Goal: Task Accomplishment & Management: Manage account settings

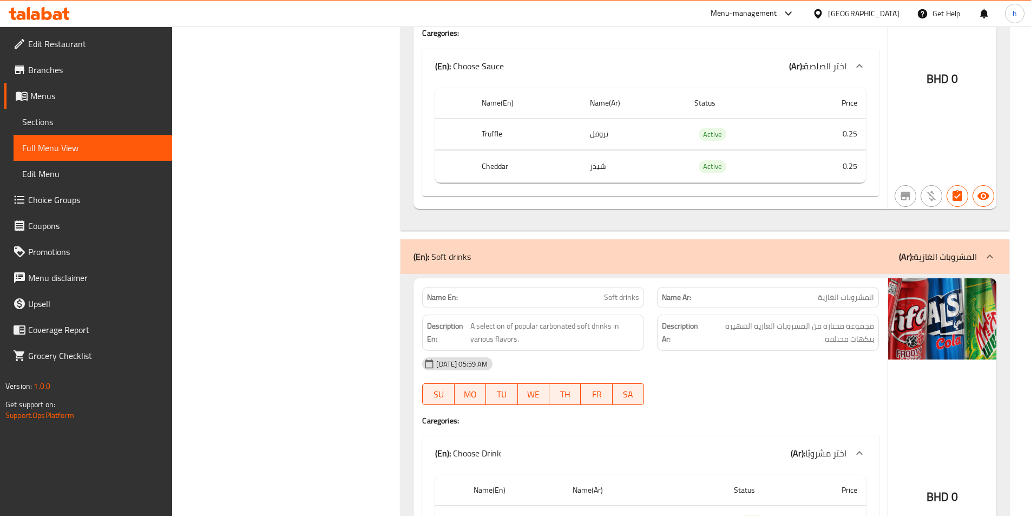
scroll to position [7321, 0]
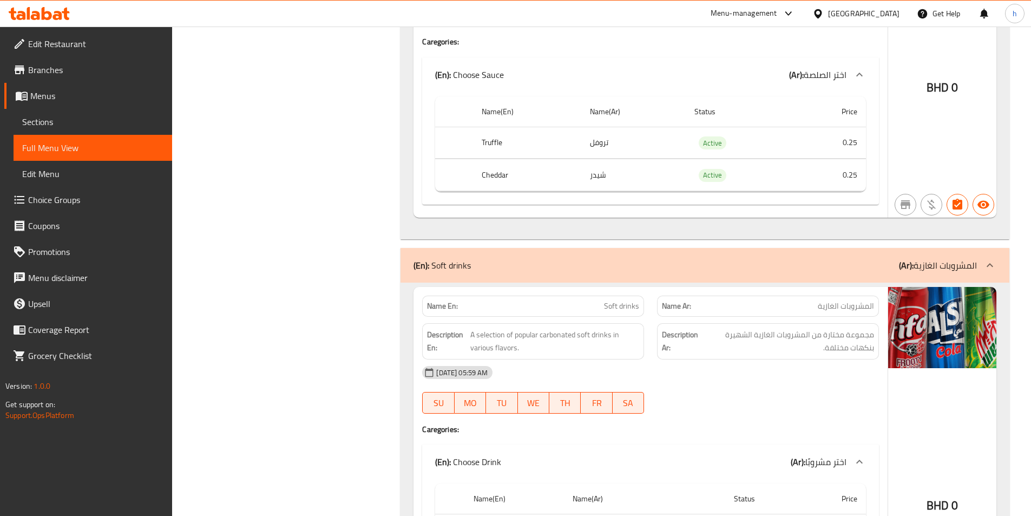
click at [828, 19] on div at bounding box center [820, 14] width 16 height 12
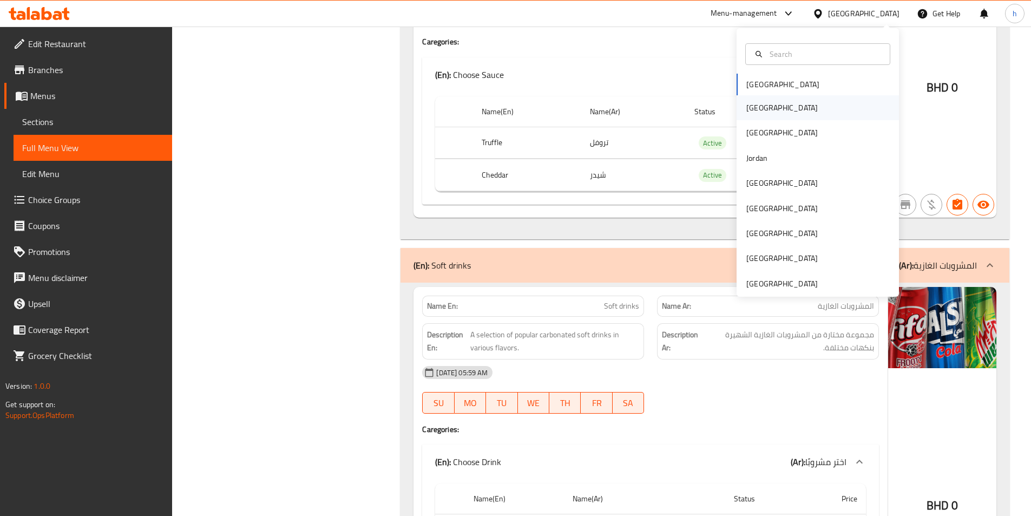
click at [801, 118] on div "[GEOGRAPHIC_DATA]" at bounding box center [818, 107] width 162 height 25
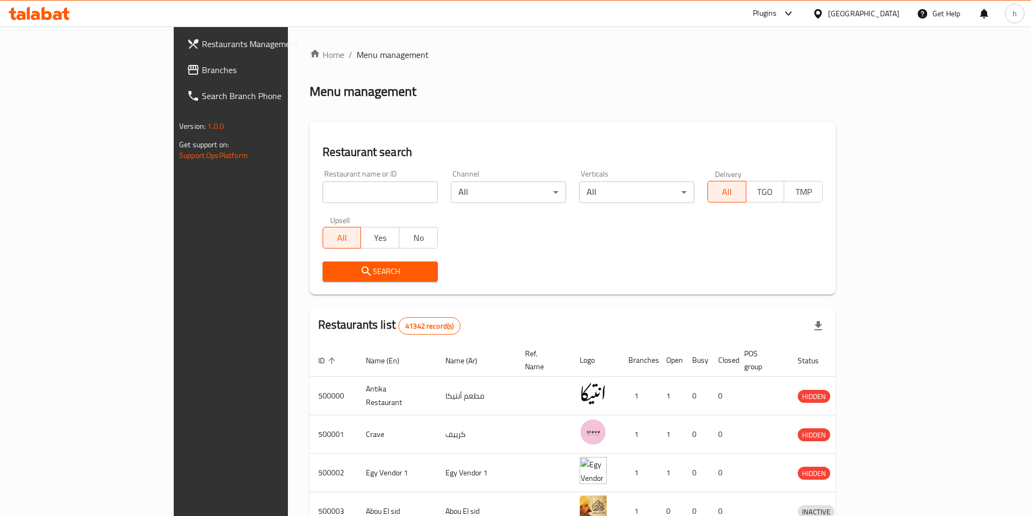
click at [202, 73] on span "Branches" at bounding box center [269, 69] width 135 height 13
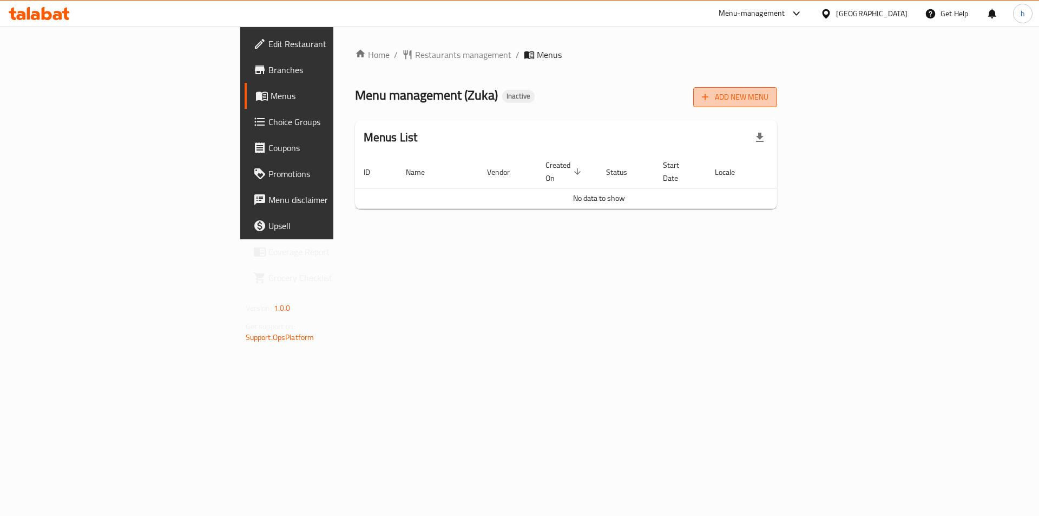
click at [768, 96] on span "Add New Menu" at bounding box center [735, 97] width 67 height 14
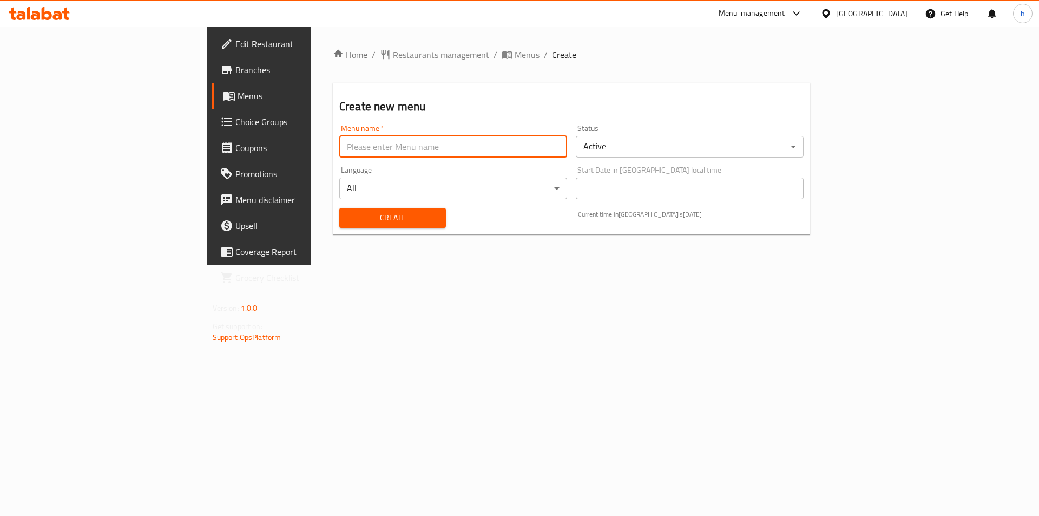
click at [391, 155] on input "text" at bounding box center [453, 147] width 228 height 22
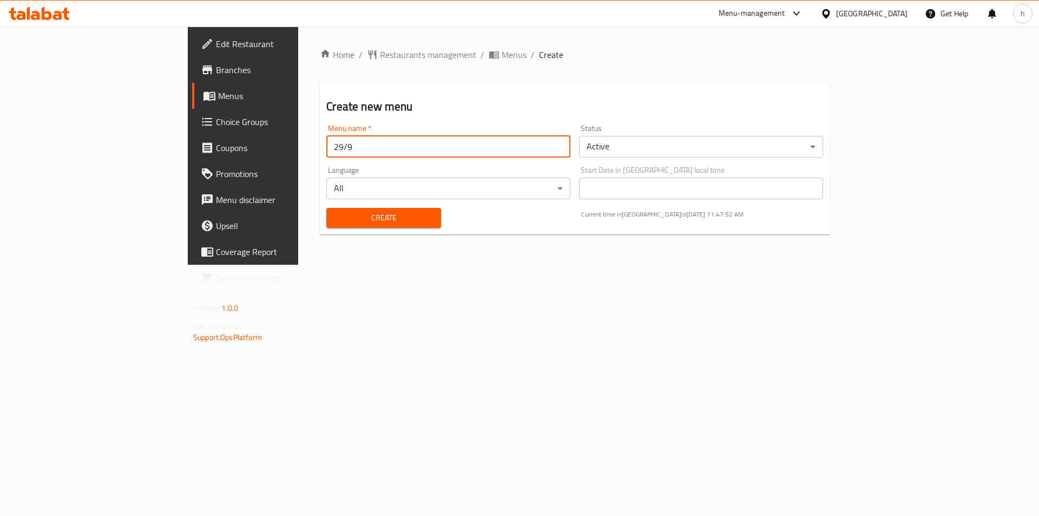
type input "29/9"
click at [335, 214] on span "Create" at bounding box center [383, 218] width 97 height 14
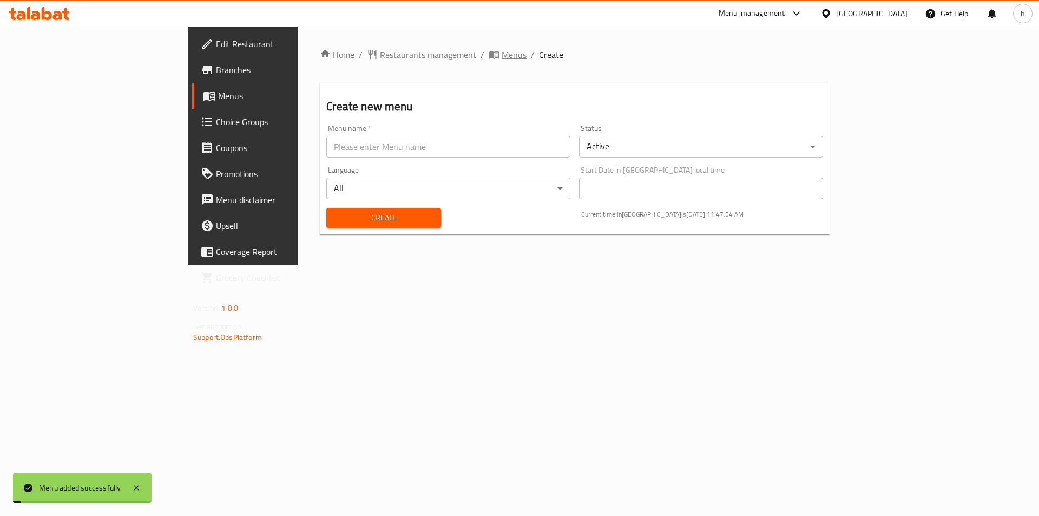
click at [502, 55] on span "Menus" at bounding box center [514, 54] width 25 height 13
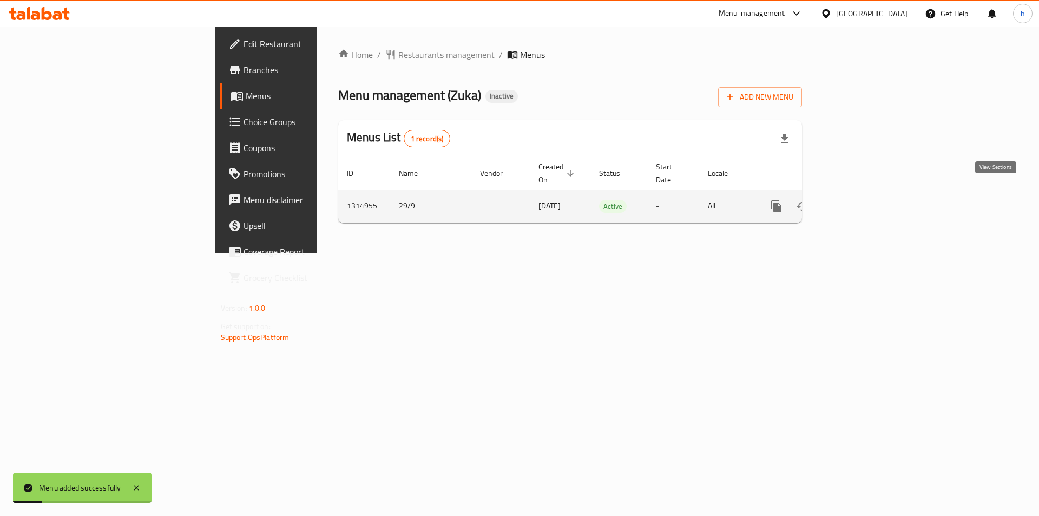
click at [868, 201] on link "enhanced table" at bounding box center [855, 206] width 26 height 26
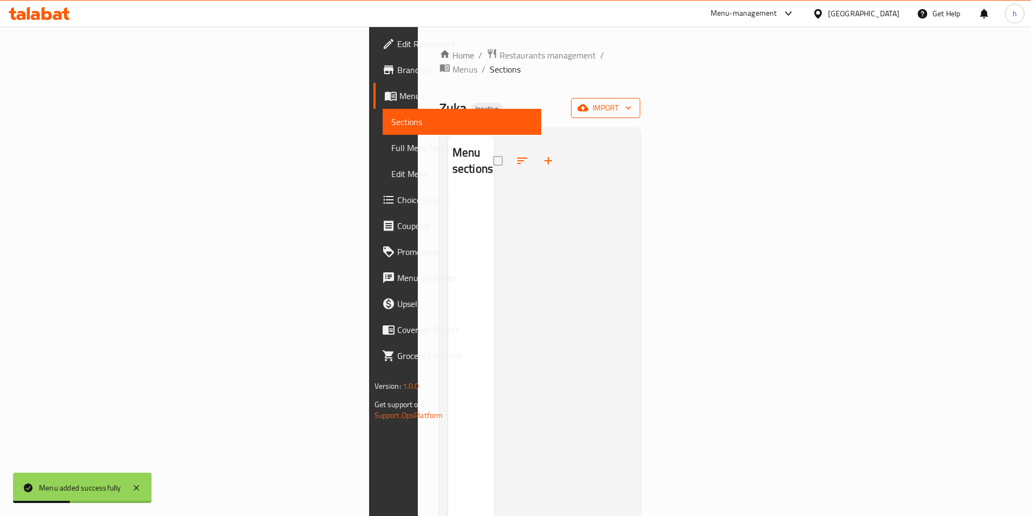
click at [640, 103] on button "import" at bounding box center [605, 108] width 69 height 20
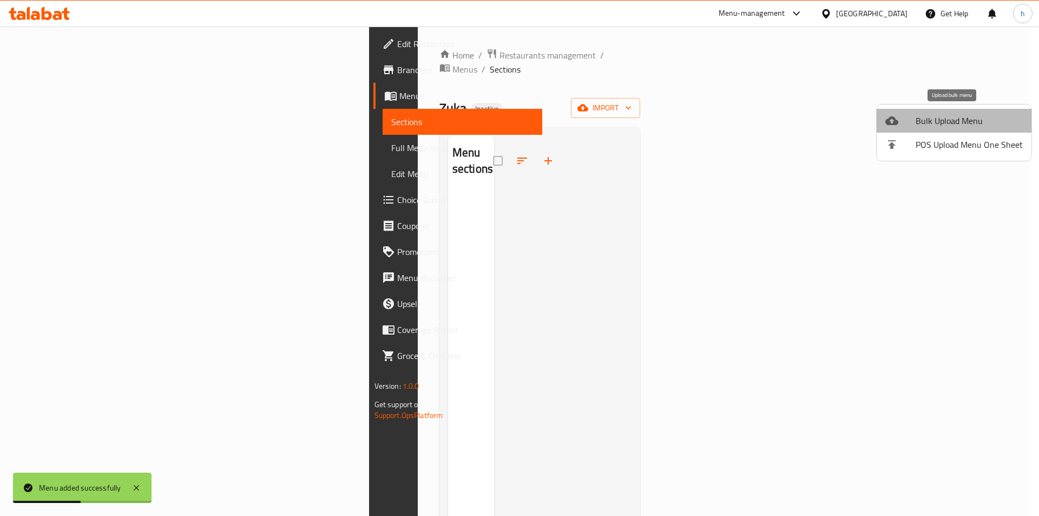
click at [979, 115] on span "Bulk Upload Menu" at bounding box center [969, 120] width 107 height 13
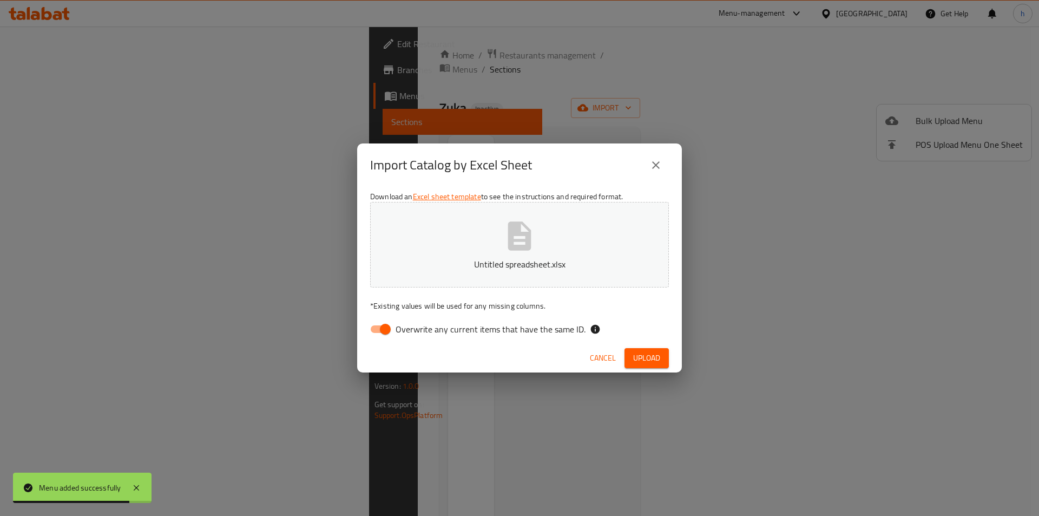
drag, startPoint x: 369, startPoint y: 354, endPoint x: 378, endPoint y: 331, distance: 24.7
click at [371, 352] on div "Cancel Upload" at bounding box center [519, 358] width 325 height 29
click at [380, 328] on input "Overwrite any current items that have the same ID." at bounding box center [385, 329] width 62 height 21
checkbox input "false"
click at [663, 360] on button "Upload" at bounding box center [647, 358] width 44 height 20
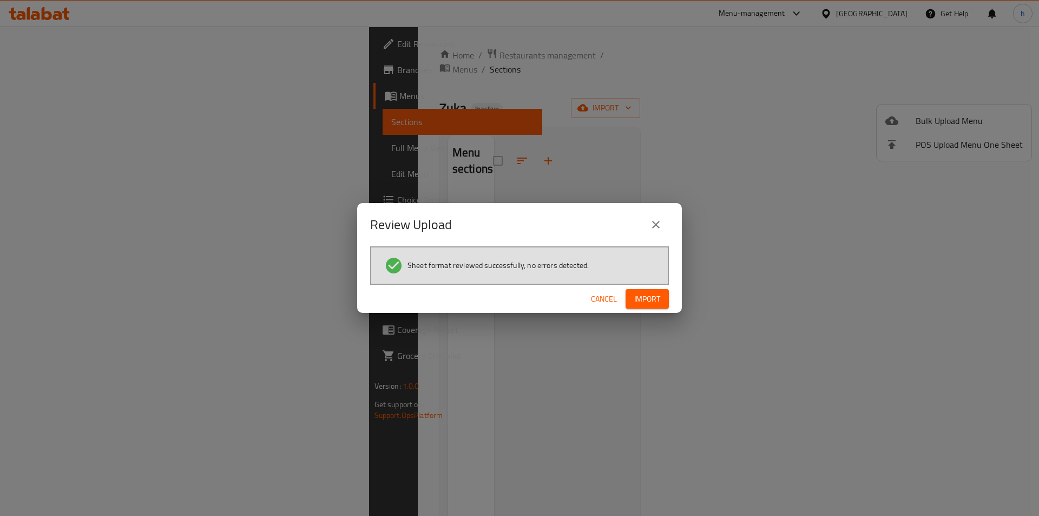
click at [657, 312] on div "Cancel Import" at bounding box center [519, 299] width 325 height 29
click at [665, 302] on button "Import" at bounding box center [647, 299] width 43 height 20
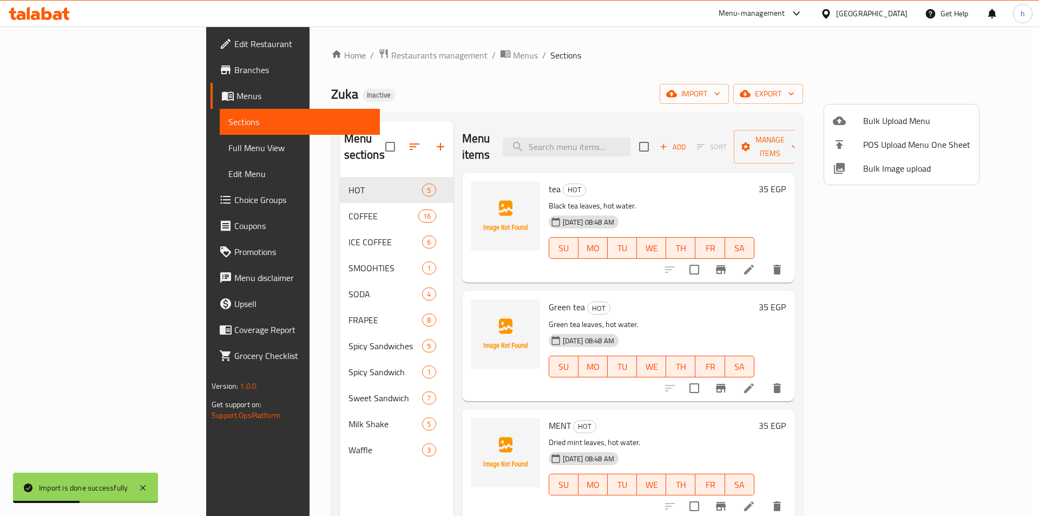
click at [94, 137] on div at bounding box center [519, 258] width 1039 height 516
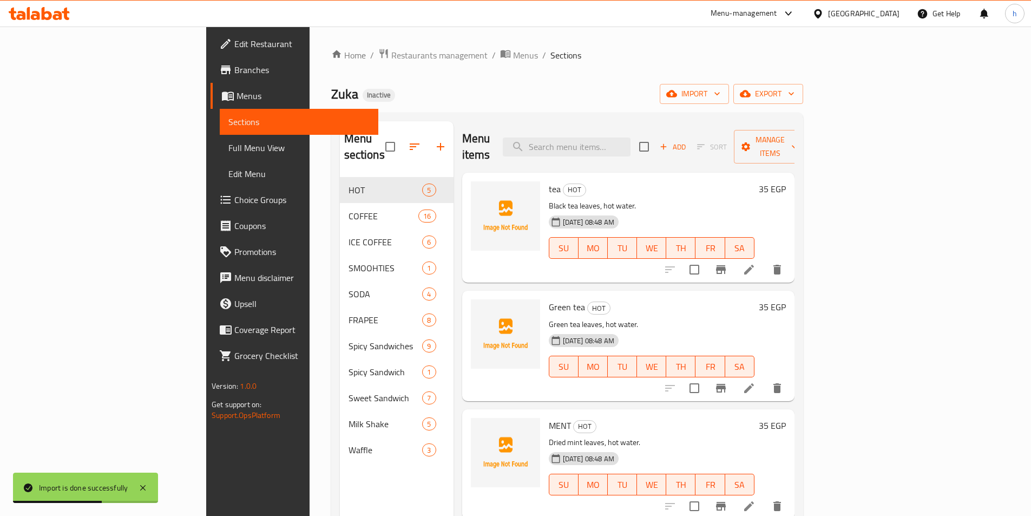
click at [228, 145] on span "Full Menu View" at bounding box center [298, 147] width 141 height 13
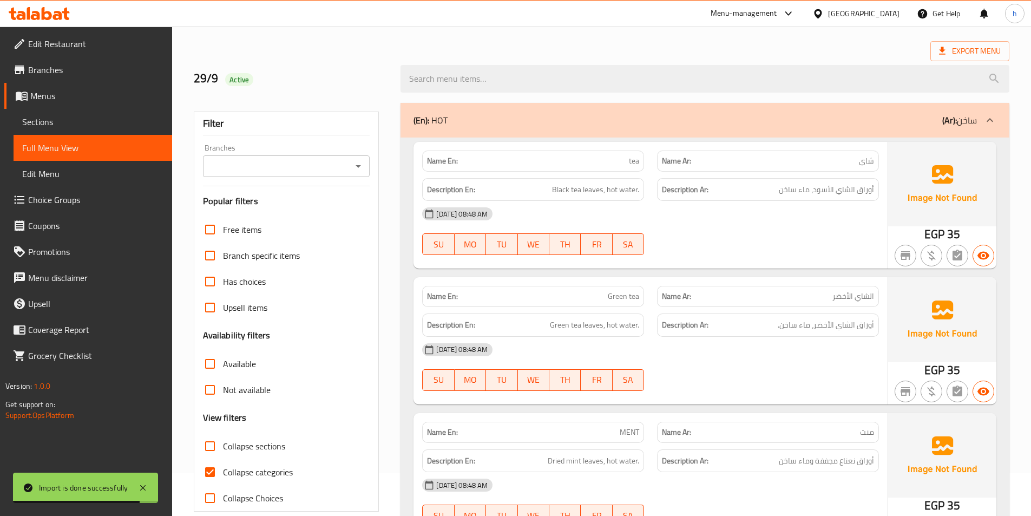
scroll to position [108, 0]
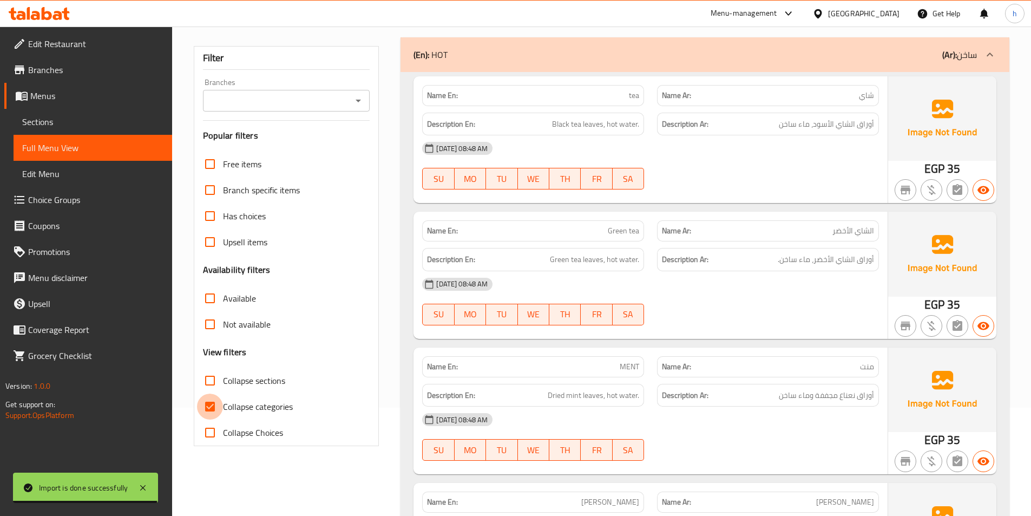
click at [205, 405] on input "Collapse categories" at bounding box center [210, 406] width 26 height 26
checkbox input "false"
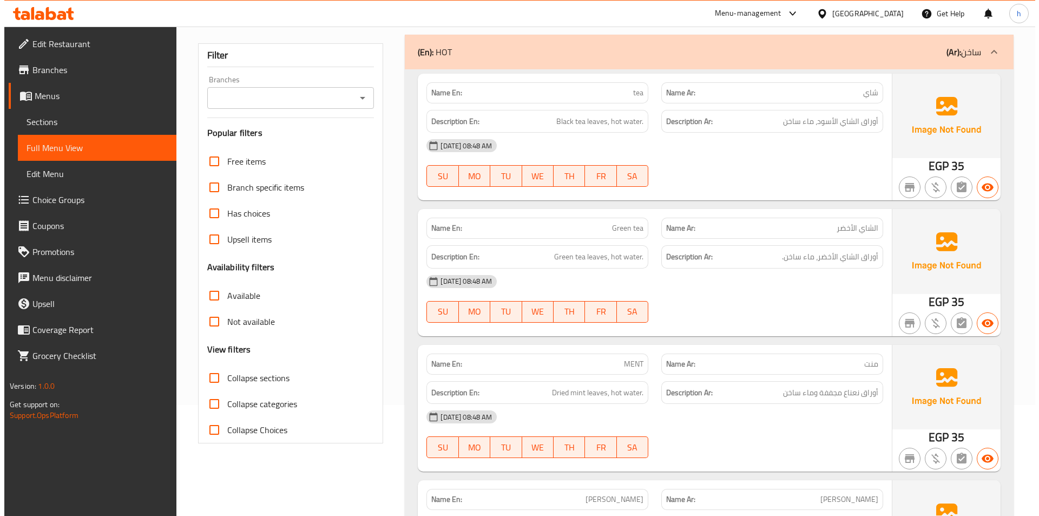
scroll to position [37, 0]
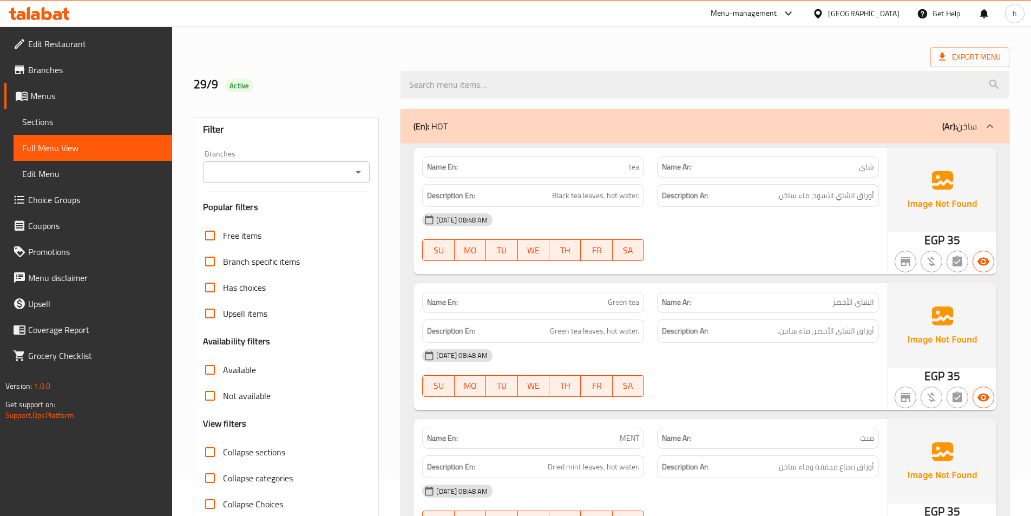
click at [102, 119] on span "Sections" at bounding box center [92, 121] width 141 height 13
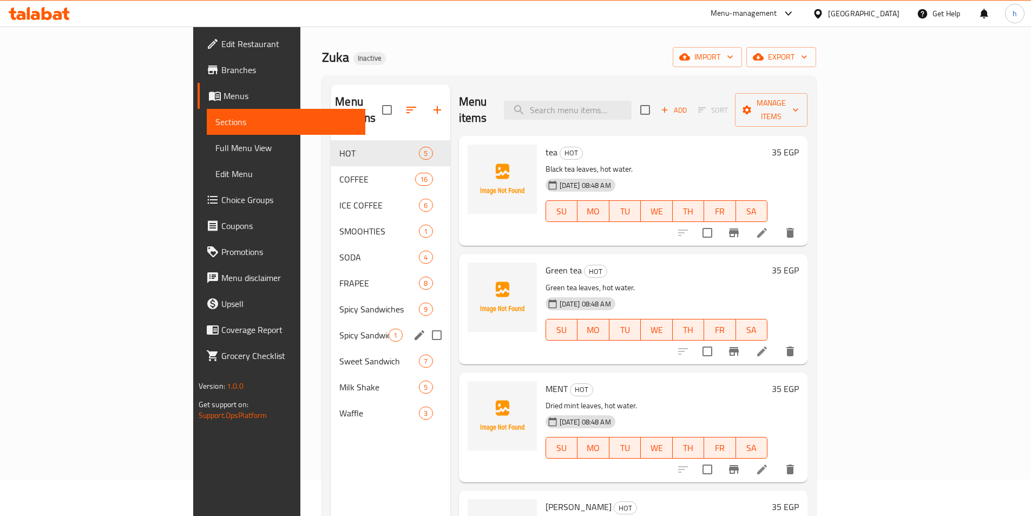
click at [425, 324] on input "Menu sections" at bounding box center [436, 335] width 23 height 23
checkbox input "true"
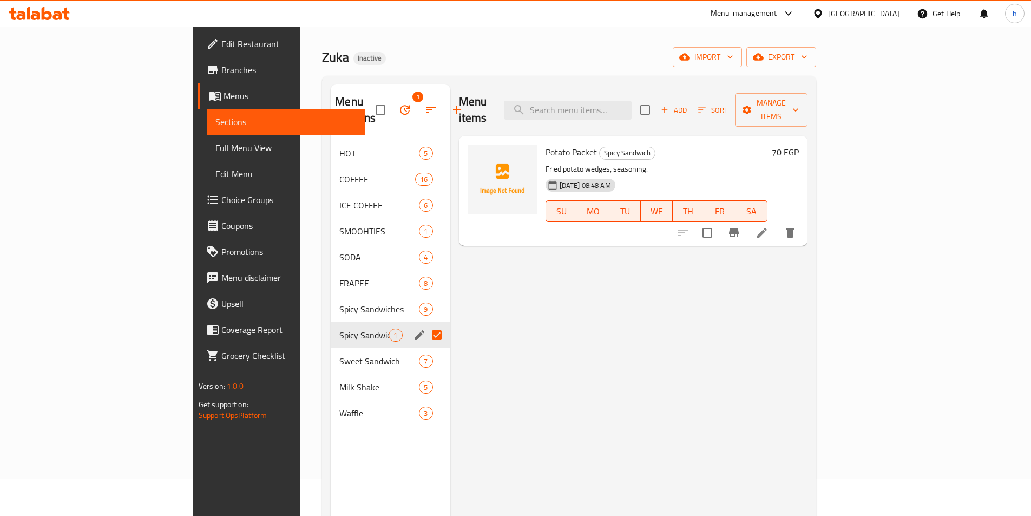
click at [803, 220] on div at bounding box center [736, 233] width 133 height 26
click at [719, 221] on input "checkbox" at bounding box center [707, 232] width 23 height 23
checkbox input "true"
click at [752, 107] on icon "button" at bounding box center [746, 109] width 11 height 11
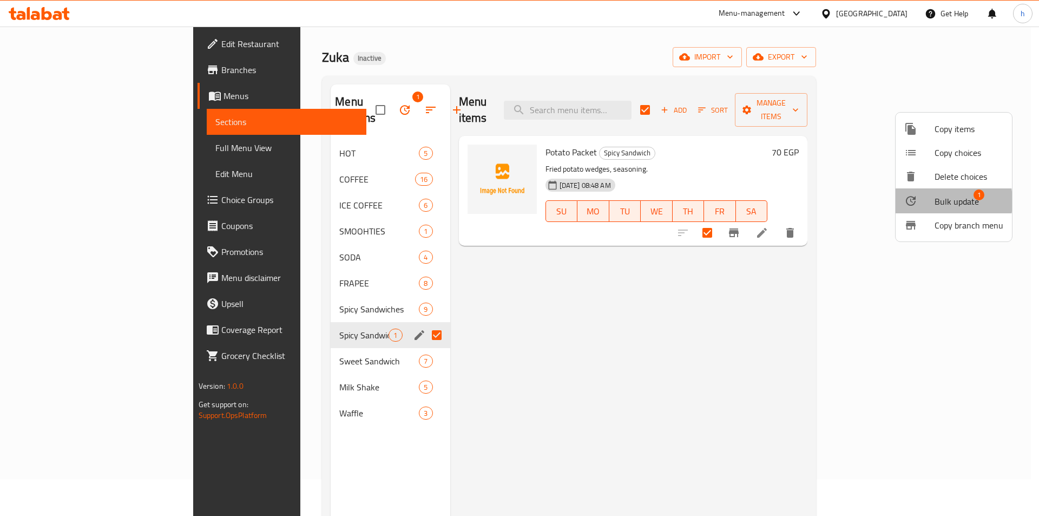
click at [924, 201] on div at bounding box center [919, 200] width 30 height 13
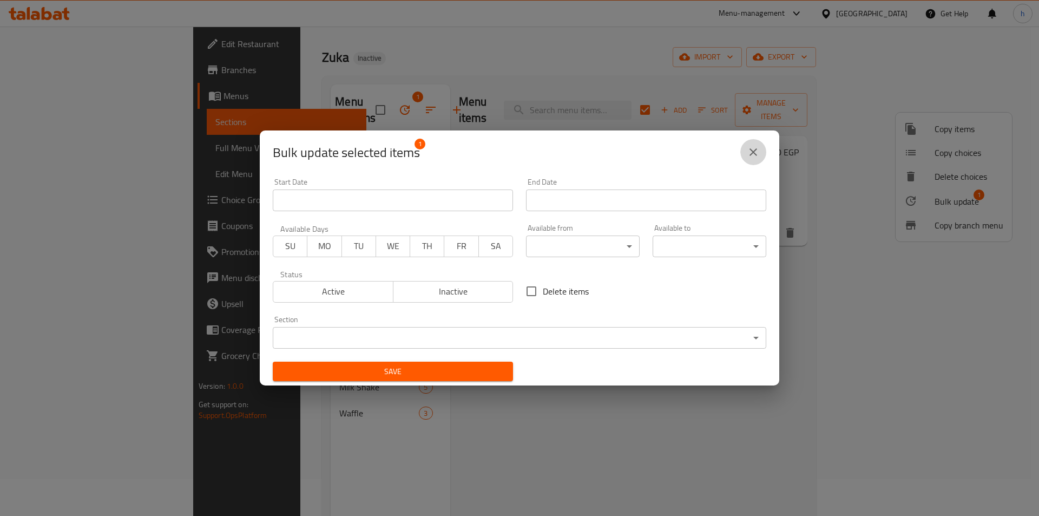
click at [747, 156] on icon "close" at bounding box center [753, 152] width 13 height 13
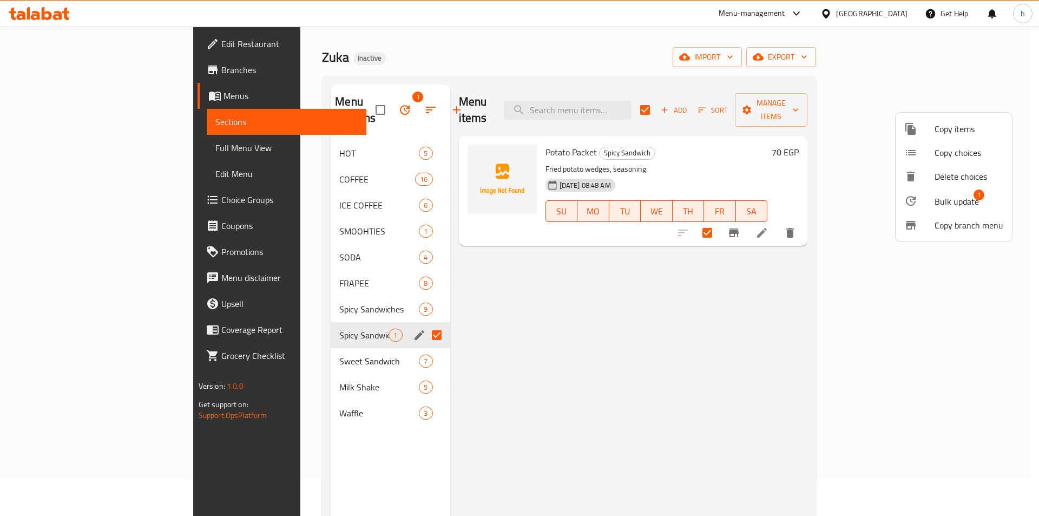
click at [947, 135] on span "Copy items" at bounding box center [969, 128] width 69 height 13
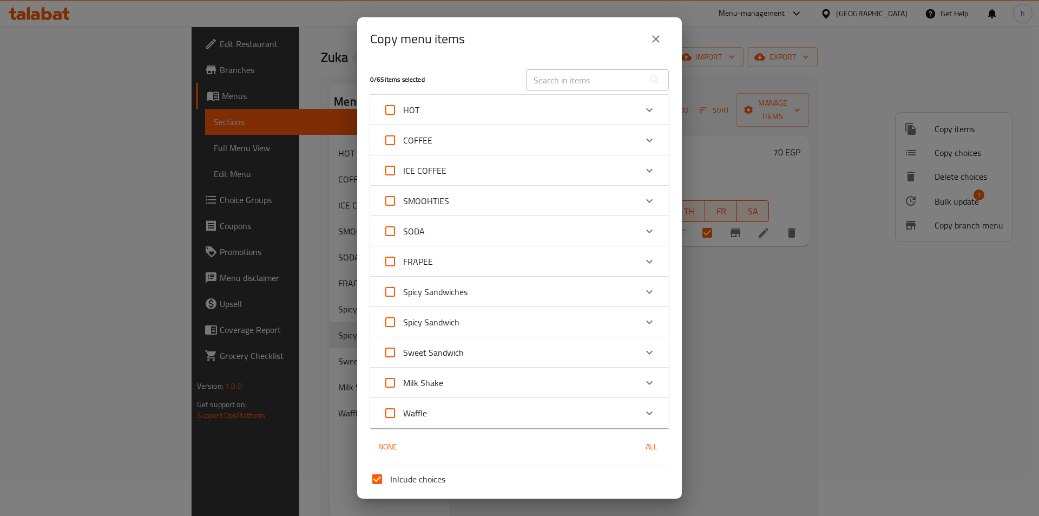
scroll to position [86, 0]
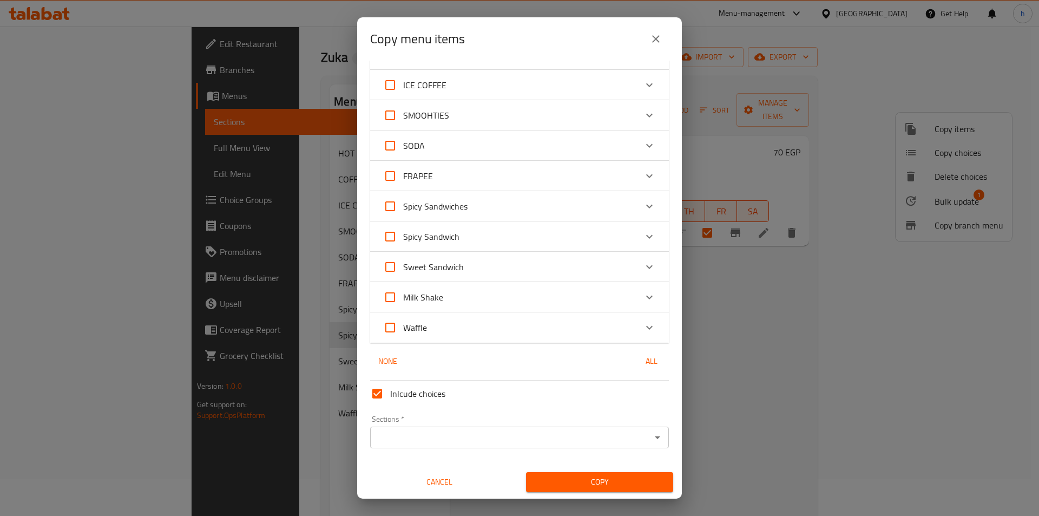
click at [530, 209] on div "Spicy Sandwiches" at bounding box center [509, 206] width 253 height 26
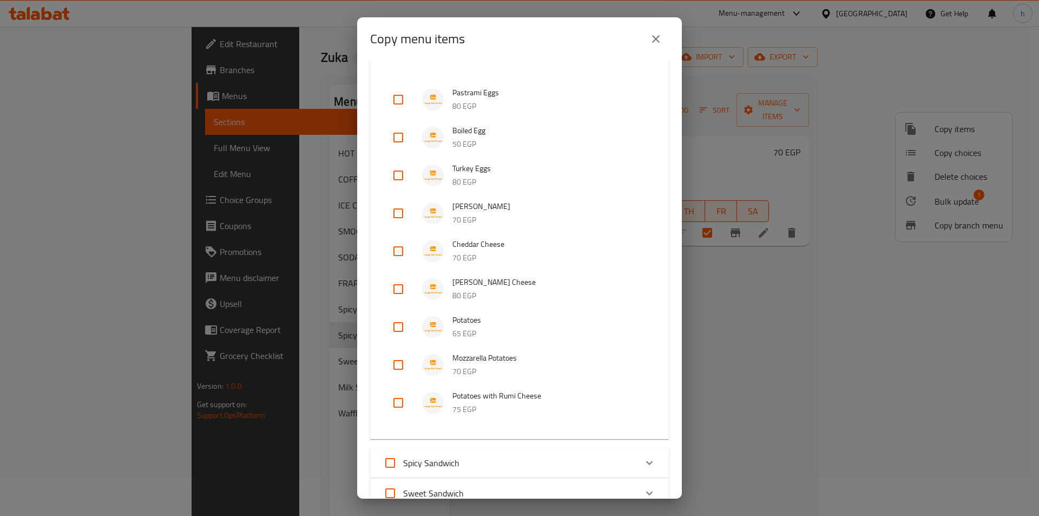
scroll to position [140, 0]
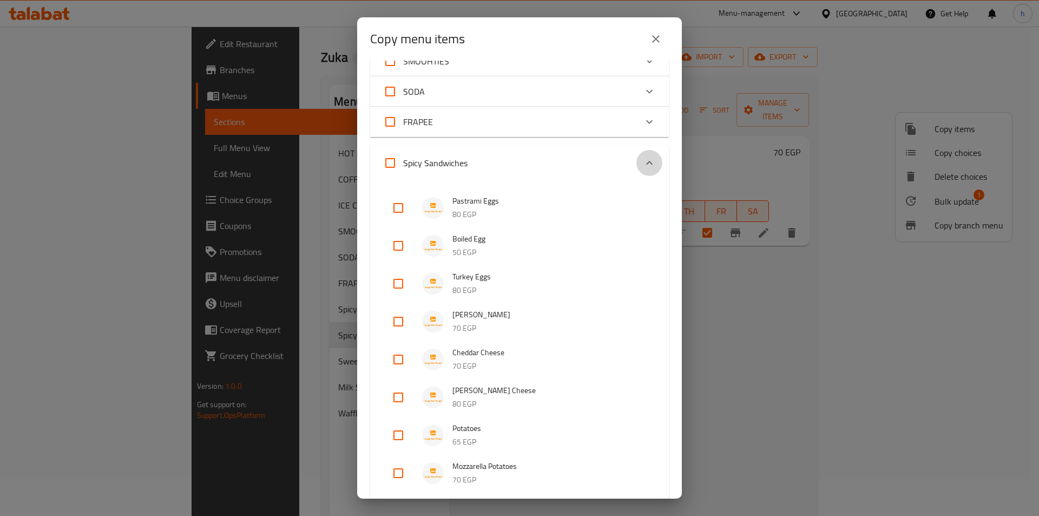
click at [643, 164] on icon "Expand" at bounding box center [649, 162] width 13 height 13
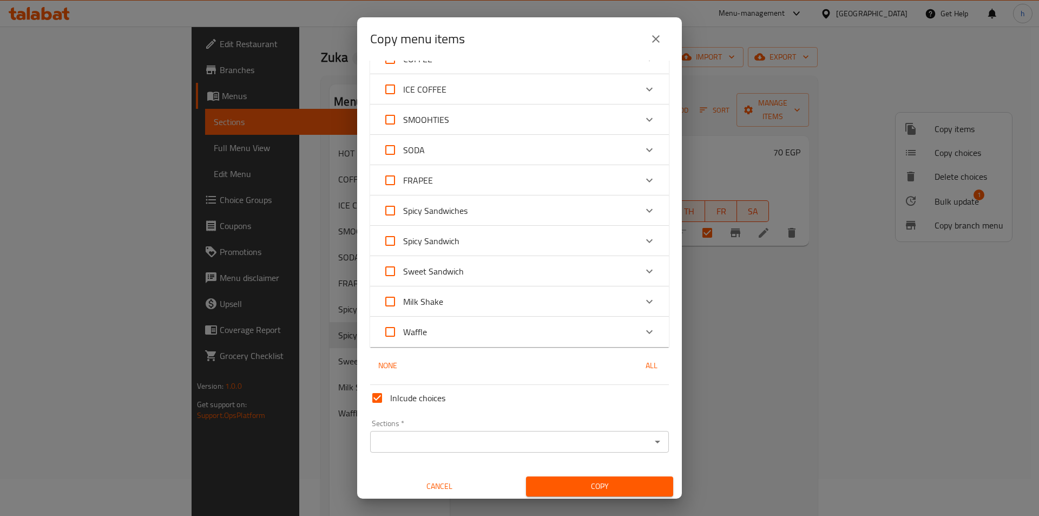
scroll to position [86, 0]
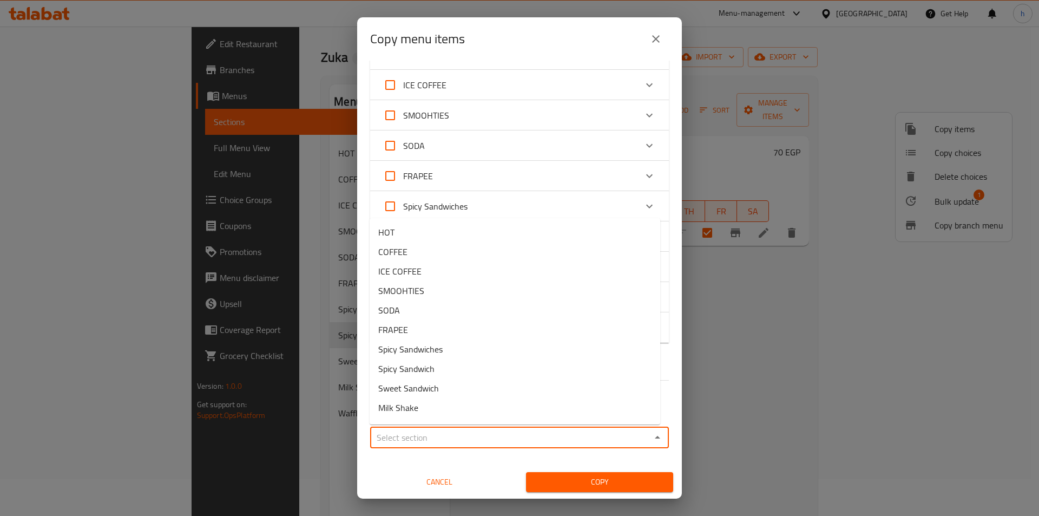
click at [560, 443] on input "Sections   *" at bounding box center [510, 437] width 274 height 15
click at [502, 357] on li "Spicy Sandwiches" at bounding box center [515, 348] width 291 height 19
type input "Spicy Sandwiches"
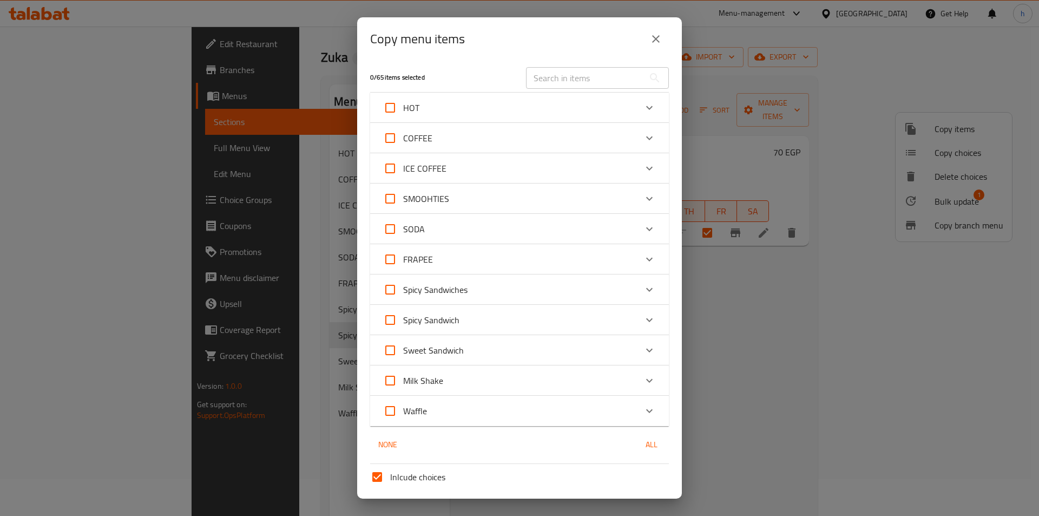
scroll to position [0, 0]
click at [512, 316] on div "Spicy Sandwich" at bounding box center [509, 322] width 253 height 26
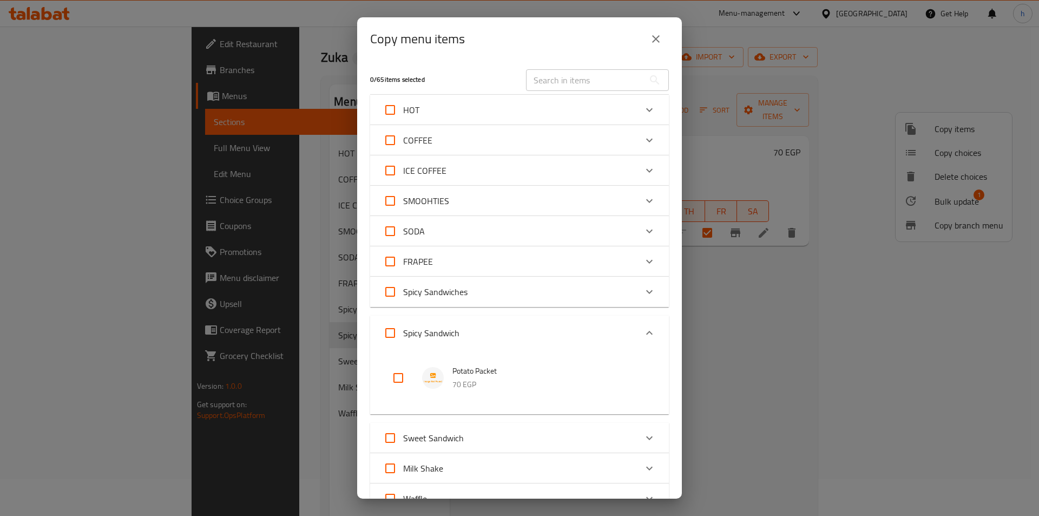
click at [396, 380] on input "checkbox" at bounding box center [398, 378] width 26 height 26
checkbox input "true"
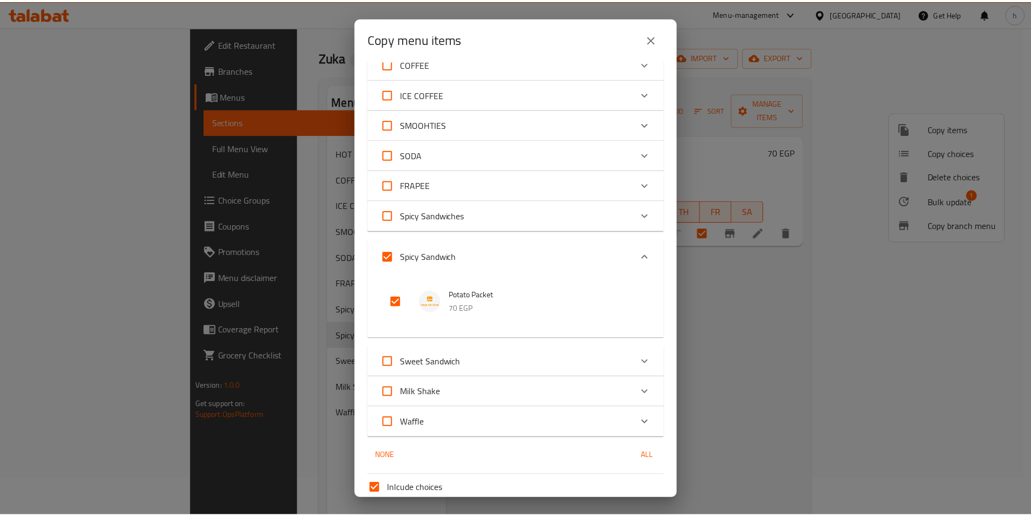
scroll to position [171, 0]
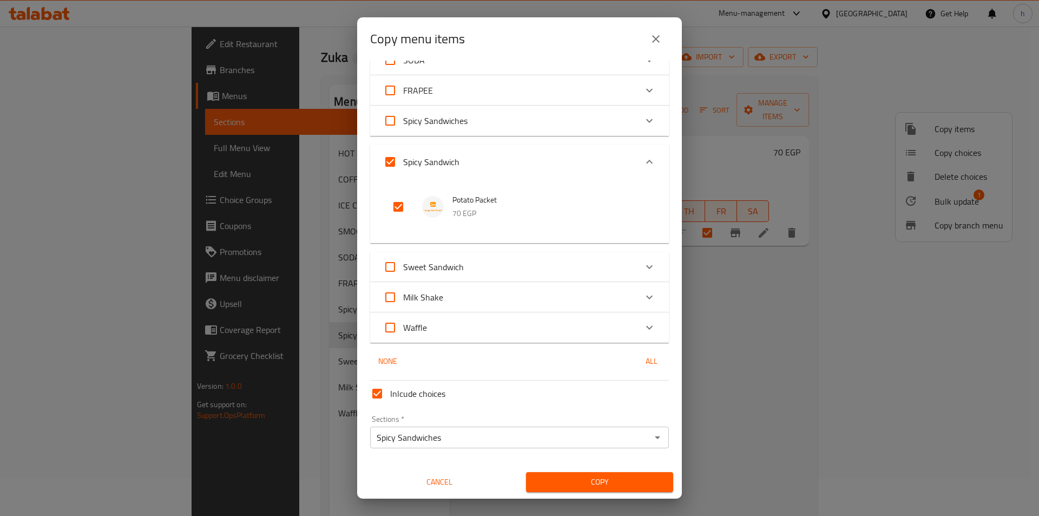
click at [609, 479] on span "Copy" at bounding box center [600, 482] width 130 height 14
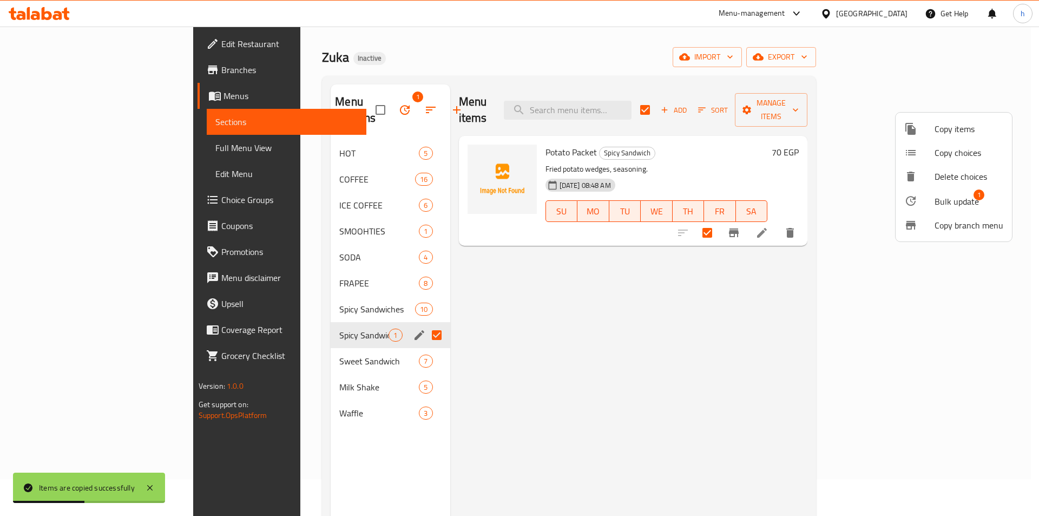
click at [286, 303] on div at bounding box center [519, 258] width 1039 height 516
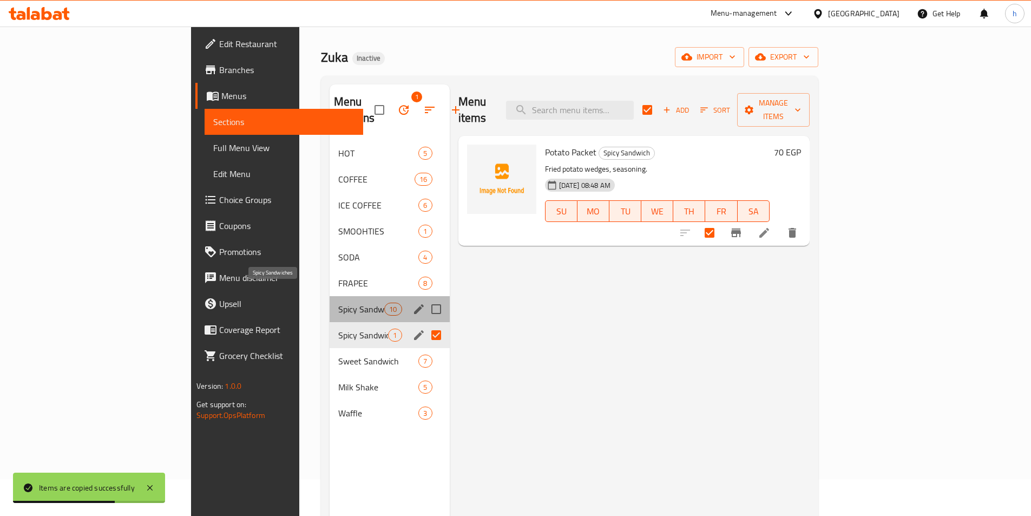
click at [338, 303] on span "Spicy Sandwiches" at bounding box center [361, 309] width 46 height 13
checkbox input "false"
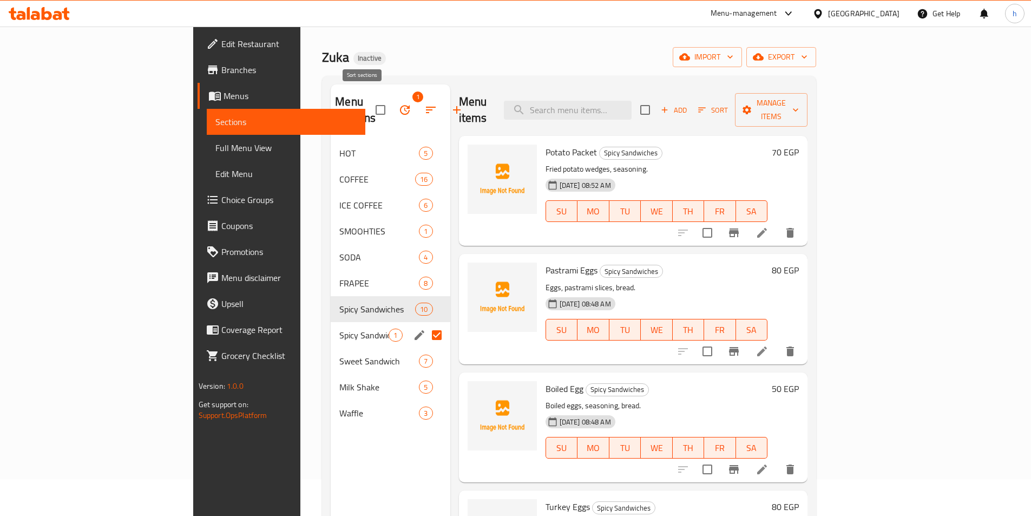
click at [424, 103] on icon "button" at bounding box center [430, 109] width 13 height 13
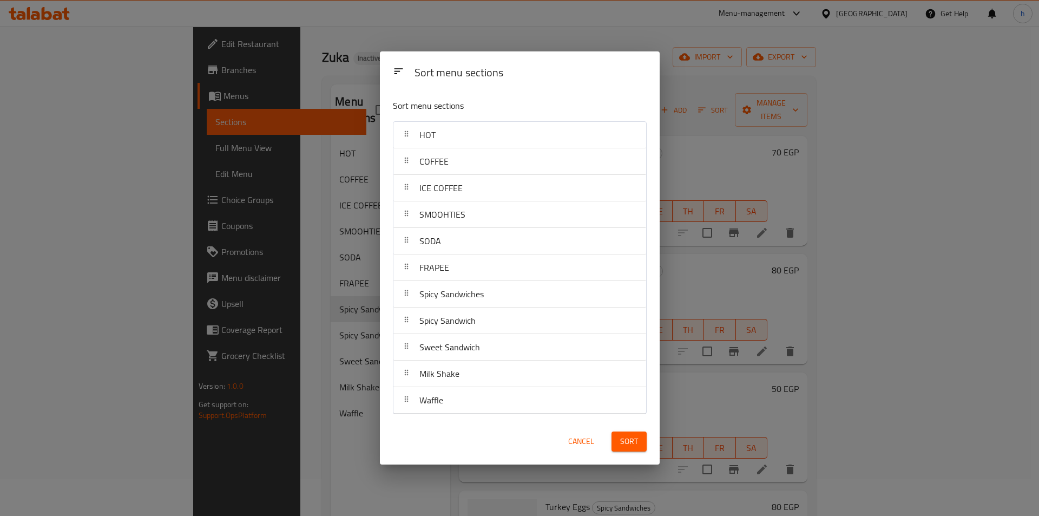
click at [511, 440] on div "Cancel Sort" at bounding box center [519, 441] width 267 height 33
click at [592, 451] on button "Cancel" at bounding box center [581, 441] width 35 height 20
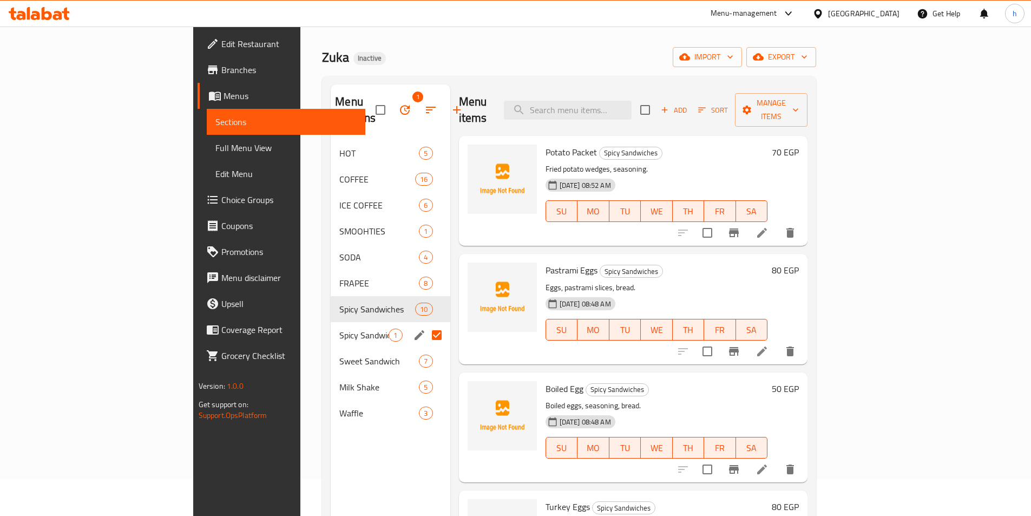
click at [418, 97] on button "button" at bounding box center [431, 110] width 26 height 26
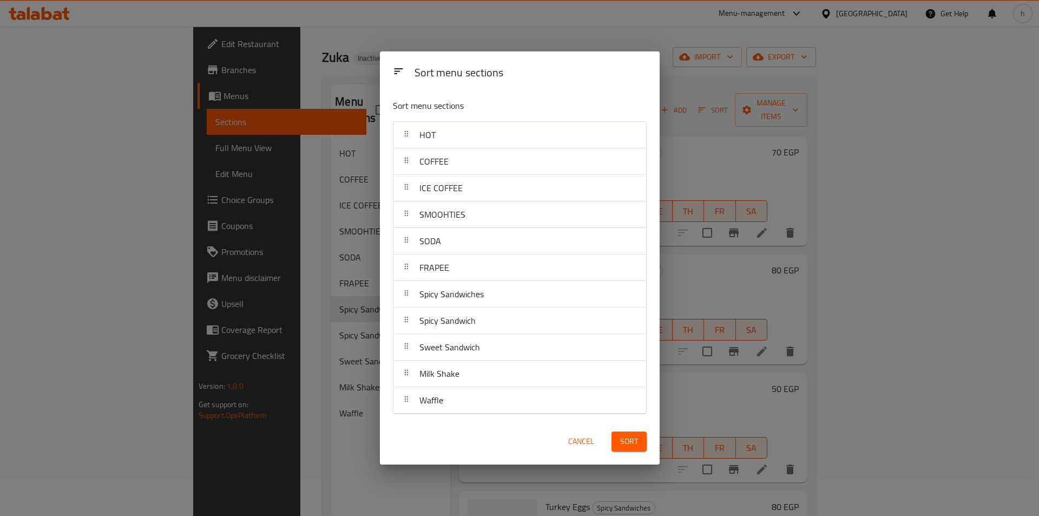
click at [362, 92] on div "Sort menu sections Sort menu sections HOT COFFEE ICE COFFEE SMOOHTIES SODA FRAP…" at bounding box center [519, 258] width 1039 height 516
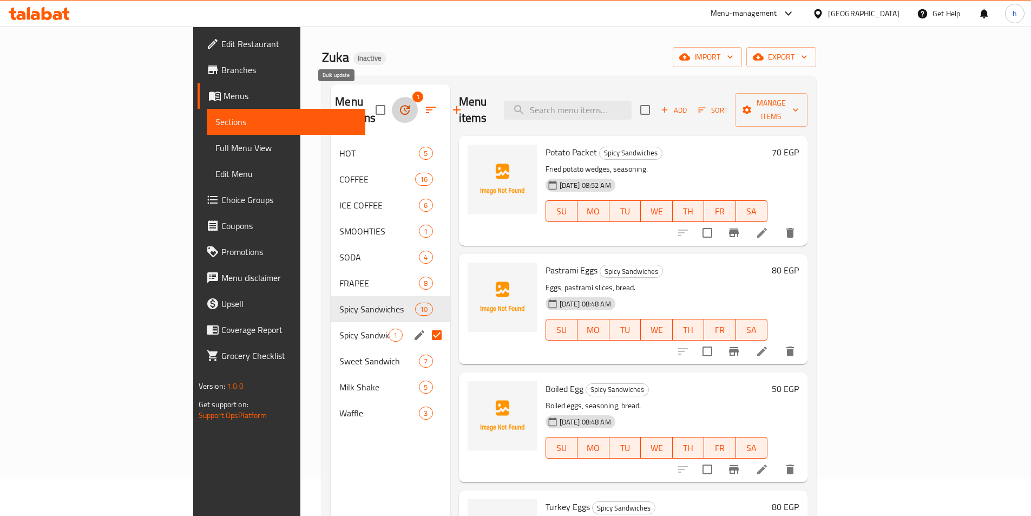
click at [398, 103] on icon "button" at bounding box center [404, 109] width 13 height 13
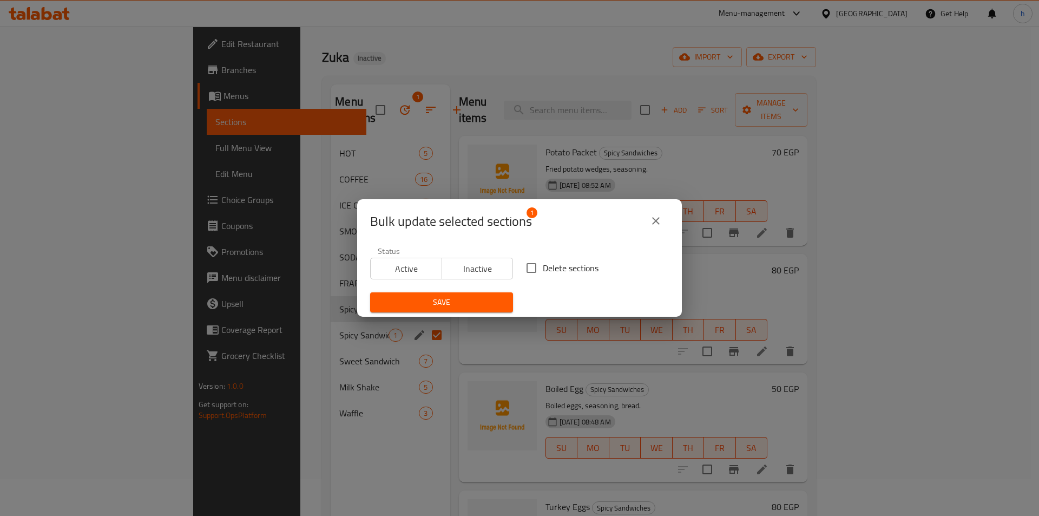
click at [522, 259] on input "Delete sections" at bounding box center [531, 268] width 23 height 23
checkbox input "true"
click at [481, 306] on span "Save" at bounding box center [442, 302] width 126 height 14
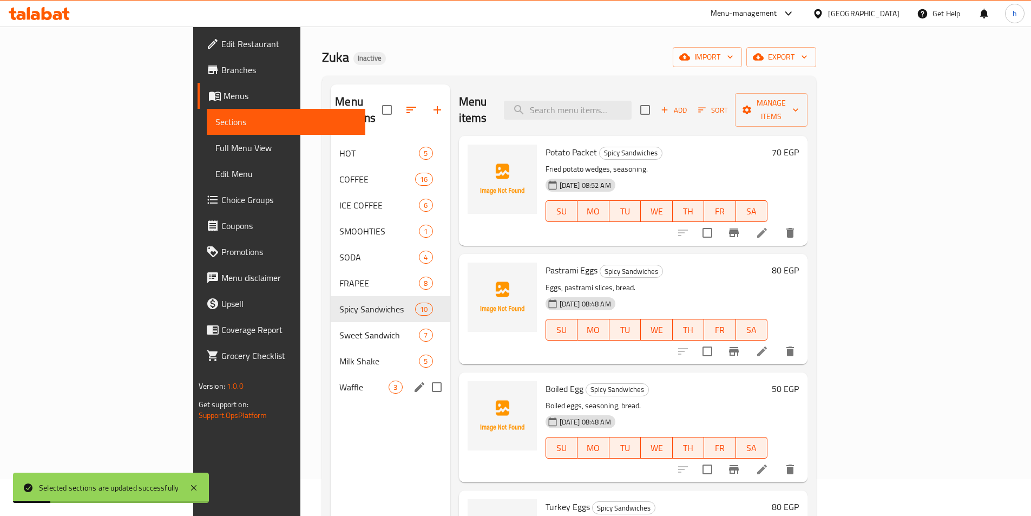
click at [358, 393] on div "Menu sections HOT 5 COFFEE 16 ICE COFFEE 6 SMOOHTIES 1 SODA 4 FRAPEE 8 Spicy Sa…" at bounding box center [390, 342] width 119 height 516
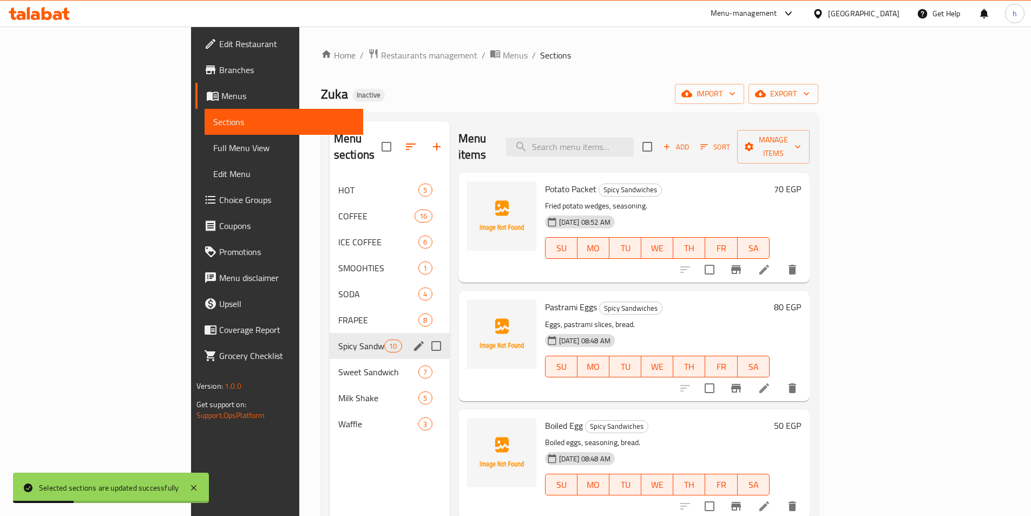
click at [360, 333] on div "Spicy Sandwiches 10" at bounding box center [390, 346] width 120 height 26
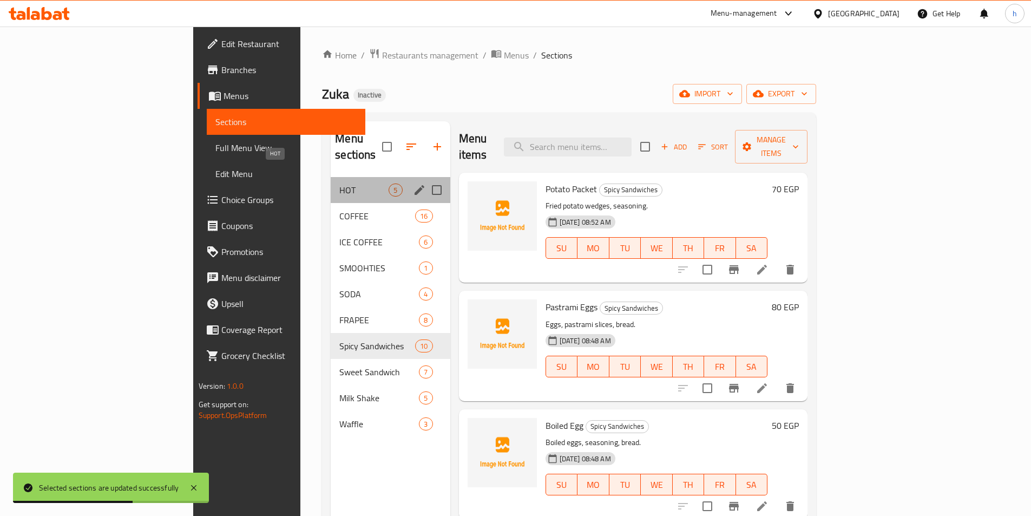
click at [339, 183] on span "HOT" at bounding box center [363, 189] width 49 height 13
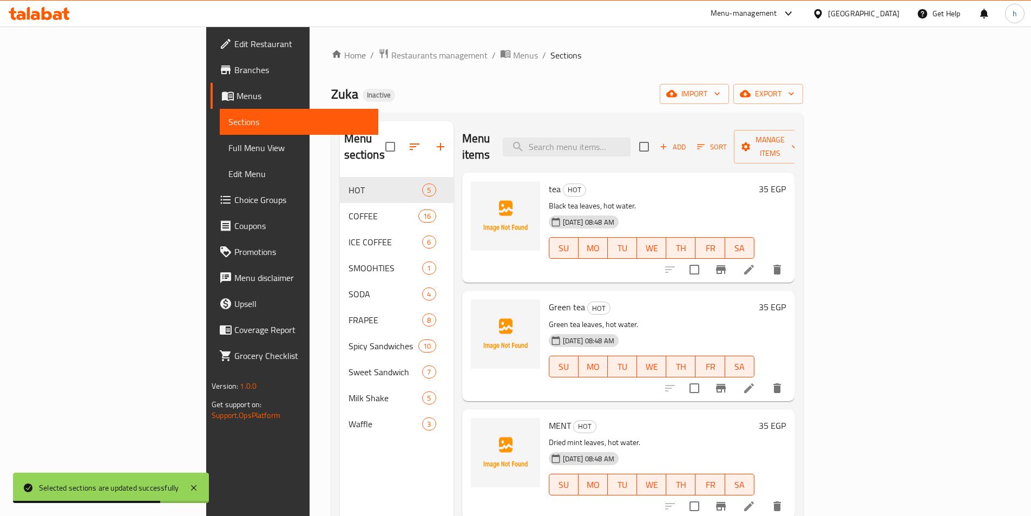
click at [228, 142] on span "Full Menu View" at bounding box center [298, 147] width 141 height 13
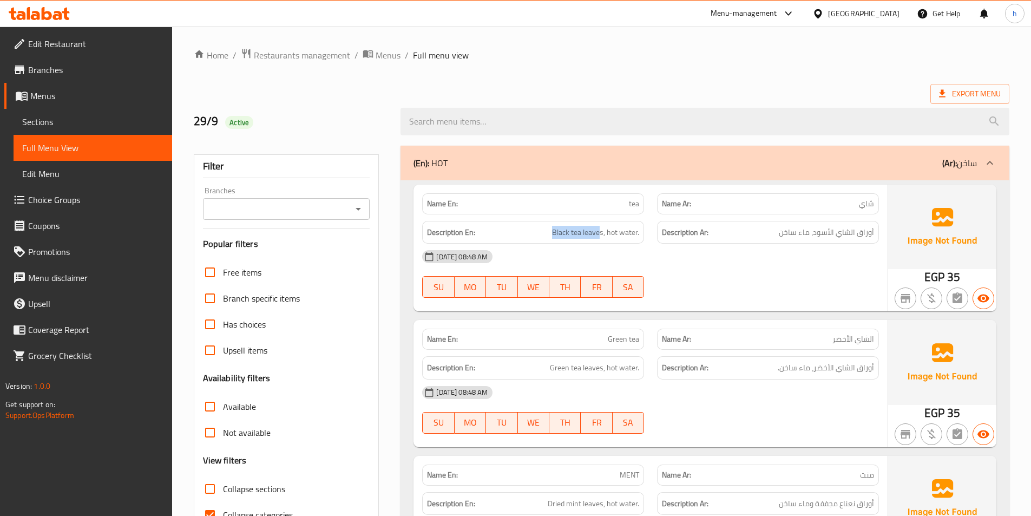
drag, startPoint x: 599, startPoint y: 232, endPoint x: 550, endPoint y: 221, distance: 49.9
click at [550, 221] on div "Description En: Black tea leaves, hot water." at bounding box center [533, 232] width 222 height 23
drag, startPoint x: 617, startPoint y: 242, endPoint x: 649, endPoint y: 239, distance: 32.0
click at [649, 239] on div "Description En: Black tea leaves, hot water." at bounding box center [533, 232] width 235 height 36
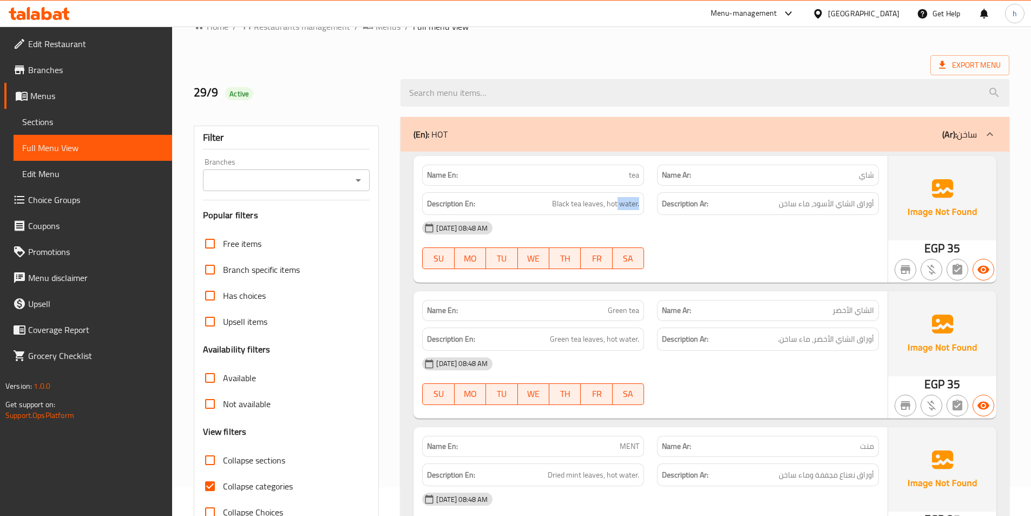
scroll to position [54, 0]
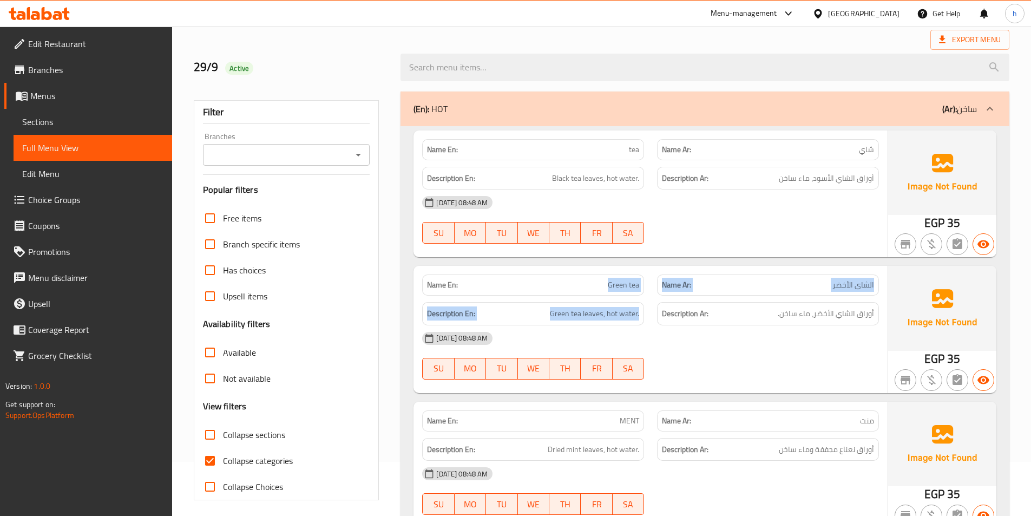
drag, startPoint x: 589, startPoint y: 278, endPoint x: 643, endPoint y: 302, distance: 59.1
click at [643, 302] on div "Name En: Green tea Name Ar: الشاي الأخضر Description En: Green tea leaves, hot …" at bounding box center [650, 329] width 474 height 127
click at [628, 298] on div "Description En: Green tea leaves, hot water." at bounding box center [533, 313] width 235 height 36
click at [621, 287] on span "Green tea" at bounding box center [623, 284] width 31 height 11
click at [620, 287] on span "Green tea" at bounding box center [623, 284] width 31 height 11
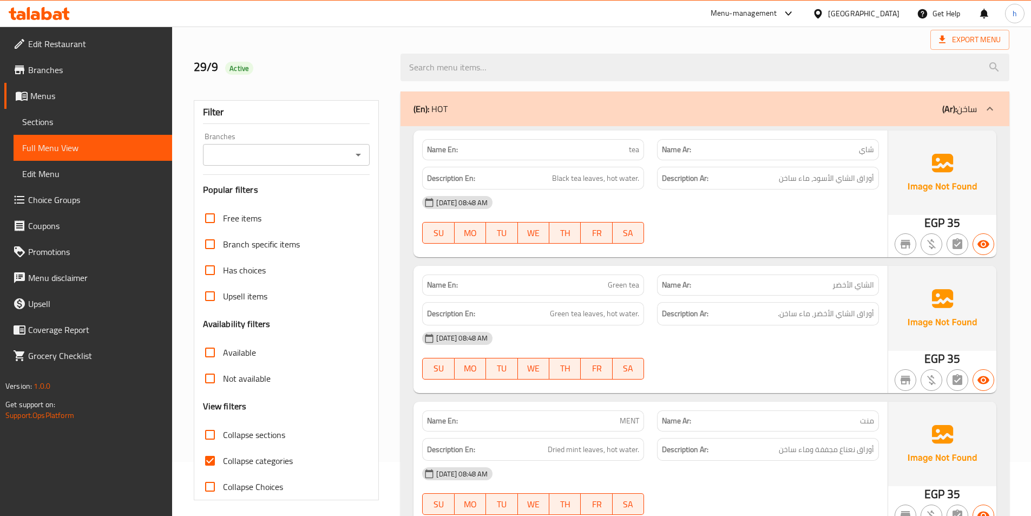
click at [640, 284] on div "Name En: Green tea" at bounding box center [533, 284] width 222 height 21
click at [640, 283] on div "Name En: Green tea" at bounding box center [533, 284] width 222 height 21
drag, startPoint x: 609, startPoint y: 313, endPoint x: 531, endPoint y: 312, distance: 78.5
click at [531, 312] on h6 "Description En: Green tea leaves, hot water." at bounding box center [533, 314] width 212 height 14
click at [607, 315] on span "Green tea leaves, hot water." at bounding box center [594, 314] width 89 height 14
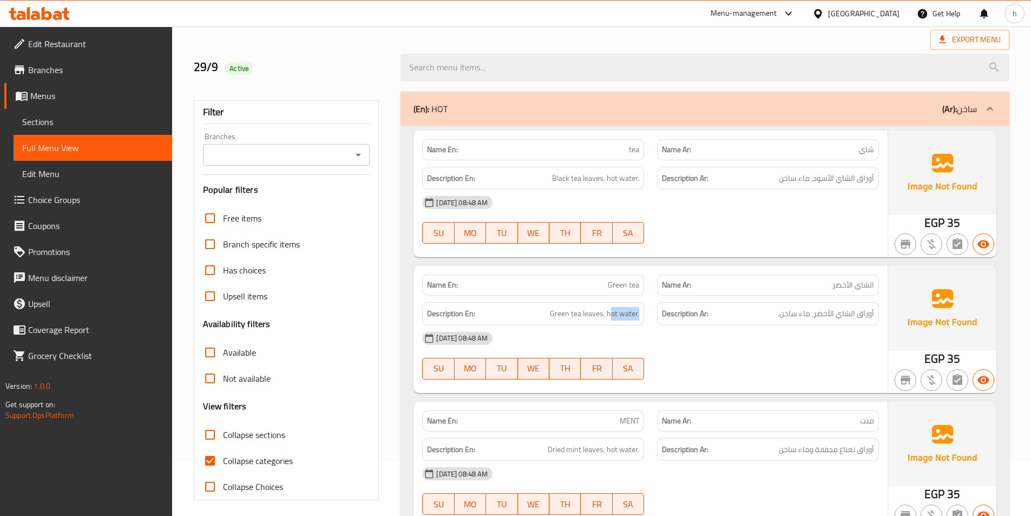
drag, startPoint x: 612, startPoint y: 316, endPoint x: 656, endPoint y: 319, distance: 44.5
click at [656, 319] on div "Description En: Green tea leaves, hot water. Description Ar: أوراق الشاي الأخضر…" at bounding box center [651, 313] width 470 height 36
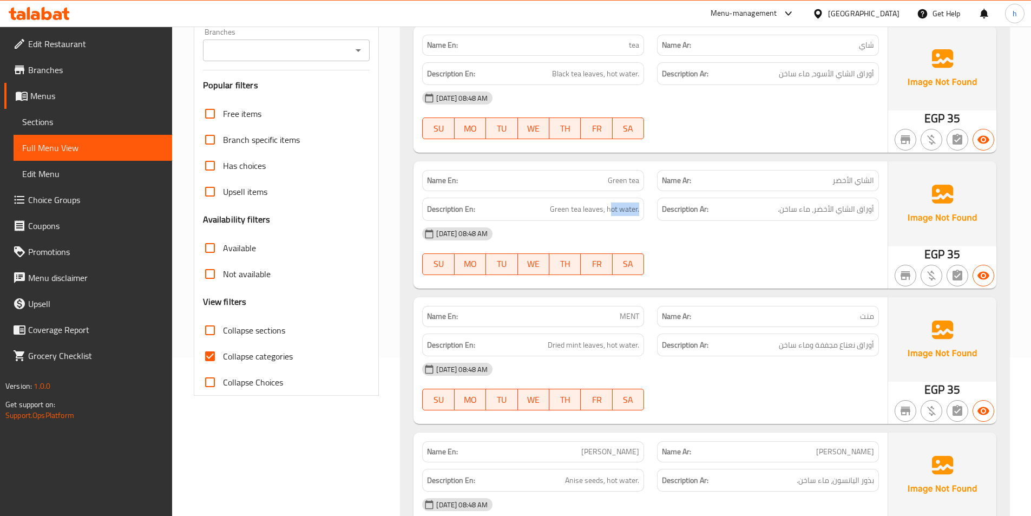
scroll to position [162, 0]
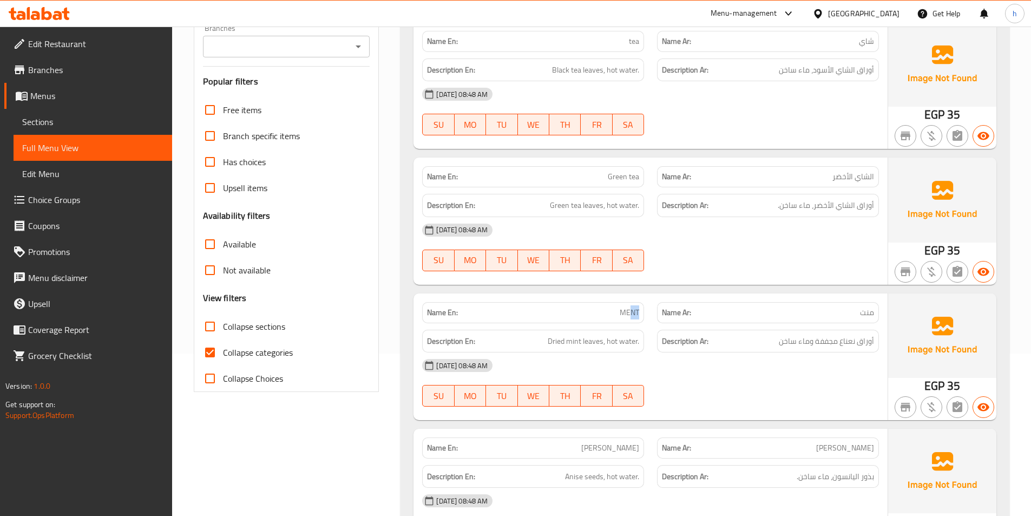
drag, startPoint x: 629, startPoint y: 313, endPoint x: 643, endPoint y: 315, distance: 14.7
click at [643, 315] on div "Name En: MENT" at bounding box center [533, 312] width 222 height 21
click at [629, 341] on span "Dried mint leaves, hot water." at bounding box center [593, 341] width 91 height 14
drag, startPoint x: 546, startPoint y: 341, endPoint x: 596, endPoint y: 340, distance: 50.3
click at [596, 340] on h6 "Description En: Dried mint leaves, hot water." at bounding box center [533, 341] width 212 height 14
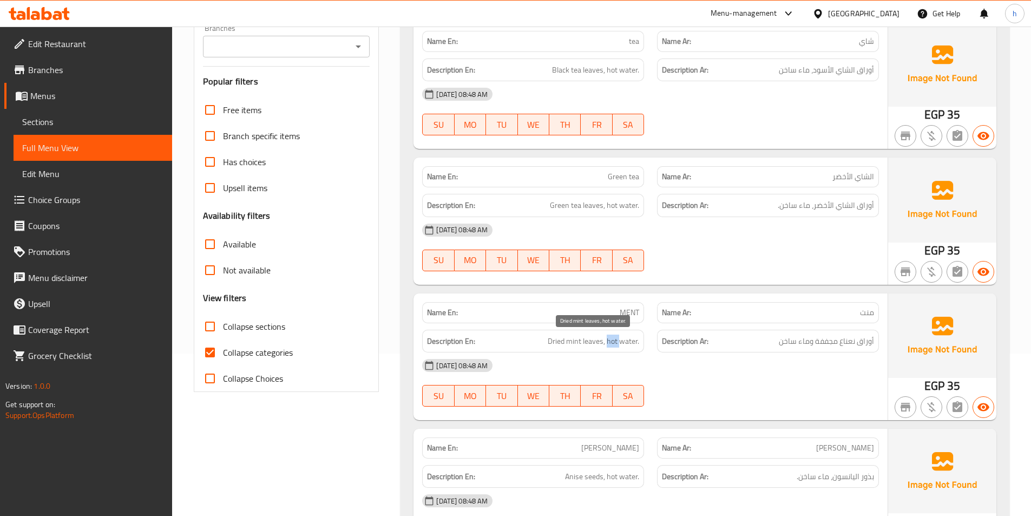
drag, startPoint x: 609, startPoint y: 337, endPoint x: 620, endPoint y: 338, distance: 11.4
click at [620, 338] on span "Dried mint leaves, hot water." at bounding box center [593, 341] width 91 height 14
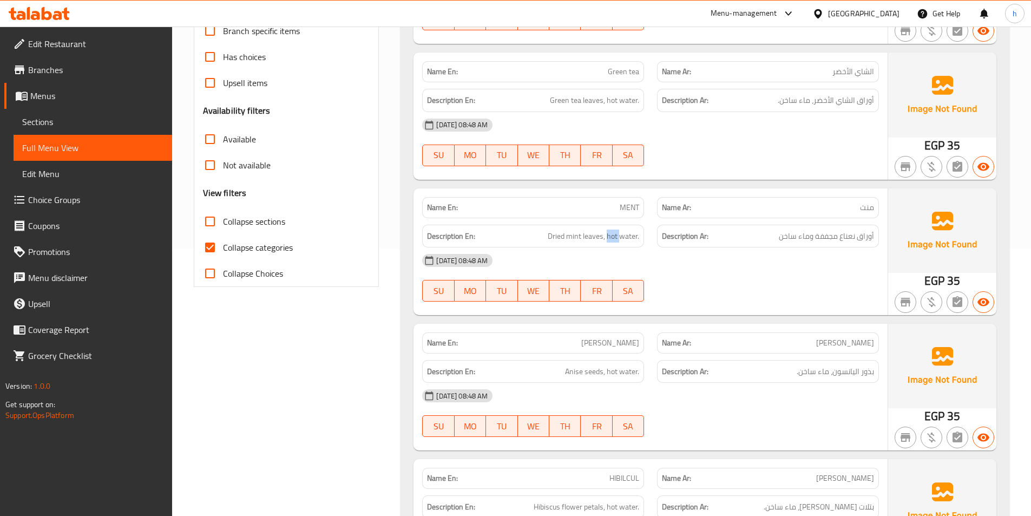
scroll to position [271, 0]
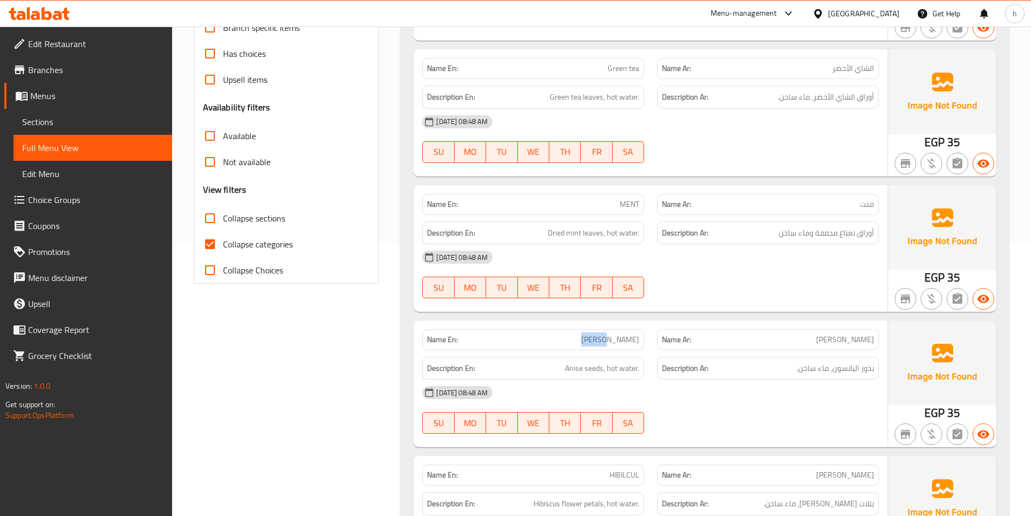
drag, startPoint x: 609, startPoint y: 343, endPoint x: 639, endPoint y: 345, distance: 29.3
click at [639, 345] on p "Name En: YANSON" at bounding box center [533, 339] width 212 height 11
drag, startPoint x: 569, startPoint y: 371, endPoint x: 591, endPoint y: 367, distance: 22.5
click at [591, 367] on span "Anise seeds, hot water." at bounding box center [602, 369] width 74 height 14
drag, startPoint x: 604, startPoint y: 372, endPoint x: 541, endPoint y: 357, distance: 65.0
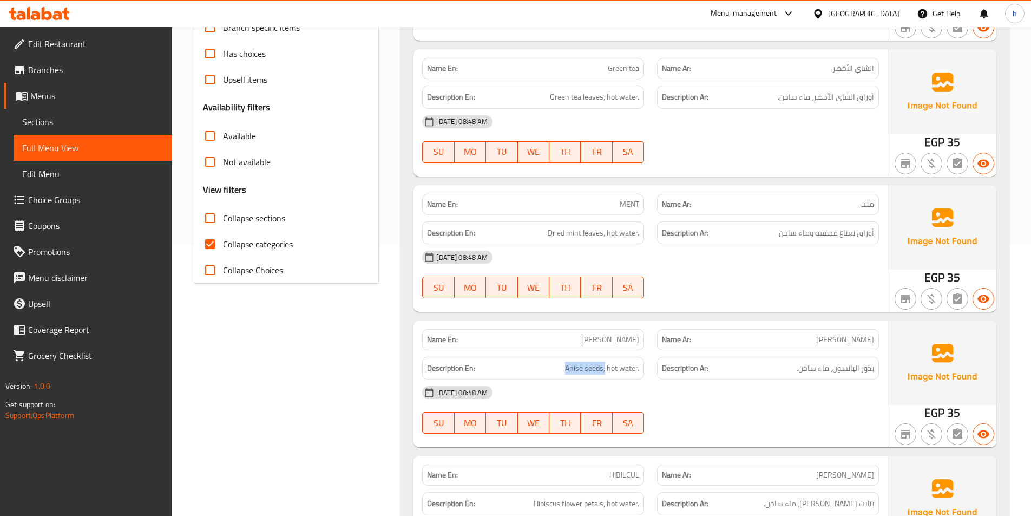
click at [541, 357] on div "Description En: Anise seeds, hot water." at bounding box center [533, 368] width 222 height 23
drag, startPoint x: 617, startPoint y: 362, endPoint x: 651, endPoint y: 363, distance: 33.6
click at [650, 363] on div "Description En: Anise seeds, hot water. Description Ar: بذور اليانسون، ماء ساخن." at bounding box center [651, 368] width 470 height 36
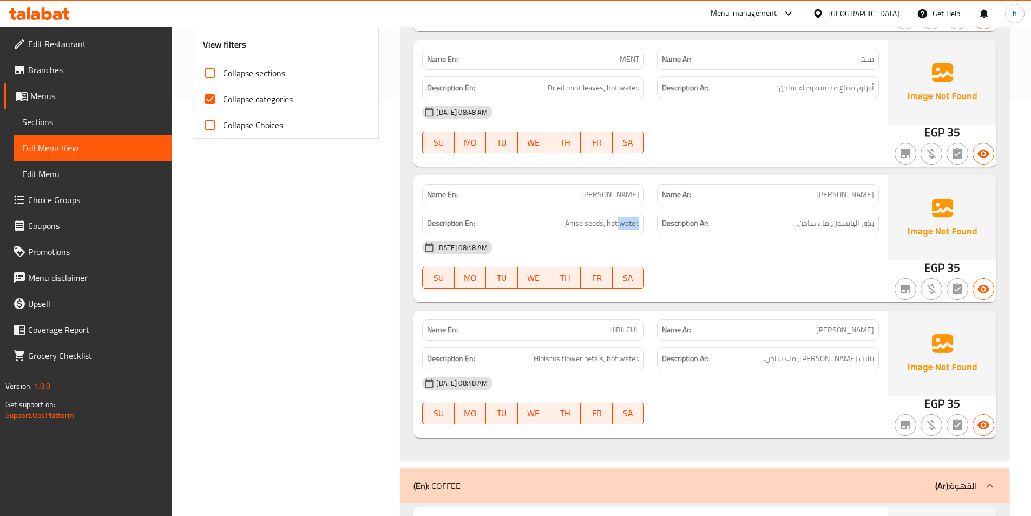
scroll to position [433, 0]
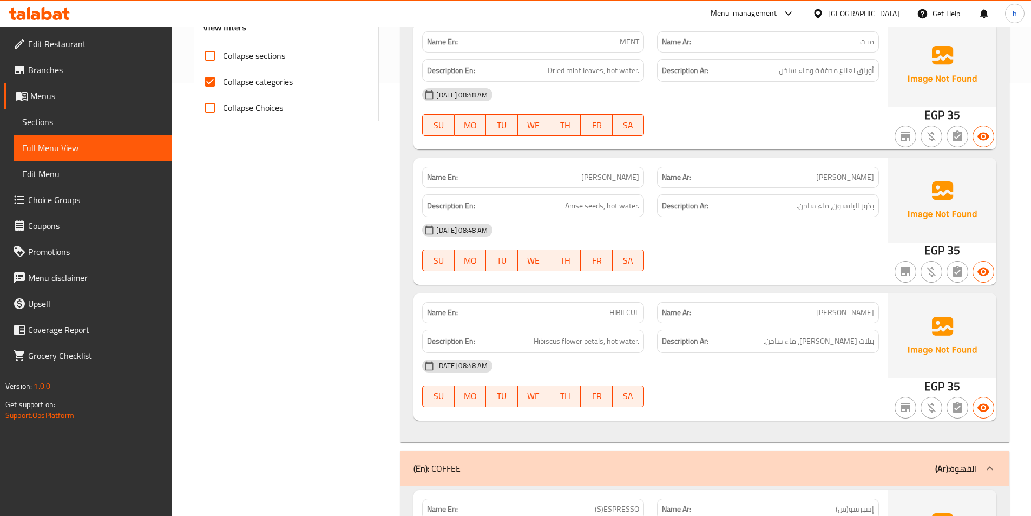
click at [628, 307] on span "HIBILCUL" at bounding box center [624, 312] width 30 height 11
copy span "HIBILCUL"
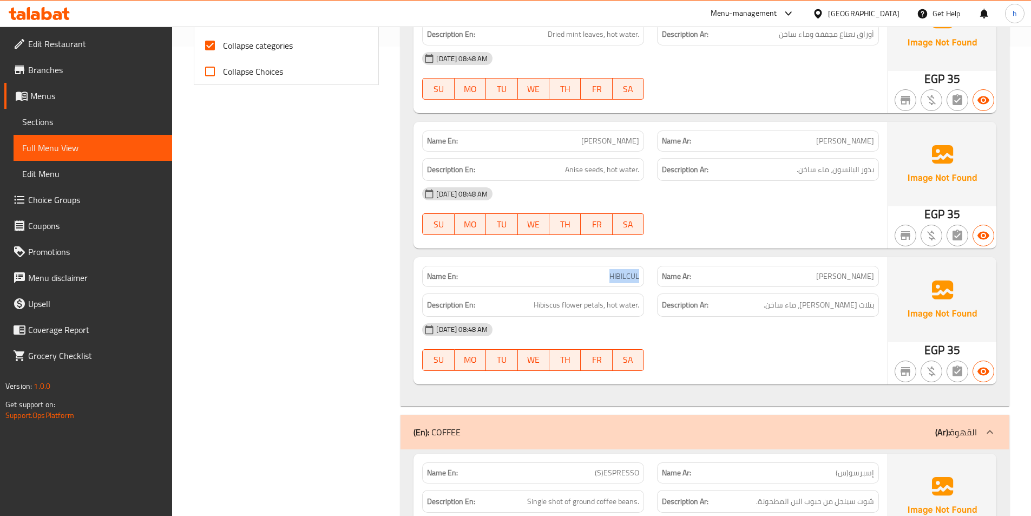
scroll to position [487, 0]
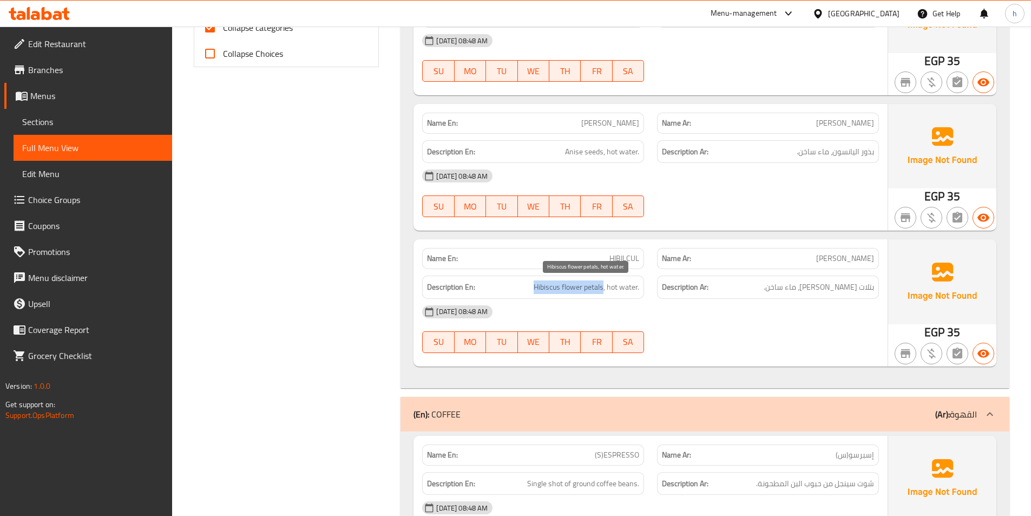
drag, startPoint x: 531, startPoint y: 286, endPoint x: 604, endPoint y: 286, distance: 73.1
click at [604, 286] on h6 "Description En: Hibiscus flower petals, hot water." at bounding box center [533, 287] width 212 height 14
copy span "Hibiscus flower petals"
click at [638, 290] on span "Hibiscus flower petals, hot water." at bounding box center [587, 287] width 106 height 14
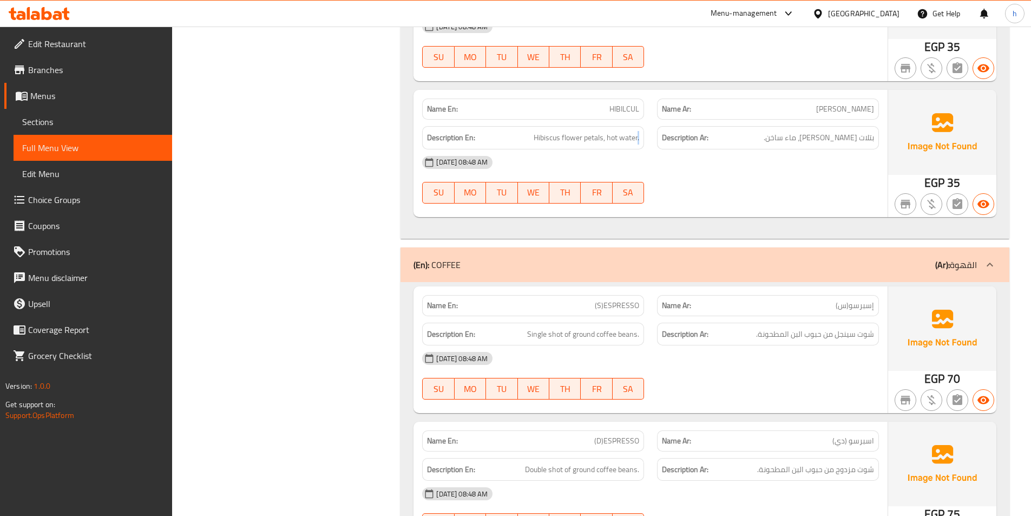
scroll to position [649, 0]
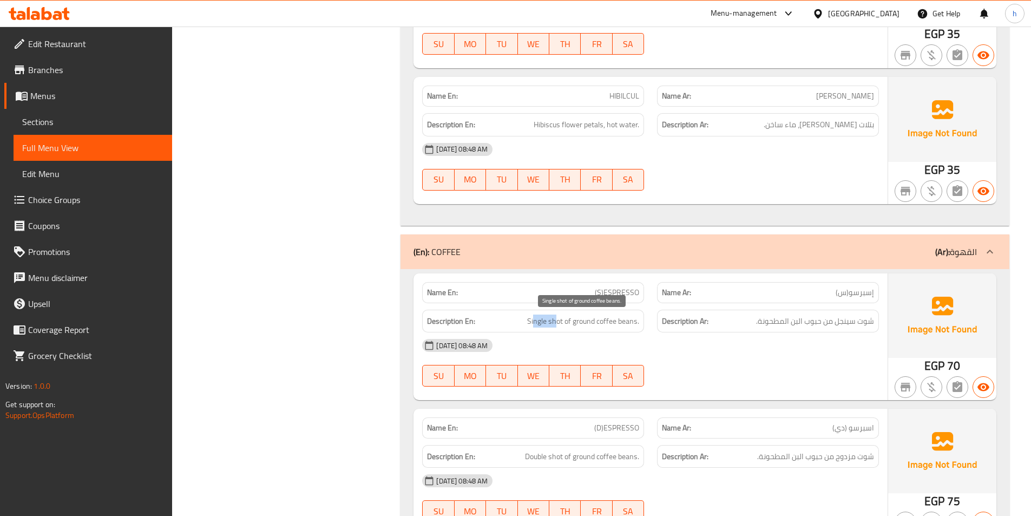
drag, startPoint x: 535, startPoint y: 318, endPoint x: 558, endPoint y: 318, distance: 23.3
click at [558, 318] on span "Single shot of ground coffee beans." at bounding box center [583, 321] width 112 height 14
drag, startPoint x: 567, startPoint y: 321, endPoint x: 640, endPoint y: 313, distance: 73.5
click at [640, 313] on div "Description En: Single shot of ground coffee beans." at bounding box center [533, 321] width 222 height 23
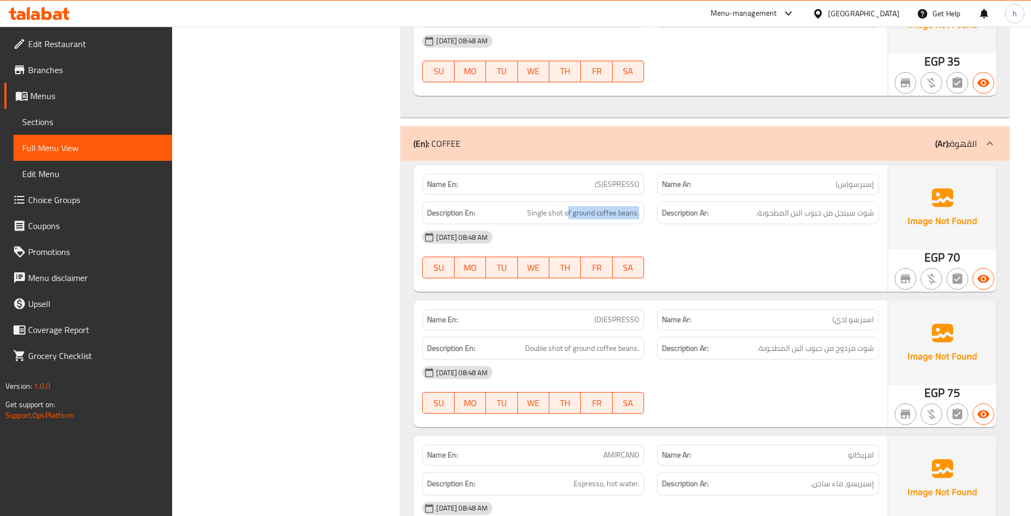
scroll to position [812, 0]
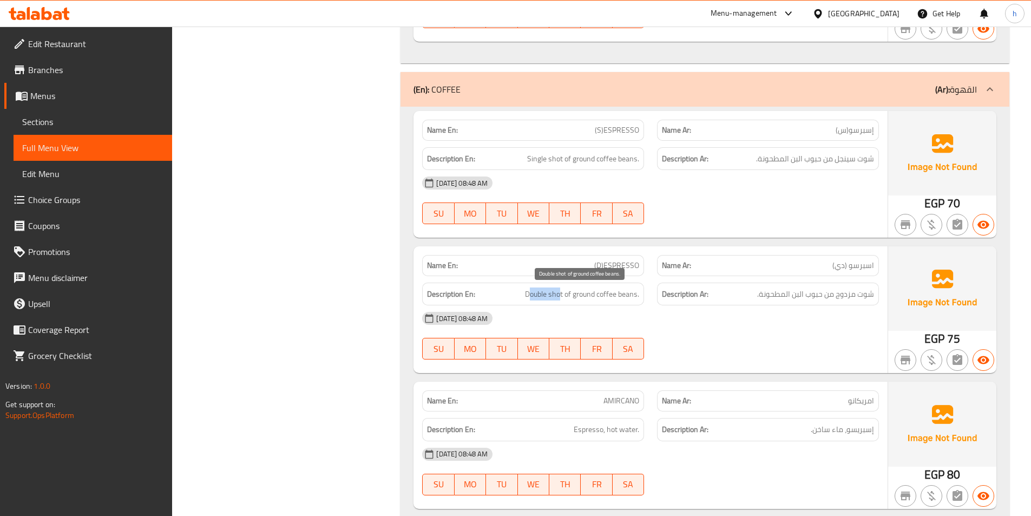
drag, startPoint x: 529, startPoint y: 294, endPoint x: 559, endPoint y: 295, distance: 30.3
click at [559, 295] on span "Double shot of ground coffee beans." at bounding box center [582, 294] width 114 height 14
click at [719, 302] on div "Description Ar: شوت مزدوج من حبوب البن المطحونة." at bounding box center [768, 293] width 222 height 23
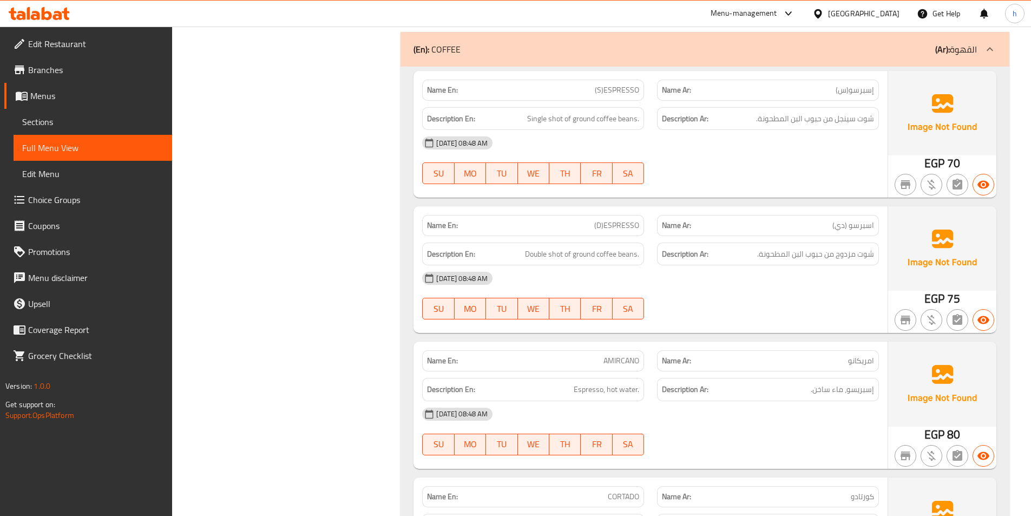
scroll to position [974, 0]
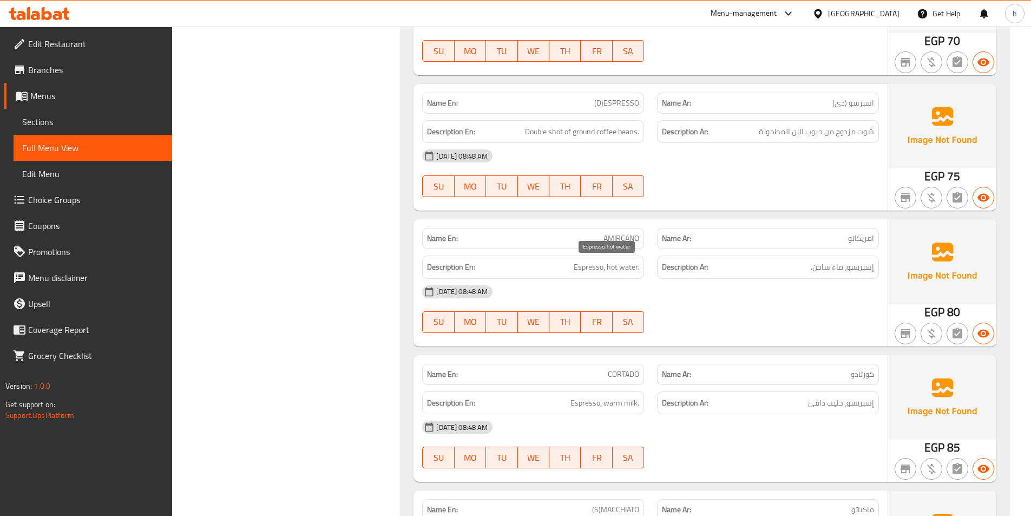
click at [596, 271] on span "Espresso, hot water." at bounding box center [606, 267] width 65 height 14
click at [630, 262] on span "Espresso, hot water." at bounding box center [606, 267] width 65 height 14
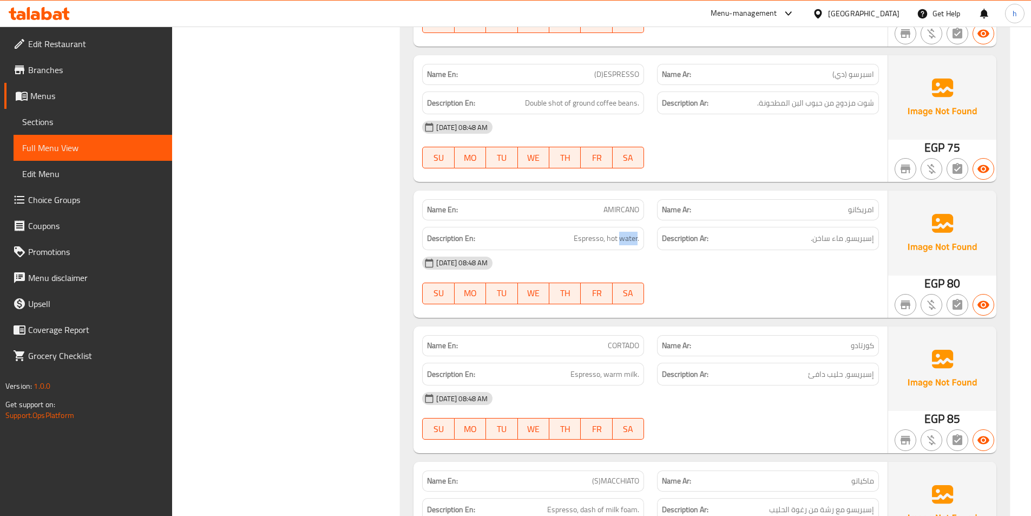
scroll to position [1082, 0]
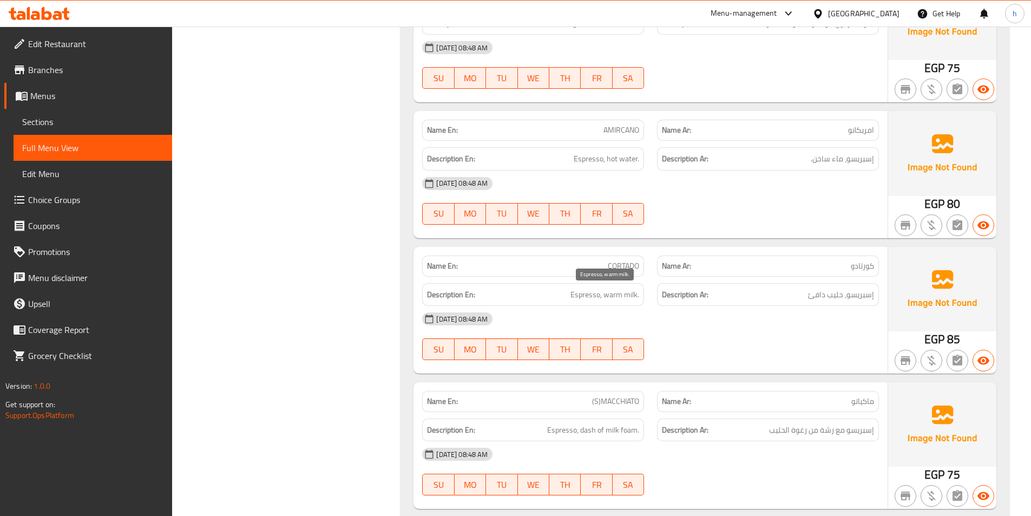
click at [583, 298] on span "Espresso, warm milk." at bounding box center [604, 295] width 69 height 14
click at [604, 297] on span "Espresso, warm milk." at bounding box center [604, 295] width 69 height 14
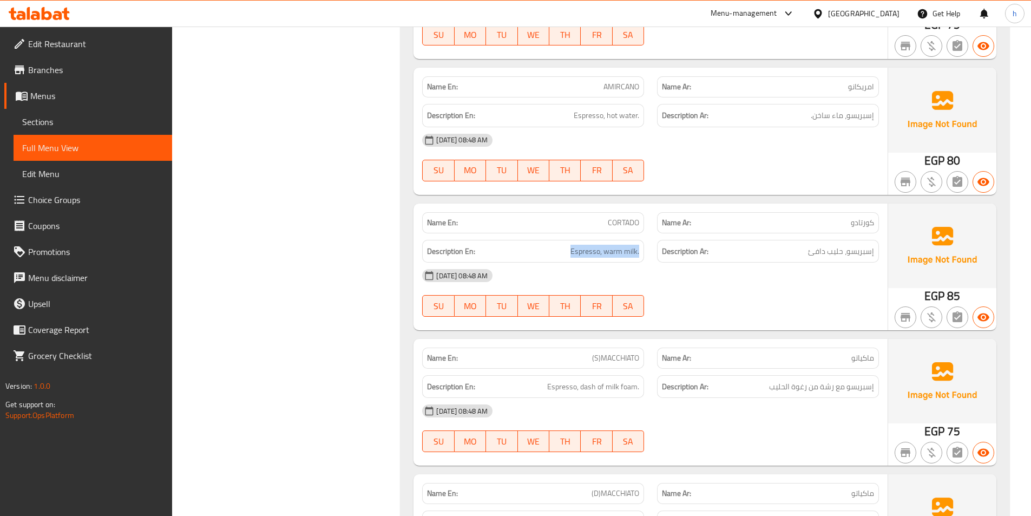
scroll to position [1191, 0]
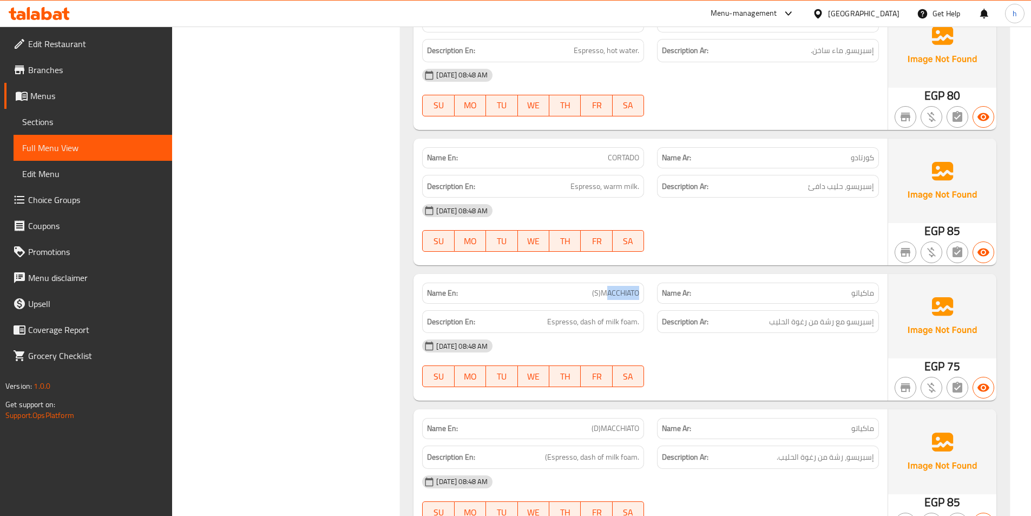
drag, startPoint x: 607, startPoint y: 294, endPoint x: 649, endPoint y: 288, distance: 42.6
click at [649, 288] on div "Name En: (S)MACCHIATO" at bounding box center [533, 293] width 235 height 34
click at [581, 291] on p "Name En: (S)MACCHIATO" at bounding box center [533, 292] width 212 height 11
click at [761, 288] on p "Name Ar: ماكياتو" at bounding box center [768, 292] width 212 height 11
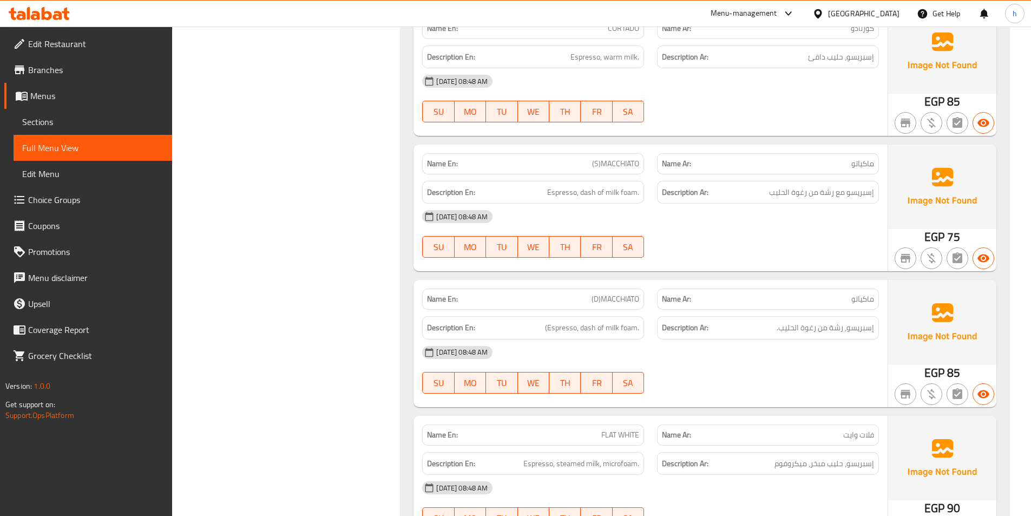
scroll to position [1353, 0]
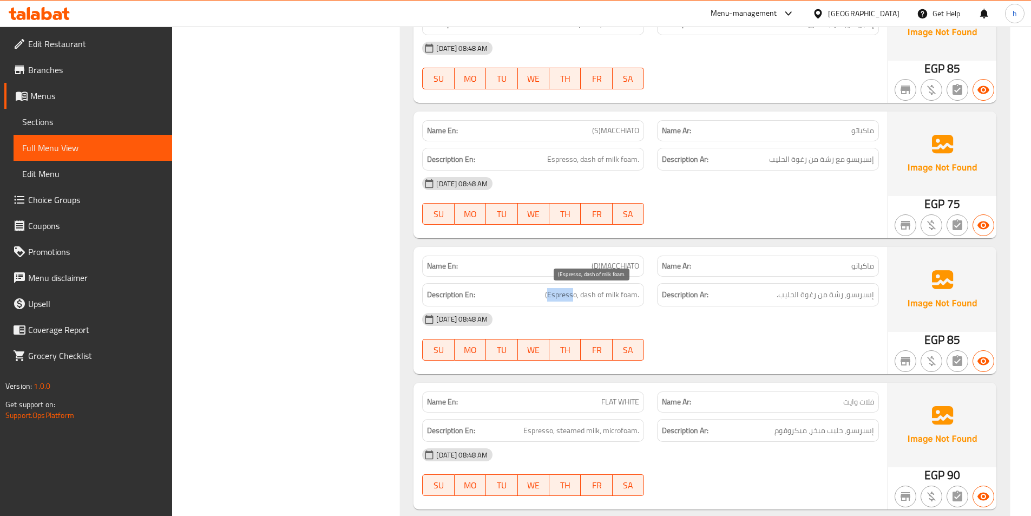
drag, startPoint x: 548, startPoint y: 294, endPoint x: 575, endPoint y: 291, distance: 26.8
click at [575, 291] on span "(Espresso, dash of milk foam." at bounding box center [592, 295] width 94 height 14
drag, startPoint x: 582, startPoint y: 295, endPoint x: 636, endPoint y: 300, distance: 54.8
click at [636, 300] on span "(Espresso, dash of milk foam." at bounding box center [592, 295] width 94 height 14
copy span "dash of milk foam"
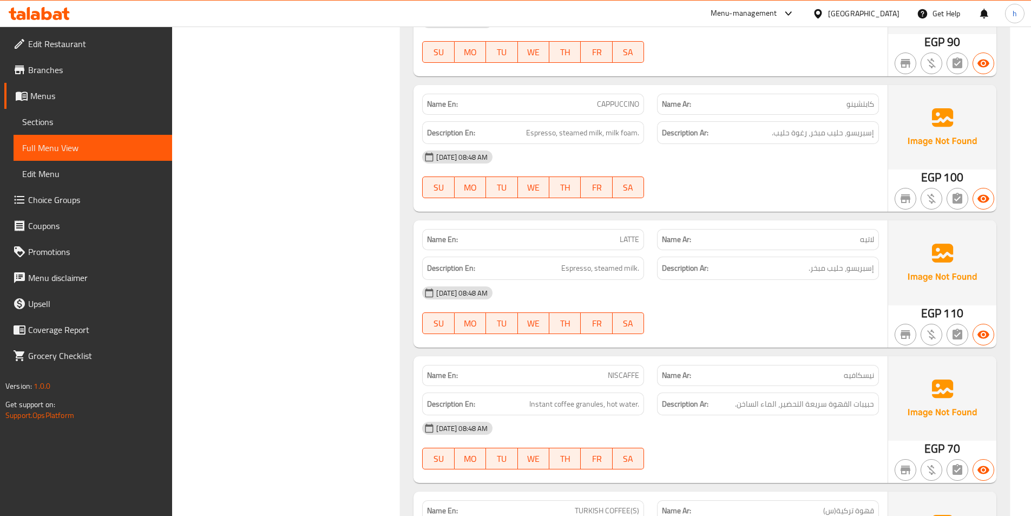
scroll to position [1840, 0]
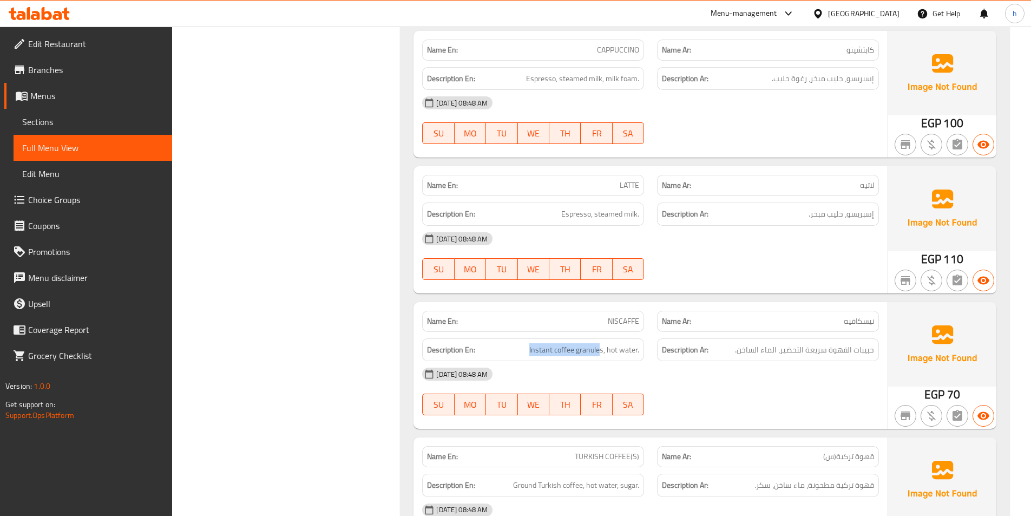
drag, startPoint x: 600, startPoint y: 349, endPoint x: 524, endPoint y: 342, distance: 76.1
click at [524, 342] on div "Description En: Instant coffee granules, hot water." at bounding box center [533, 349] width 222 height 23
click at [527, 352] on h6 "Description En: Instant coffee granules, hot water." at bounding box center [533, 350] width 212 height 14
drag, startPoint x: 527, startPoint y: 352, endPoint x: 605, endPoint y: 353, distance: 78.5
click at [605, 353] on h6 "Description En: Instant coffee granules, hot water." at bounding box center [533, 350] width 212 height 14
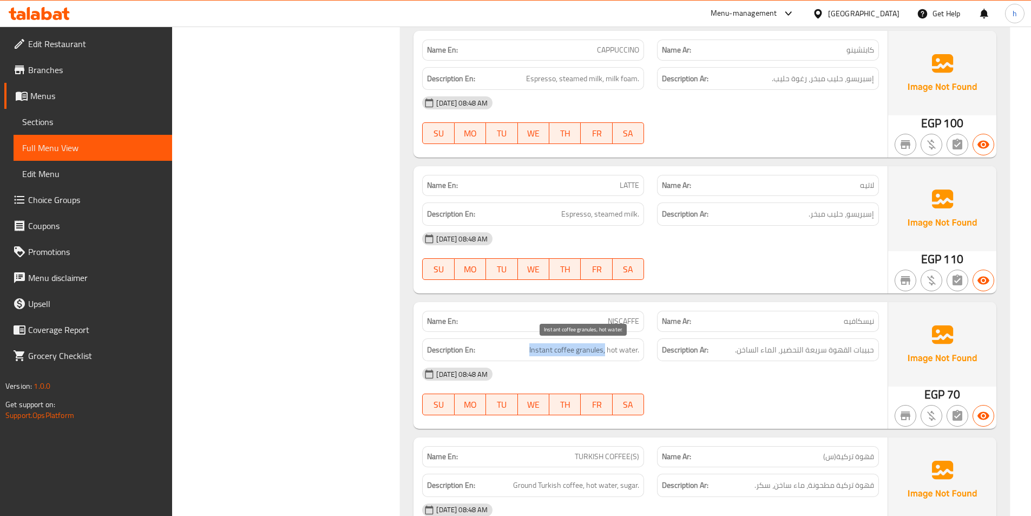
copy span "Instant coffee granules,"
click at [656, 366] on div "[DATE] 08:48 AM" at bounding box center [651, 374] width 470 height 26
click at [607, 351] on span "Instant coffee granules, hot water." at bounding box center [584, 350] width 110 height 14
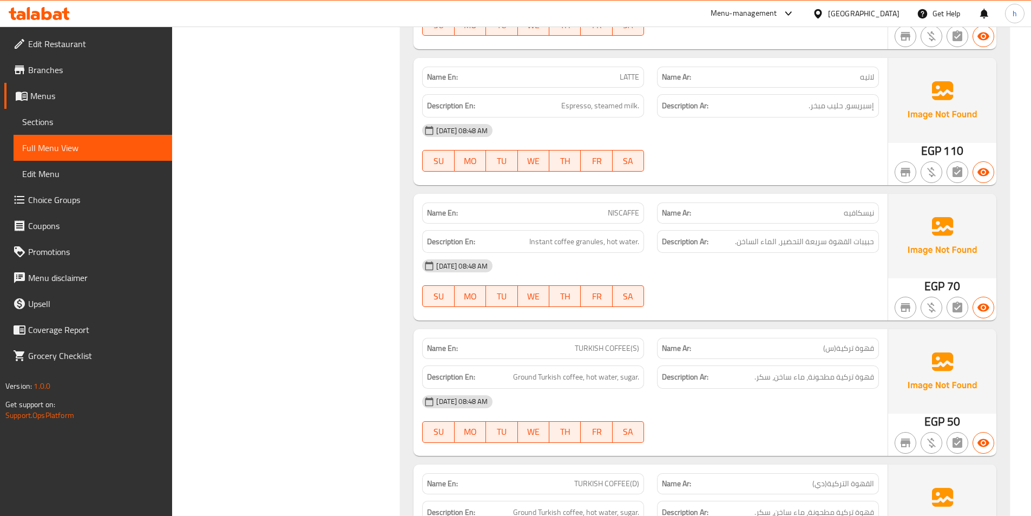
click at [589, 347] on span "TURKISH COFFEE(S)" at bounding box center [607, 348] width 64 height 11
click at [613, 349] on span "TURKISH COFFEE(S)" at bounding box center [607, 348] width 64 height 11
drag, startPoint x: 575, startPoint y: 382, endPoint x: 507, endPoint y: 378, distance: 68.3
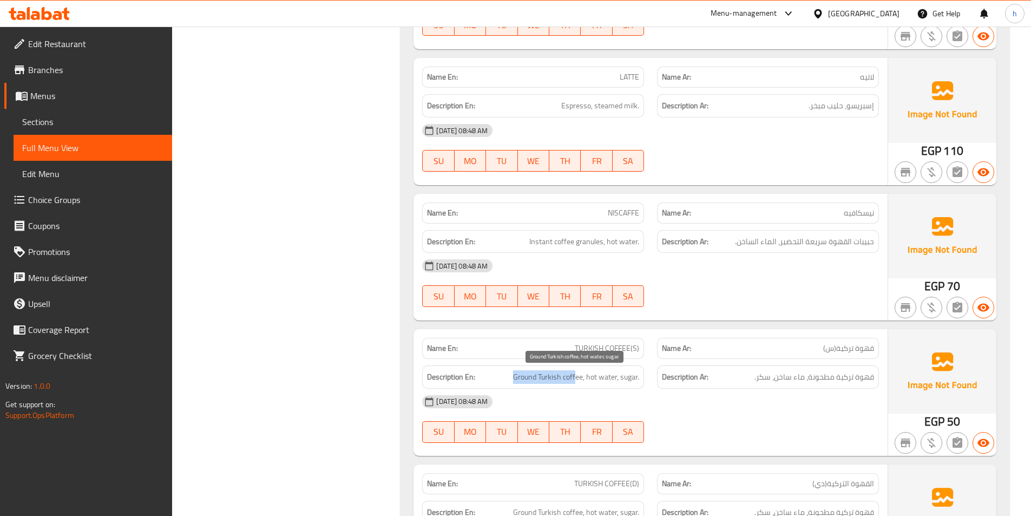
click at [507, 378] on h6 "Description En: Ground Turkish coffee, hot water, sugar." at bounding box center [533, 377] width 212 height 14
drag, startPoint x: 590, startPoint y: 374, endPoint x: 612, endPoint y: 385, distance: 24.0
click at [610, 384] on div "Description En: Ground Turkish coffee, hot water, sugar." at bounding box center [533, 376] width 222 height 23
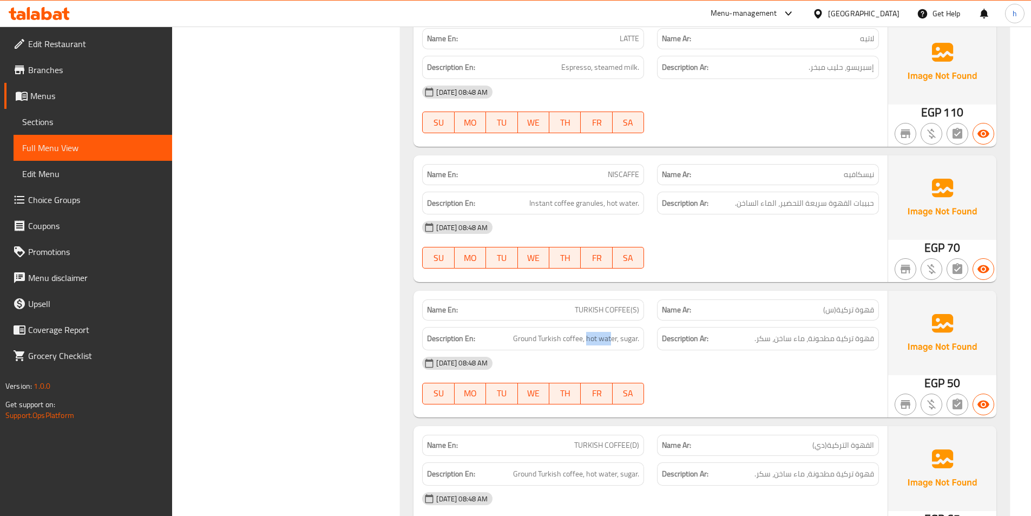
scroll to position [2056, 0]
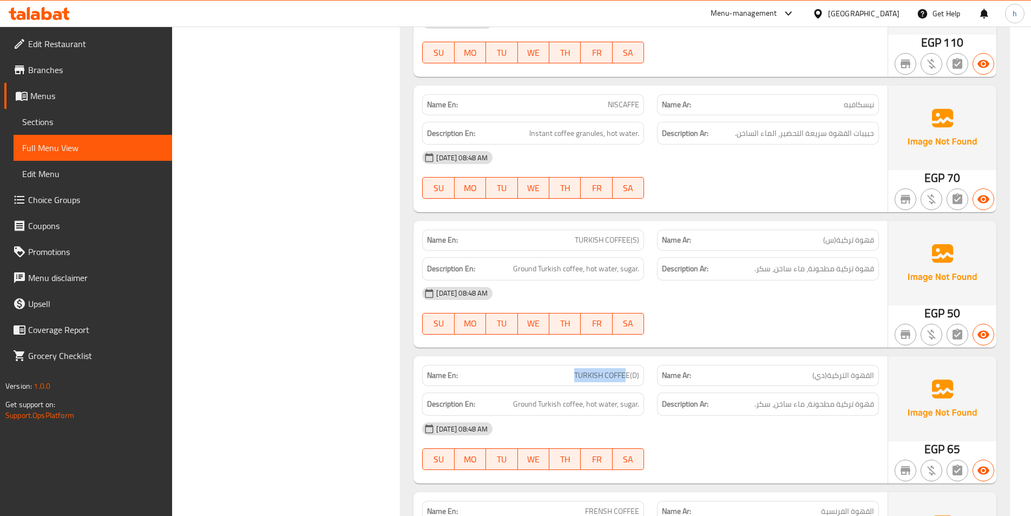
drag, startPoint x: 575, startPoint y: 379, endPoint x: 628, endPoint y: 372, distance: 53.6
click at [628, 372] on span "TURKISH COFFEE(D)" at bounding box center [606, 375] width 65 height 11
drag, startPoint x: 512, startPoint y: 405, endPoint x: 579, endPoint y: 405, distance: 66.6
click at [579, 405] on h6 "Description En: Ground Turkish coffee, hot water, sugar." at bounding box center [533, 404] width 212 height 14
drag, startPoint x: 590, startPoint y: 402, endPoint x: 613, endPoint y: 402, distance: 22.7
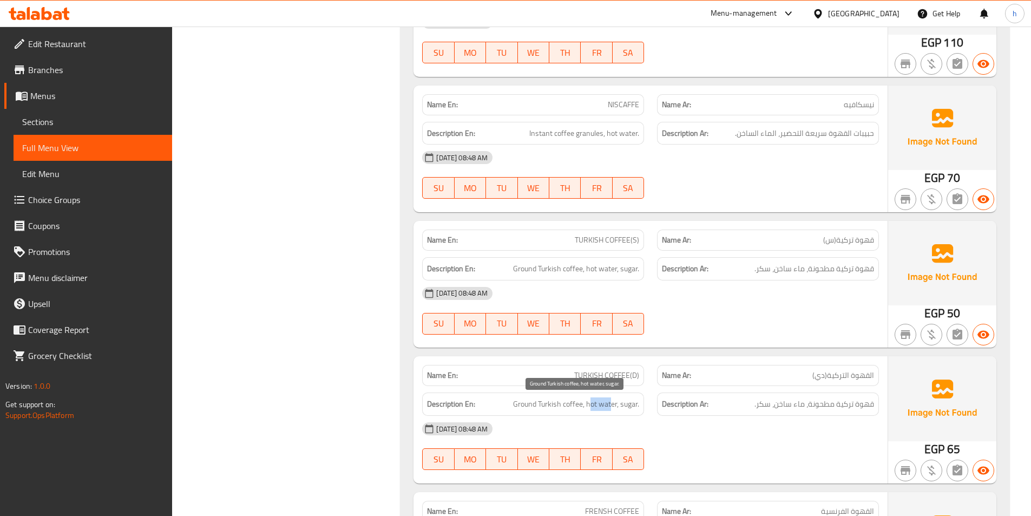
click at [613, 402] on span "Ground Turkish coffee, hot water, sugar." at bounding box center [576, 404] width 126 height 14
drag, startPoint x: 621, startPoint y: 407, endPoint x: 641, endPoint y: 406, distance: 20.6
click at [641, 406] on div "Description En: Ground Turkish coffee, hot water, sugar." at bounding box center [533, 403] width 222 height 23
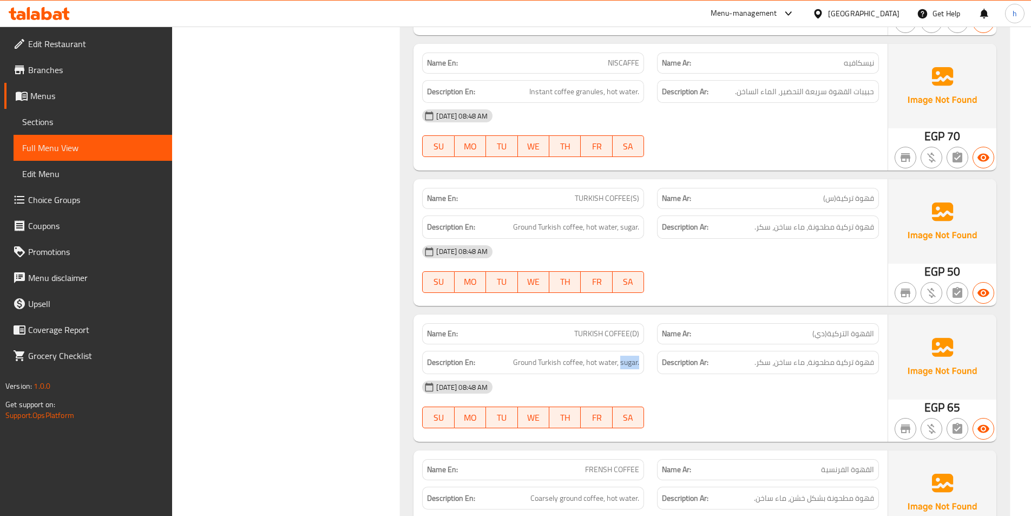
scroll to position [2219, 0]
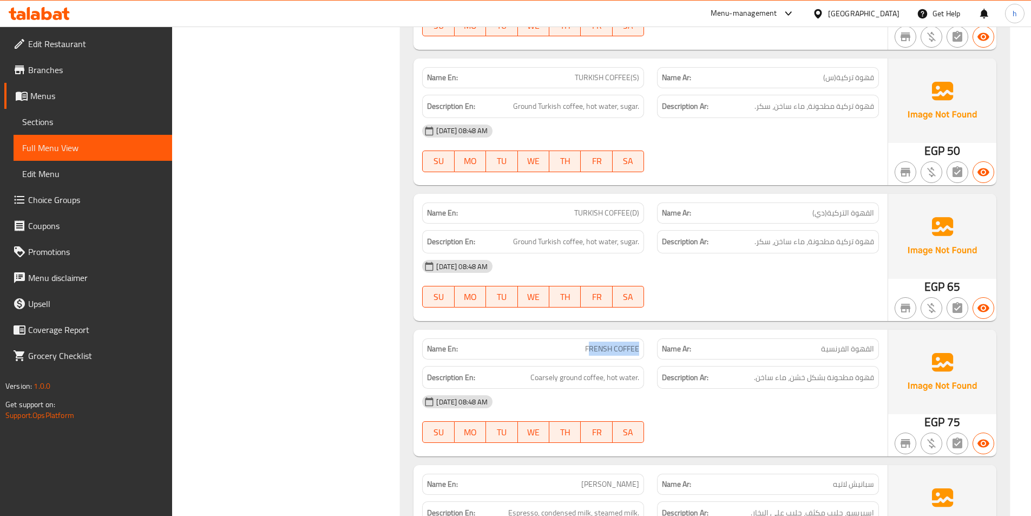
drag, startPoint x: 589, startPoint y: 353, endPoint x: 643, endPoint y: 357, distance: 54.3
click at [643, 357] on div "Name En: FRENSH COFFEE" at bounding box center [533, 349] width 235 height 34
click at [581, 352] on p "Name En: FRENSH COFFEE" at bounding box center [533, 348] width 212 height 11
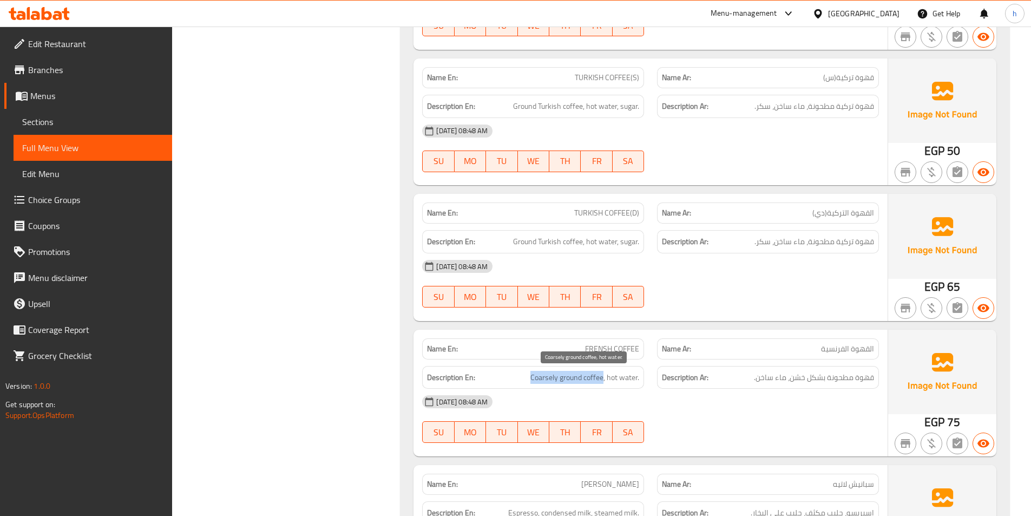
drag, startPoint x: 531, startPoint y: 379, endPoint x: 604, endPoint y: 380, distance: 72.5
click at [604, 380] on span "Coarsely ground coffee, hot water." at bounding box center [584, 378] width 109 height 14
click at [553, 383] on span "Coarsely ground coffee, hot water." at bounding box center [584, 378] width 109 height 14
drag, startPoint x: 532, startPoint y: 376, endPoint x: 603, endPoint y: 376, distance: 71.4
click at [603, 376] on span "Coarsely ground coffee, hot water." at bounding box center [584, 378] width 109 height 14
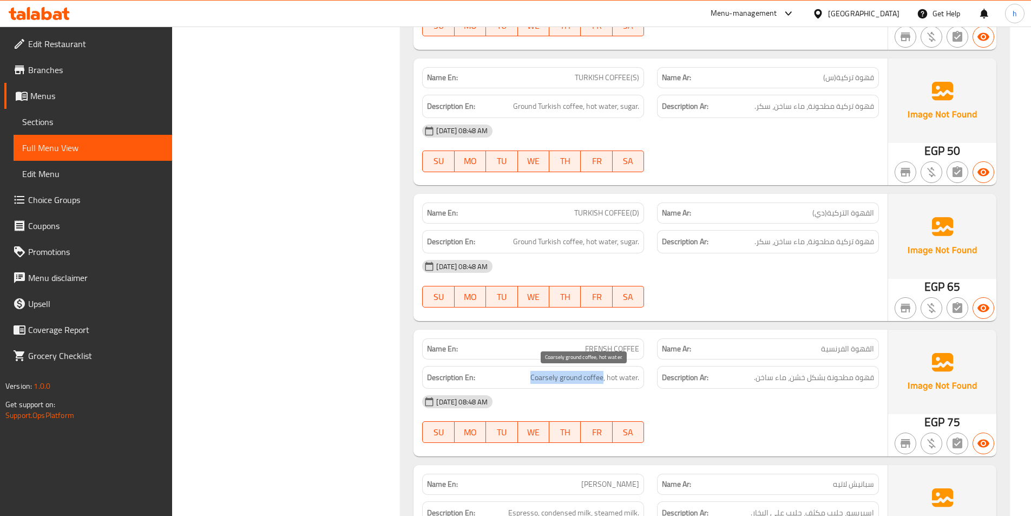
copy span "Coarsely ground coffee"
drag, startPoint x: 613, startPoint y: 376, endPoint x: 646, endPoint y: 379, distance: 33.2
click at [646, 379] on div "Description En: Coarsely ground coffee, hot water." at bounding box center [533, 377] width 235 height 36
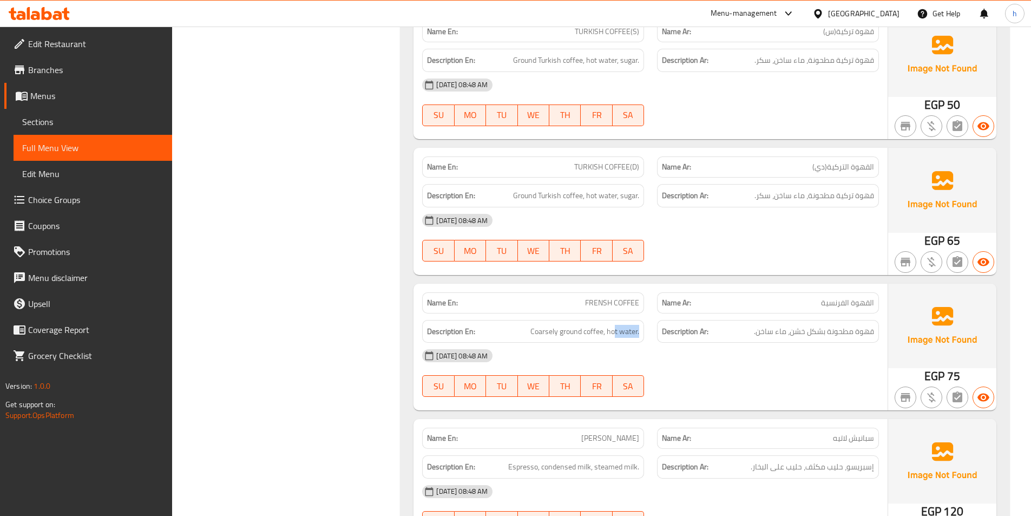
scroll to position [2327, 0]
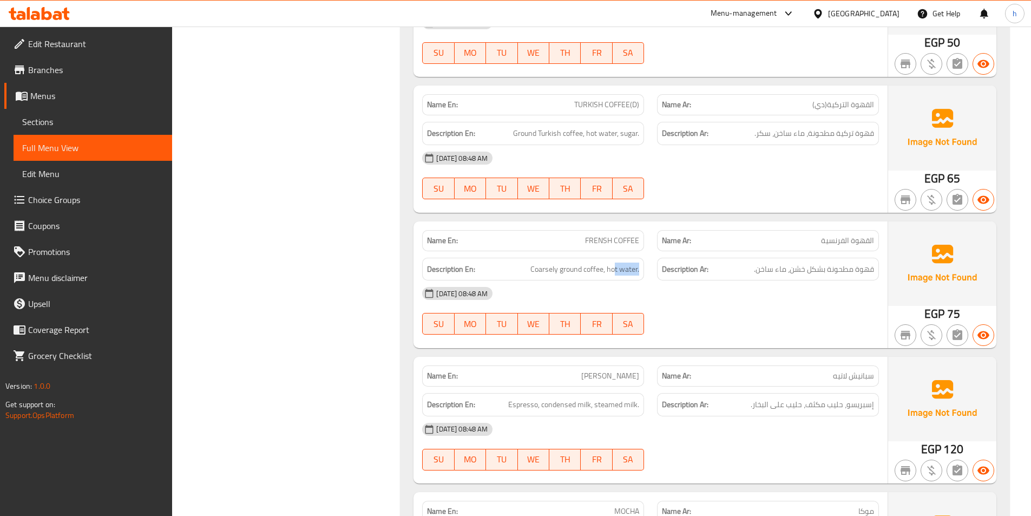
drag, startPoint x: 593, startPoint y: 377, endPoint x: 640, endPoint y: 377, distance: 47.1
click at [640, 377] on div "Name En: SPANESH LATTEE" at bounding box center [533, 375] width 222 height 21
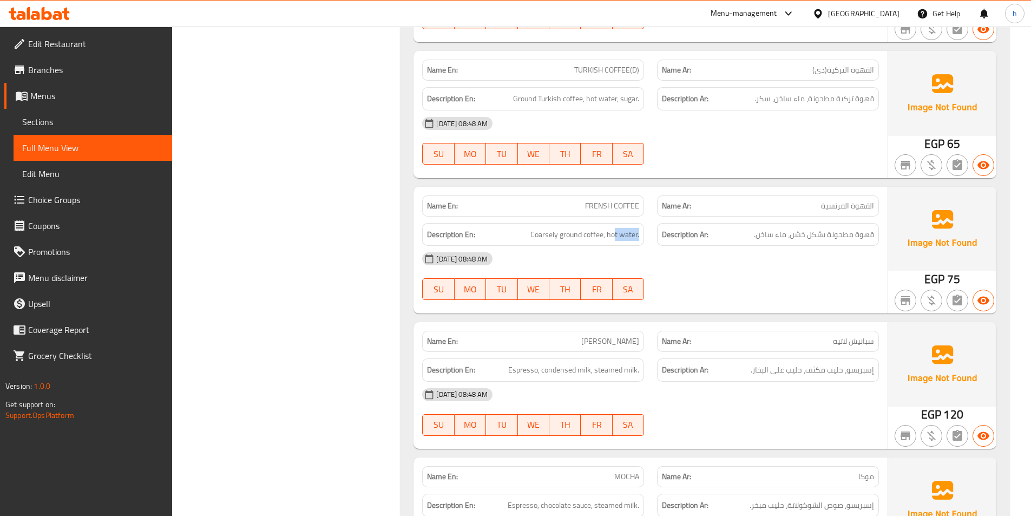
scroll to position [2435, 0]
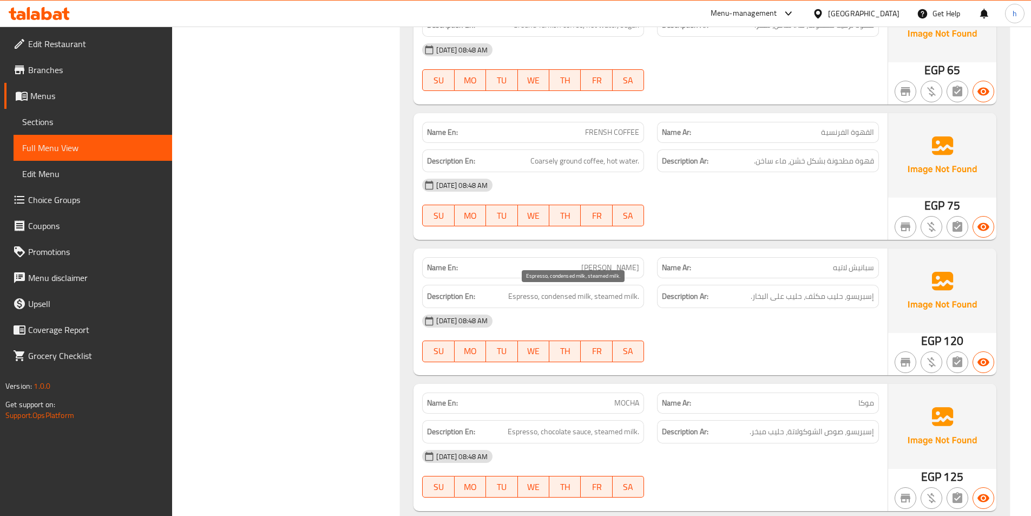
click at [516, 299] on span "Espresso, condensed milk, steamed milk." at bounding box center [573, 297] width 131 height 14
click at [561, 294] on span "Espresso, condensed milk, steamed milk." at bounding box center [573, 297] width 131 height 14
drag, startPoint x: 603, startPoint y: 293, endPoint x: 643, endPoint y: 298, distance: 40.9
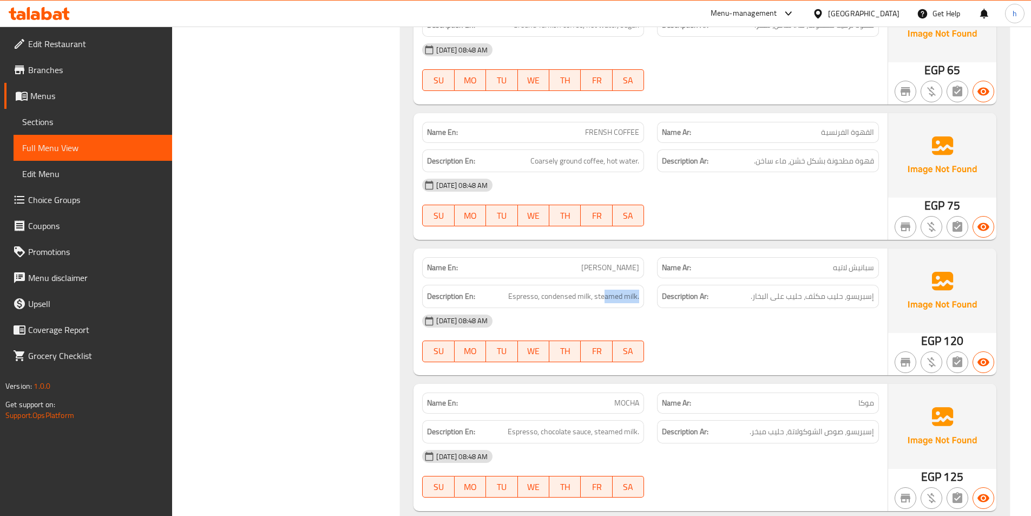
click at [643, 298] on div "Description En: Espresso, condensed milk, steamed milk." at bounding box center [533, 296] width 222 height 23
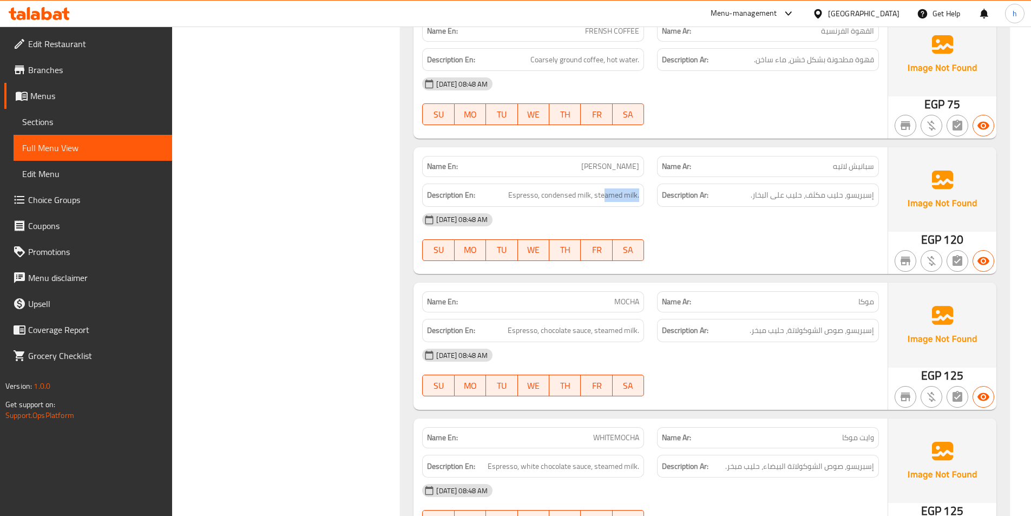
scroll to position [2544, 0]
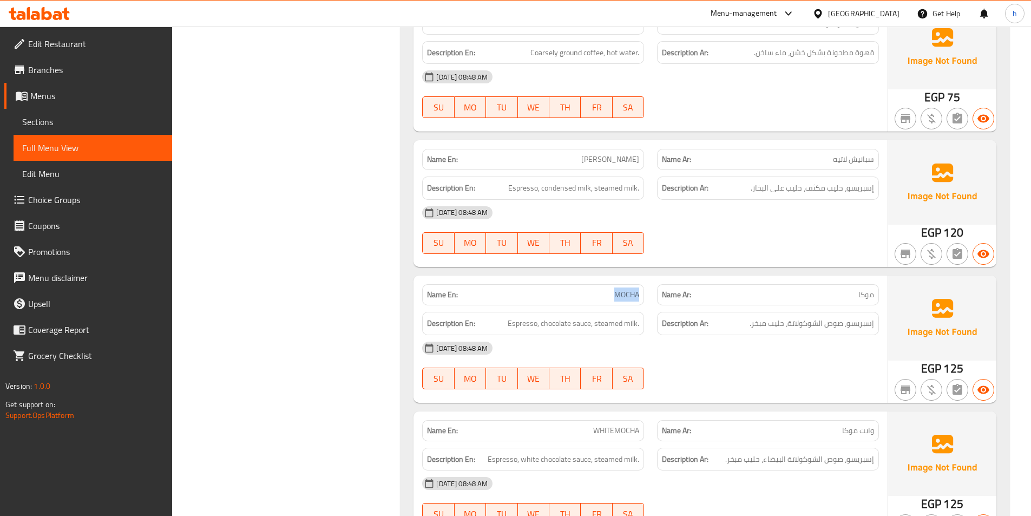
drag, startPoint x: 607, startPoint y: 299, endPoint x: 639, endPoint y: 302, distance: 32.0
click at [639, 302] on div "Name En: MOCHA" at bounding box center [533, 294] width 222 height 21
click at [526, 323] on span "Espresso, chocolate sauce, steamed milk." at bounding box center [574, 324] width 132 height 14
click at [564, 323] on span "Espresso, chocolate sauce, steamed milk." at bounding box center [574, 324] width 132 height 14
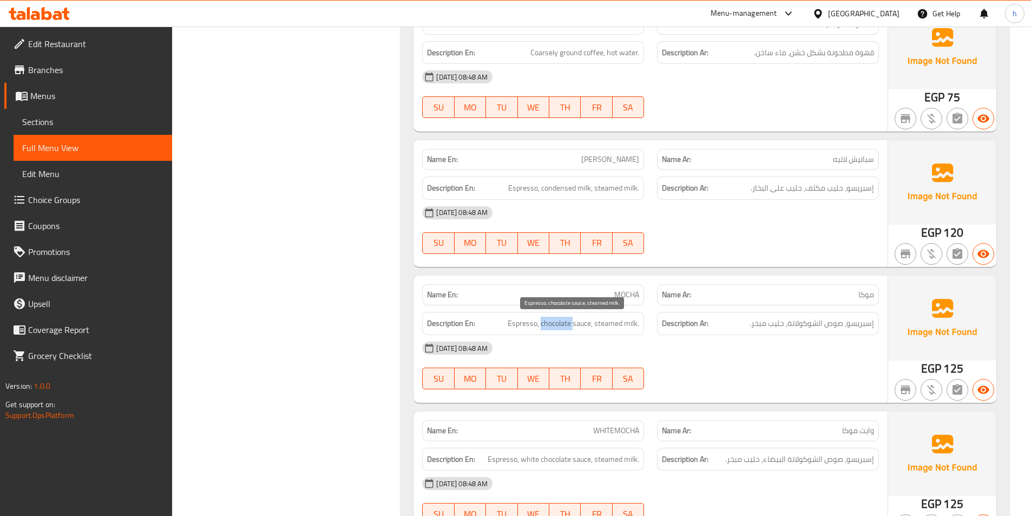
click at [564, 323] on span "Espresso, chocolate sauce, steamed milk." at bounding box center [574, 324] width 132 height 14
drag, startPoint x: 597, startPoint y: 320, endPoint x: 646, endPoint y: 315, distance: 49.0
click at [646, 315] on div "Description En: Espresso, chocolate sauce, steamed milk." at bounding box center [533, 323] width 235 height 36
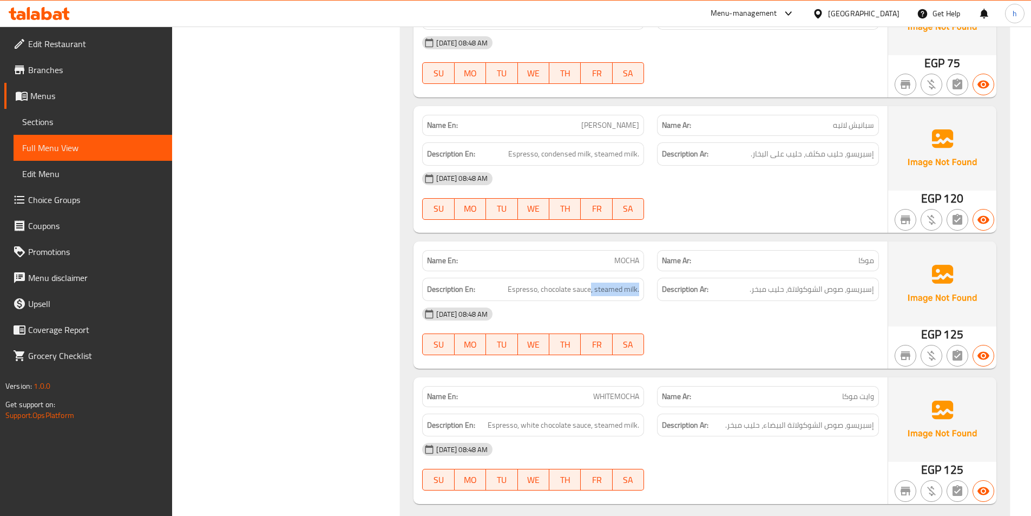
scroll to position [2652, 0]
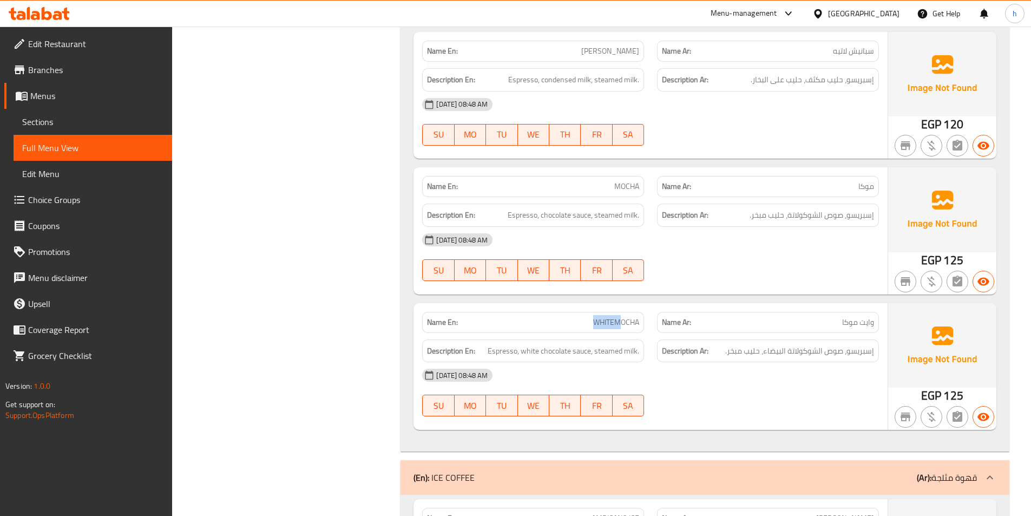
drag, startPoint x: 582, startPoint y: 317, endPoint x: 618, endPoint y: 324, distance: 36.9
click at [618, 324] on p "Name En: WHITEMOCHA" at bounding box center [533, 322] width 212 height 11
click at [502, 351] on span "Espresso, white chocolate sauce, steamed milk." at bounding box center [564, 351] width 152 height 14
drag, startPoint x: 536, startPoint y: 353, endPoint x: 584, endPoint y: 357, distance: 48.3
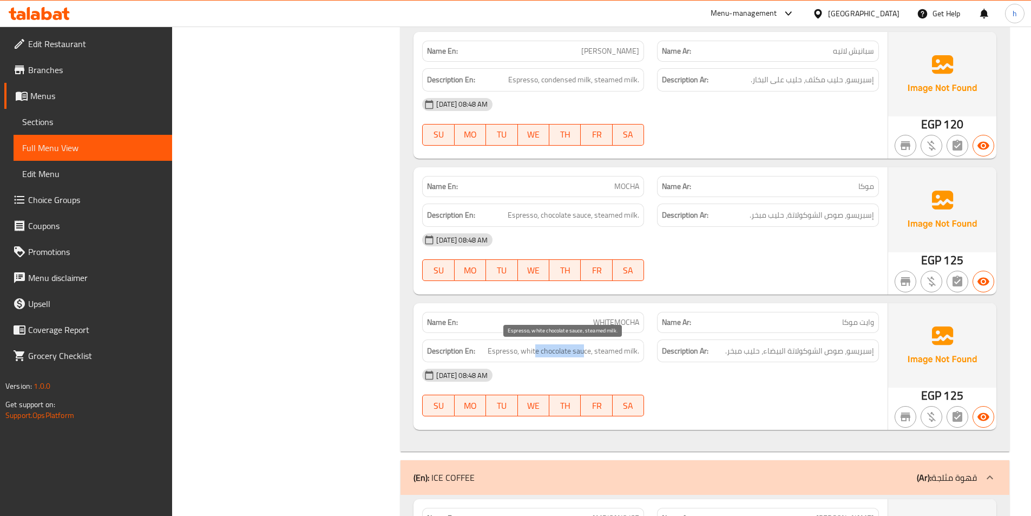
click at [584, 357] on span "Espresso, white chocolate sauce, steamed milk." at bounding box center [564, 351] width 152 height 14
drag, startPoint x: 607, startPoint y: 352, endPoint x: 668, endPoint y: 370, distance: 63.2
click at [668, 370] on div "Name En: WHITEMOCHA Name Ar: وايت موكا Description En: Espresso, white chocolat…" at bounding box center [650, 366] width 474 height 127
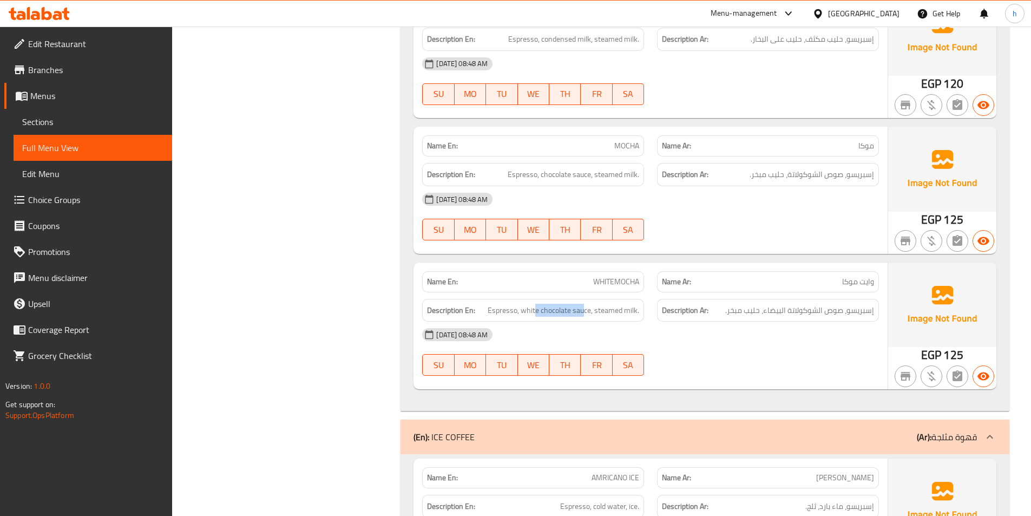
scroll to position [2814, 0]
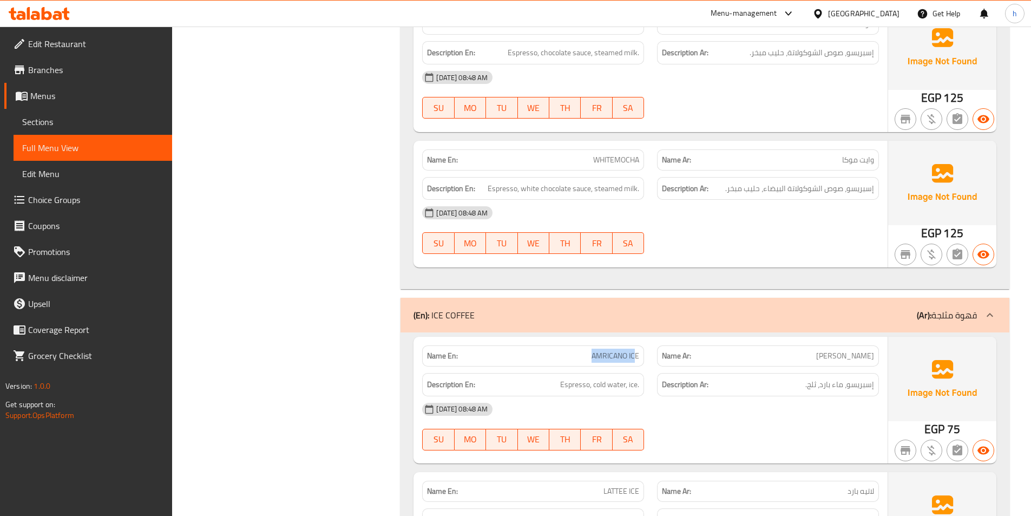
drag, startPoint x: 589, startPoint y: 353, endPoint x: 635, endPoint y: 349, distance: 46.2
click at [635, 350] on p "Name En: AMRICANO ICE" at bounding box center [533, 355] width 212 height 11
click at [558, 384] on h6 "Description En: Espresso, cold water, ice." at bounding box center [533, 385] width 212 height 14
click at [590, 389] on span "Espresso, cold water, ice." at bounding box center [599, 385] width 79 height 14
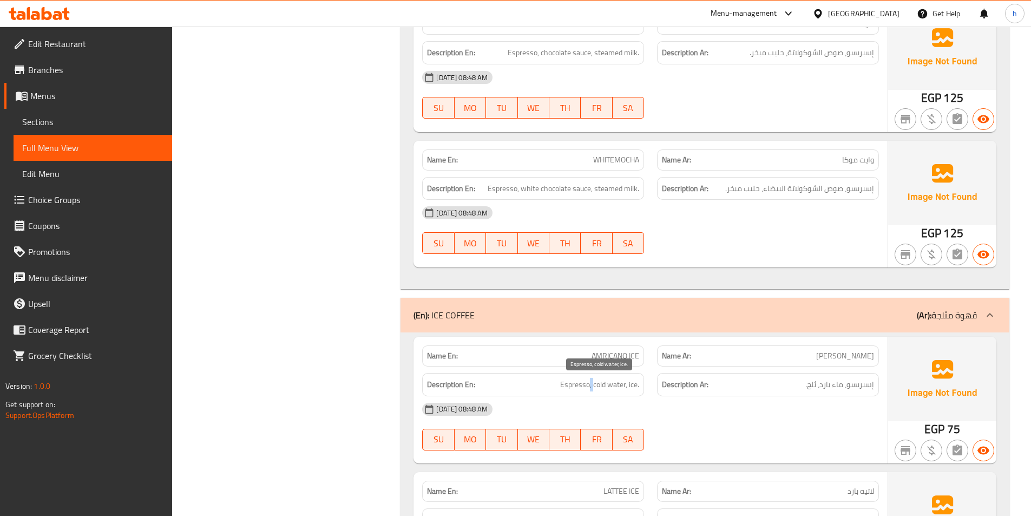
click at [590, 389] on span "Espresso, cold water, ice." at bounding box center [599, 385] width 79 height 14
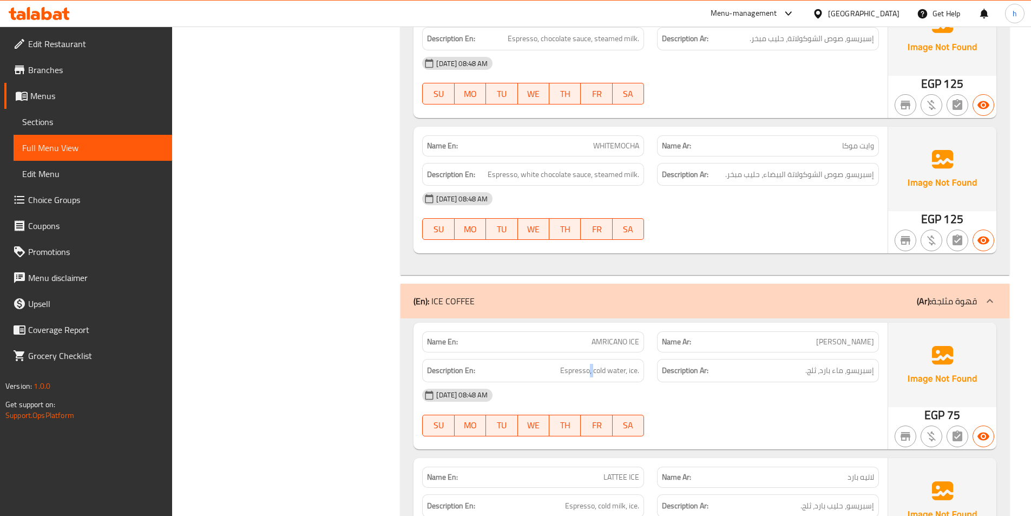
scroll to position [2868, 0]
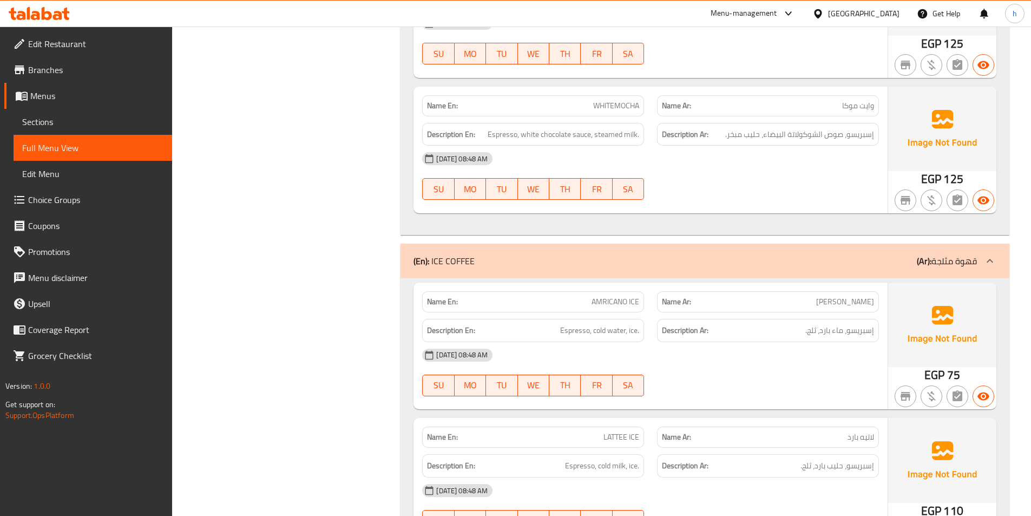
click at [598, 303] on span "AMRICANO ICE" at bounding box center [616, 301] width 48 height 11
click at [576, 336] on span "Espresso, cold water, ice." at bounding box center [599, 331] width 79 height 14
click at [602, 336] on span "Espresso, cold water, ice." at bounding box center [599, 331] width 79 height 14
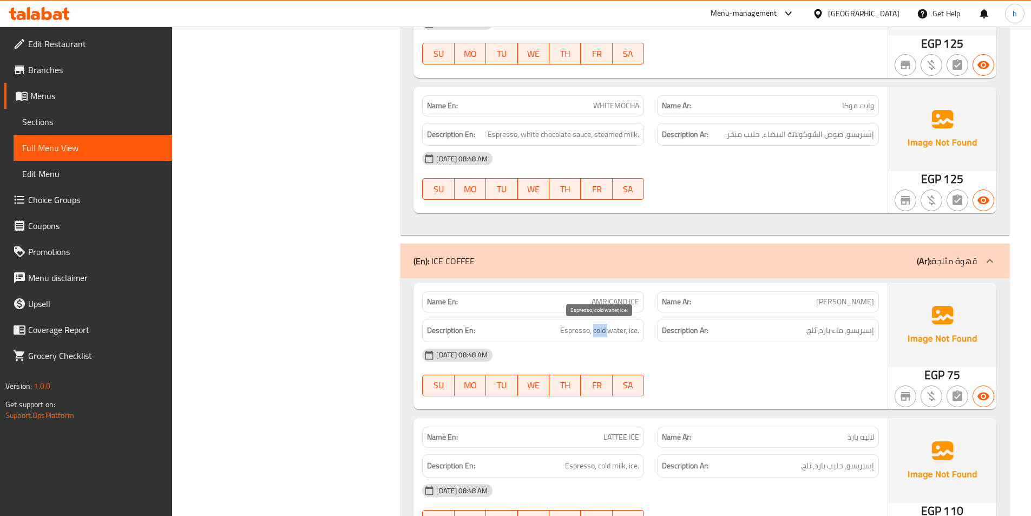
click at [602, 336] on span "Espresso, cold water, ice." at bounding box center [599, 331] width 79 height 14
click at [615, 333] on span "Espresso, cold water, ice." at bounding box center [599, 331] width 79 height 14
click at [647, 333] on div "Description En: Espresso, cold water, ice." at bounding box center [533, 330] width 235 height 36
click at [630, 331] on span "Espresso, cold water, ice." at bounding box center [599, 331] width 79 height 14
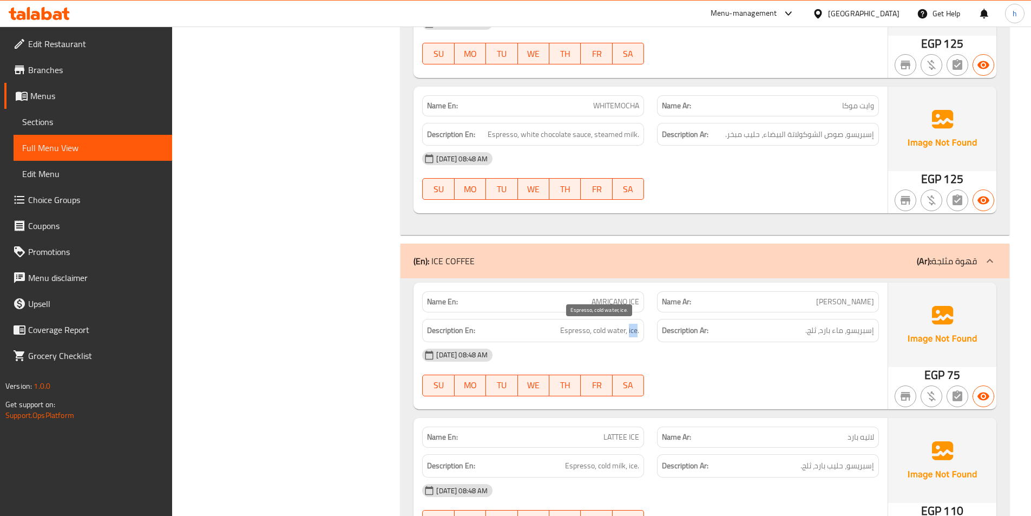
click at [630, 331] on span "Espresso, cold water, ice." at bounding box center [599, 331] width 79 height 14
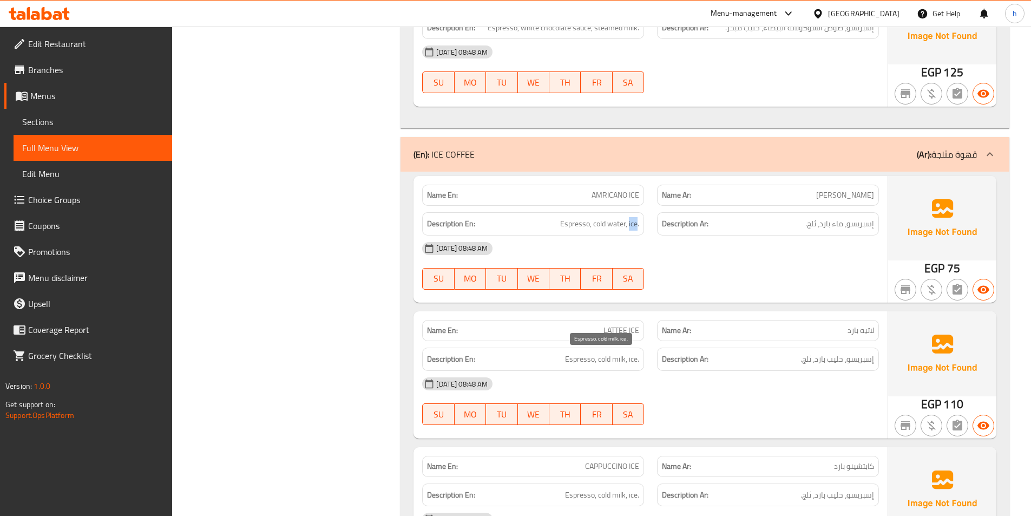
scroll to position [2976, 0]
click at [613, 333] on span "LATTEE ICE" at bounding box center [621, 328] width 36 height 11
click at [636, 326] on span "LATTEE ICE" at bounding box center [621, 328] width 36 height 11
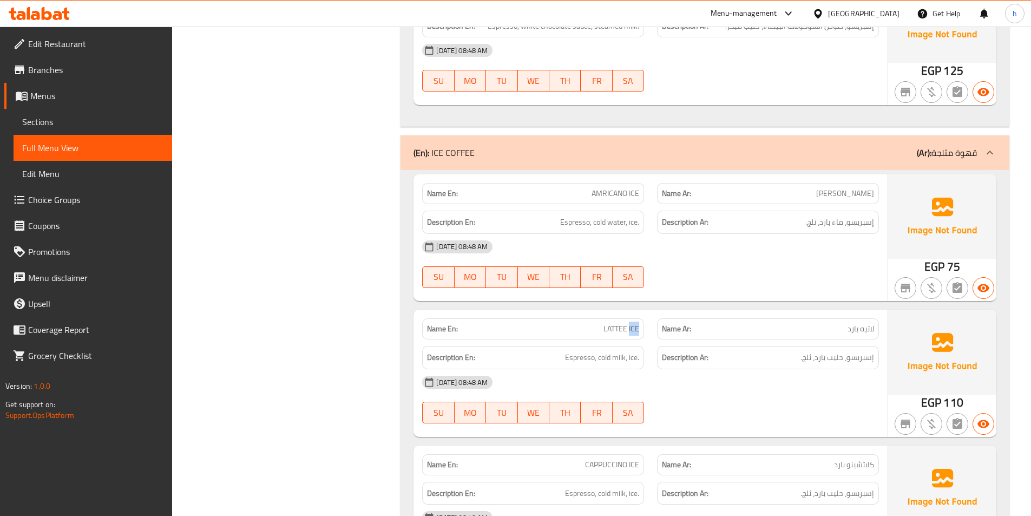
scroll to position [3031, 0]
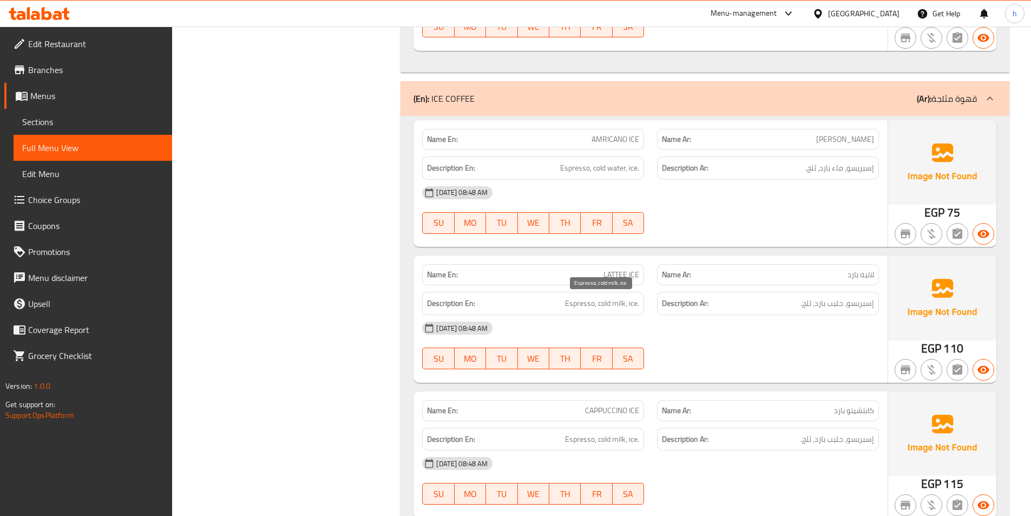
click at [573, 301] on span "Espresso, cold milk, ice." at bounding box center [602, 304] width 74 height 14
click at [603, 305] on span "Espresso, cold milk, ice." at bounding box center [602, 304] width 74 height 14
click at [617, 301] on span "Espresso, cold milk, ice." at bounding box center [602, 304] width 74 height 14
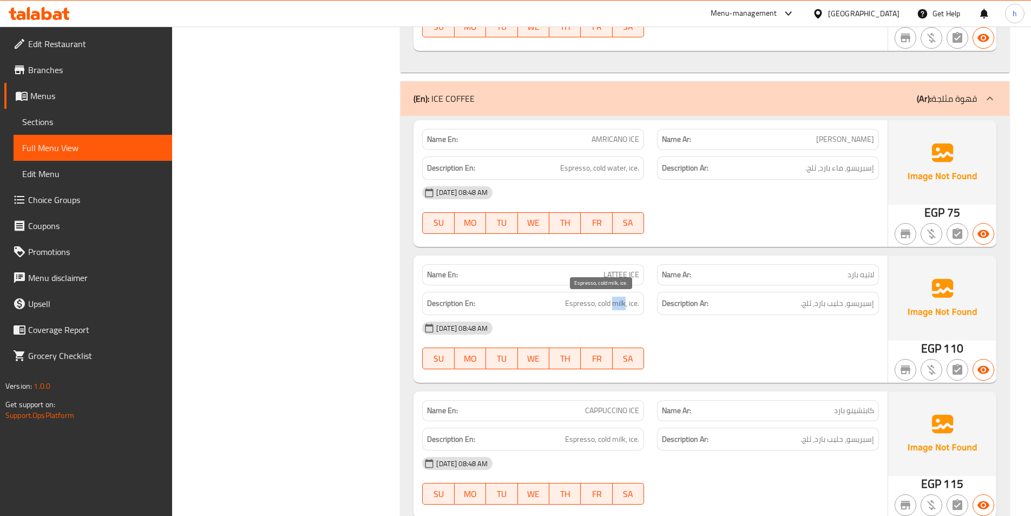
click at [617, 301] on span "Espresso, cold milk, ice." at bounding box center [602, 304] width 74 height 14
click at [627, 303] on span "Espresso, cold milk, ice." at bounding box center [602, 304] width 74 height 14
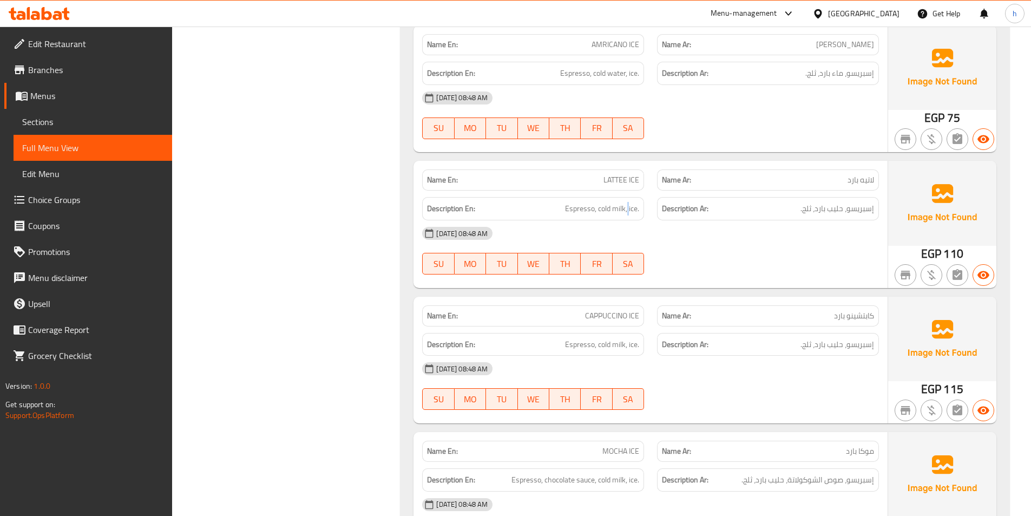
scroll to position [3139, 0]
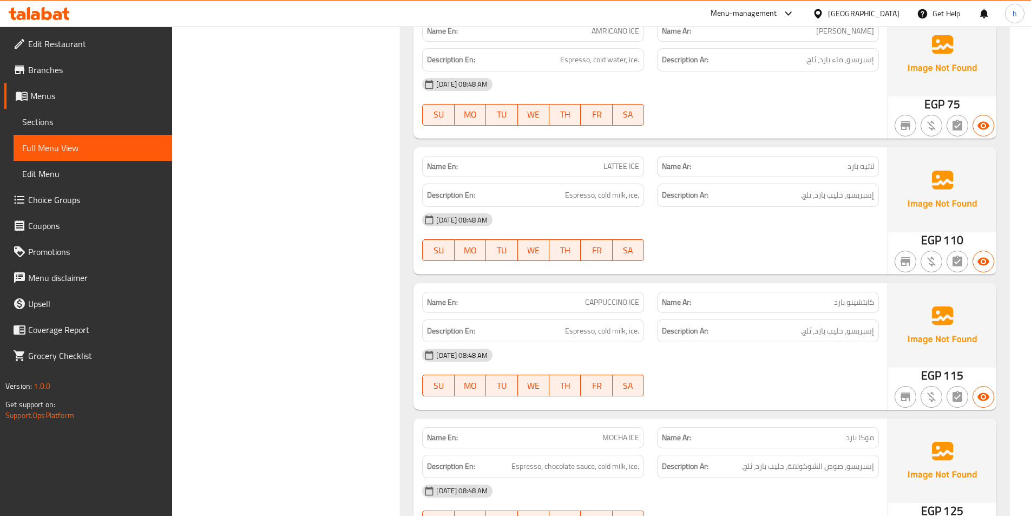
click at [594, 305] on span "CAPPUCCINO ICE" at bounding box center [612, 302] width 54 height 11
click at [639, 305] on span "CAPPUCCINO ICE" at bounding box center [612, 302] width 54 height 11
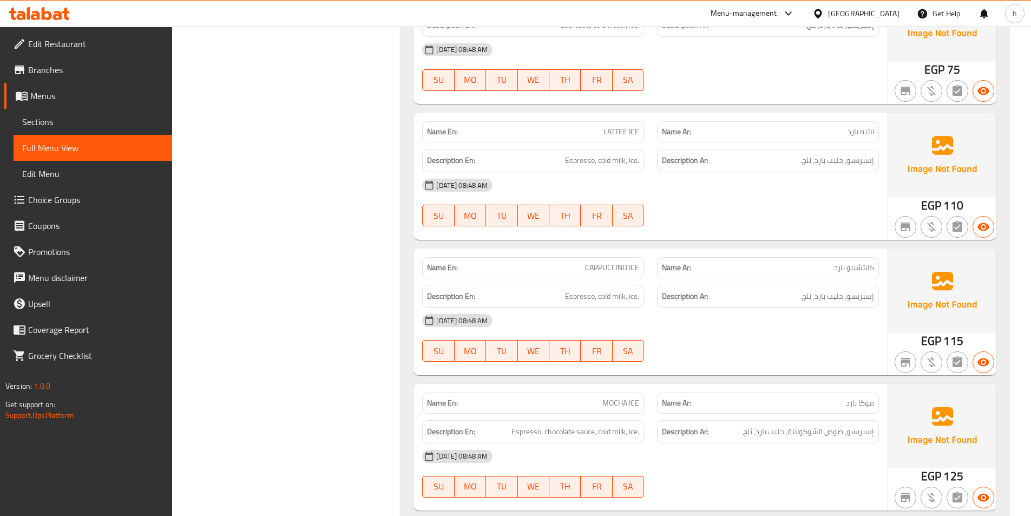
scroll to position [3193, 0]
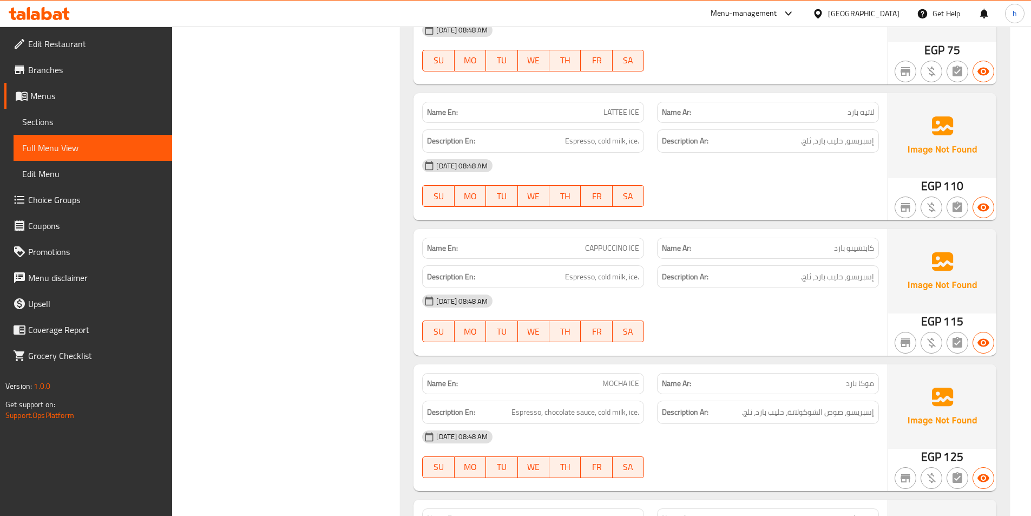
click at [571, 279] on span "Espresso, cold milk, ice." at bounding box center [602, 277] width 74 height 14
click at [636, 253] on span "CAPPUCCINO ICE" at bounding box center [612, 247] width 54 height 11
copy span "ICE"
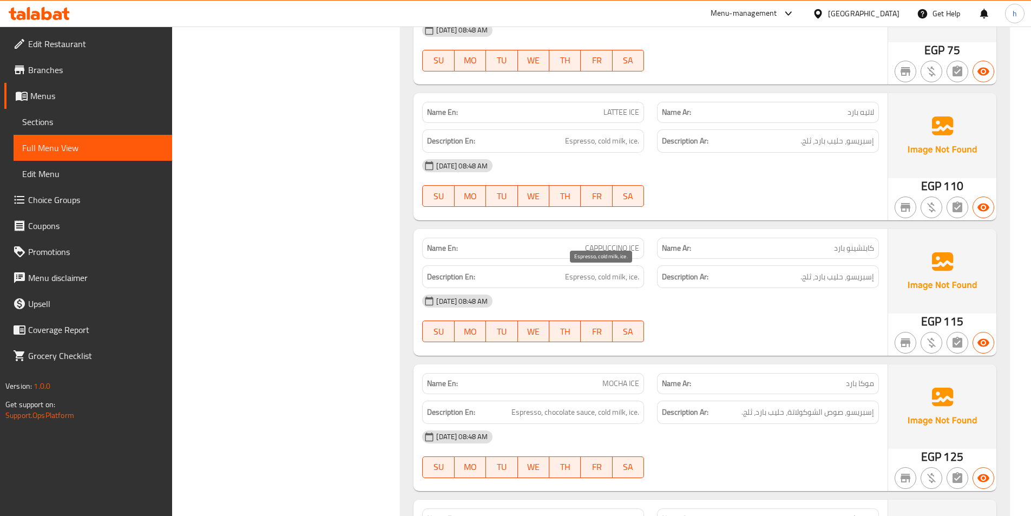
click at [581, 275] on span "Espresso, cold milk, ice." at bounding box center [602, 277] width 74 height 14
click at [608, 275] on span "Espresso, cold milk, ice." at bounding box center [602, 277] width 74 height 14
click at [620, 281] on span "Espresso, cold milk, ice." at bounding box center [602, 277] width 74 height 14
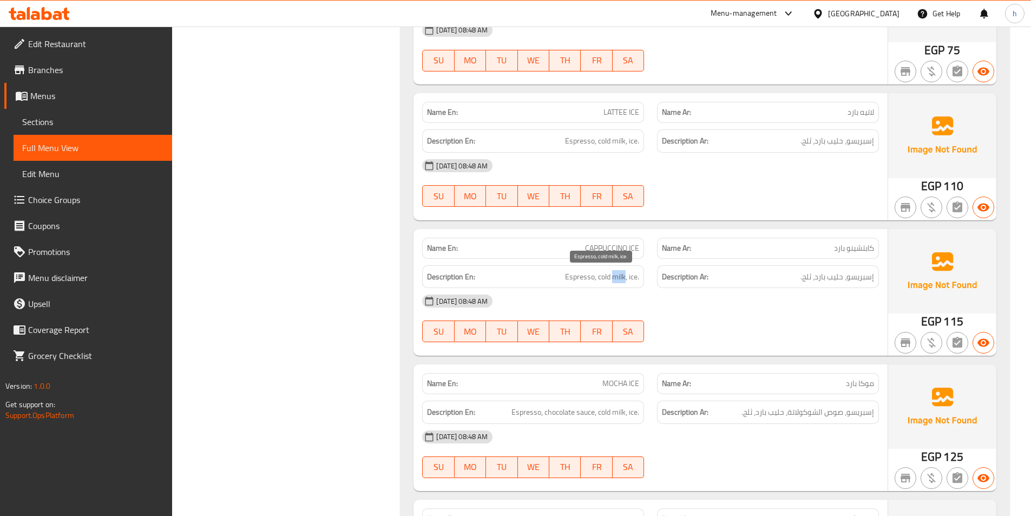
click at [620, 281] on span "Espresso, cold milk, ice." at bounding box center [602, 277] width 74 height 14
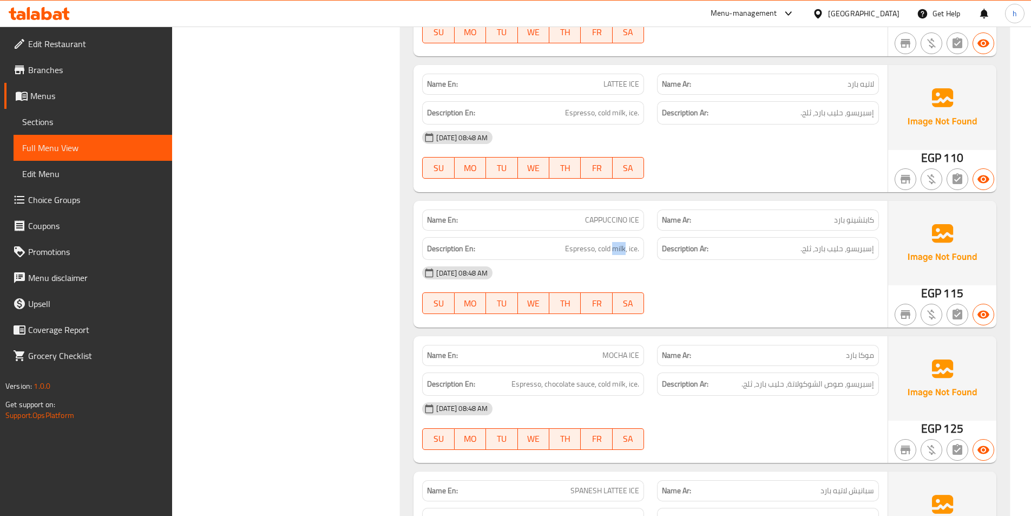
scroll to position [3301, 0]
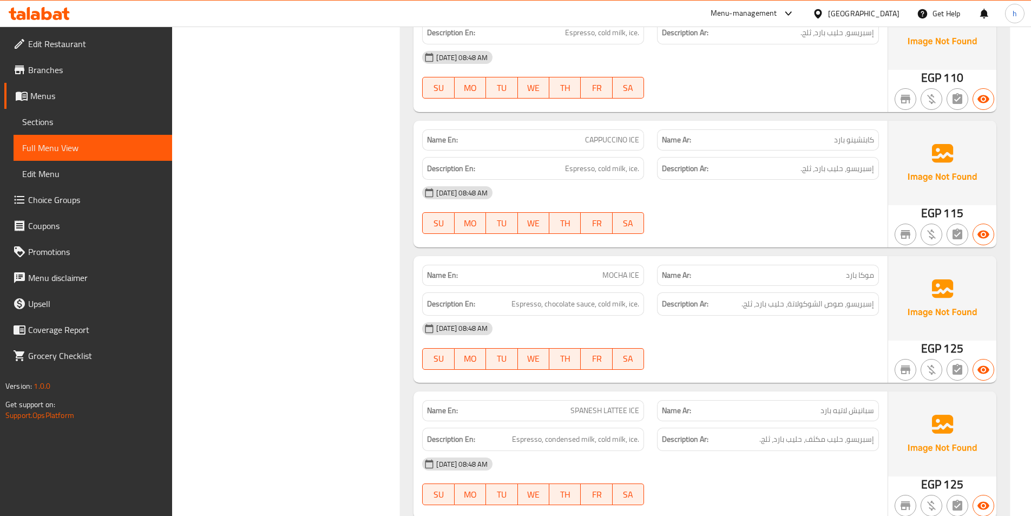
click at [613, 283] on div "Name En: MOCHA ICE" at bounding box center [533, 275] width 222 height 21
click at [525, 303] on span "Espresso, chocolate sauce, cold milk, ice." at bounding box center [575, 304] width 128 height 14
click at [576, 303] on span "Espresso, chocolate sauce, cold milk, ice." at bounding box center [575, 304] width 128 height 14
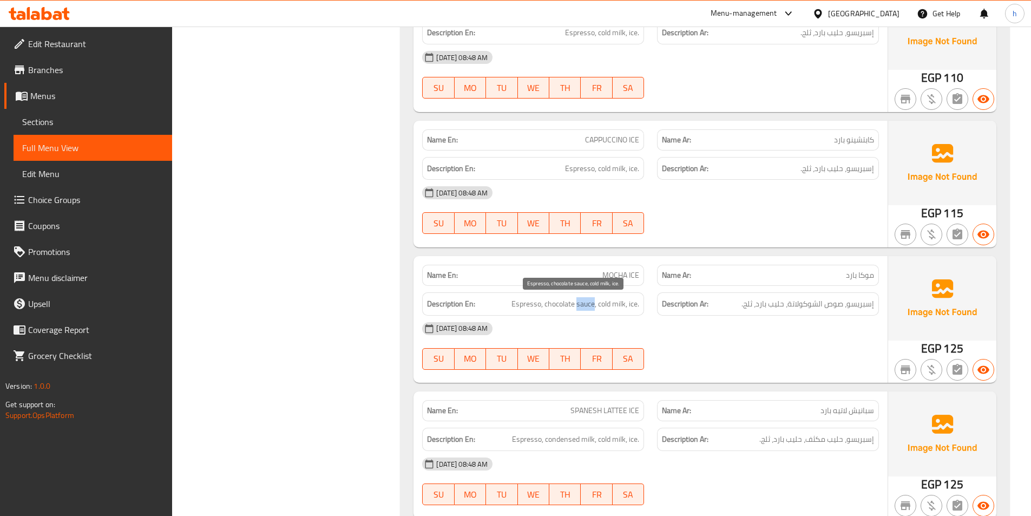
click at [576, 303] on span "Espresso, chocolate sauce, cold milk, ice." at bounding box center [575, 304] width 128 height 14
drag, startPoint x: 604, startPoint y: 304, endPoint x: 632, endPoint y: 301, distance: 27.7
click at [624, 303] on span "Espresso, chocolate sauce, cold milk, ice." at bounding box center [575, 304] width 128 height 14
drag, startPoint x: 632, startPoint y: 301, endPoint x: 639, endPoint y: 303, distance: 7.1
click at [639, 303] on span "Espresso, chocolate sauce, cold milk, ice." at bounding box center [575, 304] width 128 height 14
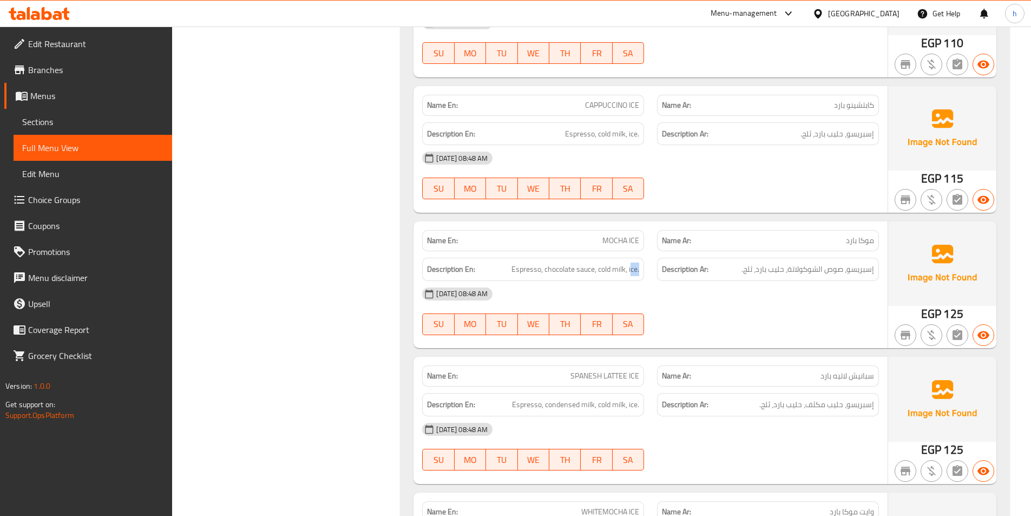
scroll to position [3355, 0]
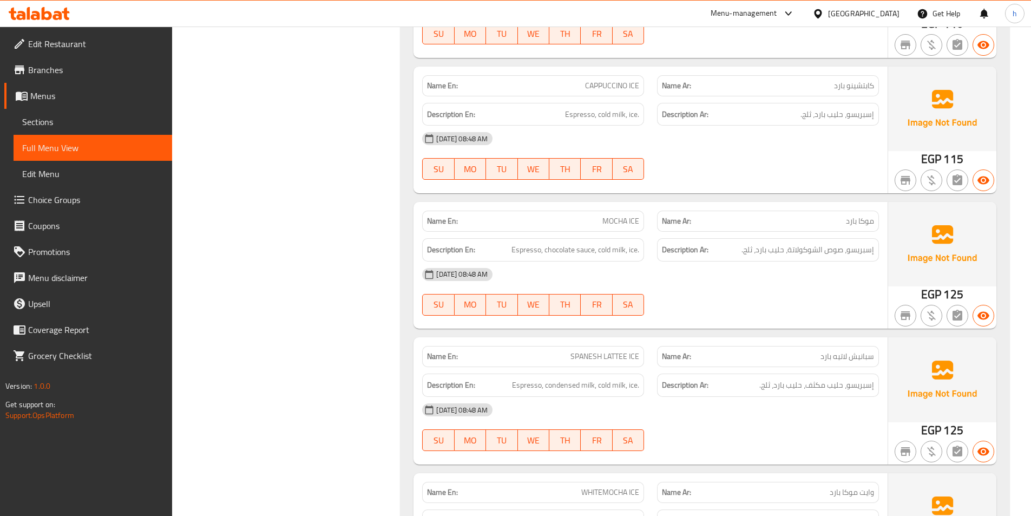
click at [610, 359] on span "SPANESH LATTEE ICE" at bounding box center [604, 356] width 69 height 11
click at [586, 359] on span "SPANESH LATTEE ICE" at bounding box center [604, 356] width 69 height 11
click at [626, 361] on span "SPANESH LATTEE ICE" at bounding box center [604, 356] width 69 height 11
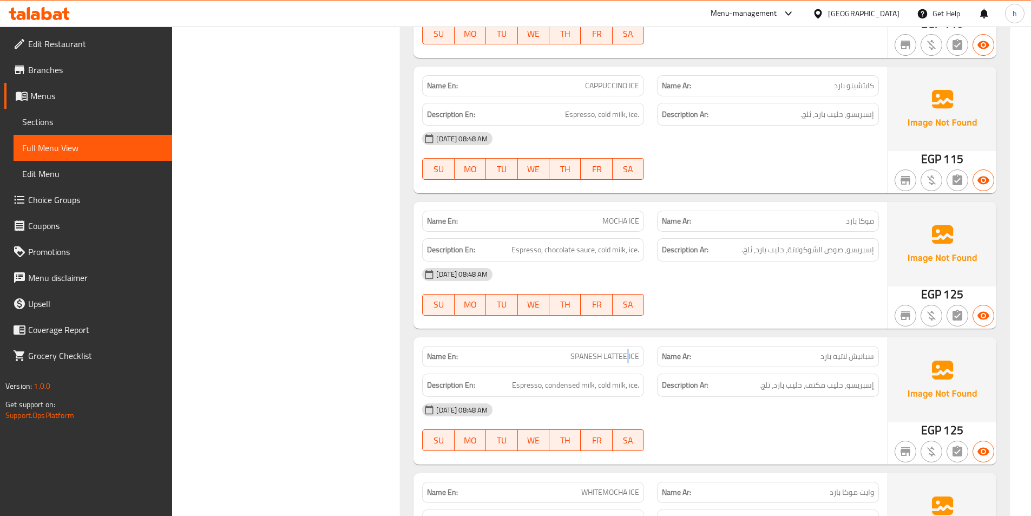
click at [626, 361] on span "SPANESH LATTEE ICE" at bounding box center [604, 356] width 69 height 11
click at [631, 358] on span "SPANESH LATTEE ICE" at bounding box center [604, 356] width 69 height 11
click at [533, 375] on div "Description En: Espresso, condensed milk, cold milk, ice." at bounding box center [533, 384] width 222 height 23
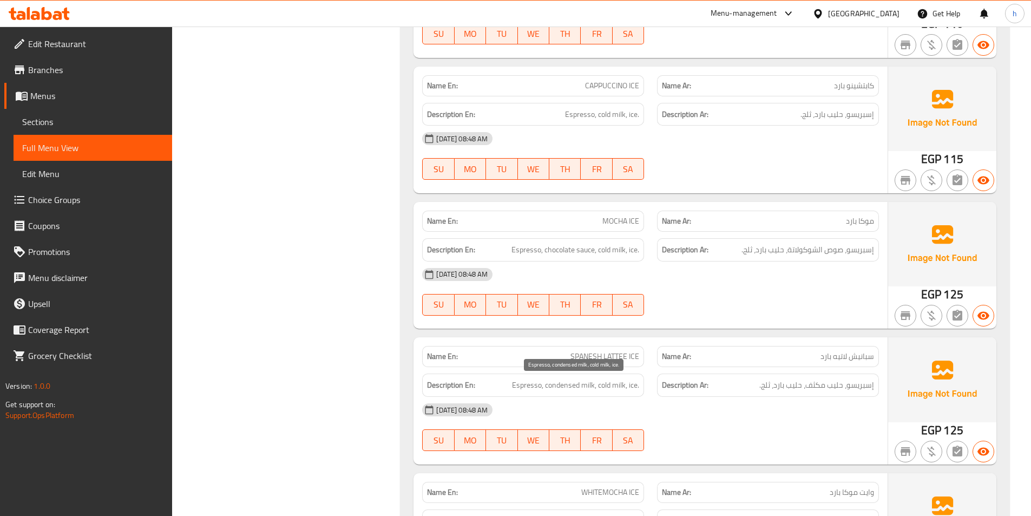
click at [559, 379] on span "Espresso, condensed milk, cold milk, ice." at bounding box center [575, 385] width 127 height 14
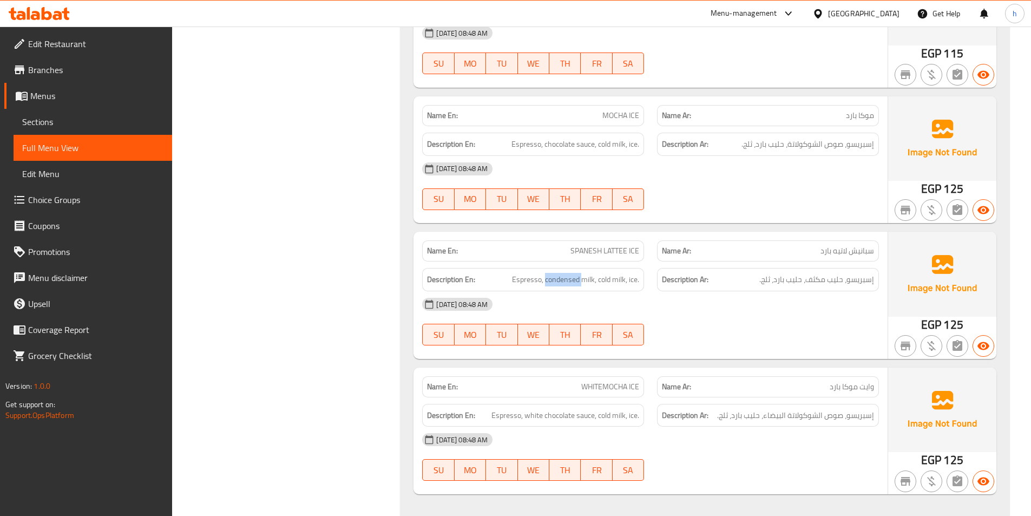
scroll to position [3464, 0]
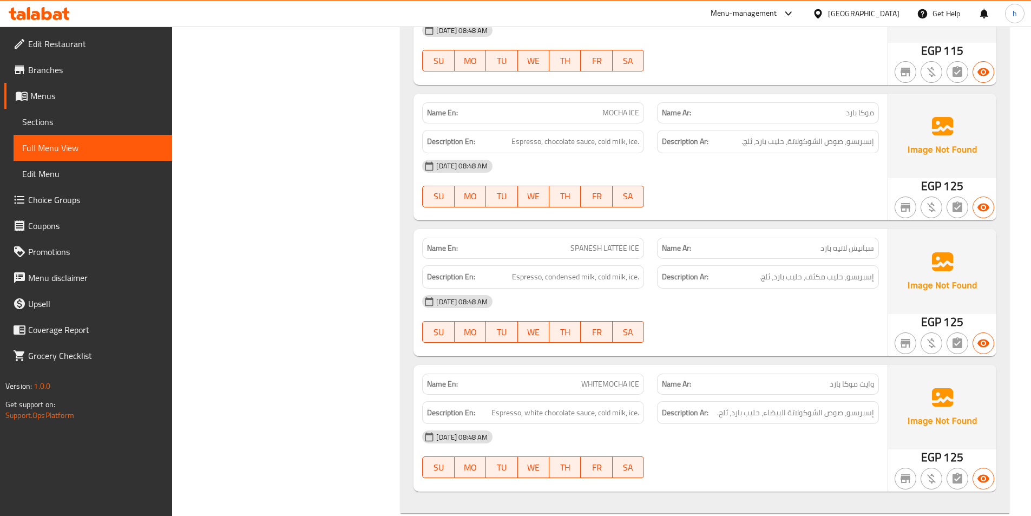
click at [607, 274] on span "Espresso, condensed milk, cold milk, ice." at bounding box center [575, 277] width 127 height 14
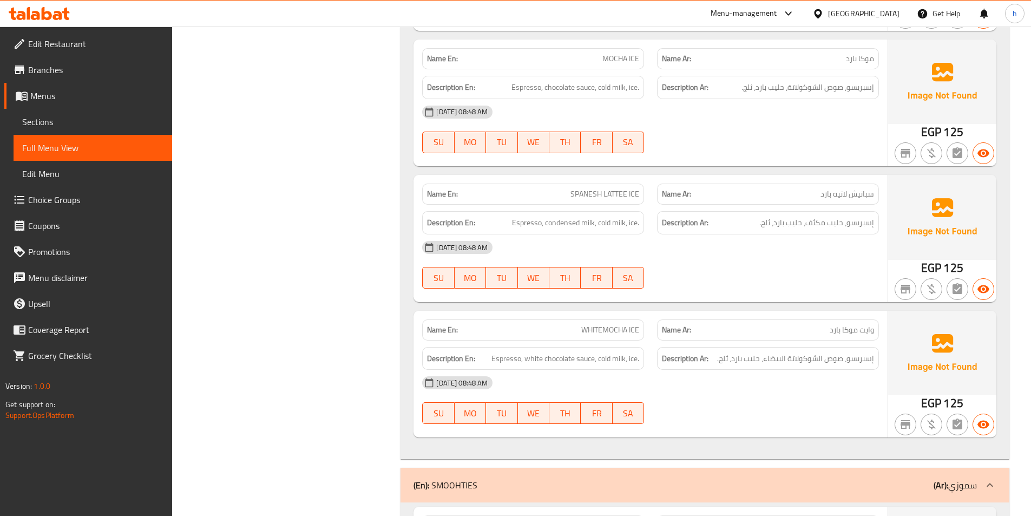
click at [613, 341] on div "Description En: Espresso, white chocolate sauce, cold milk, ice." at bounding box center [533, 358] width 235 height 36
click at [604, 331] on span "WHITEMOCHA ICE" at bounding box center [610, 329] width 58 height 11
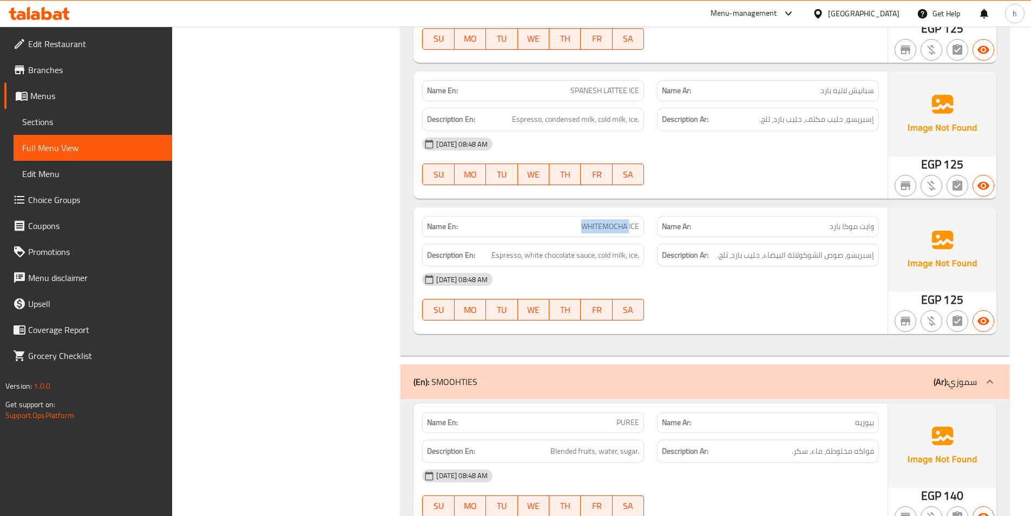
scroll to position [3626, 0]
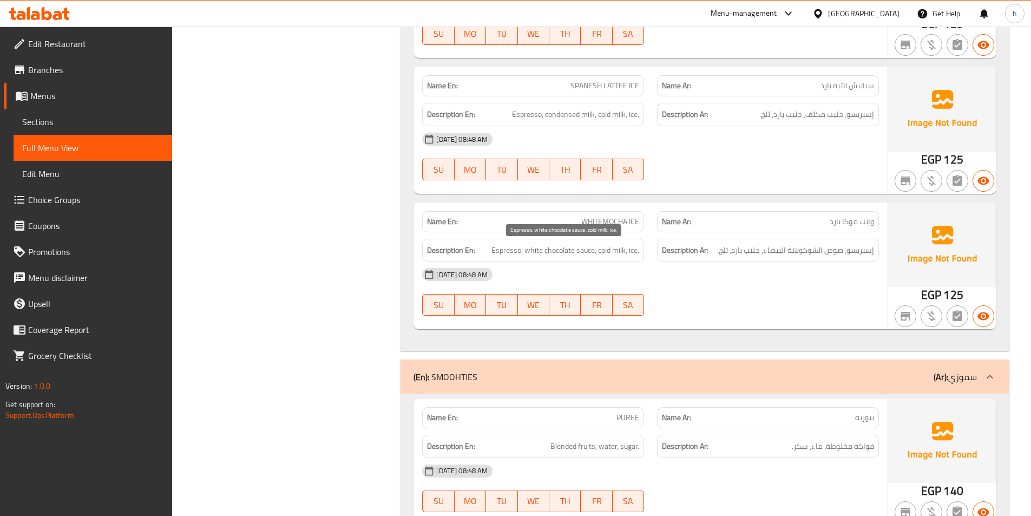
click at [516, 247] on span "Espresso, white chocolate sauce, cold milk, ice." at bounding box center [565, 251] width 148 height 14
drag, startPoint x: 538, startPoint y: 253, endPoint x: 595, endPoint y: 252, distance: 56.8
click at [595, 252] on span "Espresso, white chocolate sauce, cold milk, ice." at bounding box center [565, 251] width 148 height 14
drag, startPoint x: 601, startPoint y: 255, endPoint x: 617, endPoint y: 253, distance: 16.9
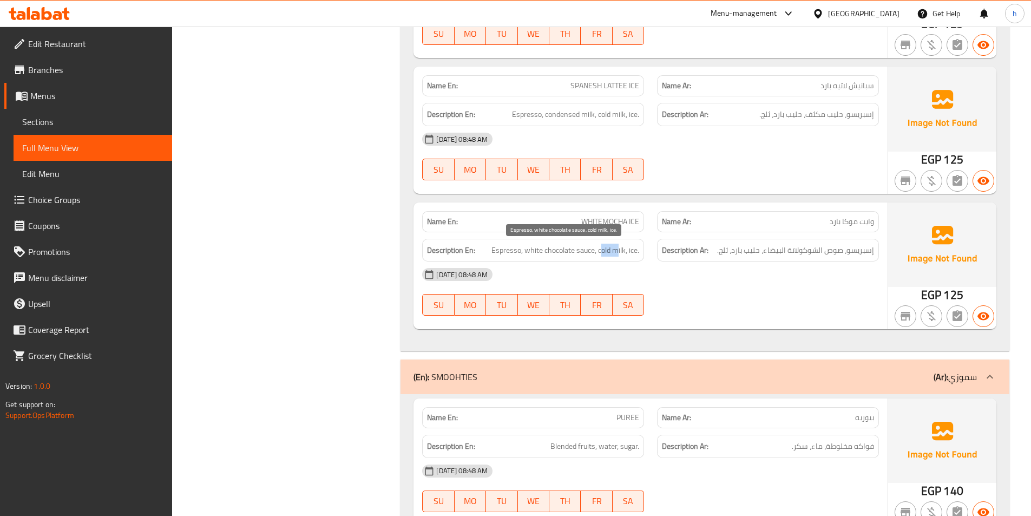
click at [617, 253] on span "Espresso, white chocolate sauce, cold milk, ice." at bounding box center [565, 251] width 148 height 14
drag, startPoint x: 626, startPoint y: 252, endPoint x: 638, endPoint y: 254, distance: 12.6
click at [638, 254] on span "Espresso, white chocolate sauce, cold milk, ice." at bounding box center [565, 251] width 148 height 14
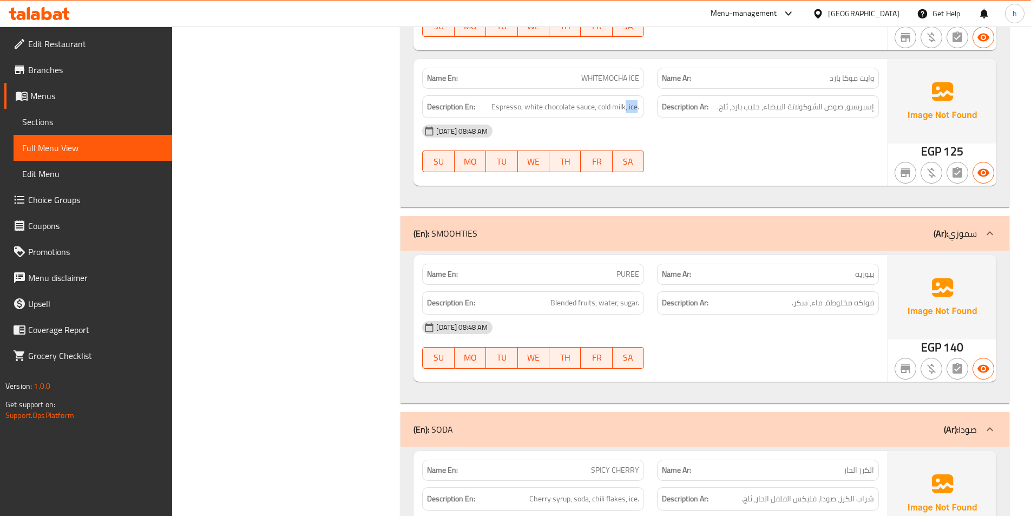
scroll to position [3788, 0]
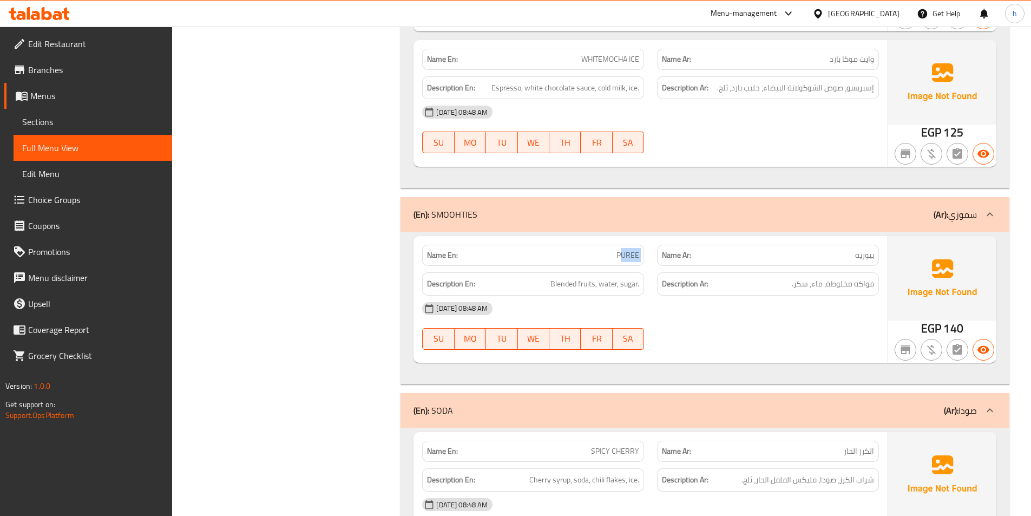
drag, startPoint x: 621, startPoint y: 259, endPoint x: 654, endPoint y: 256, distance: 32.6
click at [654, 256] on div "Name En: PUREE Name Ar: بيوريه" at bounding box center [651, 255] width 470 height 34
drag, startPoint x: 544, startPoint y: 288, endPoint x: 595, endPoint y: 293, distance: 51.7
click at [595, 293] on div "Description En: Blended fruits, water, sugar." at bounding box center [533, 283] width 222 height 23
click at [612, 281] on span "Blended fruits, water, sugar." at bounding box center [594, 284] width 89 height 14
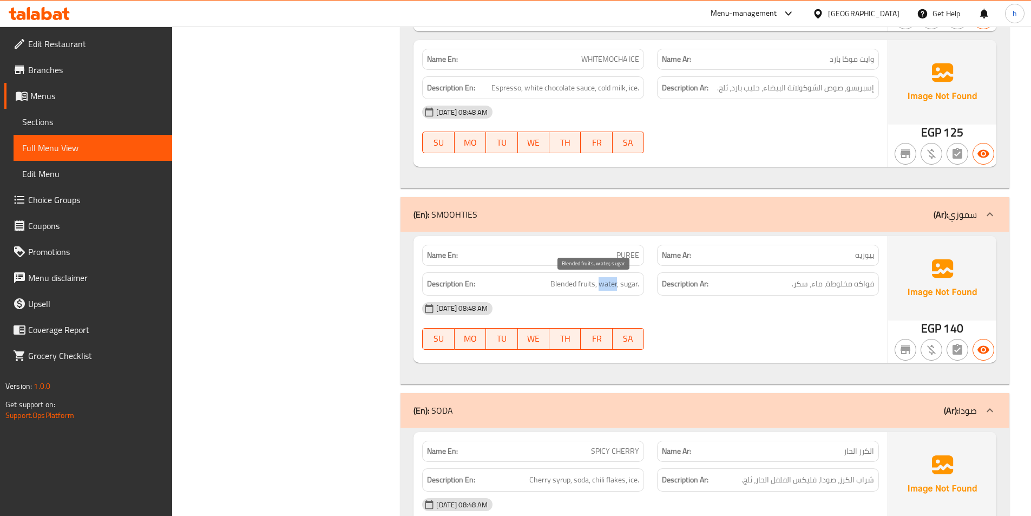
click at [612, 281] on span "Blended fruits, water, sugar." at bounding box center [594, 284] width 89 height 14
click at [629, 282] on span "Blended fruits, water, sugar." at bounding box center [594, 284] width 89 height 14
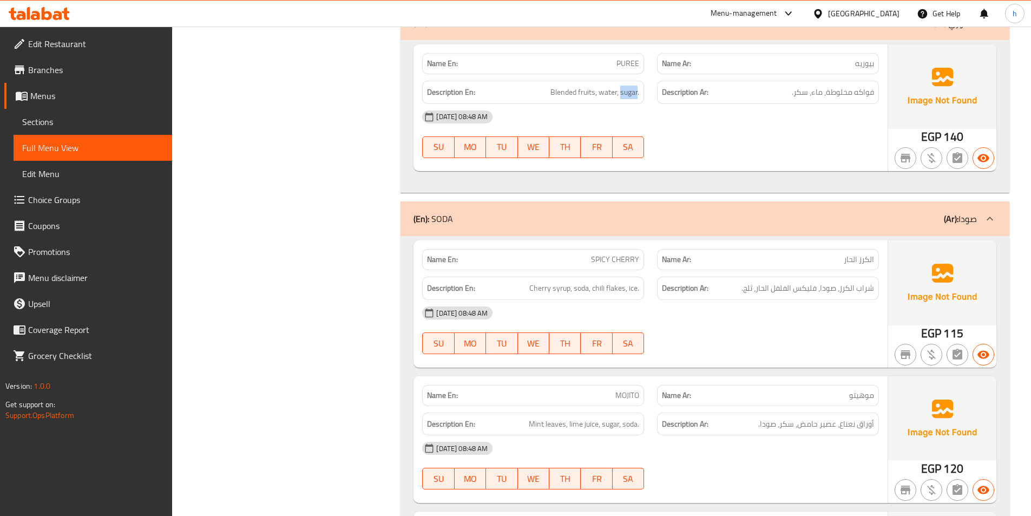
scroll to position [4005, 0]
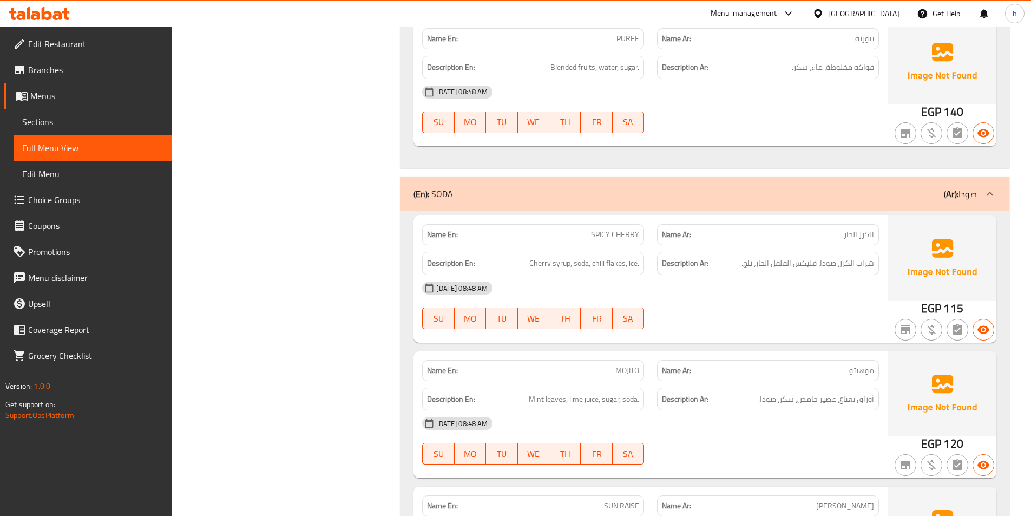
click at [610, 234] on span "SPICY CHERRY" at bounding box center [615, 234] width 48 height 11
click at [621, 236] on span "SPICY CHERRY" at bounding box center [615, 234] width 48 height 11
drag, startPoint x: 530, startPoint y: 264, endPoint x: 569, endPoint y: 265, distance: 39.0
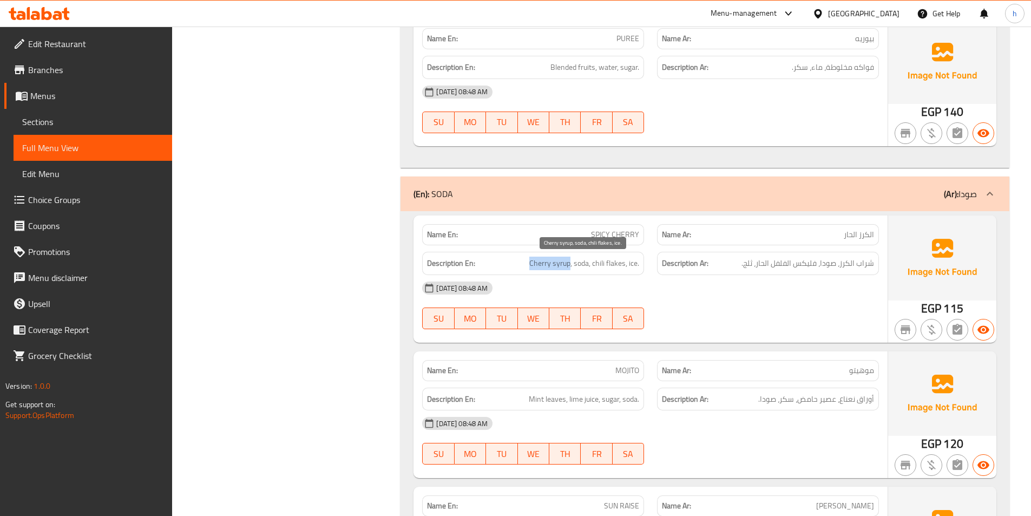
click at [569, 265] on span "Cherry syrup, soda, chili flakes, ice." at bounding box center [584, 264] width 110 height 14
click at [582, 267] on span "Cherry syrup, soda, chili flakes, ice." at bounding box center [584, 264] width 110 height 14
drag, startPoint x: 596, startPoint y: 262, endPoint x: 627, endPoint y: 261, distance: 30.3
click at [627, 261] on span "Cherry syrup, soda, chili flakes, ice." at bounding box center [584, 264] width 110 height 14
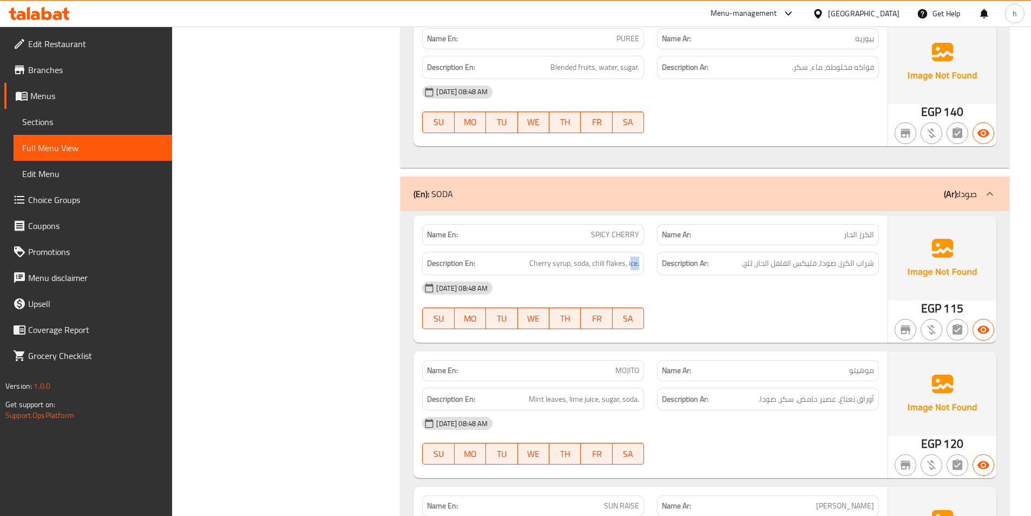
drag, startPoint x: 631, startPoint y: 263, endPoint x: 656, endPoint y: 271, distance: 26.5
click at [653, 269] on div "Description En: Cherry syrup, soda, chili flakes, ice. Description Ar: شراب الك…" at bounding box center [651, 263] width 470 height 36
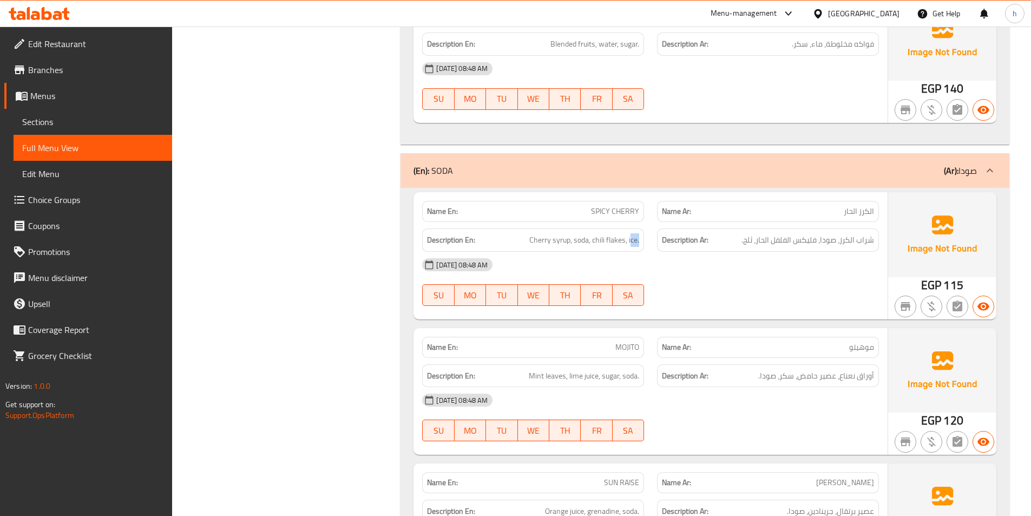
scroll to position [4113, 0]
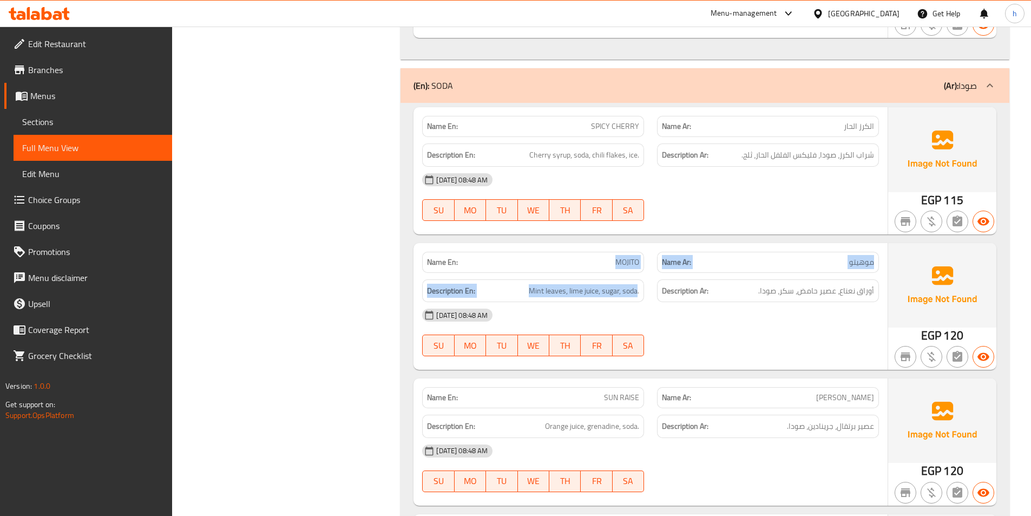
drag, startPoint x: 622, startPoint y: 271, endPoint x: 638, endPoint y: 276, distance: 17.0
click at [638, 276] on div "Name En: MOJITO Name Ar: موهيتو Description En: Mint leaves, lime juice, sugar,…" at bounding box center [650, 306] width 474 height 127
click at [603, 264] on p "Name En: MOJITO" at bounding box center [533, 262] width 212 height 11
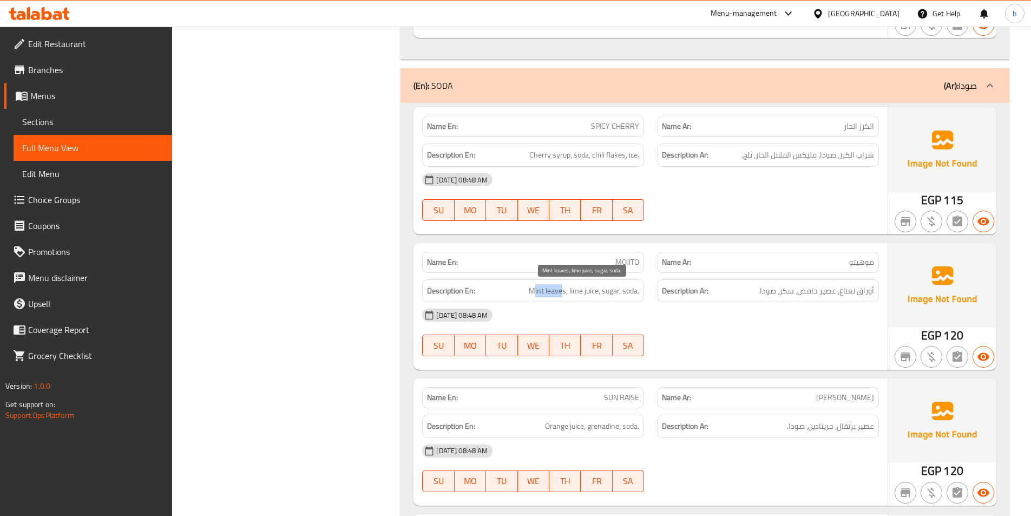
drag, startPoint x: 532, startPoint y: 292, endPoint x: 560, endPoint y: 287, distance: 28.7
click at [560, 287] on span "Mint leaves, lime juice, sugar, soda." at bounding box center [584, 291] width 110 height 14
drag, startPoint x: 579, startPoint y: 289, endPoint x: 593, endPoint y: 289, distance: 14.6
click at [593, 289] on span "Mint leaves, lime juice, sugar, soda." at bounding box center [584, 291] width 110 height 14
click at [626, 261] on span "MOJITO" at bounding box center [627, 262] width 24 height 11
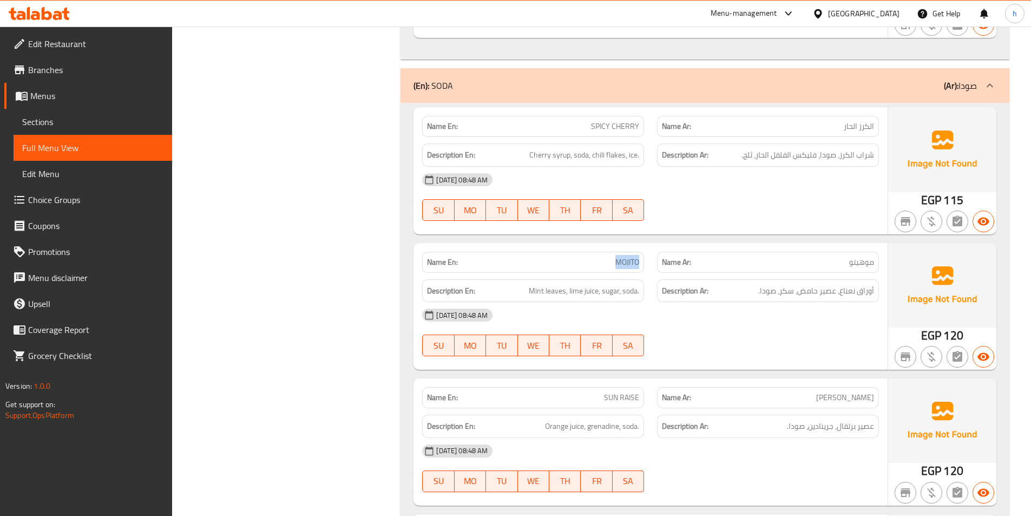
click at [626, 261] on span "MOJITO" at bounding box center [627, 262] width 24 height 11
click at [579, 292] on span "Mint leaves, lime juice, sugar, soda." at bounding box center [584, 291] width 110 height 14
click at [599, 295] on span "Mint leaves, lime juice, sugar, soda." at bounding box center [584, 291] width 110 height 14
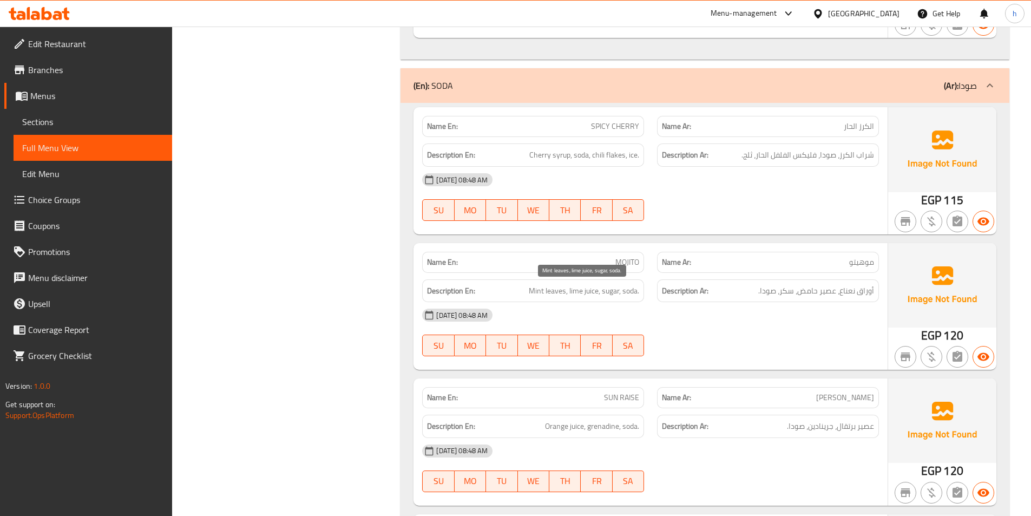
click at [629, 289] on span "Mint leaves, lime juice, sugar, soda." at bounding box center [584, 291] width 110 height 14
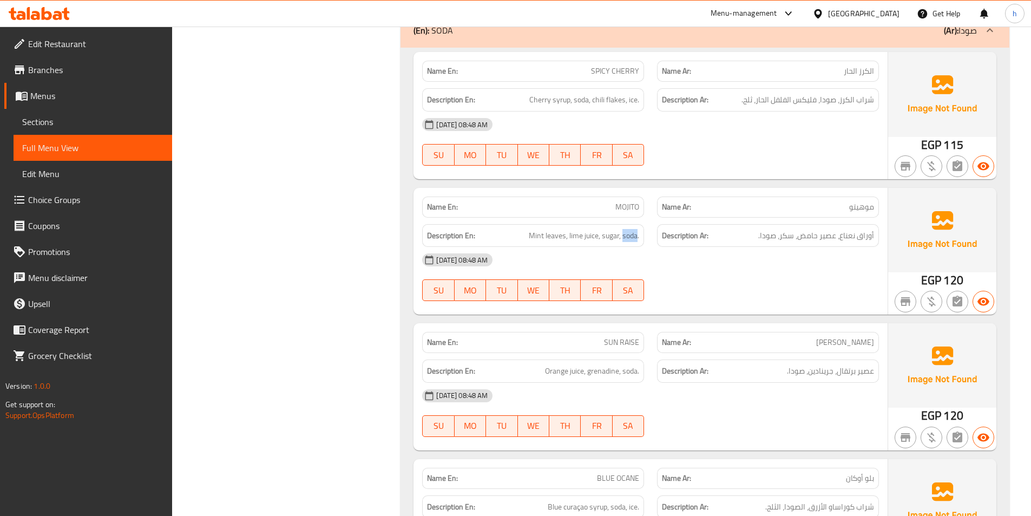
scroll to position [4221, 0]
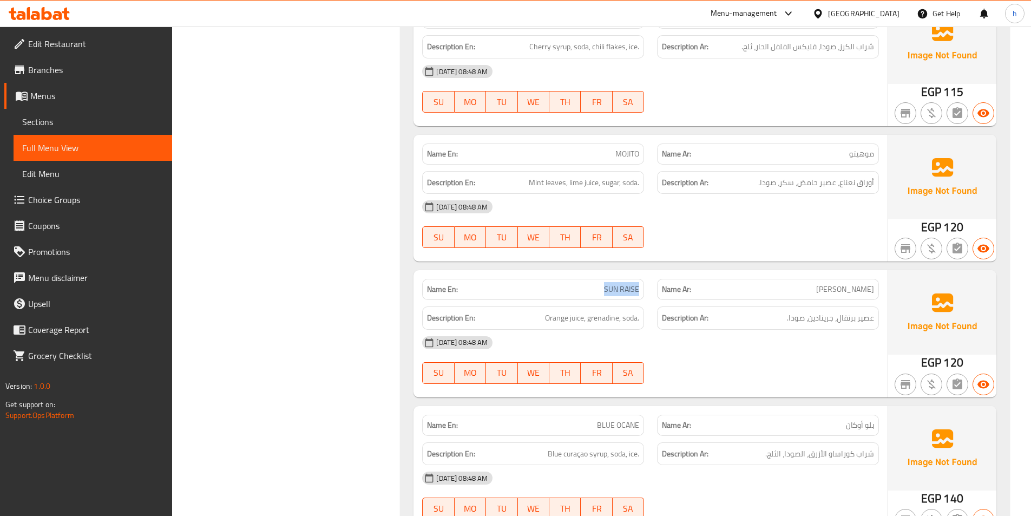
drag, startPoint x: 593, startPoint y: 293, endPoint x: 640, endPoint y: 295, distance: 47.2
click at [640, 295] on div "Name En: SUN RAISE" at bounding box center [533, 289] width 222 height 21
drag, startPoint x: 550, startPoint y: 319, endPoint x: 584, endPoint y: 322, distance: 34.2
click at [584, 322] on span "Orange juice, grenadine, soda." at bounding box center [592, 318] width 94 height 14
drag, startPoint x: 594, startPoint y: 322, endPoint x: 614, endPoint y: 325, distance: 20.3
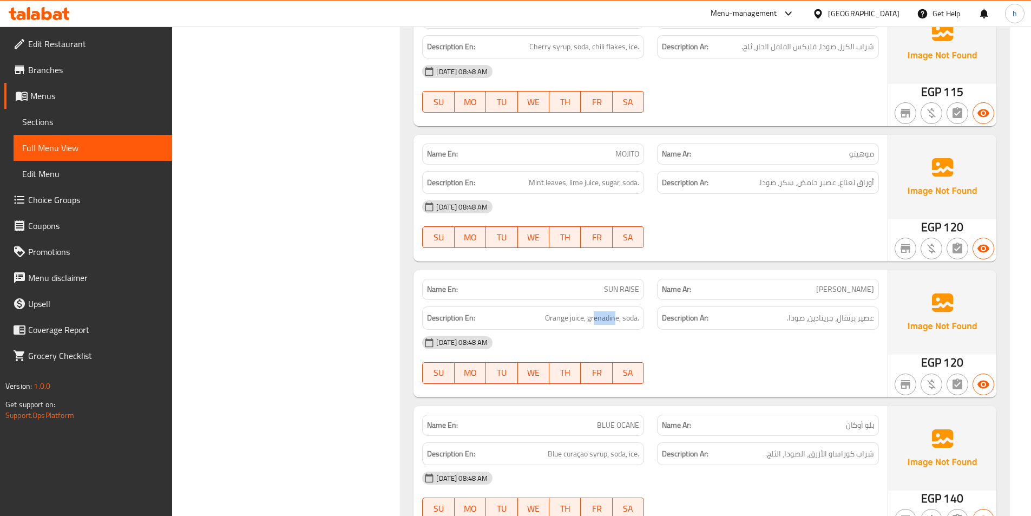
click at [614, 325] on div "Description En: Orange juice, grenadine, soda." at bounding box center [533, 317] width 222 height 23
click at [623, 320] on span "Orange juice, grenadine, soda." at bounding box center [592, 318] width 94 height 14
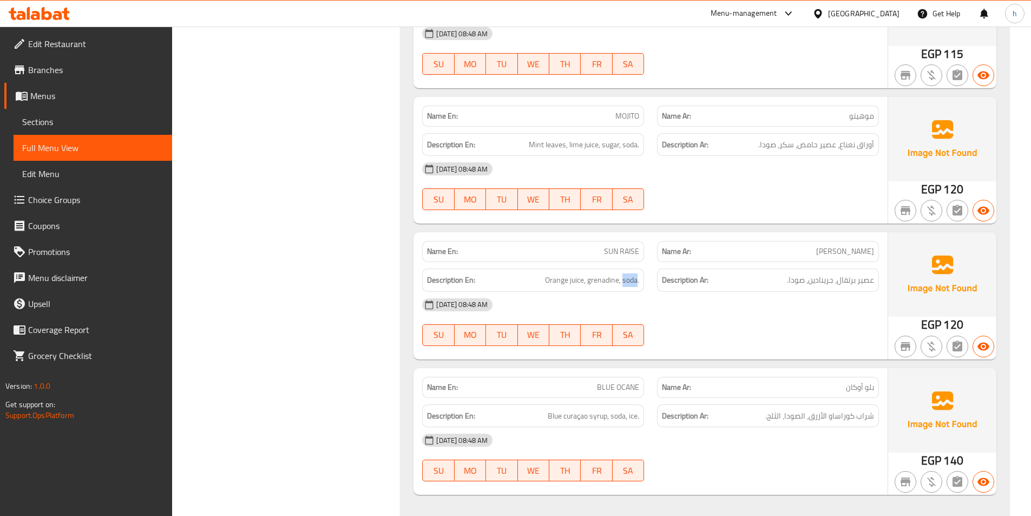
scroll to position [4329, 0]
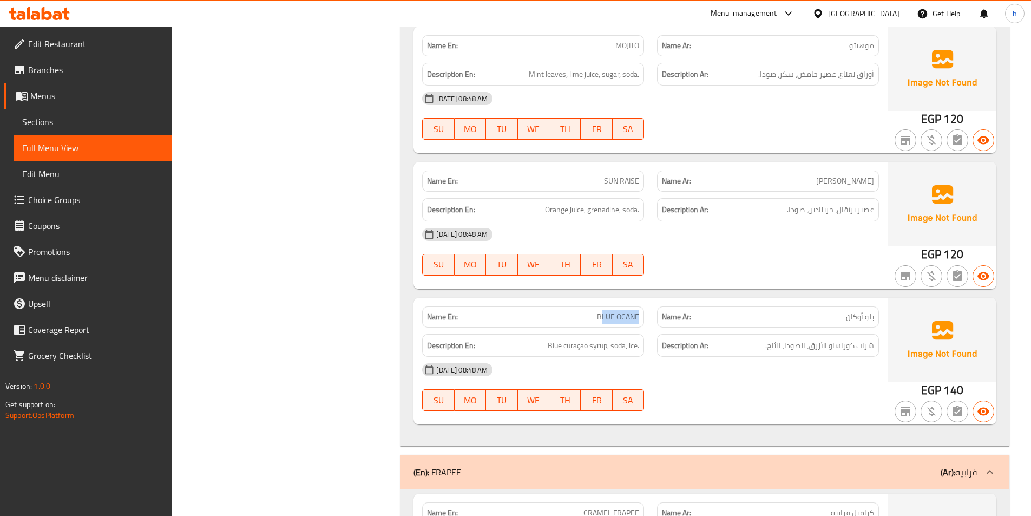
drag, startPoint x: 603, startPoint y: 313, endPoint x: 640, endPoint y: 308, distance: 37.7
click at [640, 308] on div "Name En: BLUE OCANE" at bounding box center [533, 316] width 222 height 21
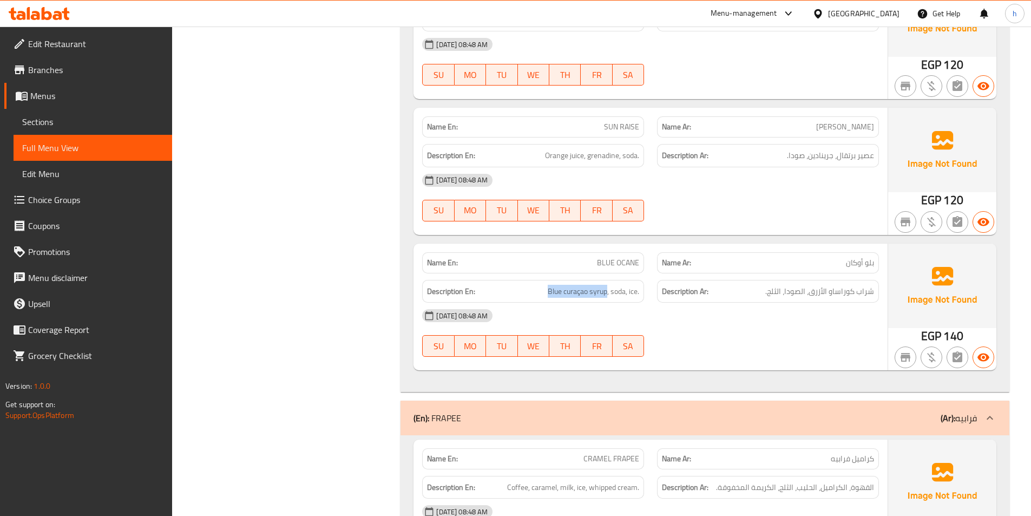
drag, startPoint x: 550, startPoint y: 295, endPoint x: 605, endPoint y: 301, distance: 55.5
click at [605, 301] on div "Description En: Blue curaçao syrup, soda, ice." at bounding box center [533, 291] width 222 height 23
click at [618, 291] on span "Blue curaçao syrup, soda, ice." at bounding box center [593, 292] width 91 height 14
click at [632, 295] on span "Blue curaçao syrup, soda, ice." at bounding box center [593, 292] width 91 height 14
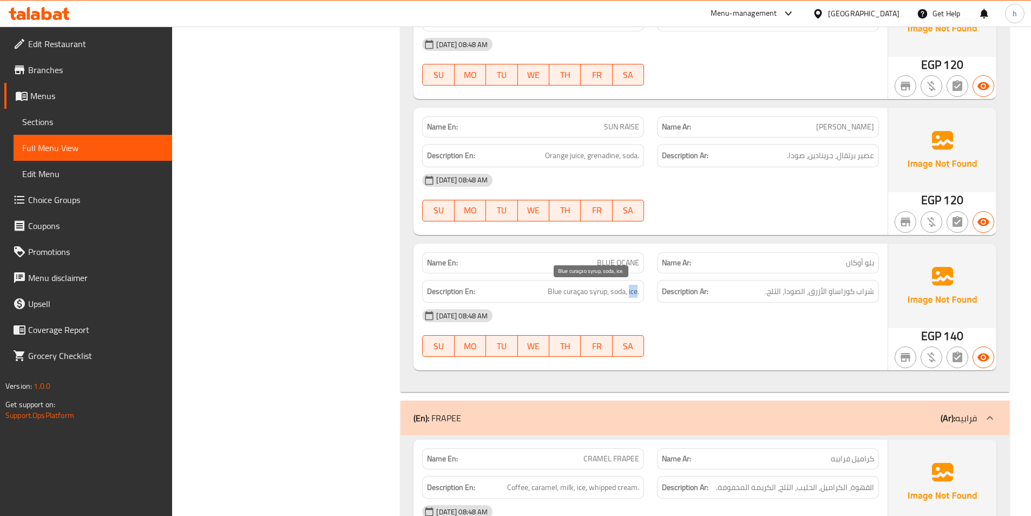
click at [632, 295] on span "Blue curaçao syrup, soda, ice." at bounding box center [593, 292] width 91 height 14
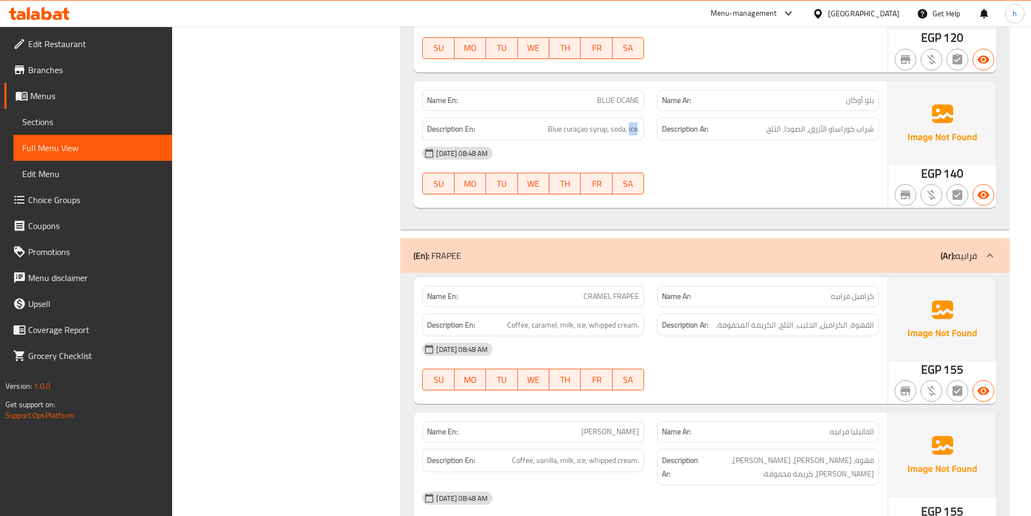
scroll to position [4600, 0]
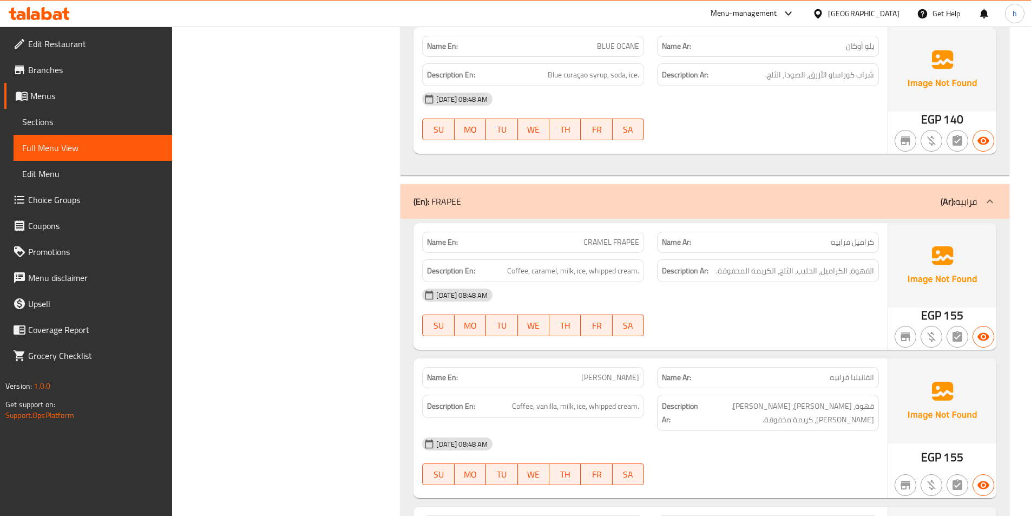
click at [577, 239] on p "Name En: CRAMEL FRAPEE" at bounding box center [533, 241] width 212 height 11
click at [522, 272] on span "Coffee, caramel, milk, ice, whipped cream." at bounding box center [573, 271] width 132 height 14
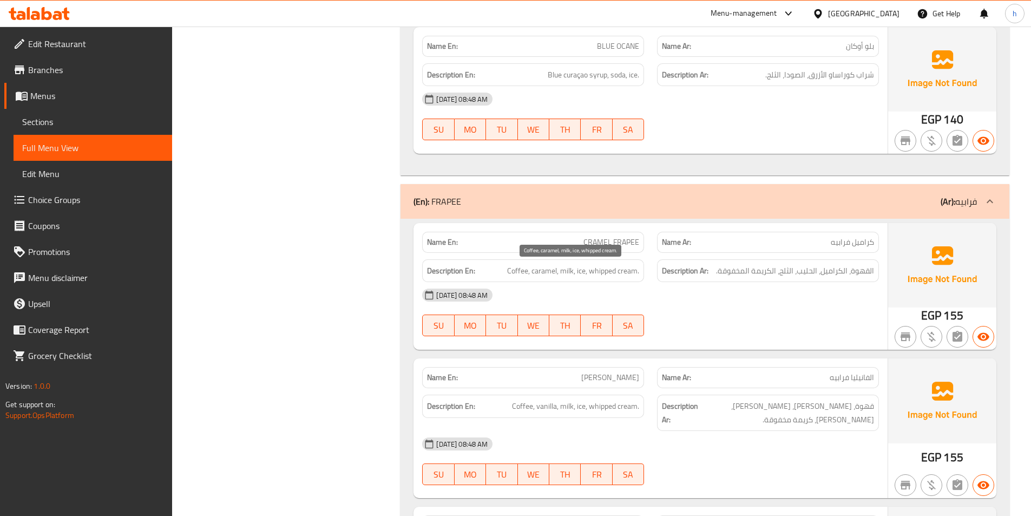
click at [537, 274] on span "Coffee, caramel, milk, ice, whipped cream." at bounding box center [573, 271] width 132 height 14
drag, startPoint x: 560, startPoint y: 276, endPoint x: 575, endPoint y: 281, distance: 15.9
click at [575, 281] on div "Description En: Coffee, caramel, milk, ice, whipped cream." at bounding box center [533, 270] width 222 height 23
drag, startPoint x: 590, startPoint y: 272, endPoint x: 595, endPoint y: 274, distance: 6.1
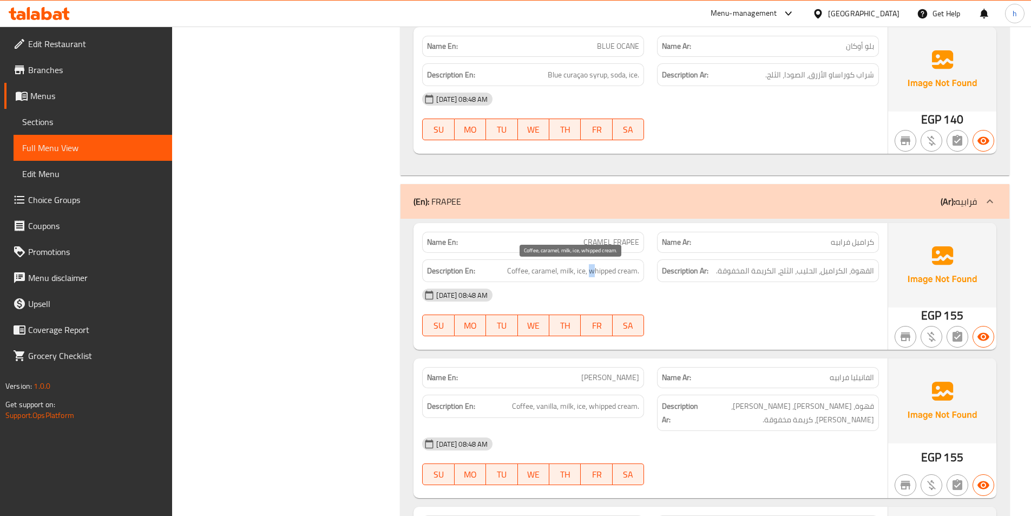
click at [595, 273] on span "Coffee, caramel, milk, ice, whipped cream." at bounding box center [573, 271] width 132 height 14
drag, startPoint x: 600, startPoint y: 275, endPoint x: 632, endPoint y: 285, distance: 33.4
click at [632, 285] on div "Name En: CRAMEL FRAPEE Name Ar: كراميل فرابيه Description En: Coffee, caramel, …" at bounding box center [650, 286] width 474 height 127
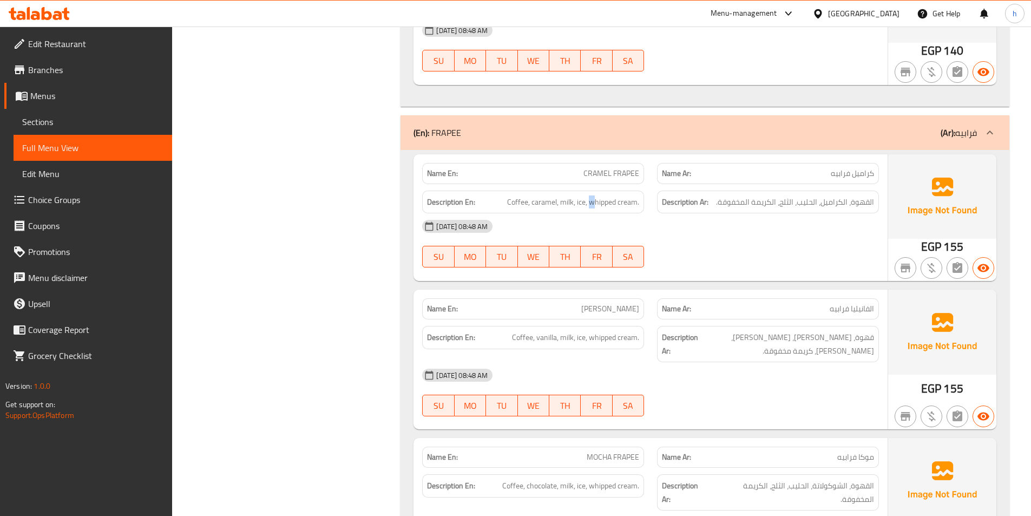
scroll to position [4762, 0]
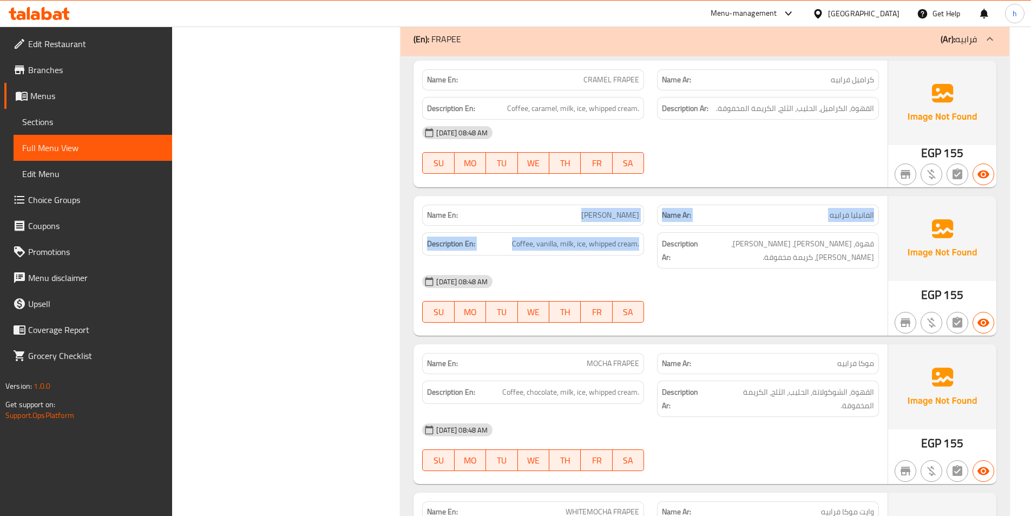
drag, startPoint x: 569, startPoint y: 220, endPoint x: 640, endPoint y: 227, distance: 71.2
click at [640, 227] on div "Name En: VANILLA FRAPEE Name Ar: الفانيليا فرابيه Description En: Coffee, vanil…" at bounding box center [650, 266] width 474 height 140
click at [640, 227] on div "Description En: Coffee, vanilla, milk, ice, whipped cream." at bounding box center [533, 250] width 235 height 49
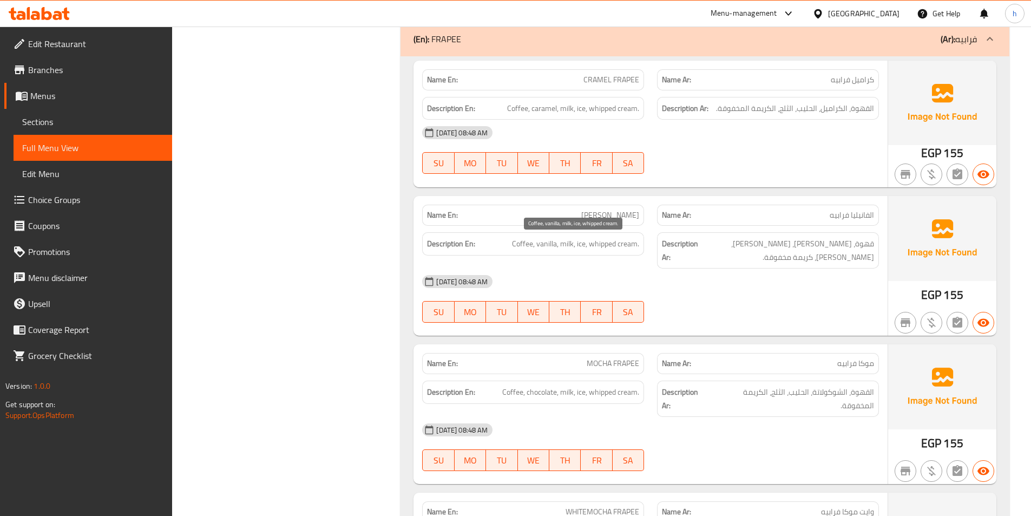
click at [515, 247] on span "Coffee, vanilla, milk, ice, whipped cream." at bounding box center [575, 244] width 127 height 14
click at [515, 246] on span "Coffee, vanilla, milk, ice, whipped cream." at bounding box center [575, 244] width 127 height 14
click at [550, 242] on span "Coffee, vanilla, milk, ice, whipped cream." at bounding box center [575, 244] width 127 height 14
click at [578, 244] on span "Coffee, vanilla, milk, ice, whipped cream." at bounding box center [575, 244] width 127 height 14
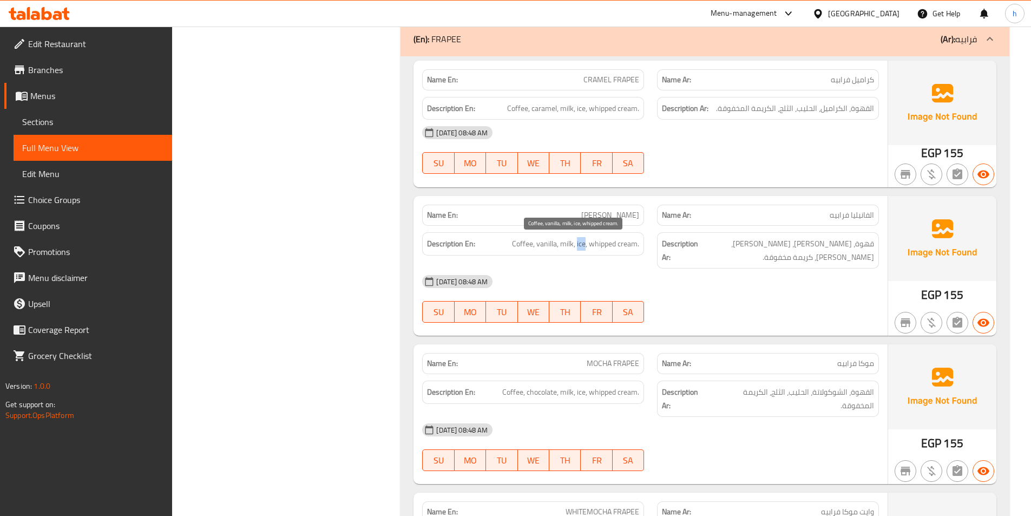
click at [577, 245] on span "Coffee, vanilla, milk, ice, whipped cream." at bounding box center [575, 244] width 127 height 14
drag, startPoint x: 593, startPoint y: 251, endPoint x: 614, endPoint y: 264, distance: 24.5
click at [614, 264] on div "Name En: VANILLA FRAPEE Name Ar: الفانيليا فرابيه Description En: Coffee, vanil…" at bounding box center [650, 266] width 474 height 140
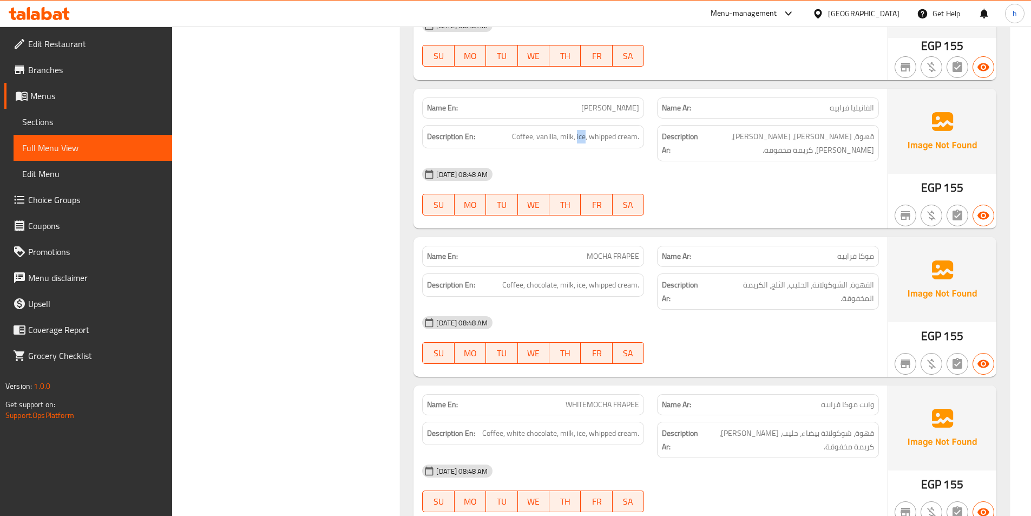
scroll to position [4871, 0]
click at [610, 249] on span "MOCHA FRAPEE" at bounding box center [613, 254] width 52 height 11
drag, startPoint x: 503, startPoint y: 270, endPoint x: 520, endPoint y: 275, distance: 17.5
click at [520, 277] on span "Coffee, chocolate, milk, ice, whipped cream." at bounding box center [570, 284] width 137 height 14
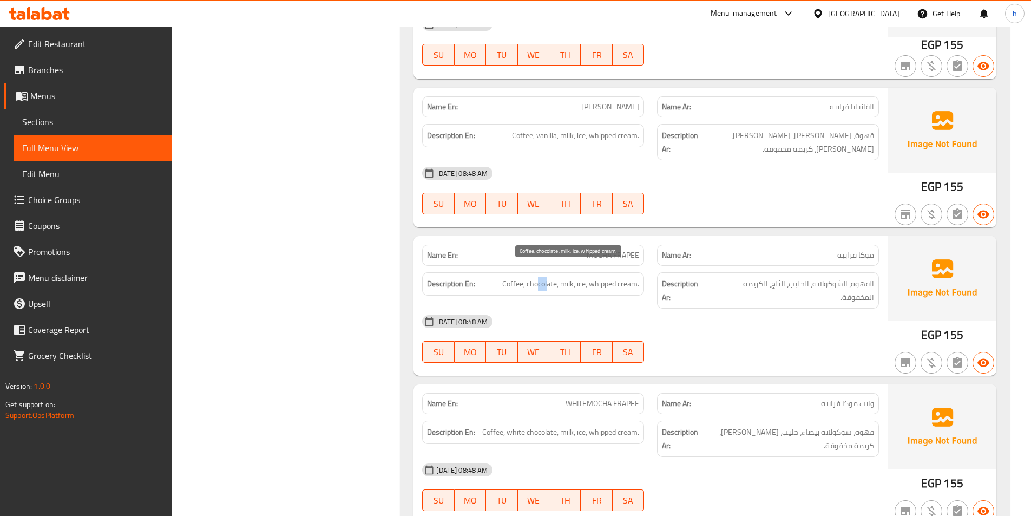
drag, startPoint x: 536, startPoint y: 270, endPoint x: 546, endPoint y: 269, distance: 10.3
click at [546, 277] on span "Coffee, chocolate, milk, ice, whipped cream." at bounding box center [570, 284] width 137 height 14
click at [568, 277] on span "Coffee, chocolate, milk, ice, whipped cream." at bounding box center [570, 284] width 137 height 14
click at [581, 277] on span "Coffee, chocolate, milk, ice, whipped cream." at bounding box center [570, 284] width 137 height 14
drag, startPoint x: 596, startPoint y: 270, endPoint x: 619, endPoint y: 275, distance: 23.0
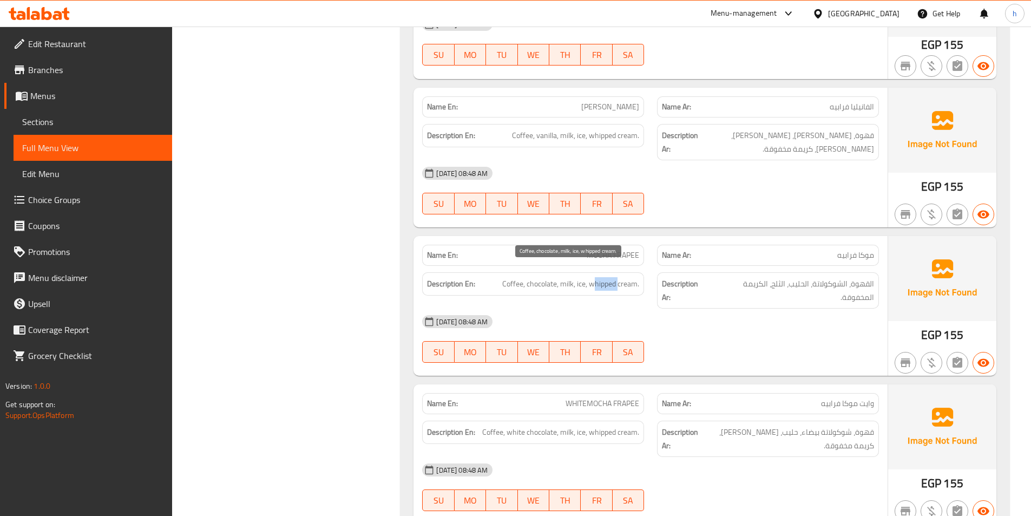
click at [619, 277] on span "Coffee, chocolate, milk, ice, whipped cream." at bounding box center [570, 284] width 137 height 14
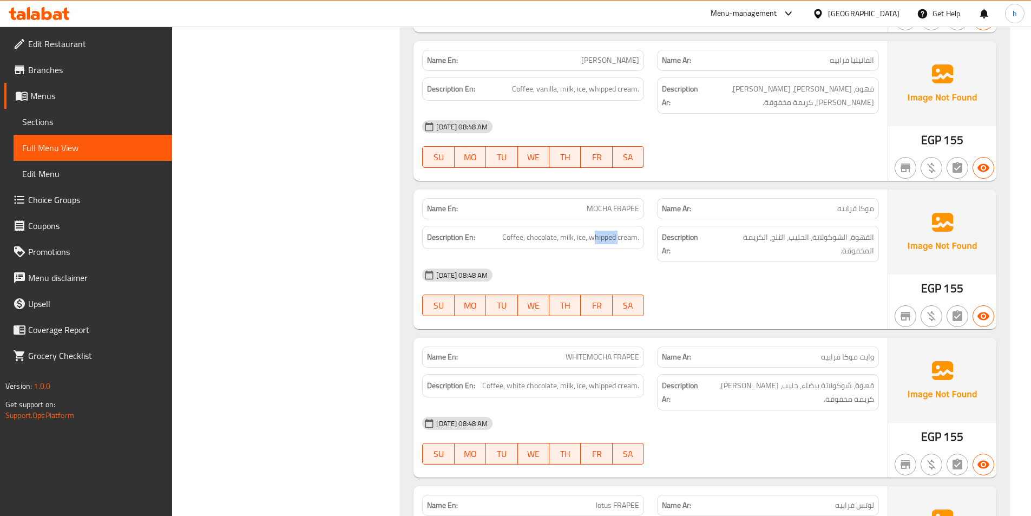
scroll to position [4979, 0]
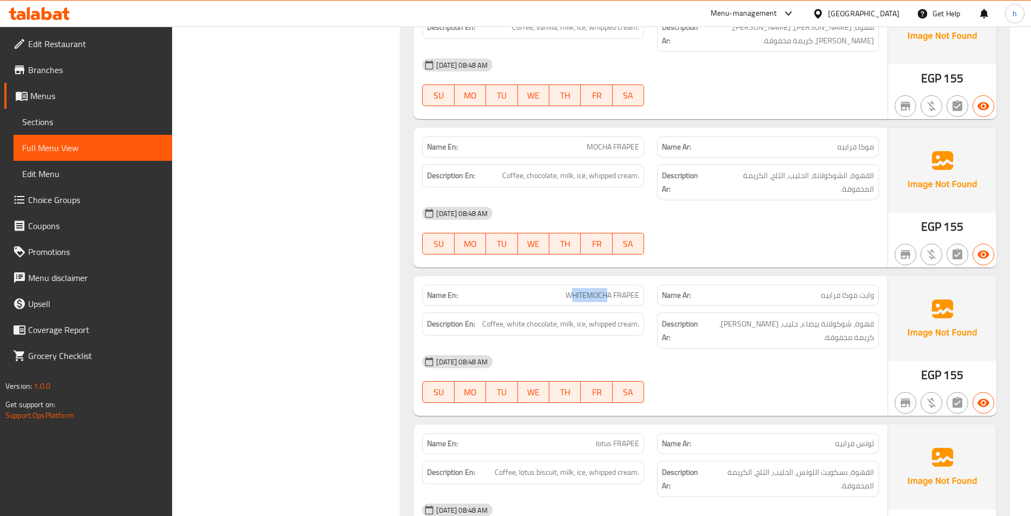
drag, startPoint x: 570, startPoint y: 285, endPoint x: 611, endPoint y: 284, distance: 40.6
click at [606, 290] on span "WHITEMOCHA FRAPEE" at bounding box center [603, 295] width 74 height 11
click at [612, 290] on span "WHITEMOCHA FRAPEE" at bounding box center [603, 295] width 74 height 11
click at [481, 317] on h6 "Description En: Coffee, white chocolate, milk, ice, whipped cream." at bounding box center [533, 324] width 212 height 14
drag, startPoint x: 481, startPoint y: 314, endPoint x: 504, endPoint y: 312, distance: 23.9
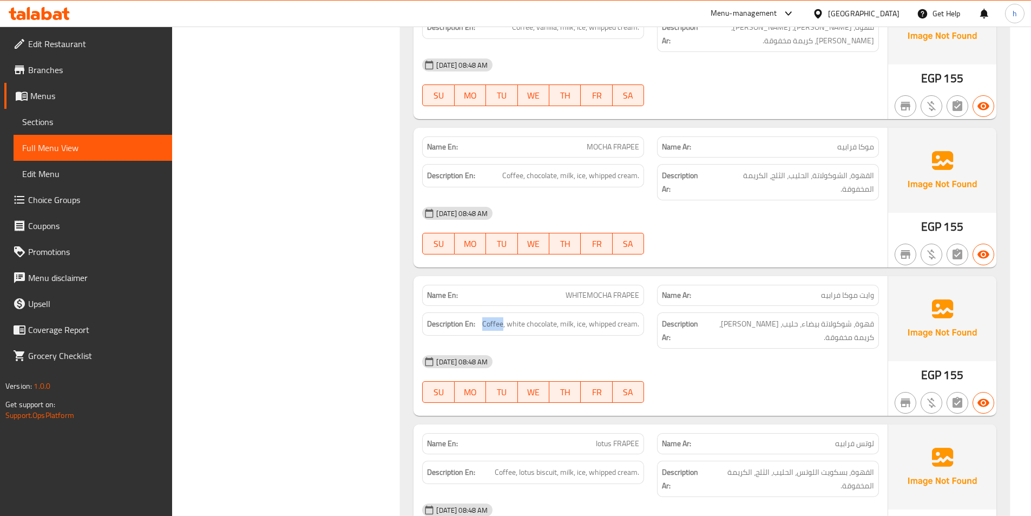
click at [483, 317] on h6 "Description En: Coffee, white chocolate, milk, ice, whipped cream." at bounding box center [533, 324] width 212 height 14
click at [505, 317] on span "Coffee, white chocolate, milk, ice, whipped cream." at bounding box center [560, 324] width 157 height 14
click at [507, 317] on span "Coffee, white chocolate, milk, ice, whipped cream." at bounding box center [560, 324] width 157 height 14
click at [565, 317] on span "Coffee, white chocolate, milk, ice, whipped cream." at bounding box center [560, 324] width 157 height 14
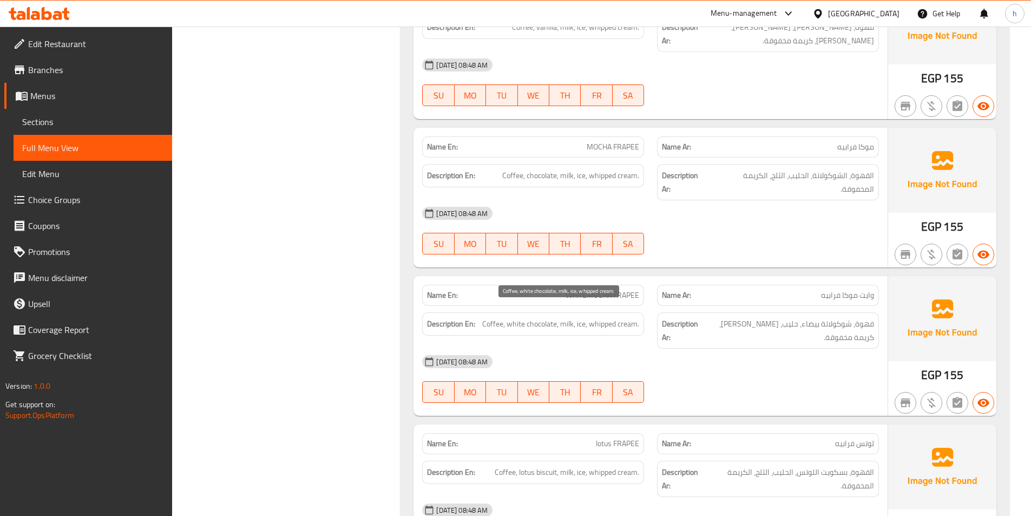
click at [581, 317] on span "Coffee, white chocolate, milk, ice, whipped cream." at bounding box center [560, 324] width 157 height 14
click at [594, 317] on span "Coffee, white chocolate, milk, ice, whipped cream." at bounding box center [560, 324] width 157 height 14
click at [597, 317] on span "Coffee, white chocolate, milk, ice, whipped cream." at bounding box center [560, 324] width 157 height 14
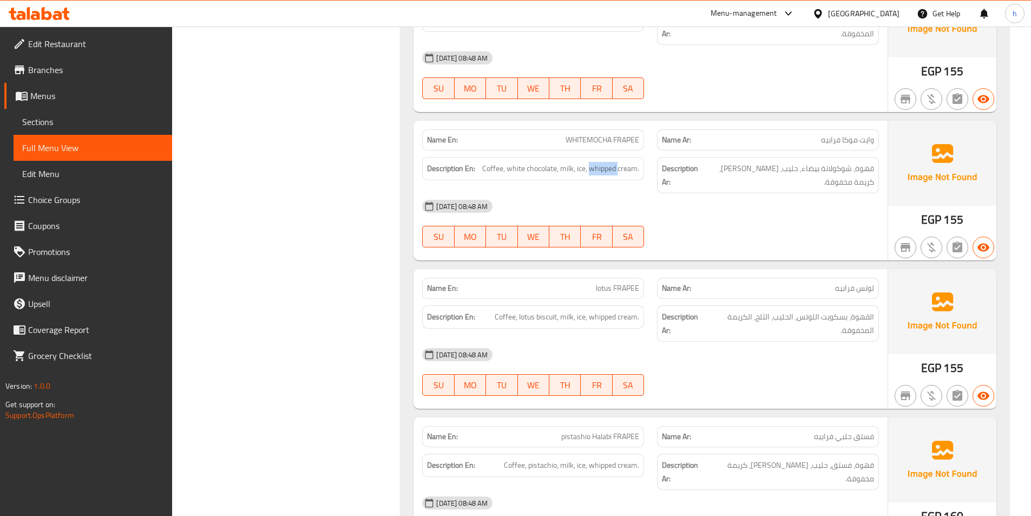
scroll to position [5141, 0]
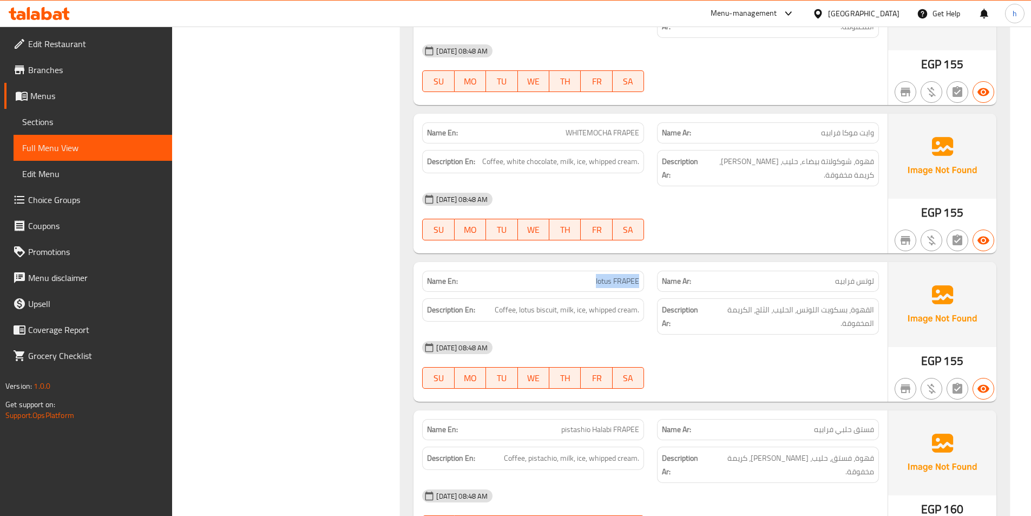
drag, startPoint x: 593, startPoint y: 260, endPoint x: 641, endPoint y: 265, distance: 48.4
click at [641, 271] on div "Name En: lotus FRAPEE" at bounding box center [533, 281] width 222 height 21
click at [512, 303] on span "Coffee, lotus biscuit, milk, ice, whipped cream." at bounding box center [567, 310] width 144 height 14
click at [531, 298] on div "Description En: Coffee, lotus biscuit, milk, ice, whipped cream." at bounding box center [533, 309] width 222 height 23
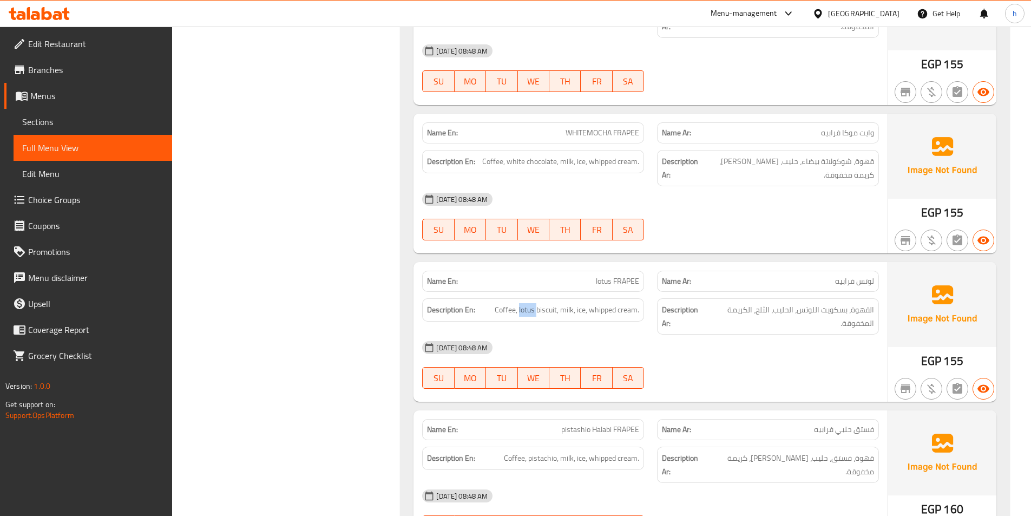
click at [531, 298] on div "Description En: Coffee, lotus biscuit, milk, ice, whipped cream." at bounding box center [533, 309] width 222 height 23
click at [543, 303] on span "Coffee, lotus biscuit, milk, ice, whipped cream." at bounding box center [567, 310] width 144 height 14
click at [569, 303] on span "Coffee, lotus biscuit, milk, ice, whipped cream." at bounding box center [567, 310] width 144 height 14
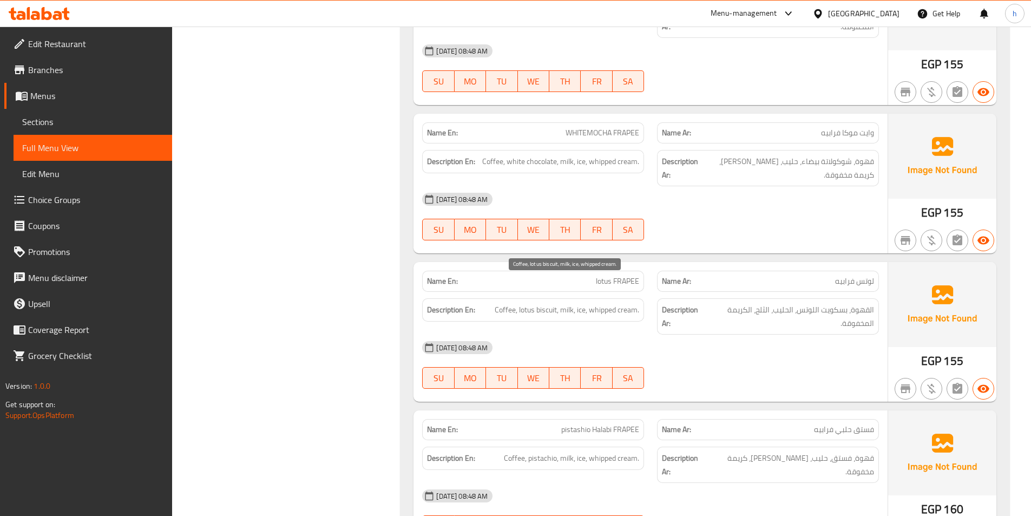
click at [584, 303] on span "Coffee, lotus biscuit, milk, ice, whipped cream." at bounding box center [567, 310] width 144 height 14
click at [604, 303] on span "Coffee, lotus biscuit, milk, ice, whipped cream." at bounding box center [567, 310] width 144 height 14
click at [610, 303] on span "Coffee, lotus biscuit, milk, ice, whipped cream." at bounding box center [567, 310] width 144 height 14
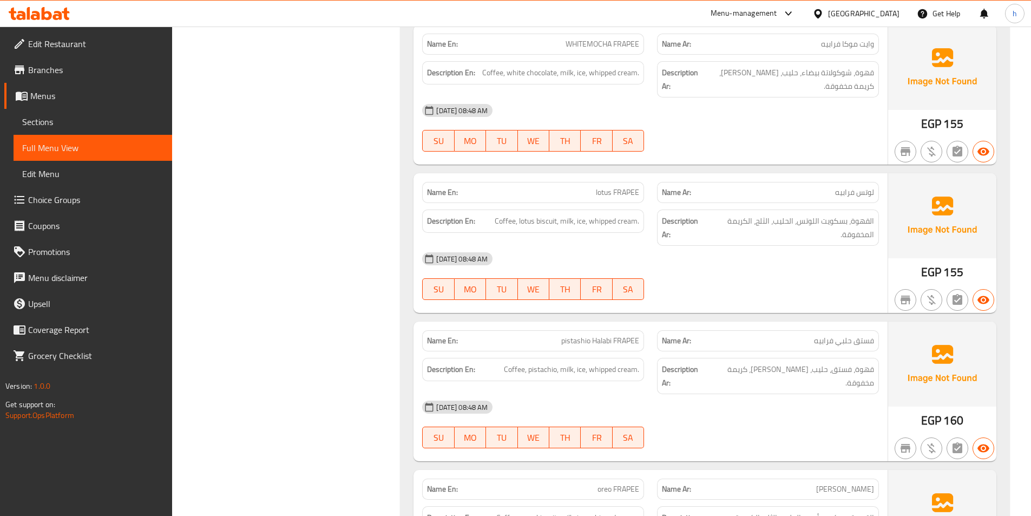
scroll to position [5249, 0]
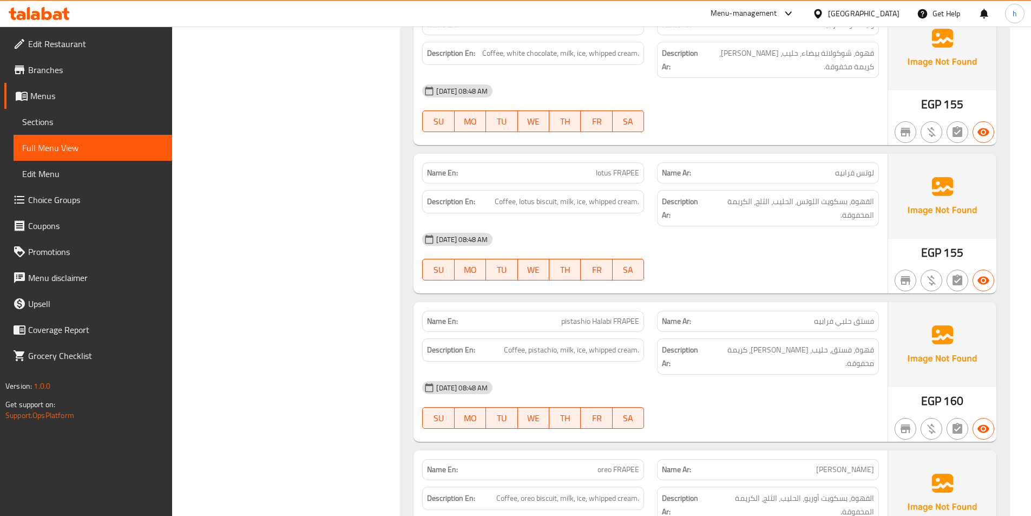
click at [570, 316] on span "pistashio Halabi FRAPEE" at bounding box center [600, 321] width 78 height 11
click at [595, 316] on span "pistashio Halabi FRAPEE" at bounding box center [600, 321] width 78 height 11
click at [622, 316] on span "pistashio Halabi FRAPEE" at bounding box center [600, 321] width 78 height 11
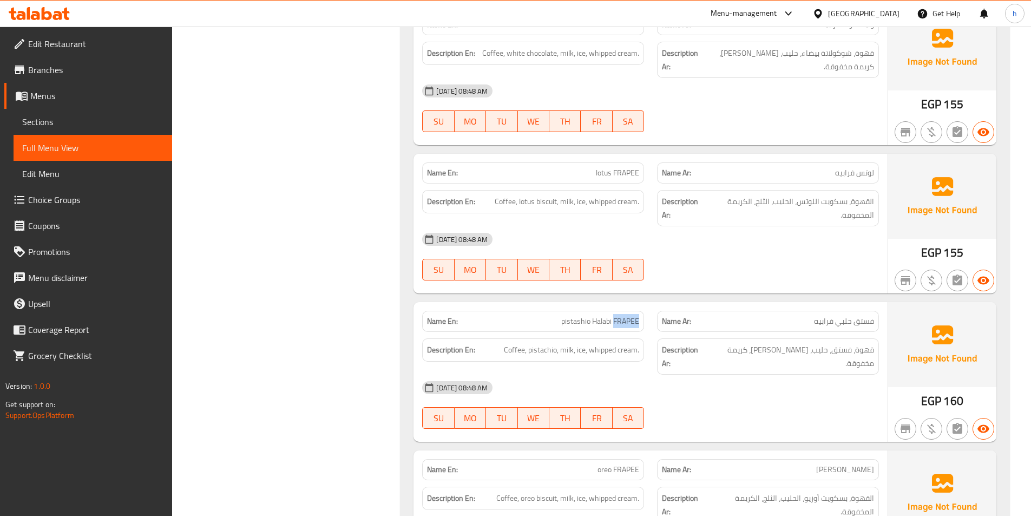
click at [622, 316] on span "pistashio Halabi FRAPEE" at bounding box center [600, 321] width 78 height 11
click at [514, 343] on span "Coffee, pistachio, milk, ice, whipped cream." at bounding box center [571, 350] width 135 height 14
click at [546, 374] on div "[DATE] 08:48 AM" at bounding box center [651, 387] width 470 height 26
click at [542, 338] on div "Description En: Coffee, pistachio, milk, ice, whipped cream." at bounding box center [533, 349] width 222 height 23
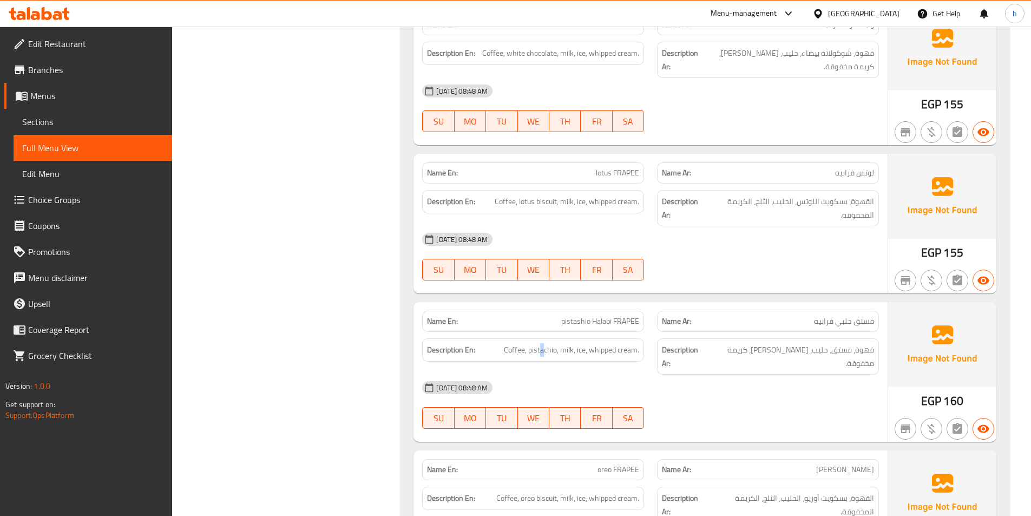
click at [542, 338] on div "Description En: Coffee, pistachio, milk, ice, whipped cream." at bounding box center [533, 349] width 222 height 23
click at [560, 343] on span "Coffee, pistachio, milk, ice, whipped cream." at bounding box center [571, 350] width 135 height 14
click at [580, 343] on span "Coffee, pistachio, milk, ice, whipped cream." at bounding box center [571, 350] width 135 height 14
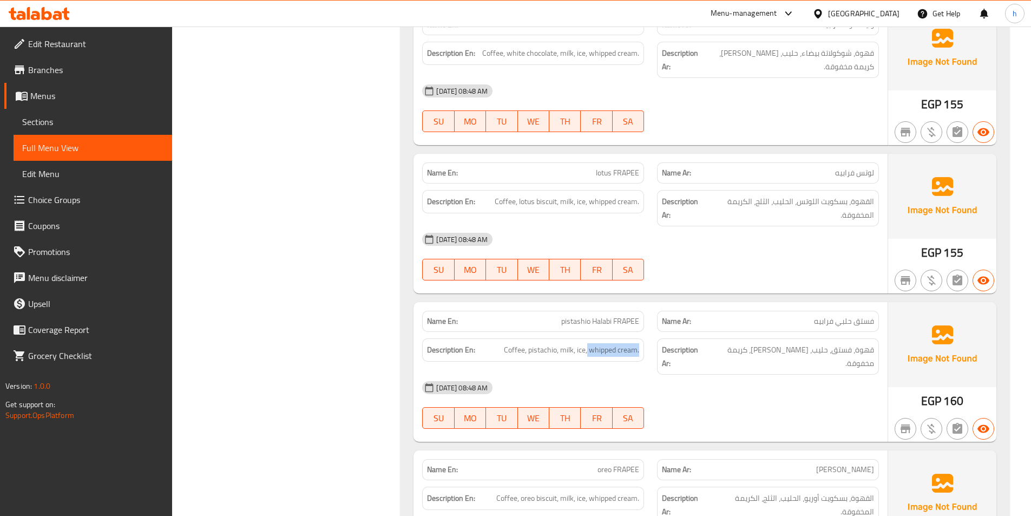
drag, startPoint x: 600, startPoint y: 324, endPoint x: 649, endPoint y: 328, distance: 48.9
click at [649, 332] on div "Description En: Coffee, pistachio, milk, ice, whipped cream." at bounding box center [533, 356] width 235 height 49
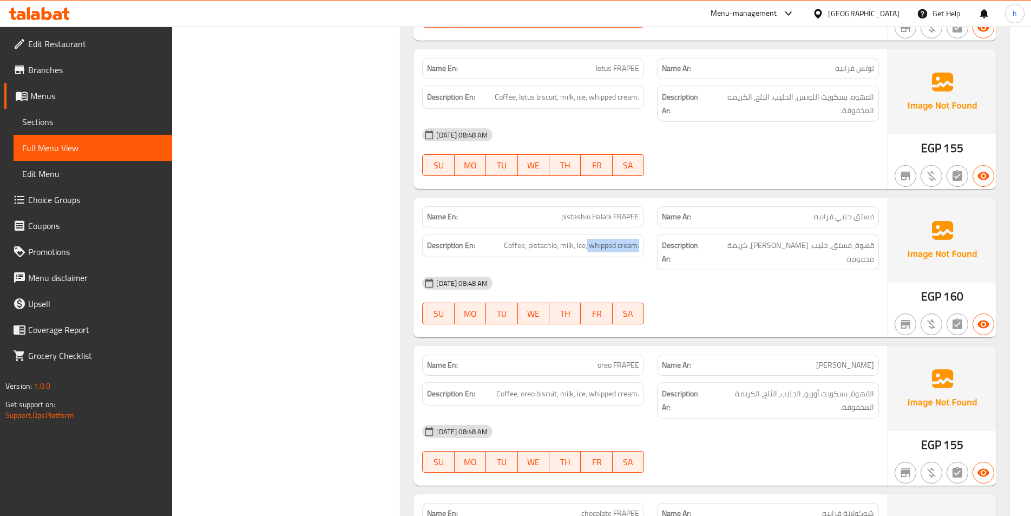
scroll to position [5358, 0]
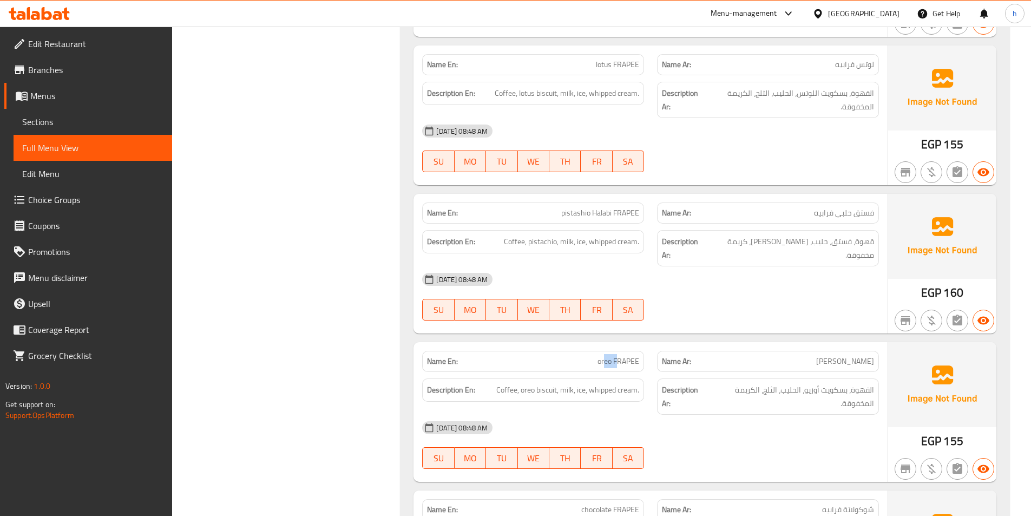
drag, startPoint x: 603, startPoint y: 321, endPoint x: 635, endPoint y: 323, distance: 32.5
click at [625, 356] on span "oreo FRAPEE" at bounding box center [618, 361] width 42 height 11
drag, startPoint x: 636, startPoint y: 323, endPoint x: 643, endPoint y: 324, distance: 6.6
click at [643, 351] on div "Name En: oreo FRAPEE" at bounding box center [533, 361] width 222 height 21
drag, startPoint x: 501, startPoint y: 350, endPoint x: 512, endPoint y: 355, distance: 12.6
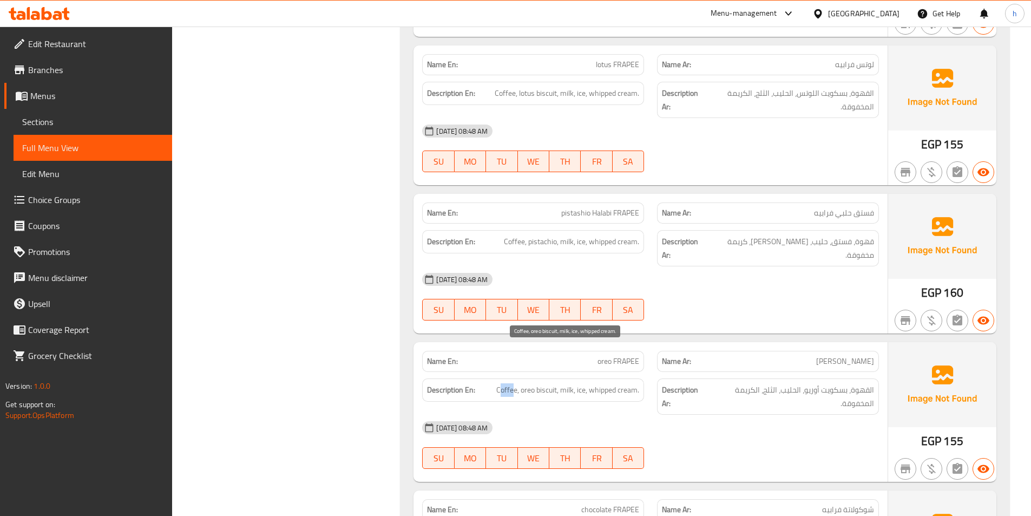
click at [512, 383] on span "Coffee, oreo biscuit, milk, ice, whipped cream." at bounding box center [567, 390] width 143 height 14
drag, startPoint x: 531, startPoint y: 354, endPoint x: 558, endPoint y: 366, distance: 29.3
click at [558, 372] on div "Description En: Coffee, oreo biscuit, milk, ice, whipped cream." at bounding box center [533, 396] width 235 height 49
click at [566, 383] on span "Coffee, oreo biscuit, milk, ice, whipped cream." at bounding box center [567, 390] width 143 height 14
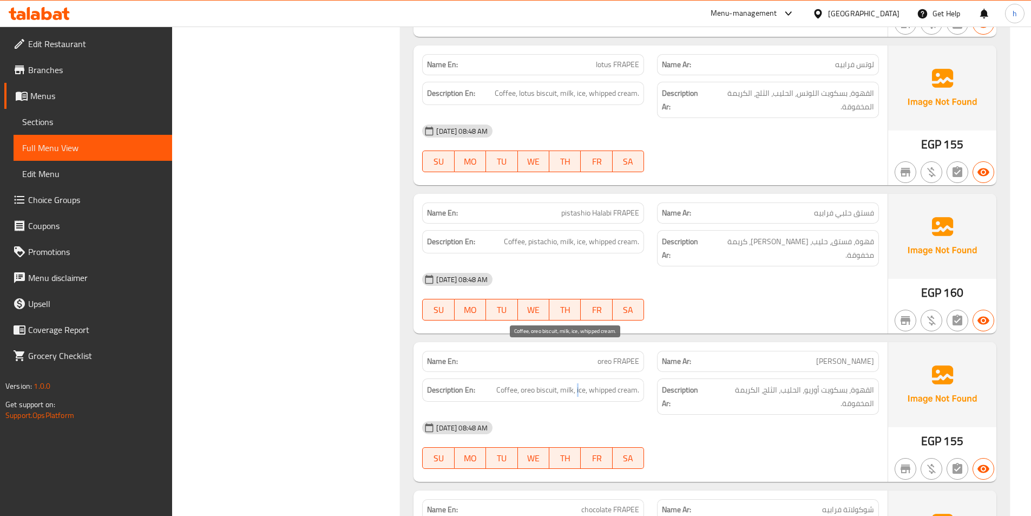
click at [578, 383] on span "Coffee, oreo biscuit, milk, ice, whipped cream." at bounding box center [567, 390] width 143 height 14
click at [599, 383] on span "Coffee, oreo biscuit, milk, ice, whipped cream." at bounding box center [567, 390] width 143 height 14
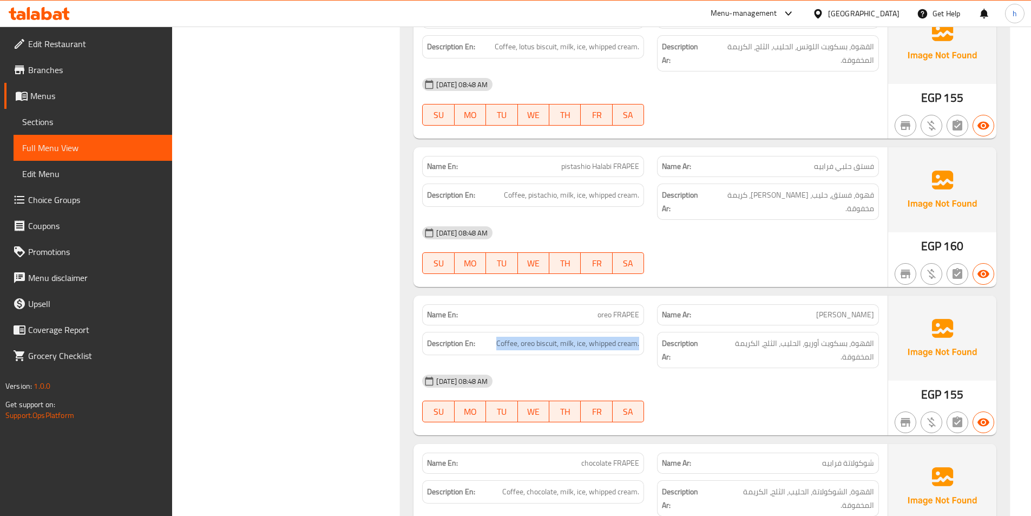
scroll to position [5520, 0]
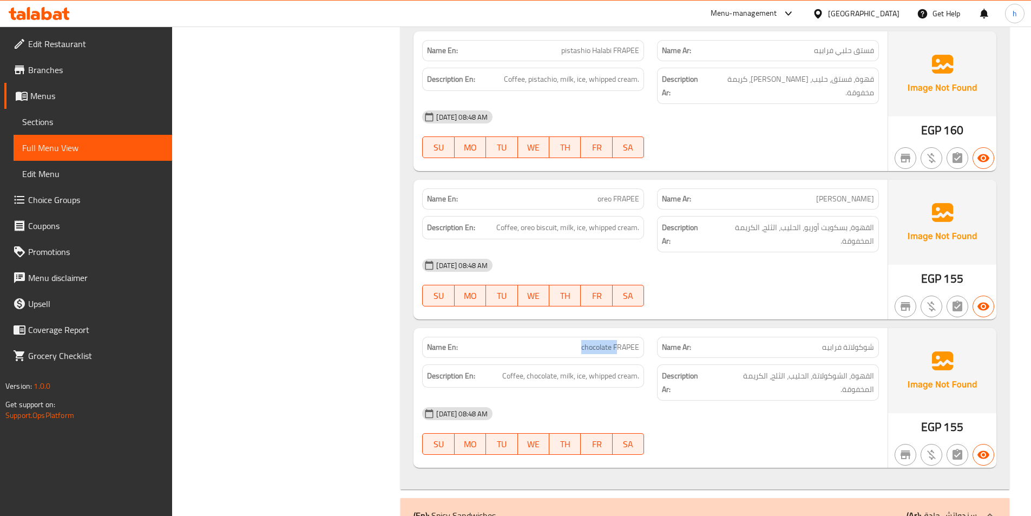
drag, startPoint x: 576, startPoint y: 317, endPoint x: 623, endPoint y: 314, distance: 47.2
click at [623, 337] on div "Name En: chocolate FRAPEE" at bounding box center [533, 347] width 222 height 21
drag, startPoint x: 502, startPoint y: 335, endPoint x: 540, endPoint y: 330, distance: 38.2
click at [540, 364] on div "Description En: Coffee, chocolate, milk, ice, whipped cream." at bounding box center [533, 375] width 222 height 23
drag, startPoint x: 553, startPoint y: 332, endPoint x: 641, endPoint y: 340, distance: 88.6
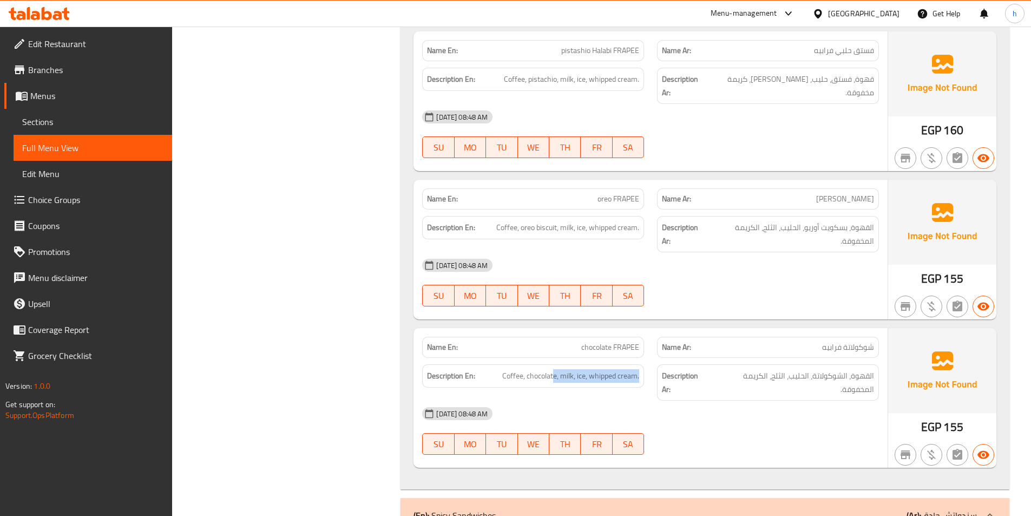
click at [641, 364] on div "Description En: Coffee, chocolate, milk, ice, whipped cream." at bounding box center [533, 375] width 222 height 23
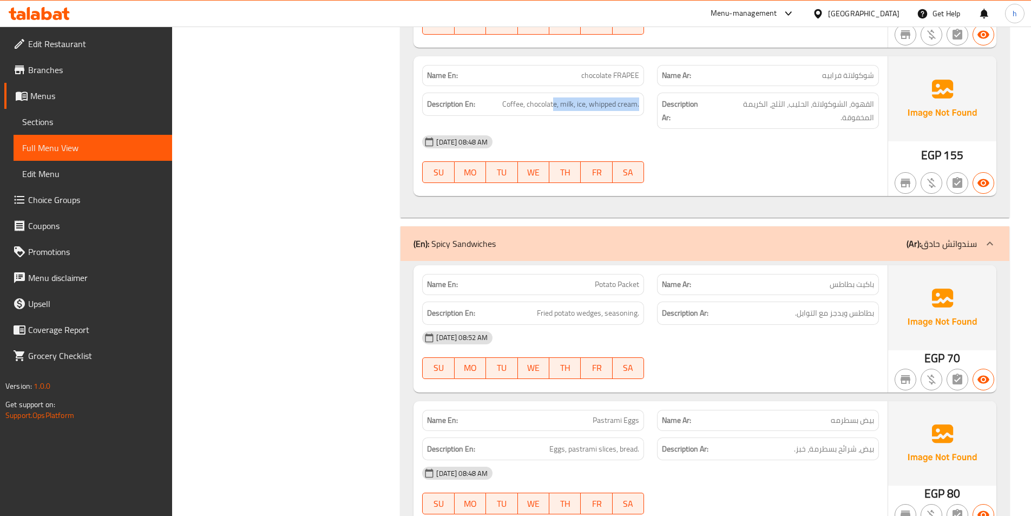
scroll to position [5845, 0]
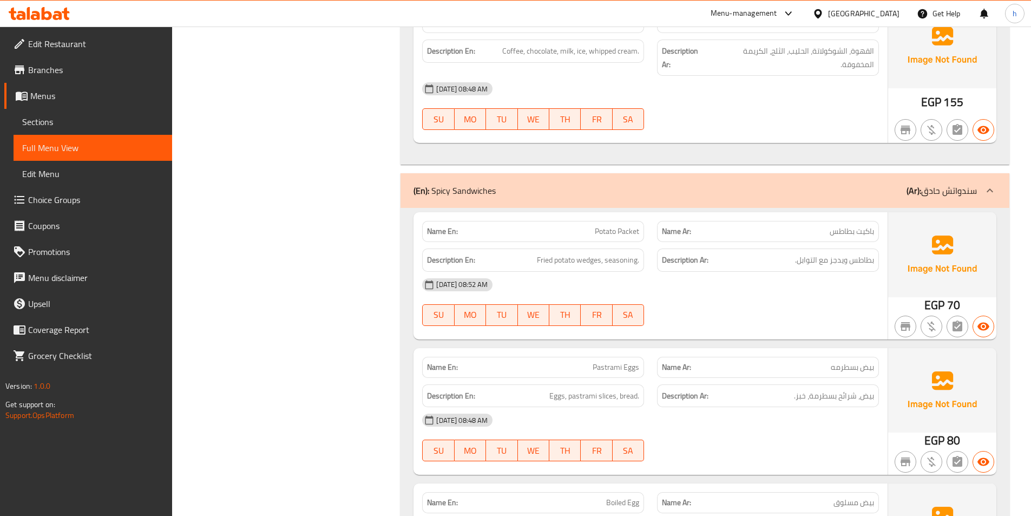
click at [607, 226] on span "Potato Packet" at bounding box center [617, 231] width 44 height 11
click at [632, 226] on span "Potato Packet" at bounding box center [617, 231] width 44 height 11
click at [549, 253] on span "Fried potato wedges, seasoning." at bounding box center [588, 260] width 102 height 14
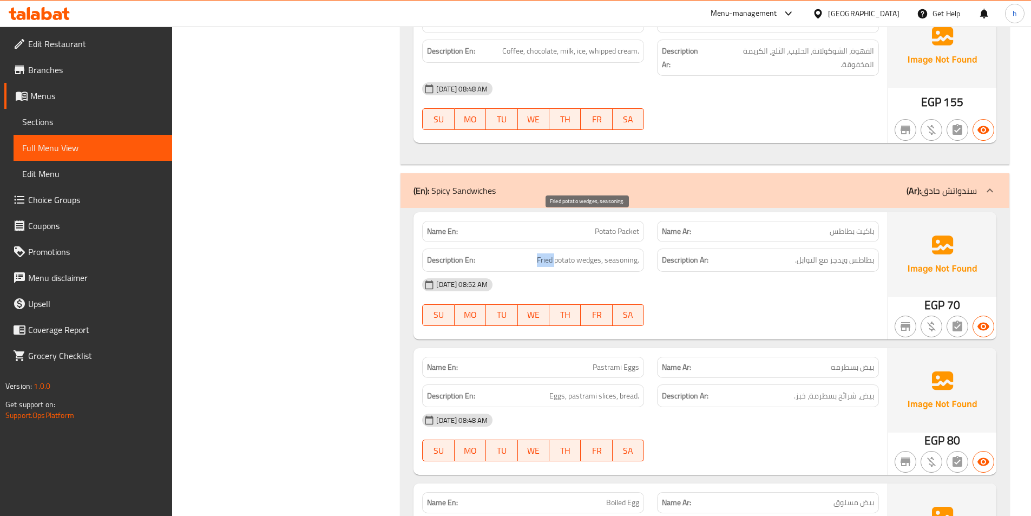
click at [549, 253] on span "Fried potato wedges, seasoning." at bounding box center [588, 260] width 102 height 14
click at [566, 248] on div "Description En: Fried potato wedges, seasoning." at bounding box center [533, 259] width 222 height 23
click at [594, 253] on span "Fried potato wedges, seasoning." at bounding box center [588, 260] width 102 height 14
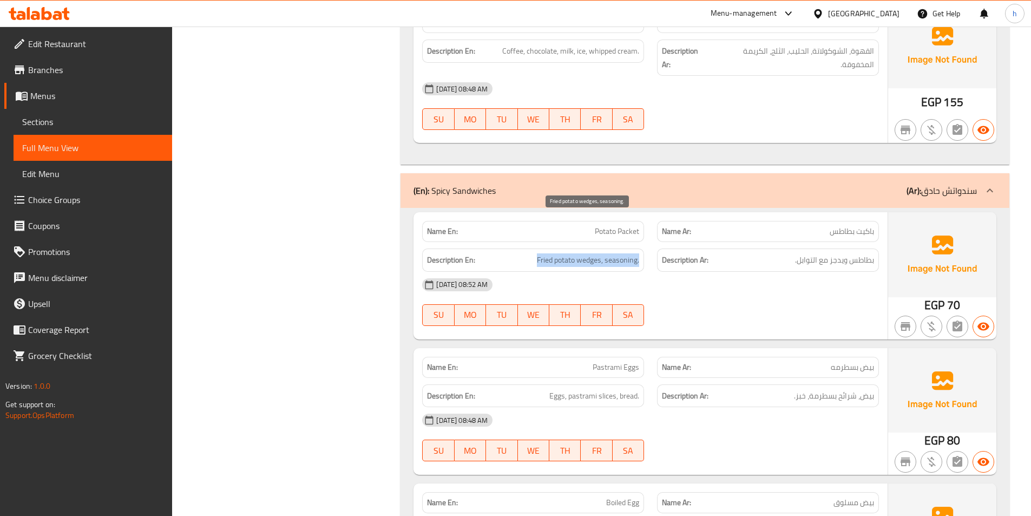
click at [594, 253] on span "Fried potato wedges, seasoning." at bounding box center [588, 260] width 102 height 14
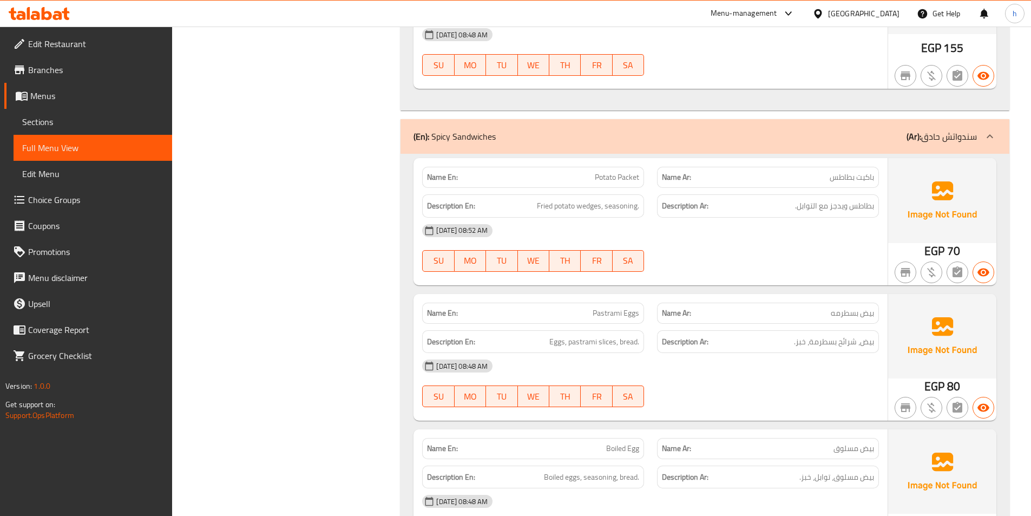
click at [610, 307] on span "Pastrami Eggs" at bounding box center [616, 312] width 47 height 11
click at [626, 307] on span "Pastrami Eggs" at bounding box center [616, 312] width 47 height 11
click at [561, 335] on span "Eggs, pastrami slices, bread." at bounding box center [594, 342] width 90 height 14
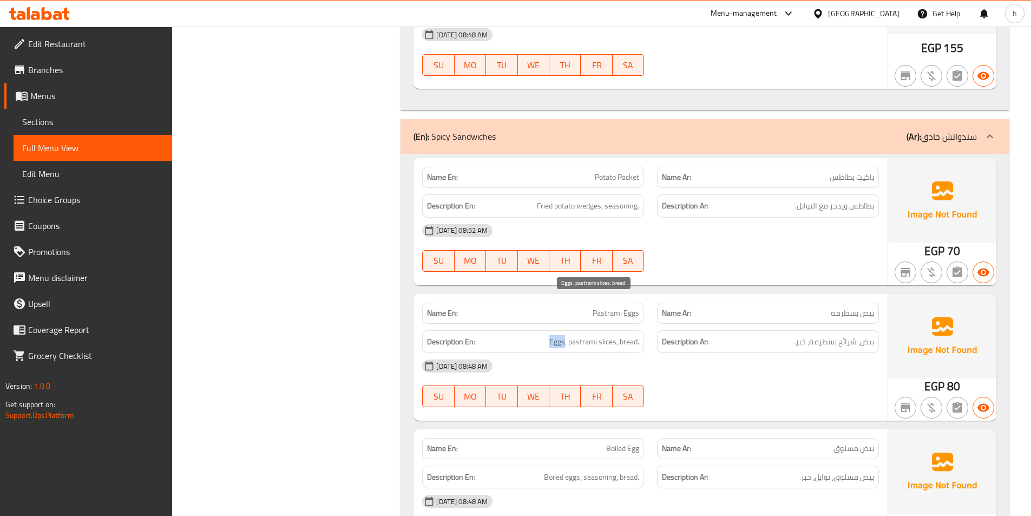
click at [561, 335] on span "Eggs, pastrami slices, bread." at bounding box center [594, 342] width 90 height 14
drag, startPoint x: 582, startPoint y: 305, endPoint x: 623, endPoint y: 306, distance: 41.2
click at [607, 335] on span "Eggs, pastrami slices, bread." at bounding box center [594, 342] width 90 height 14
drag, startPoint x: 639, startPoint y: 305, endPoint x: 647, endPoint y: 307, distance: 7.9
click at [647, 324] on div "Description En: Eggs, pastrami slices, bread." at bounding box center [533, 342] width 235 height 36
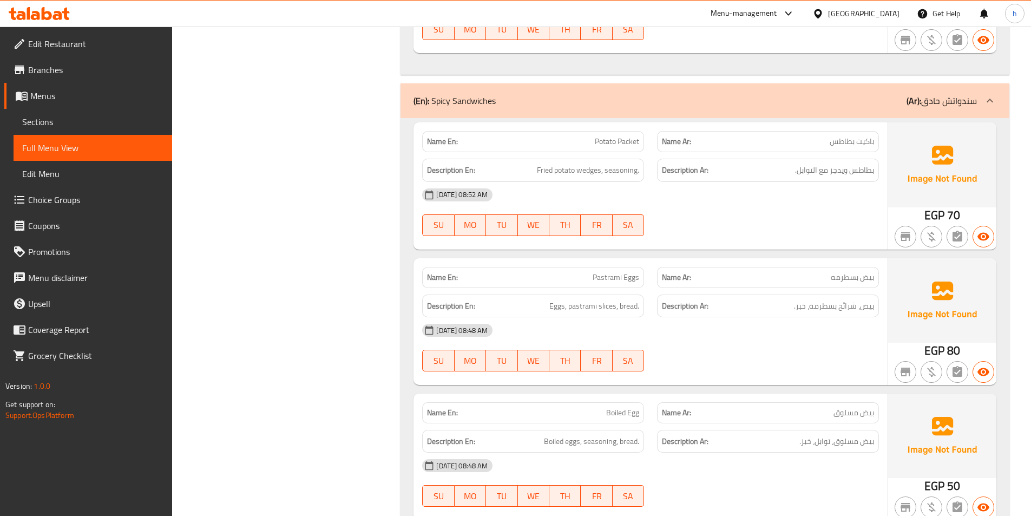
scroll to position [6061, 0]
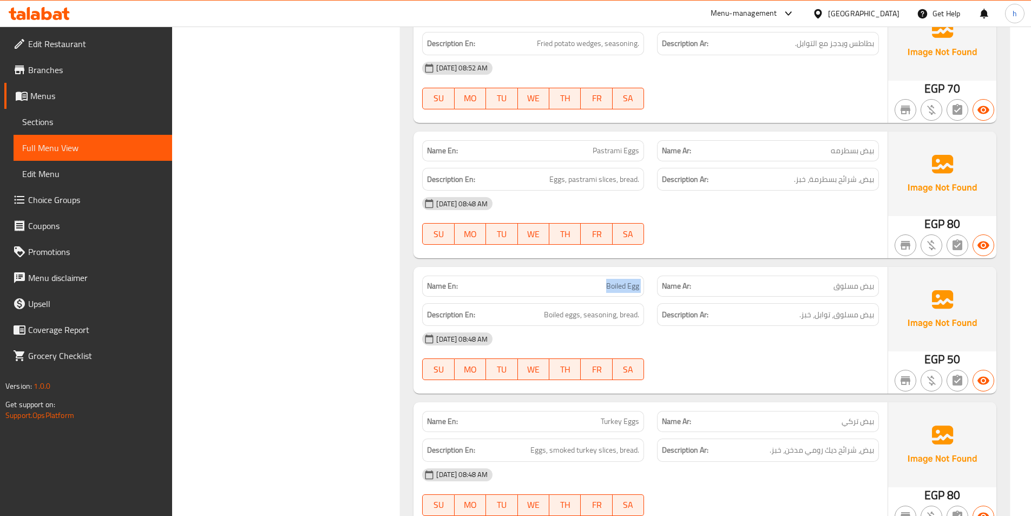
drag, startPoint x: 608, startPoint y: 251, endPoint x: 650, endPoint y: 251, distance: 42.8
click at [650, 269] on div "Name En: Boiled Egg Name Ar: بيض مسلوق" at bounding box center [651, 286] width 470 height 34
drag, startPoint x: 551, startPoint y: 281, endPoint x: 583, endPoint y: 286, distance: 32.3
click at [583, 303] on div "Description En: Boiled eggs, seasoning, bread." at bounding box center [533, 314] width 222 height 23
drag, startPoint x: 596, startPoint y: 283, endPoint x: 620, endPoint y: 277, distance: 24.5
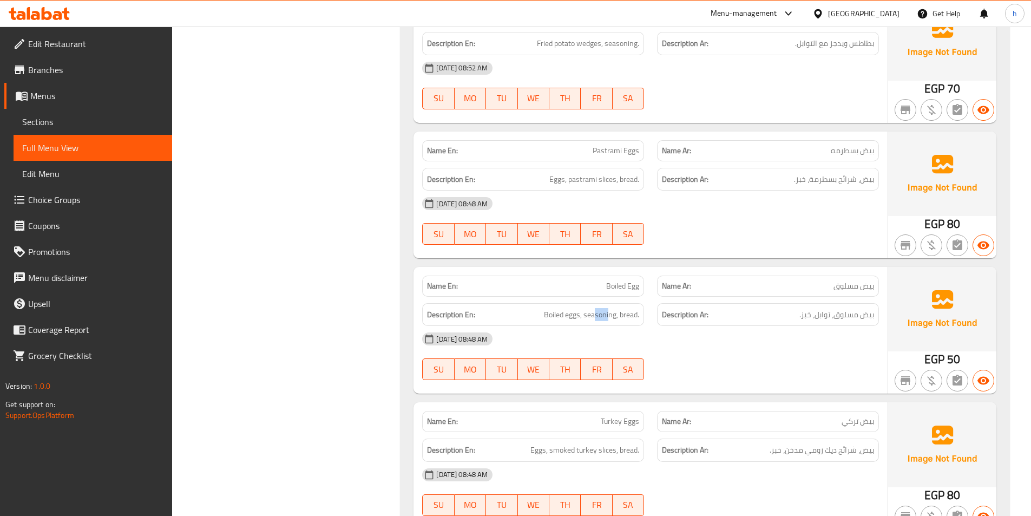
click at [608, 303] on div "Description En: Boiled eggs, seasoning, bread." at bounding box center [533, 314] width 222 height 23
drag, startPoint x: 629, startPoint y: 277, endPoint x: 648, endPoint y: 278, distance: 18.4
click at [648, 297] on div "Description En: Boiled eggs, seasoning, bread." at bounding box center [533, 315] width 235 height 36
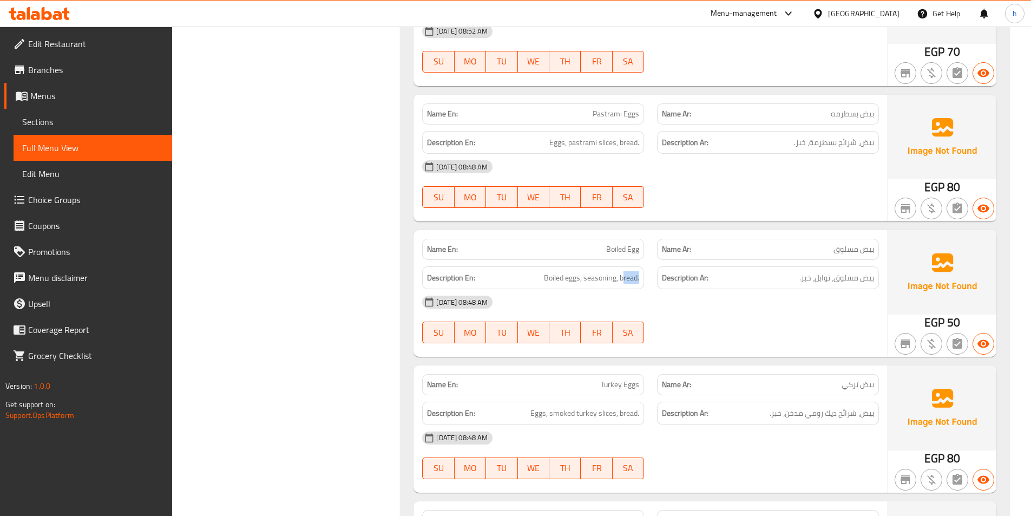
scroll to position [6115, 0]
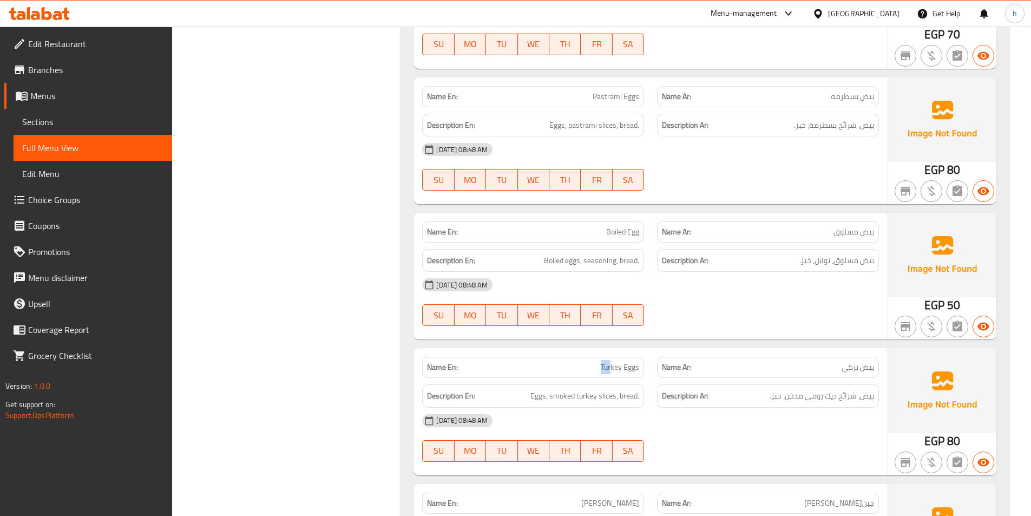
drag, startPoint x: 594, startPoint y: 330, endPoint x: 620, endPoint y: 327, distance: 26.1
click at [614, 362] on p "Name En: Turkey Eggs" at bounding box center [533, 367] width 212 height 11
drag, startPoint x: 631, startPoint y: 326, endPoint x: 643, endPoint y: 328, distance: 12.7
click at [642, 357] on div "Name En: Turkey Eggs" at bounding box center [533, 367] width 222 height 21
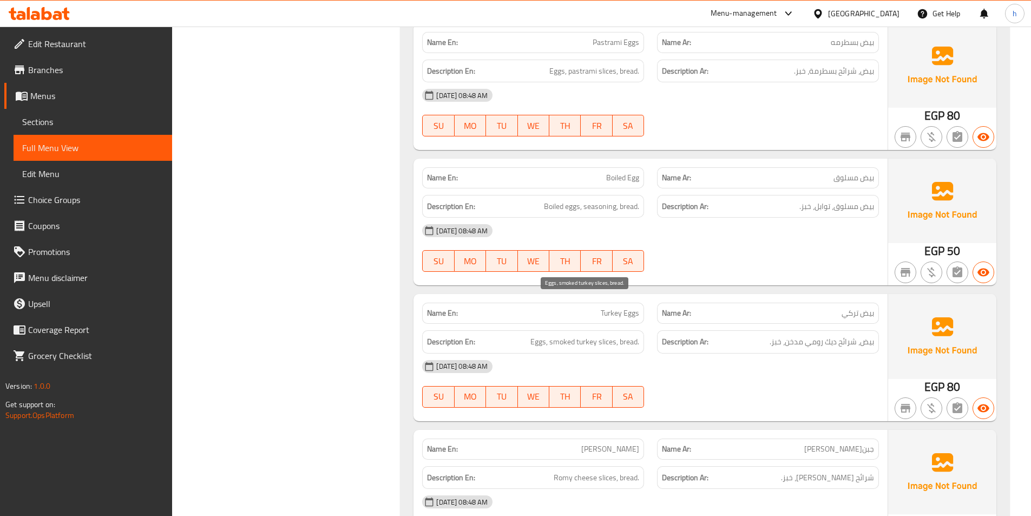
click at [545, 335] on span "Eggs, smoked turkey slices, bread." at bounding box center [584, 342] width 109 height 14
drag, startPoint x: 562, startPoint y: 301, endPoint x: 615, endPoint y: 305, distance: 53.2
click at [615, 335] on span "Eggs, smoked turkey slices, bread." at bounding box center [584, 342] width 109 height 14
click at [572, 335] on span "Eggs, smoked turkey slices, bread." at bounding box center [584, 342] width 109 height 14
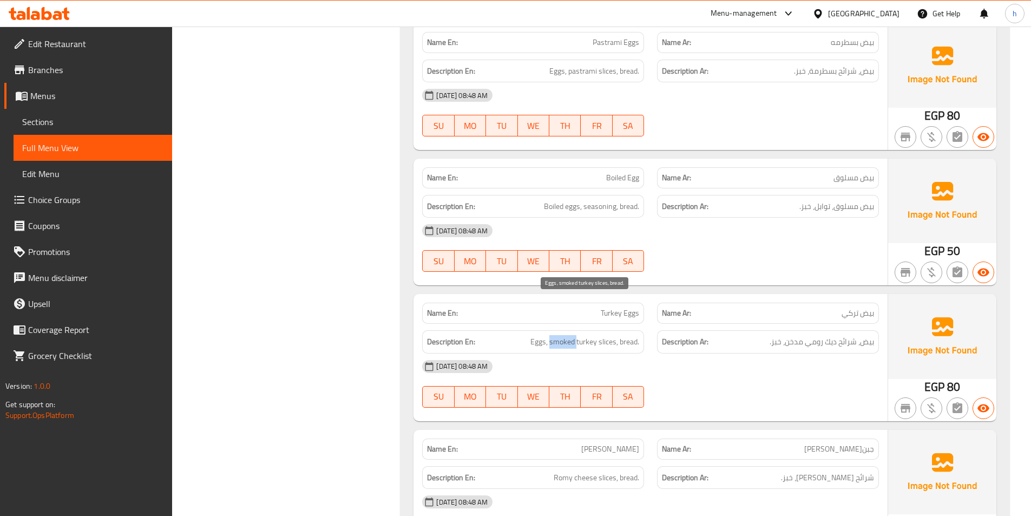
click at [572, 335] on span "Eggs, smoked turkey slices, bread." at bounding box center [584, 342] width 109 height 14
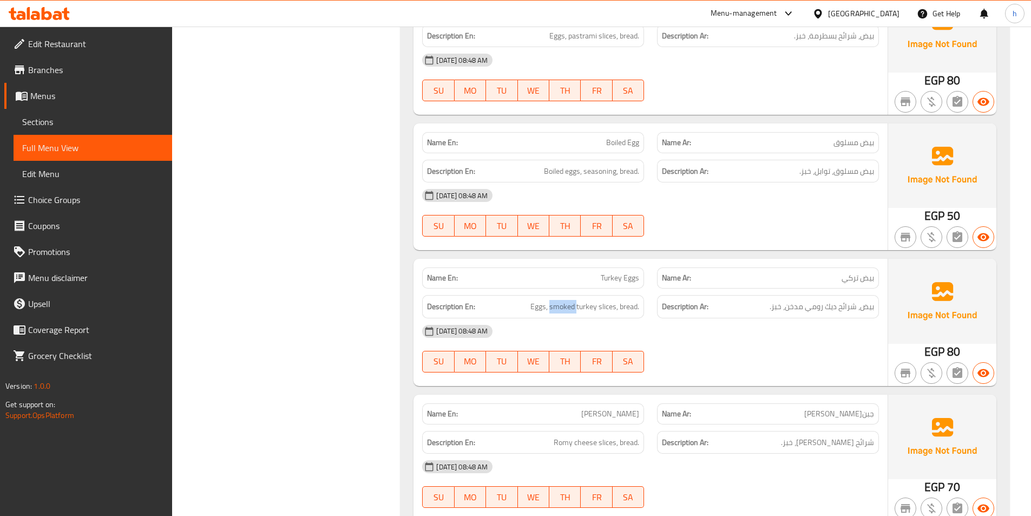
scroll to position [6224, 0]
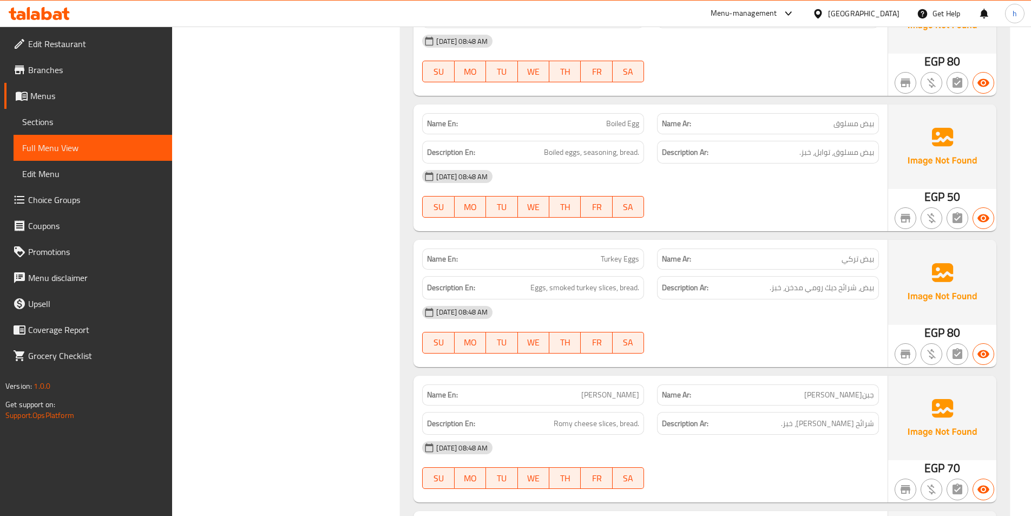
click at [623, 281] on span "Eggs, smoked turkey slices, bread." at bounding box center [584, 288] width 109 height 14
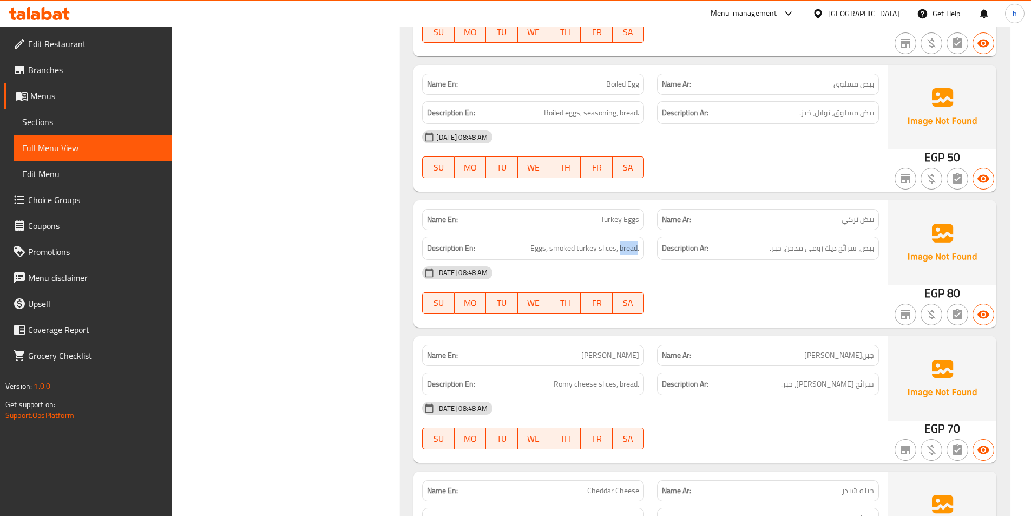
scroll to position [6332, 0]
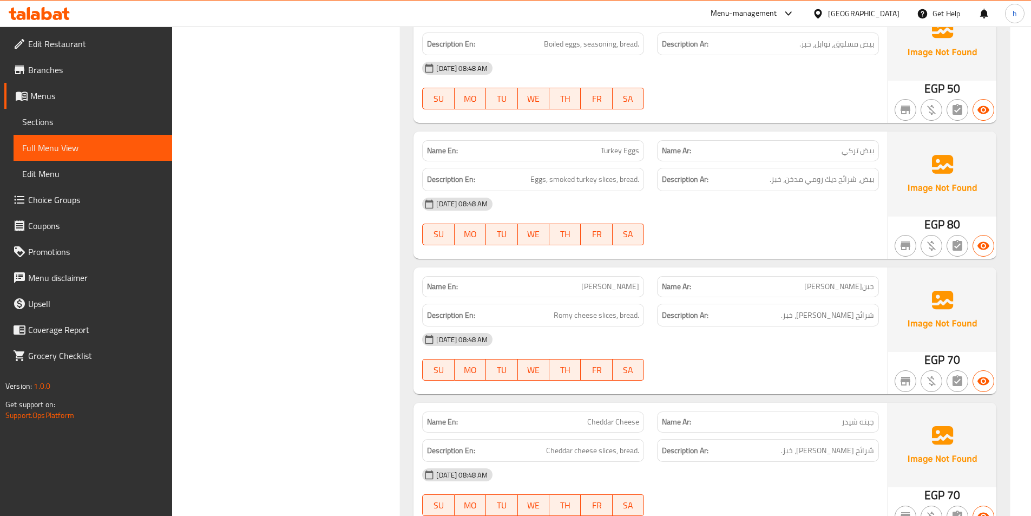
click at [608, 297] on div "Description En: Romy cheese slices, bread." at bounding box center [533, 315] width 235 height 36
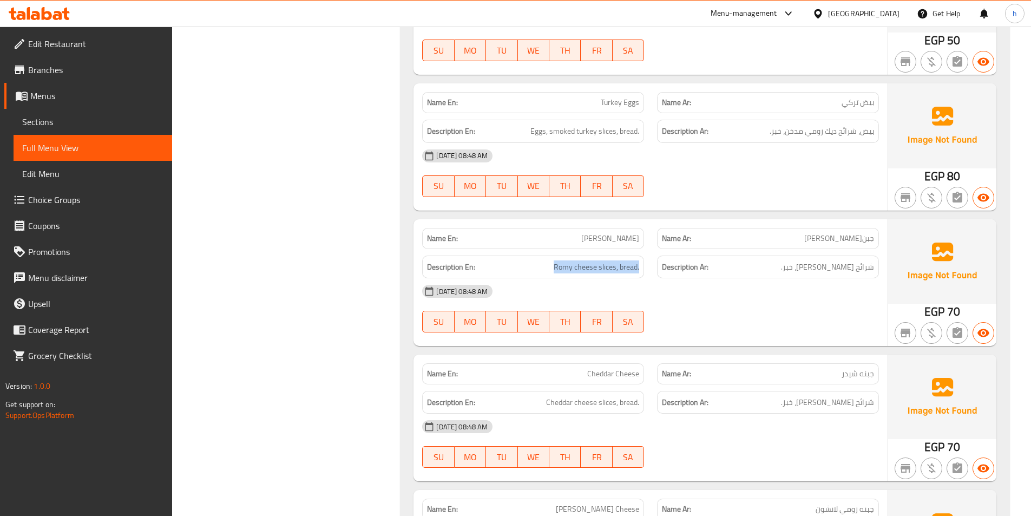
scroll to position [6494, 0]
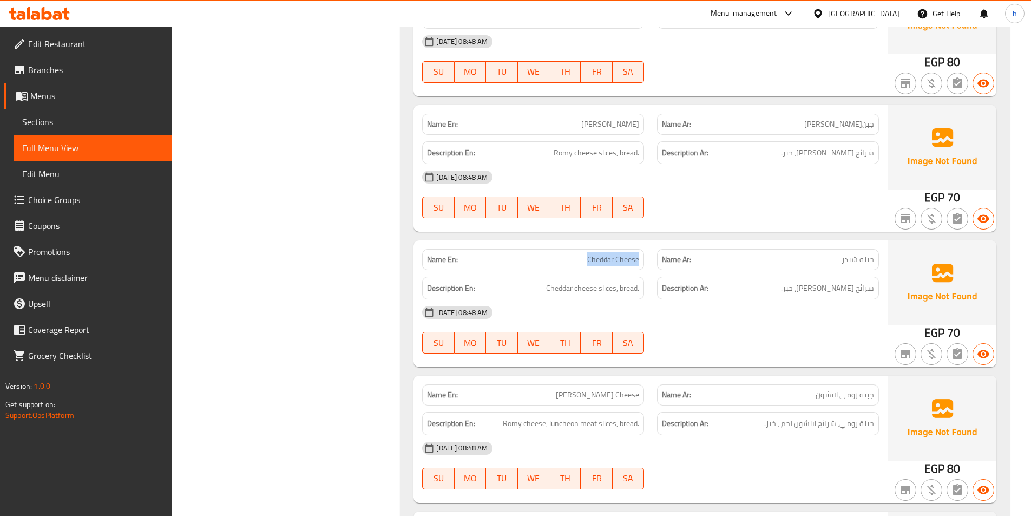
drag, startPoint x: 581, startPoint y: 229, endPoint x: 646, endPoint y: 224, distance: 64.6
click at [646, 242] on div "Name En: Cheddar Cheese" at bounding box center [533, 259] width 235 height 34
drag, startPoint x: 614, startPoint y: 253, endPoint x: 515, endPoint y: 262, distance: 99.5
click at [515, 262] on div "Name En: Cheddar Cheese Name Ar: جبنه شيدر Description En: Cheddar cheese slice…" at bounding box center [650, 303] width 474 height 127
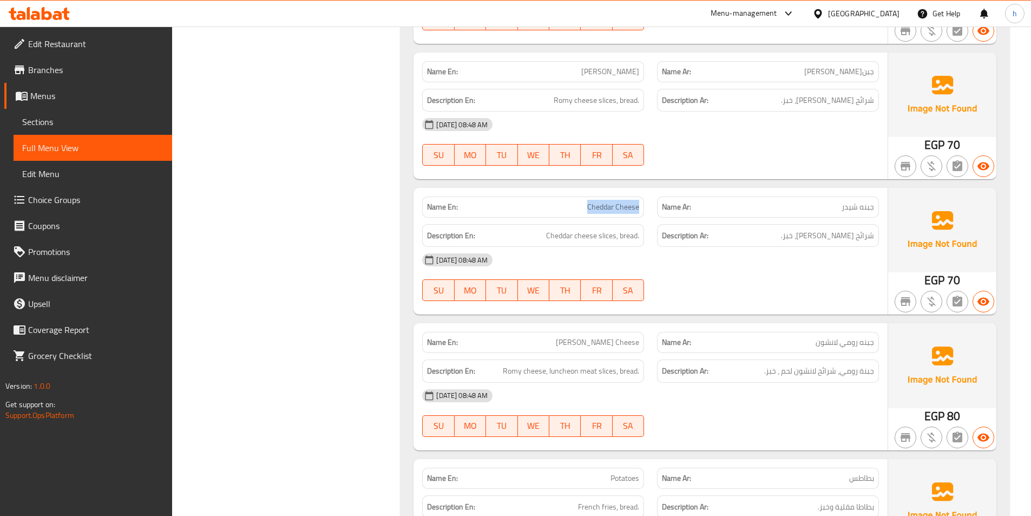
scroll to position [6602, 0]
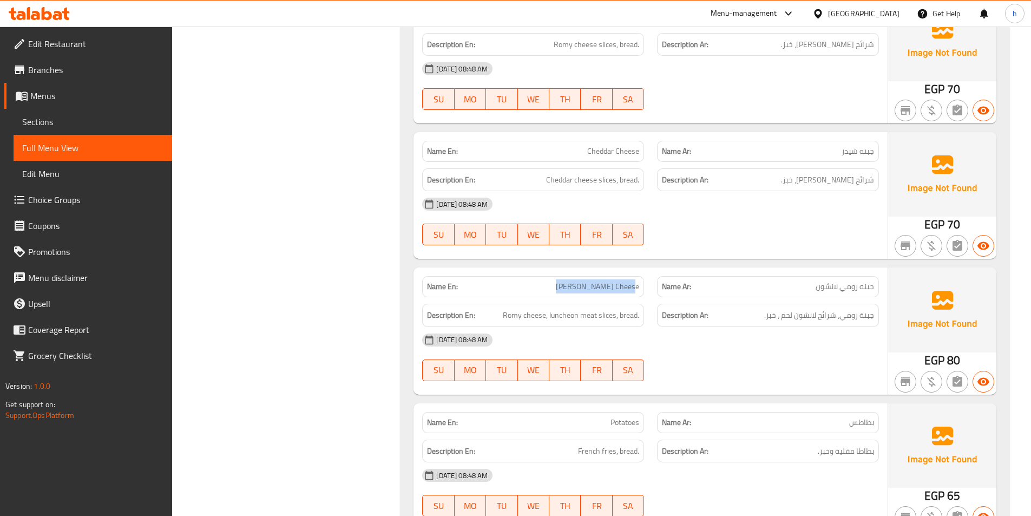
drag, startPoint x: 563, startPoint y: 249, endPoint x: 636, endPoint y: 254, distance: 73.3
click at [636, 281] on span "[PERSON_NAME] Cheese" at bounding box center [597, 286] width 83 height 11
click at [623, 308] on span "Romy cheese, luncheon meat slices, bread." at bounding box center [571, 315] width 136 height 14
drag, startPoint x: 505, startPoint y: 276, endPoint x: 541, endPoint y: 277, distance: 35.7
click at [541, 308] on h6 "Description En: Romy cheese, luncheon meat slices, bread." at bounding box center [533, 315] width 212 height 14
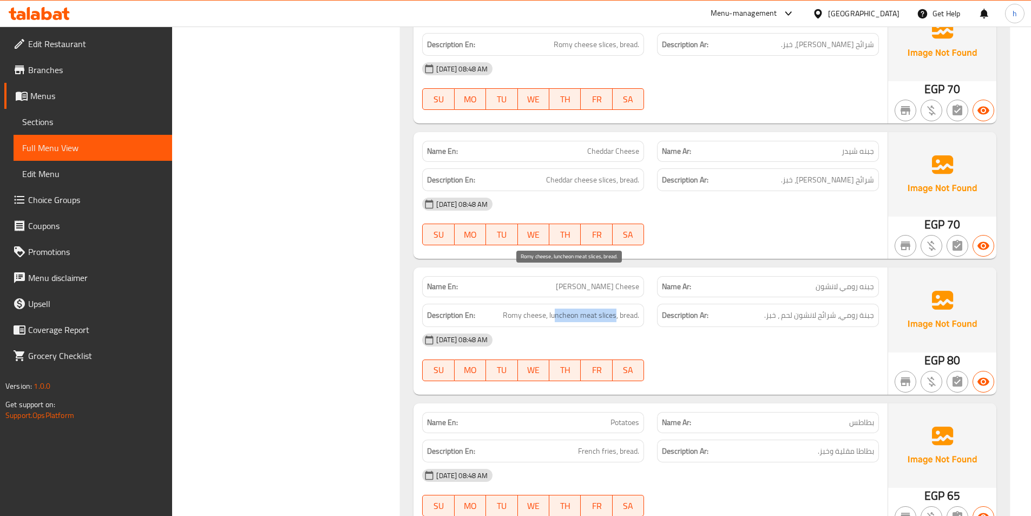
drag, startPoint x: 556, startPoint y: 279, endPoint x: 616, endPoint y: 279, distance: 60.6
click at [616, 308] on span "Romy cheese, luncheon meat slices, bread." at bounding box center [571, 315] width 136 height 14
click at [621, 308] on span "Romy cheese, luncheon meat slices, bread." at bounding box center [571, 315] width 136 height 14
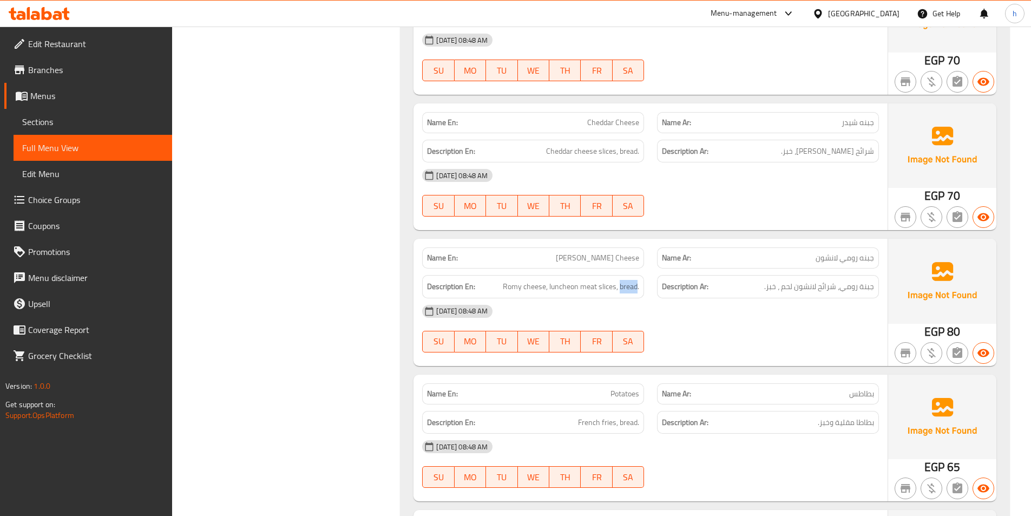
scroll to position [6711, 0]
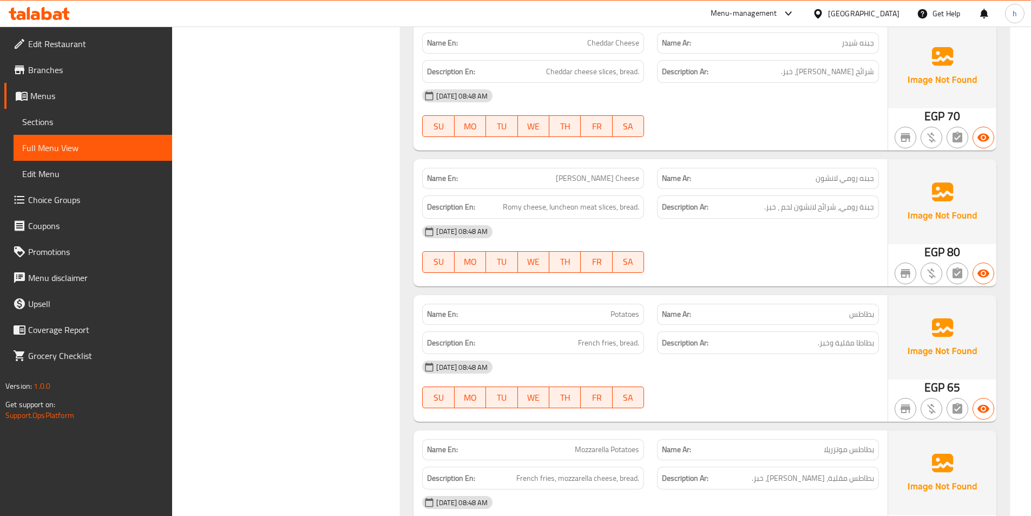
click at [625, 304] on div "Name En: Potatoes" at bounding box center [533, 314] width 222 height 21
click at [597, 336] on span "French fries, bread." at bounding box center [608, 343] width 61 height 14
click at [615, 336] on span "French fries, bread." at bounding box center [608, 343] width 61 height 14
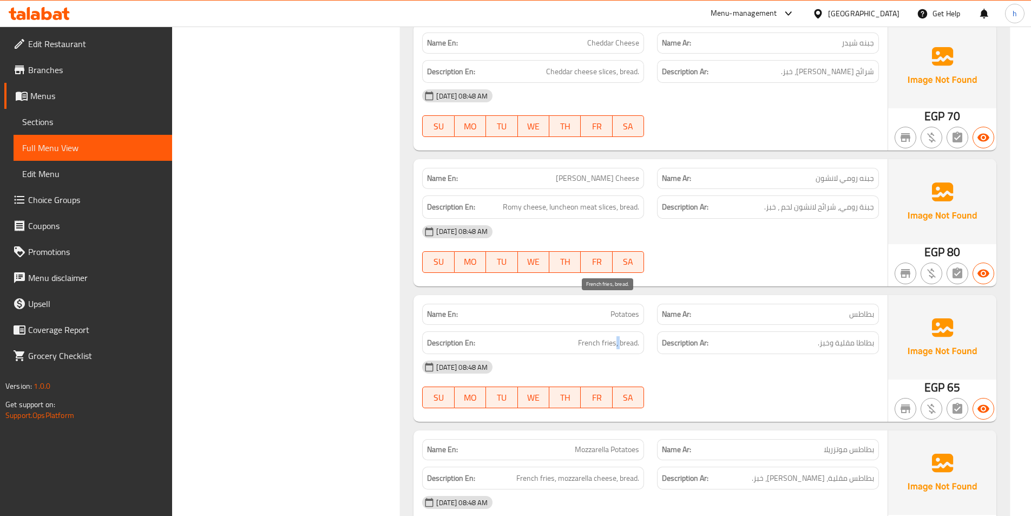
click at [615, 336] on span "French fries, bread." at bounding box center [608, 343] width 61 height 14
click at [638, 308] on span "Potatoes" at bounding box center [624, 313] width 29 height 11
click at [613, 308] on span "Potatoes" at bounding box center [624, 313] width 29 height 11
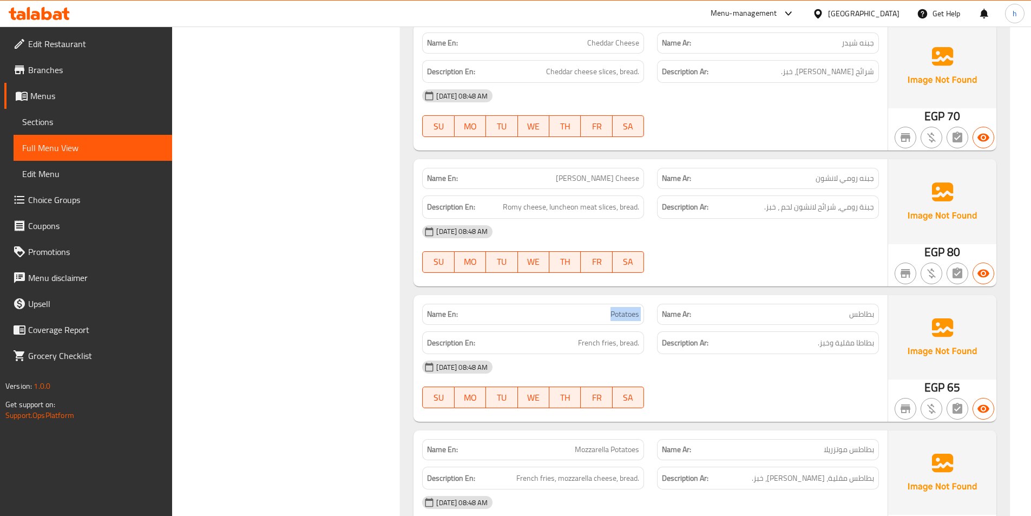
click at [613, 308] on span "Potatoes" at bounding box center [624, 313] width 29 height 11
click at [611, 336] on span "French fries, bread." at bounding box center [608, 343] width 61 height 14
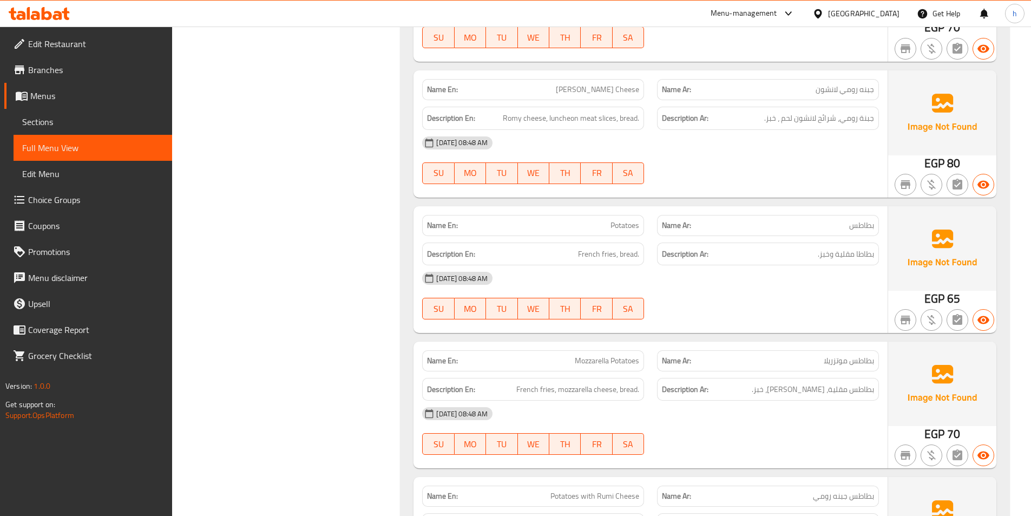
scroll to position [6819, 0]
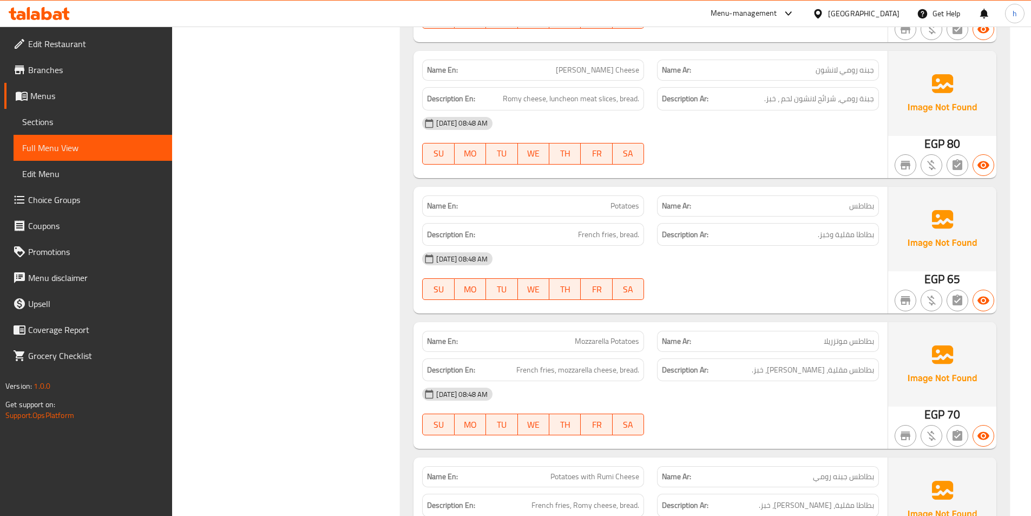
click at [598, 336] on span "Mozzarella Potatoes" at bounding box center [607, 341] width 64 height 11
click at [603, 336] on span "Mozzarella Potatoes" at bounding box center [607, 341] width 64 height 11
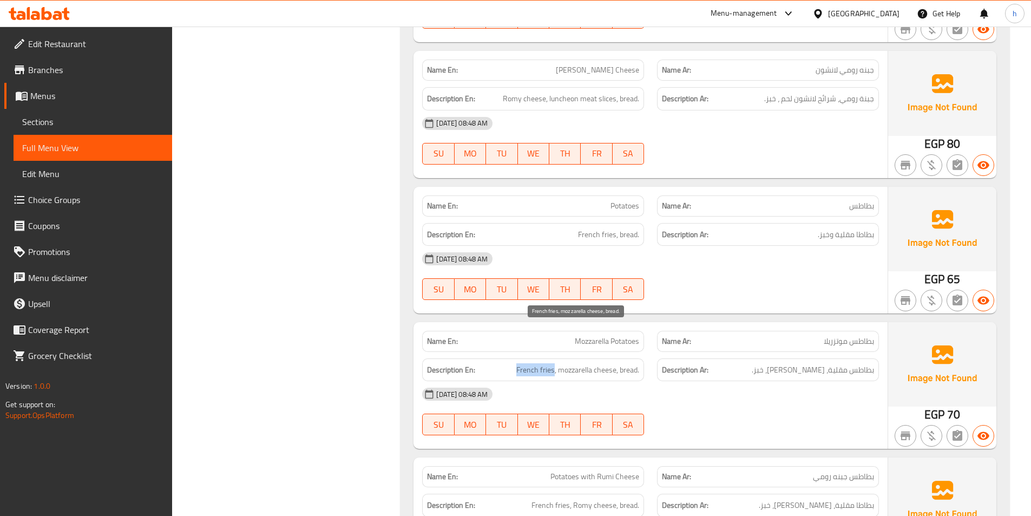
drag, startPoint x: 516, startPoint y: 332, endPoint x: 553, endPoint y: 327, distance: 36.5
click at [553, 363] on span "French fries, mozzarella cheese, bread." at bounding box center [577, 370] width 123 height 14
drag, startPoint x: 566, startPoint y: 330, endPoint x: 612, endPoint y: 327, distance: 46.6
click at [612, 363] on span "French fries, mozzarella cheese, bread." at bounding box center [577, 370] width 123 height 14
drag, startPoint x: 622, startPoint y: 333, endPoint x: 636, endPoint y: 333, distance: 13.5
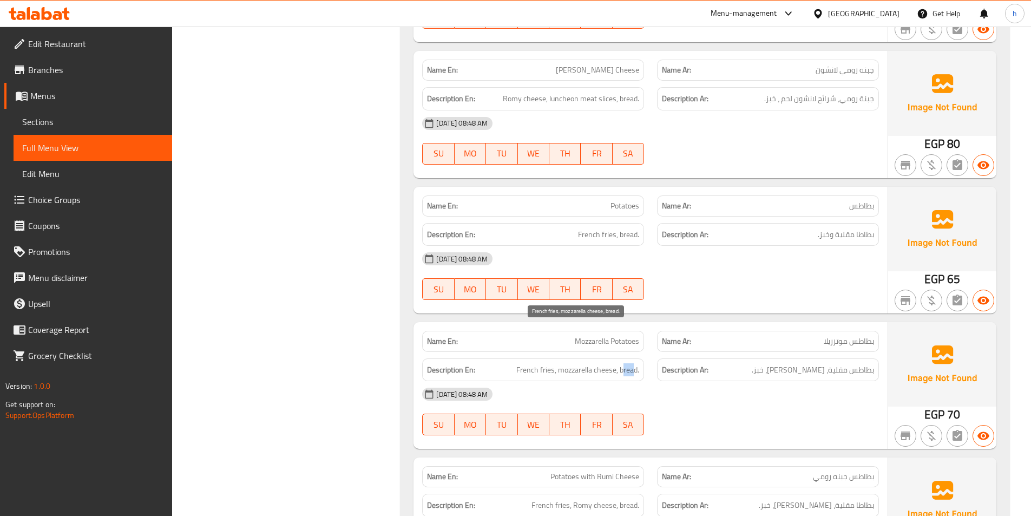
click at [636, 363] on span "French fries, mozzarella cheese, bread." at bounding box center [577, 370] width 123 height 14
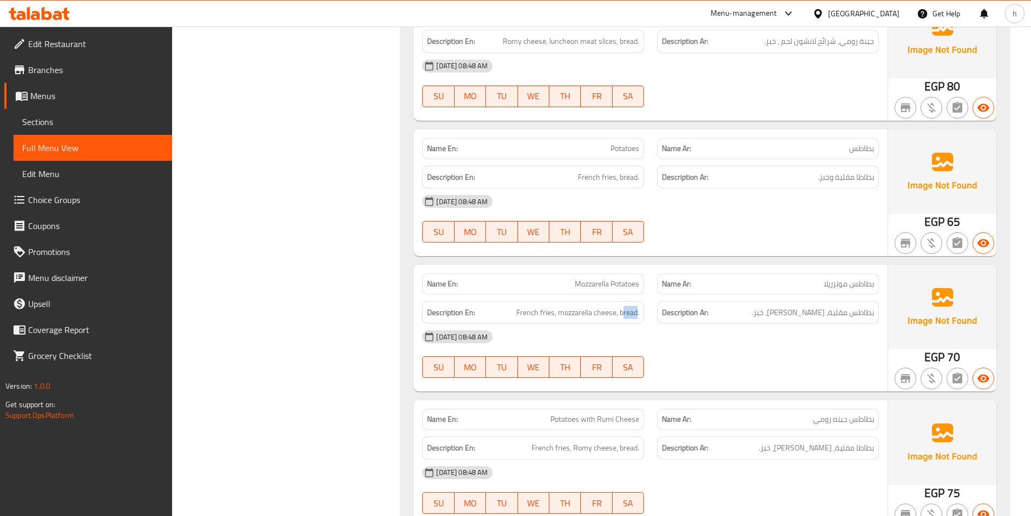
scroll to position [6981, 0]
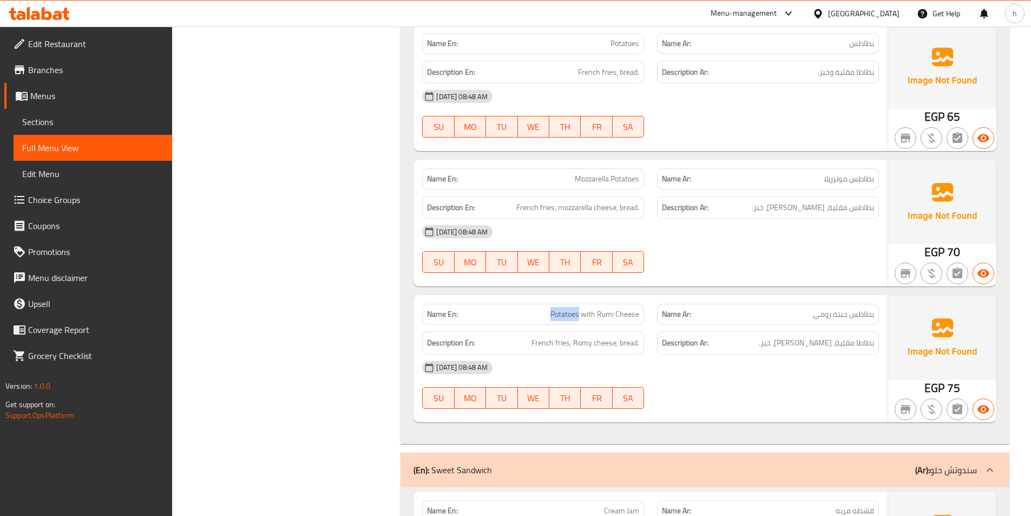
drag, startPoint x: 546, startPoint y: 273, endPoint x: 579, endPoint y: 278, distance: 33.9
click at [579, 308] on p "Name En: Potatoes with Rumi Cheese" at bounding box center [533, 313] width 212 height 11
drag, startPoint x: 586, startPoint y: 280, endPoint x: 640, endPoint y: 277, distance: 53.6
click at [640, 304] on div "Name En: Potatoes with Rumi Cheese" at bounding box center [533, 314] width 222 height 21
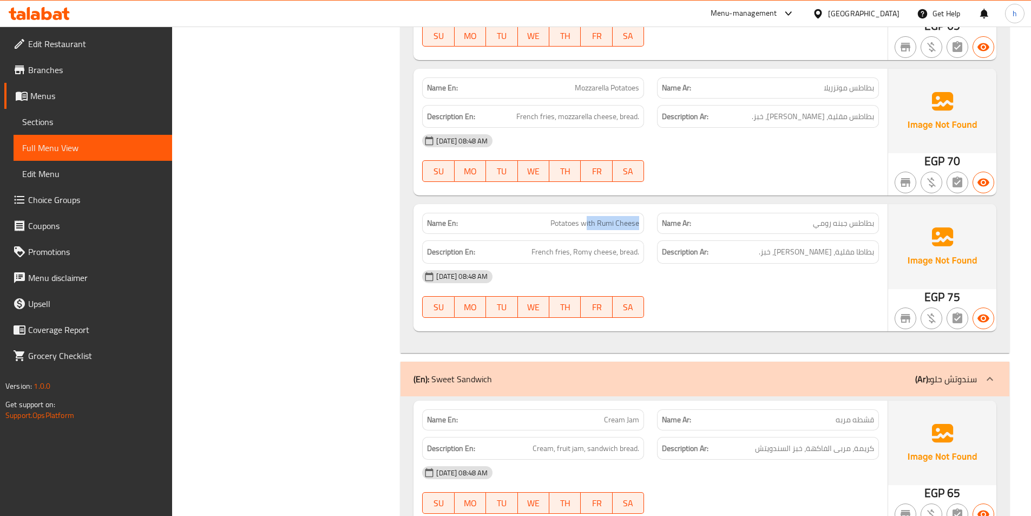
scroll to position [7089, 0]
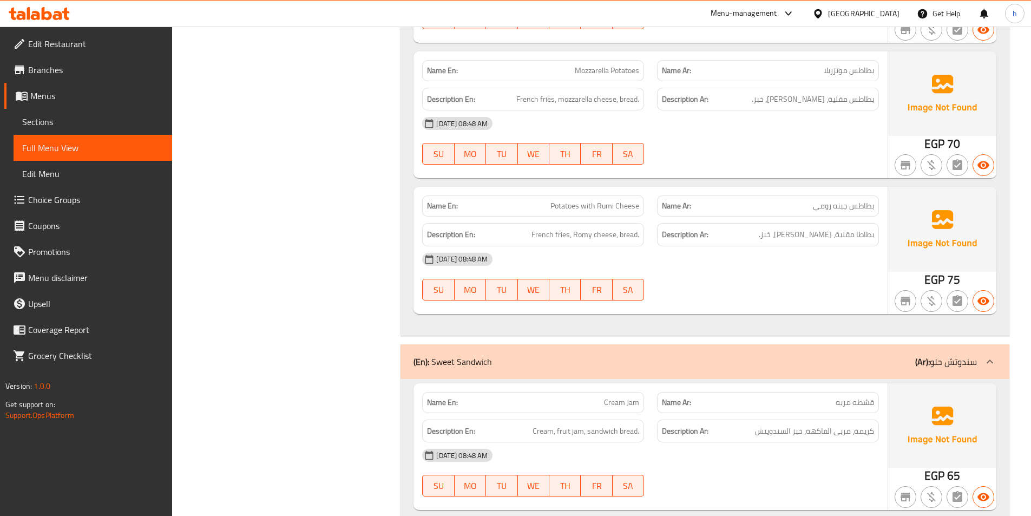
click at [541, 228] on span "French fries, Romy cheese, bread." at bounding box center [585, 235] width 108 height 14
drag, startPoint x: 541, startPoint y: 197, endPoint x: 566, endPoint y: 201, distance: 25.8
click at [566, 228] on span "French fries, Romy cheese, bread." at bounding box center [585, 235] width 108 height 14
drag, startPoint x: 577, startPoint y: 199, endPoint x: 610, endPoint y: 207, distance: 34.7
click at [610, 207] on div "Name En: Potatoes with Rumi Cheese Name Ar: بطاطس جبنه رومي Description En: Fre…" at bounding box center [650, 250] width 474 height 127
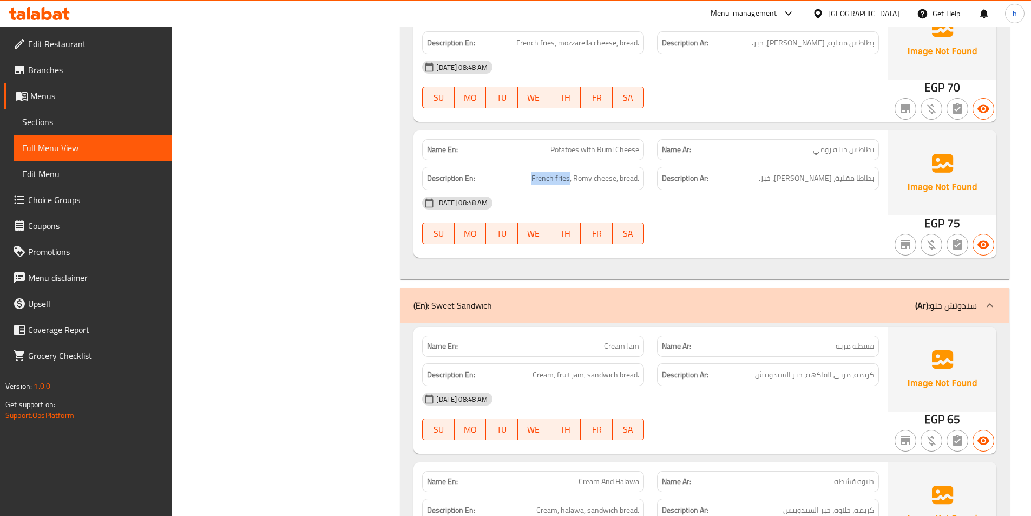
scroll to position [7252, 0]
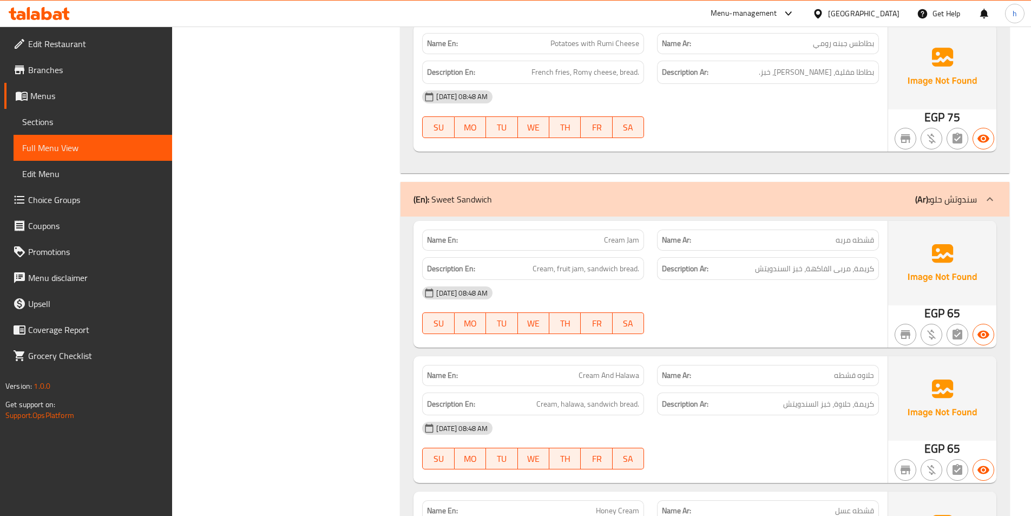
click at [616, 234] on span "Cream Jam" at bounding box center [621, 239] width 35 height 11
click at [638, 234] on span "Cream Jam" at bounding box center [621, 239] width 35 height 11
click at [632, 234] on span "Cream Jam" at bounding box center [621, 239] width 35 height 11
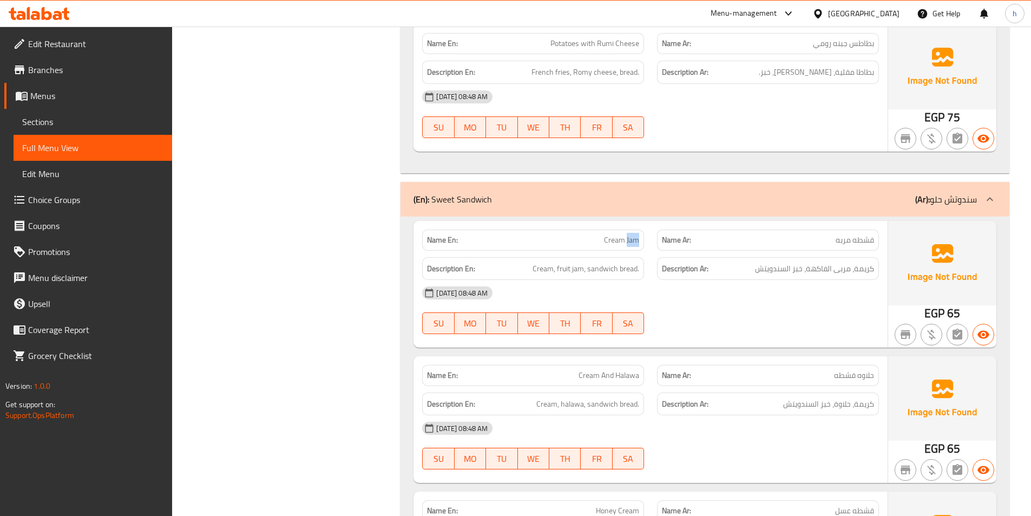
click at [632, 234] on span "Cream Jam" at bounding box center [621, 239] width 35 height 11
click at [616, 234] on span "Cream Jam" at bounding box center [621, 239] width 35 height 11
click at [548, 262] on span "Cream, fruit jam, sandwich bread." at bounding box center [586, 269] width 107 height 14
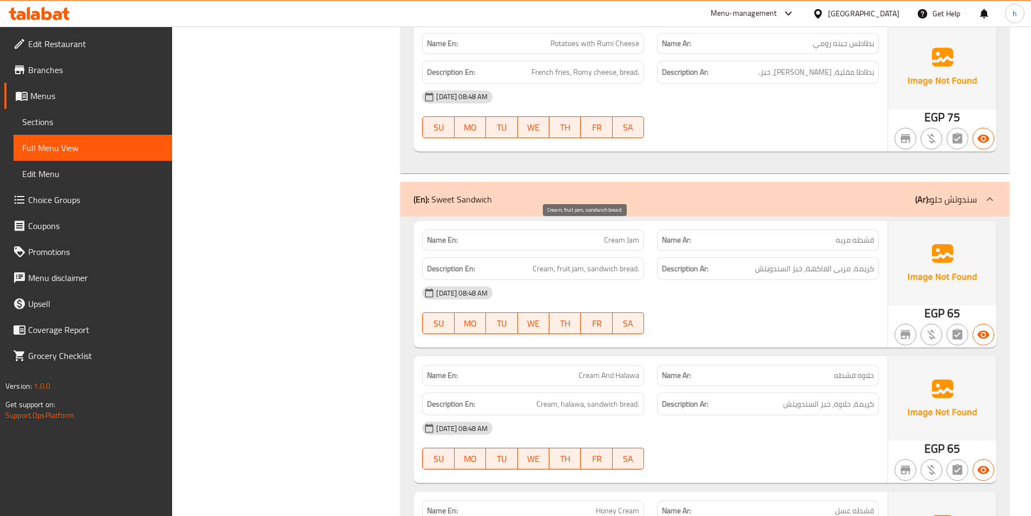
click at [566, 262] on span "Cream, fruit jam, sandwich bread." at bounding box center [586, 269] width 107 height 14
click at [547, 262] on span "Cream, fruit jam, sandwich bread." at bounding box center [586, 269] width 107 height 14
copy span "Cream"
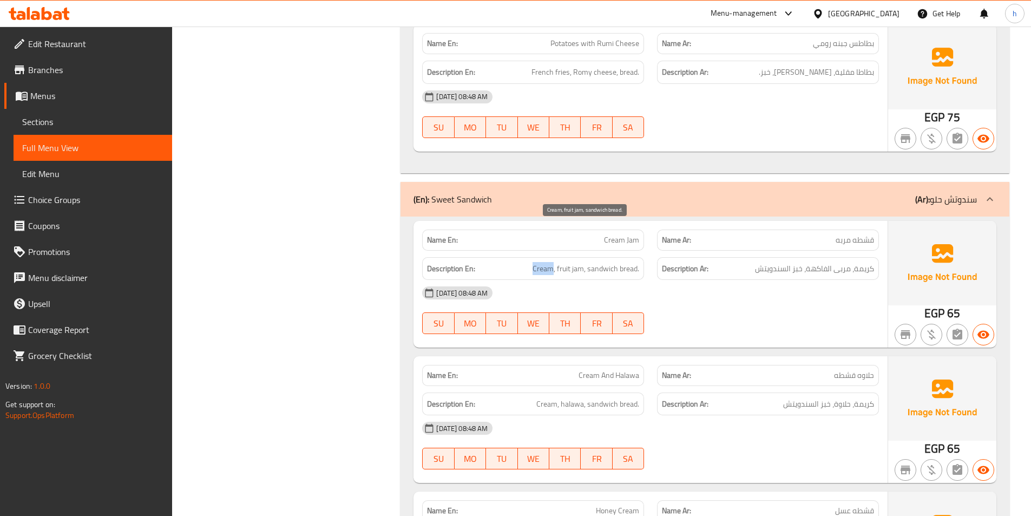
click at [555, 262] on span "Cream, fruit jam, sandwich bread." at bounding box center [586, 269] width 107 height 14
click at [557, 262] on span "Cream, fruit jam, sandwich bread." at bounding box center [586, 269] width 107 height 14
drag, startPoint x: 557, startPoint y: 227, endPoint x: 581, endPoint y: 228, distance: 23.8
click at [581, 262] on span "Cream, fruit jam, sandwich bread." at bounding box center [586, 269] width 107 height 14
drag, startPoint x: 601, startPoint y: 232, endPoint x: 632, endPoint y: 236, distance: 30.6
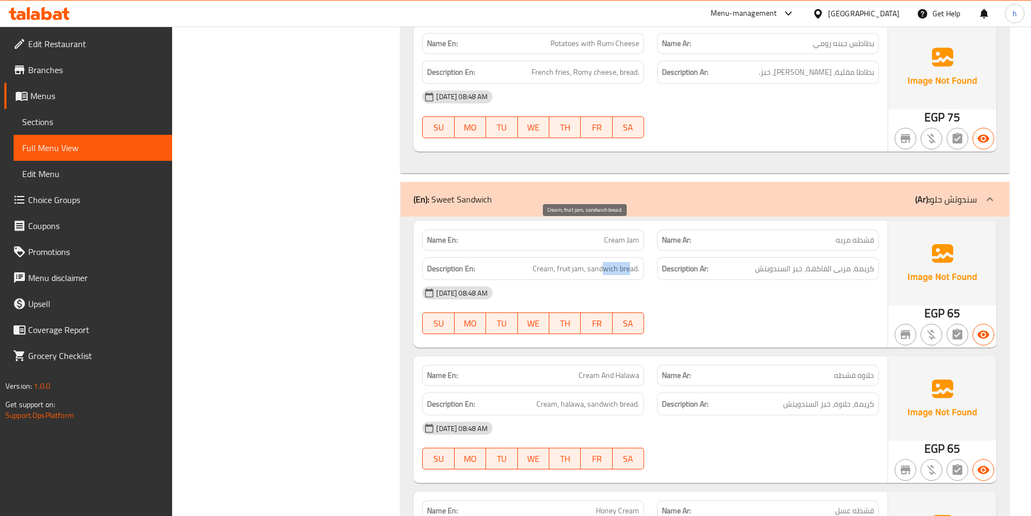
click at [632, 262] on span "Cream, fruit jam, sandwich bread." at bounding box center [586, 269] width 107 height 14
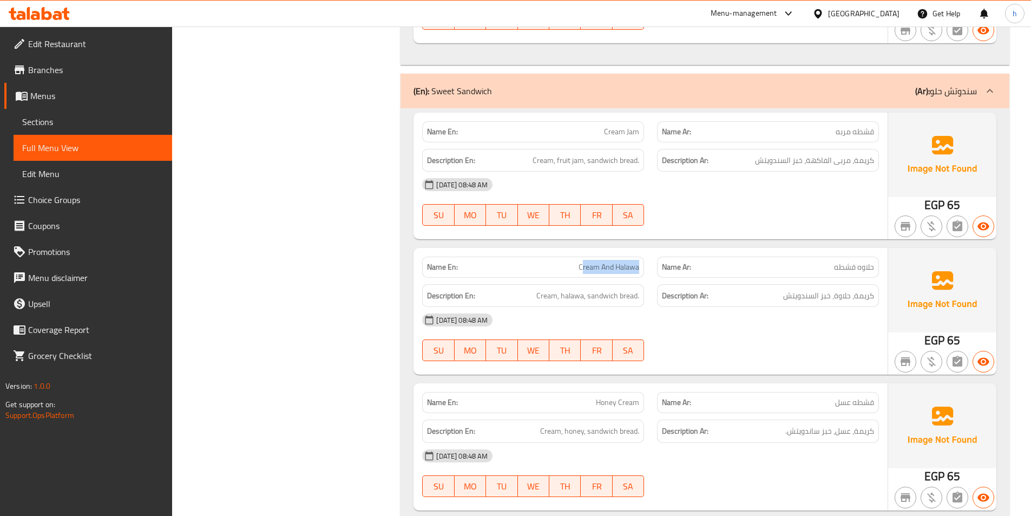
drag, startPoint x: 584, startPoint y: 228, endPoint x: 638, endPoint y: 233, distance: 54.3
click at [638, 261] on span "Cream And Halawa" at bounding box center [609, 266] width 61 height 11
drag, startPoint x: 542, startPoint y: 261, endPoint x: 550, endPoint y: 262, distance: 8.7
click at [550, 289] on span "Cream, halawa, sandwich bread." at bounding box center [587, 296] width 103 height 14
drag, startPoint x: 574, startPoint y: 256, endPoint x: 593, endPoint y: 258, distance: 19.6
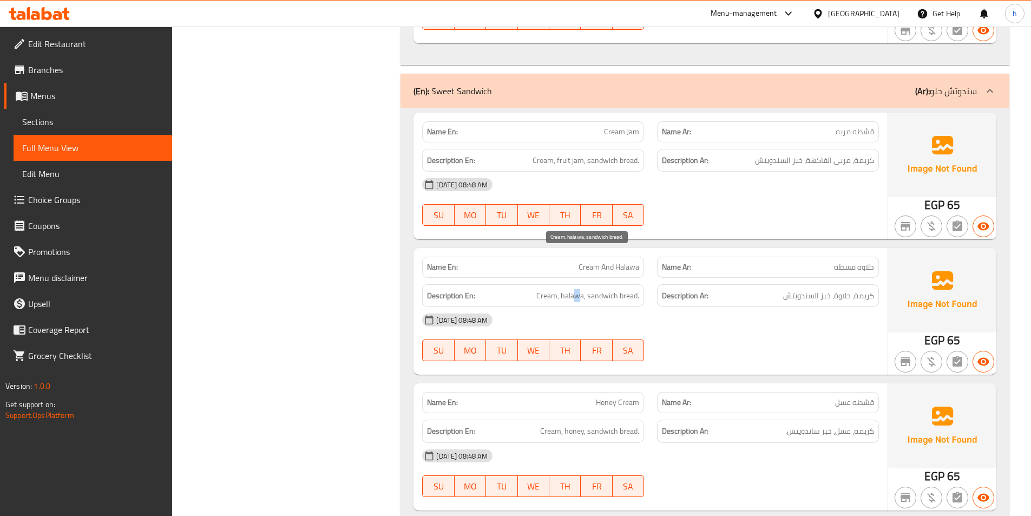
click at [580, 289] on span "Cream, halawa, sandwich bread." at bounding box center [587, 296] width 103 height 14
drag, startPoint x: 604, startPoint y: 258, endPoint x: 650, endPoint y: 258, distance: 46.0
click at [640, 284] on div "Description En: Cream, halawa, sandwich bread." at bounding box center [533, 295] width 222 height 23
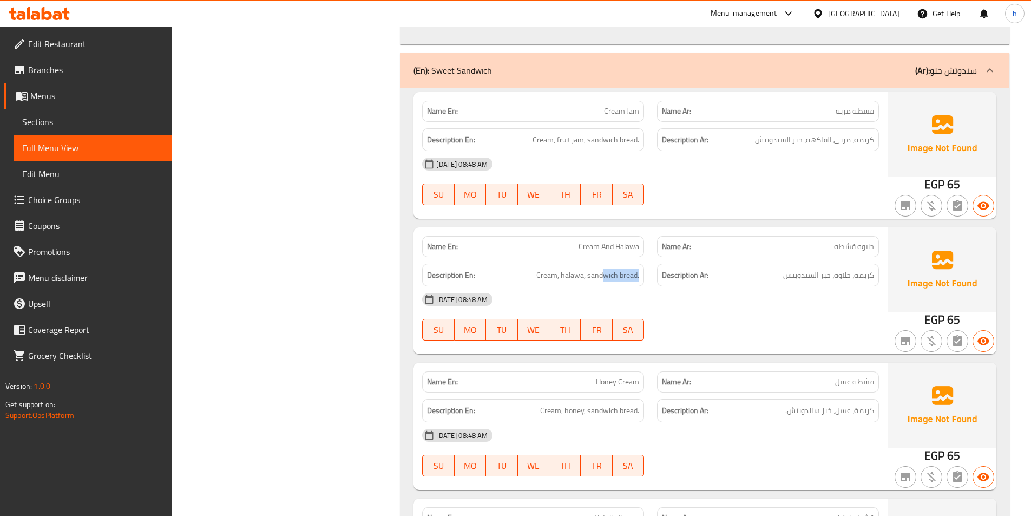
scroll to position [7468, 0]
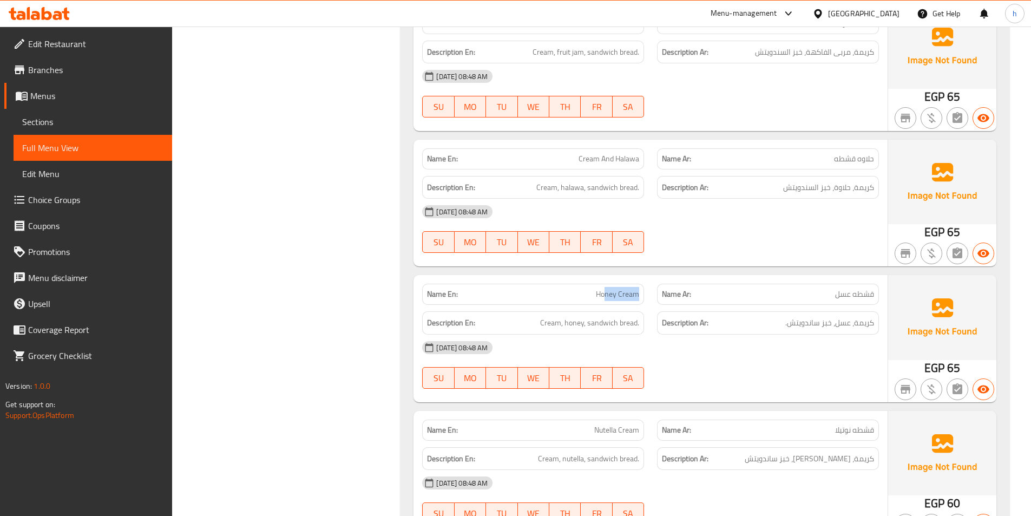
drag, startPoint x: 604, startPoint y: 260, endPoint x: 643, endPoint y: 264, distance: 39.1
click at [642, 284] on div "Name En: Honey Cream" at bounding box center [533, 294] width 222 height 21
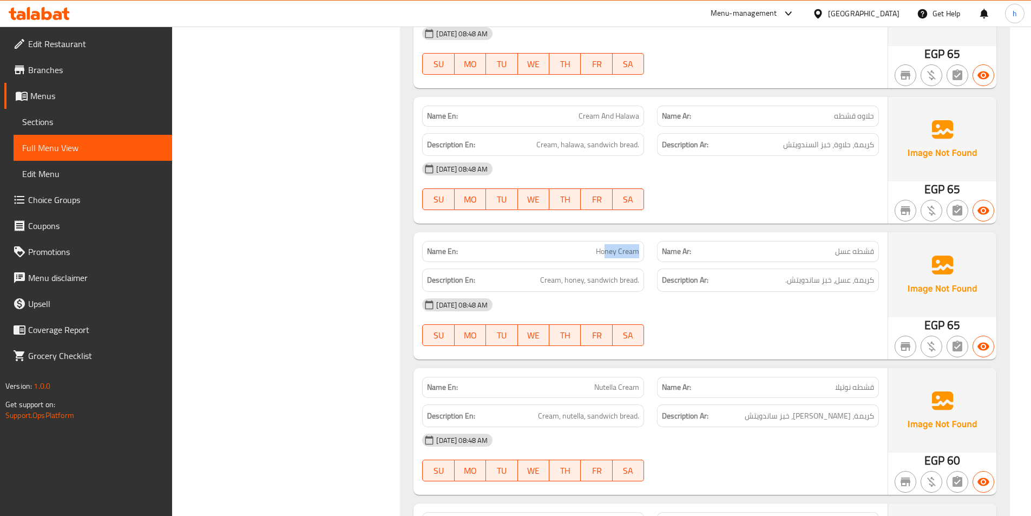
scroll to position [7577, 0]
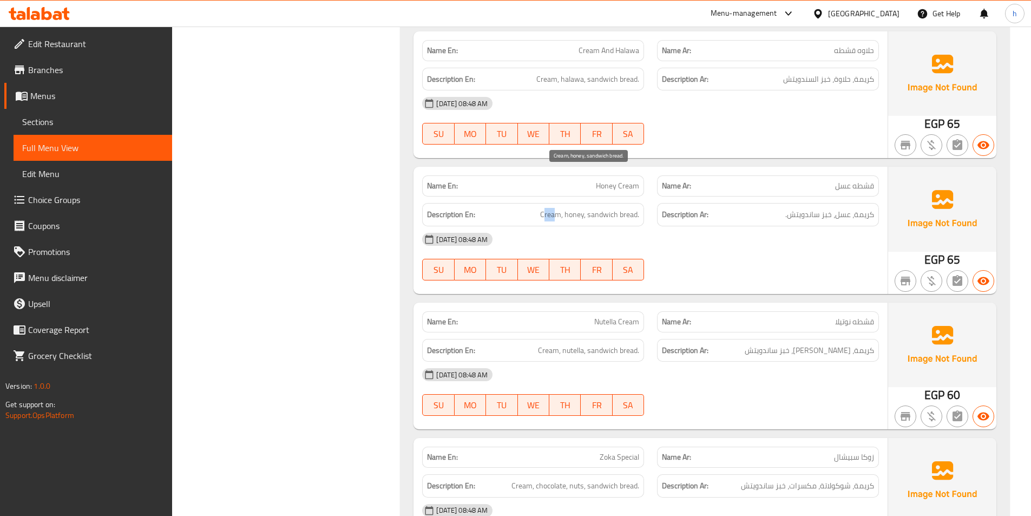
drag, startPoint x: 545, startPoint y: 179, endPoint x: 556, endPoint y: 181, distance: 11.0
click at [556, 208] on span "Cream, honey, sandwich bread." at bounding box center [589, 215] width 99 height 14
drag, startPoint x: 575, startPoint y: 178, endPoint x: 583, endPoint y: 179, distance: 7.7
click at [583, 208] on span "Cream, honey, sandwich bread." at bounding box center [589, 215] width 99 height 14
drag, startPoint x: 598, startPoint y: 175, endPoint x: 645, endPoint y: 178, distance: 47.2
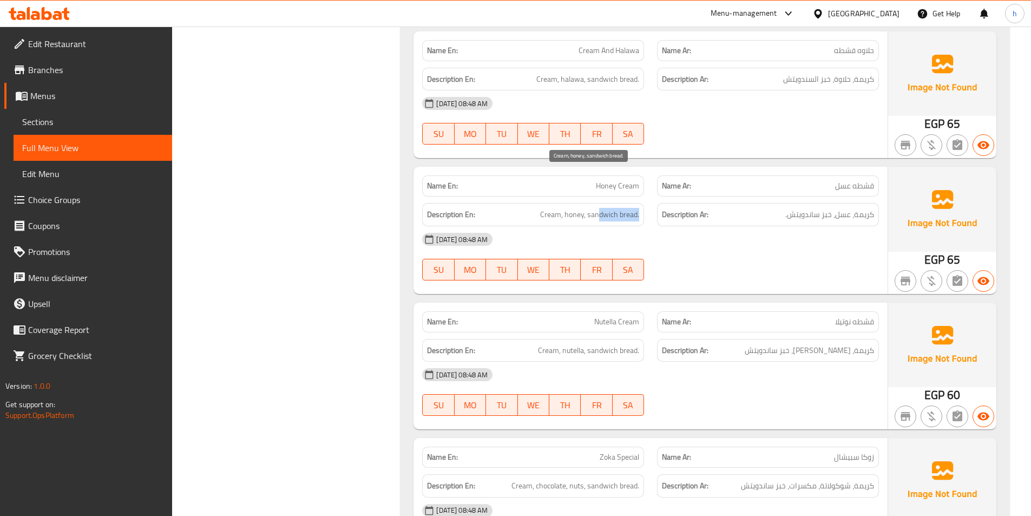
click at [645, 196] on div "Description En: Cream, honey, sandwich bread." at bounding box center [533, 214] width 235 height 36
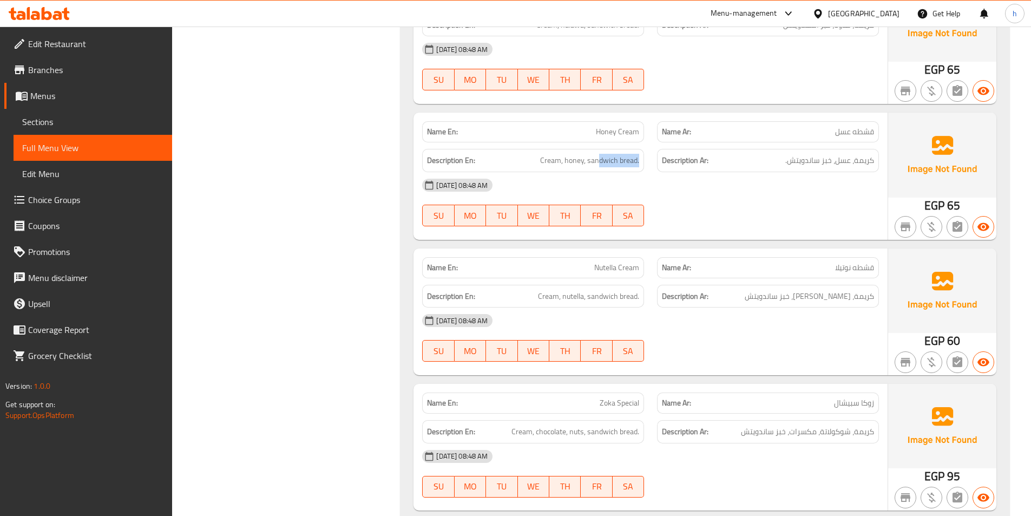
scroll to position [7685, 0]
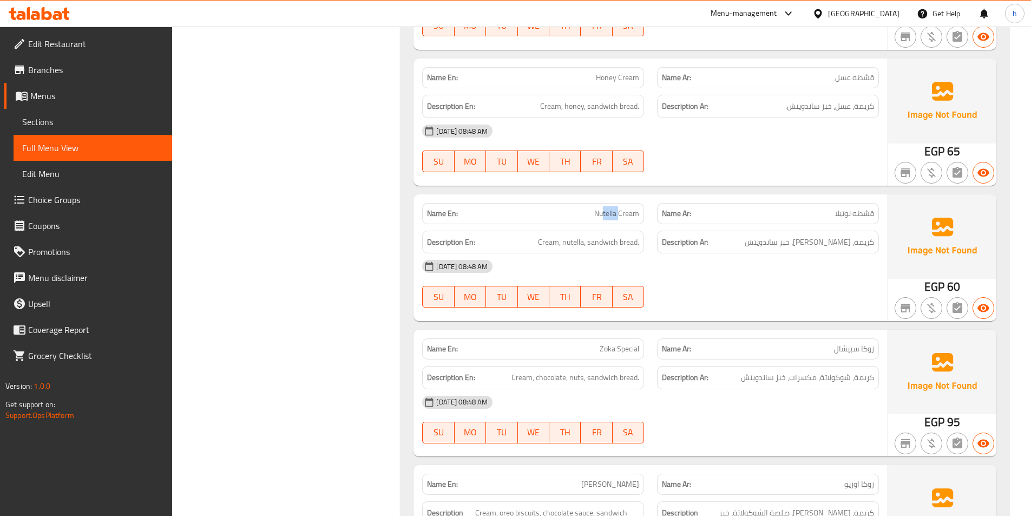
drag, startPoint x: 604, startPoint y: 176, endPoint x: 630, endPoint y: 178, distance: 26.0
click at [621, 208] on span "Nutella Cream" at bounding box center [616, 213] width 45 height 11
drag, startPoint x: 634, startPoint y: 177, endPoint x: 641, endPoint y: 180, distance: 8.0
click at [641, 203] on div "Name En: Nutella Cream" at bounding box center [533, 213] width 222 height 21
click at [548, 235] on span "Cream, nutella, sandwich bread." at bounding box center [588, 242] width 101 height 14
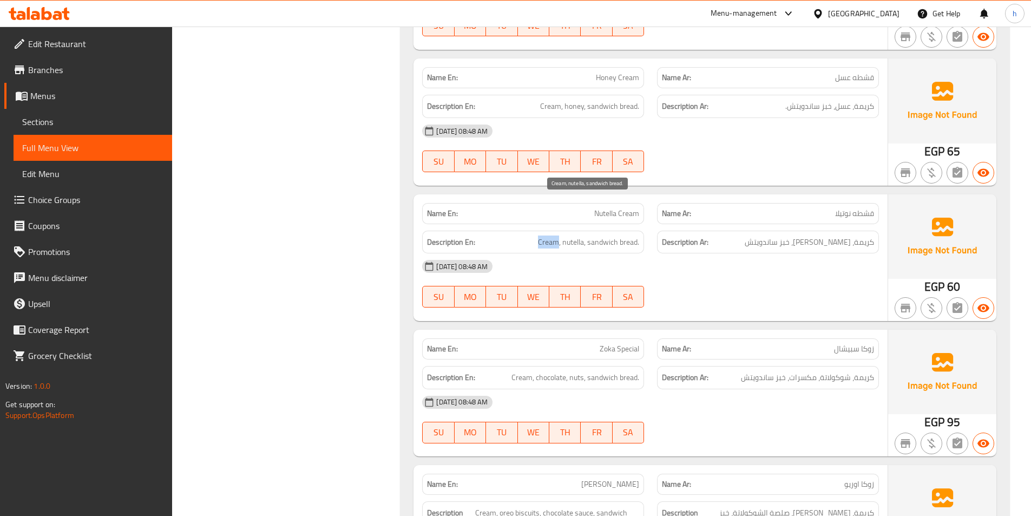
click at [548, 235] on span "Cream, nutella, sandwich bread." at bounding box center [588, 242] width 101 height 14
click at [570, 235] on span "Cream, nutella, sandwich bread." at bounding box center [588, 242] width 101 height 14
click at [602, 235] on span "Cream, nutella, sandwich bread." at bounding box center [588, 242] width 101 height 14
drag, startPoint x: 602, startPoint y: 205, endPoint x: 642, endPoint y: 208, distance: 40.1
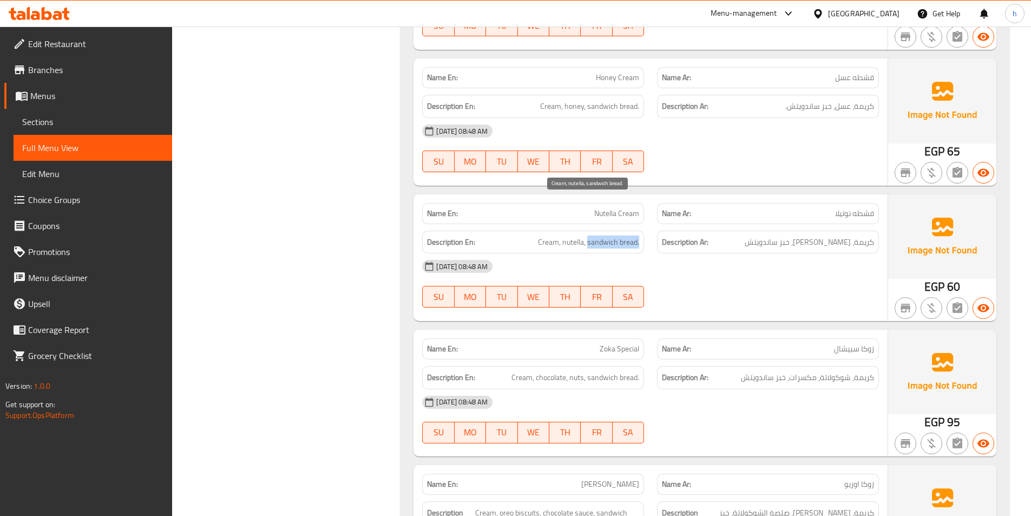
click at [642, 231] on div "Description En: Cream, nutella, sandwich bread." at bounding box center [533, 242] width 222 height 23
click at [637, 279] on div "SU MO TU WE TH FR SA" at bounding box center [533, 296] width 235 height 35
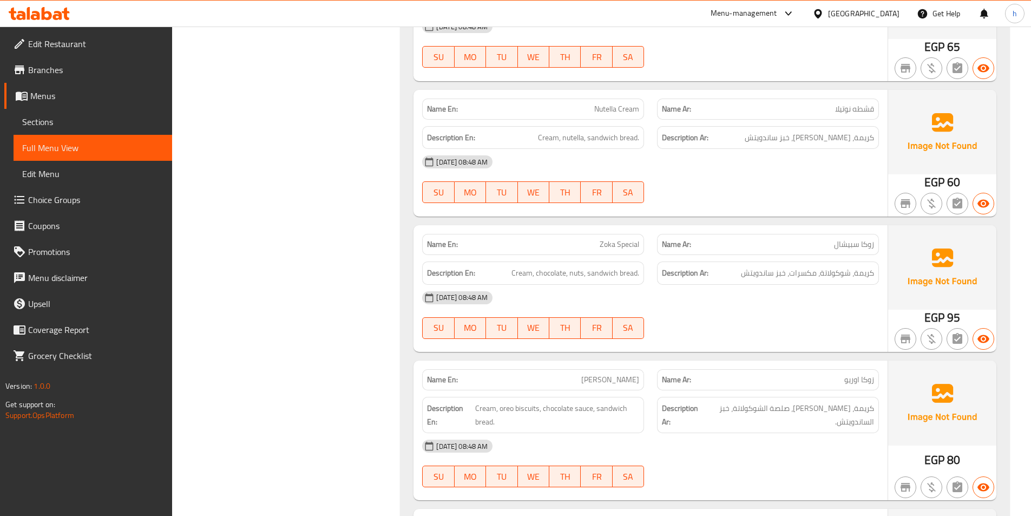
scroll to position [7793, 0]
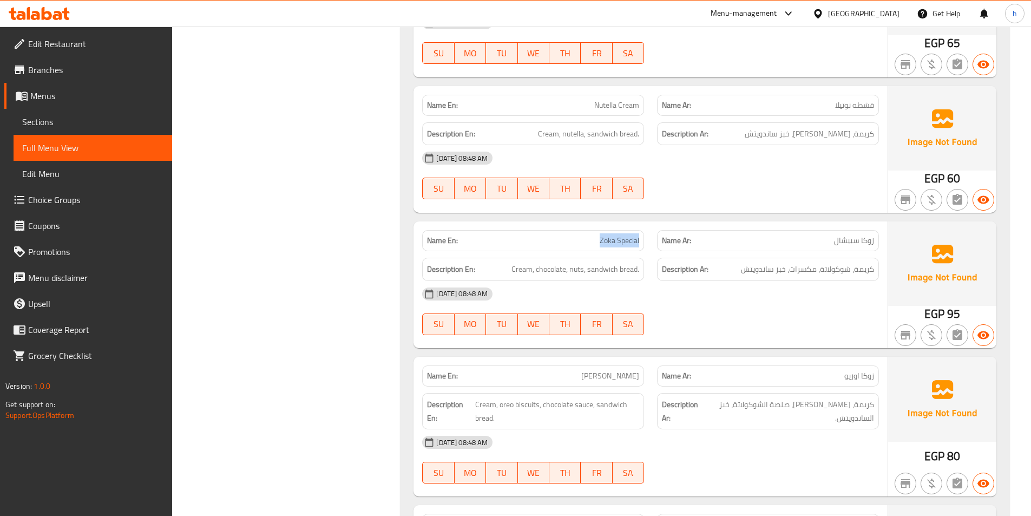
drag, startPoint x: 601, startPoint y: 205, endPoint x: 641, endPoint y: 207, distance: 40.1
click at [641, 230] on div "Name En: Zoka Special" at bounding box center [533, 240] width 222 height 21
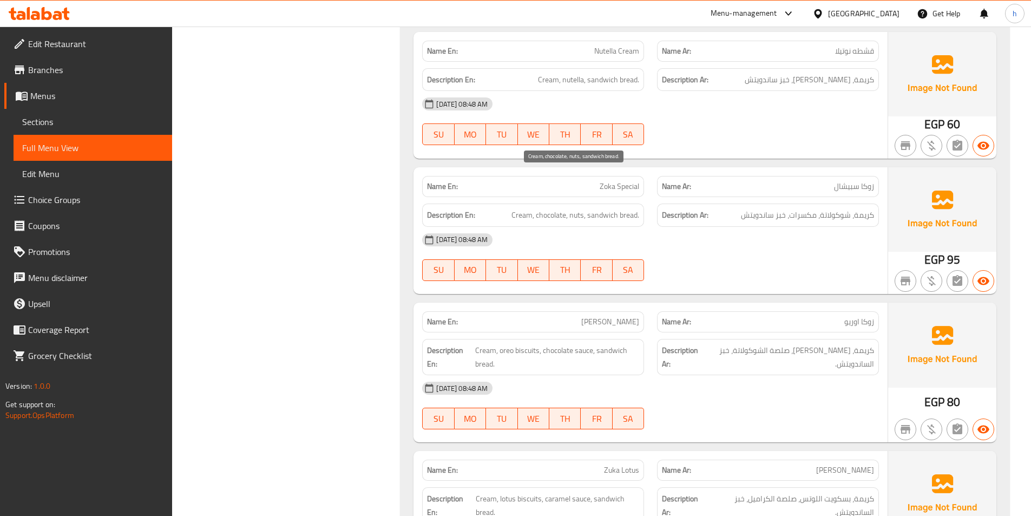
click at [519, 208] on span "Cream, chocolate, nuts, sandwich bread." at bounding box center [575, 215] width 128 height 14
click at [546, 208] on span "Cream, chocolate, nuts, sandwich bread." at bounding box center [575, 215] width 128 height 14
click at [573, 208] on span "Cream, chocolate, nuts, sandwich bread." at bounding box center [575, 215] width 128 height 14
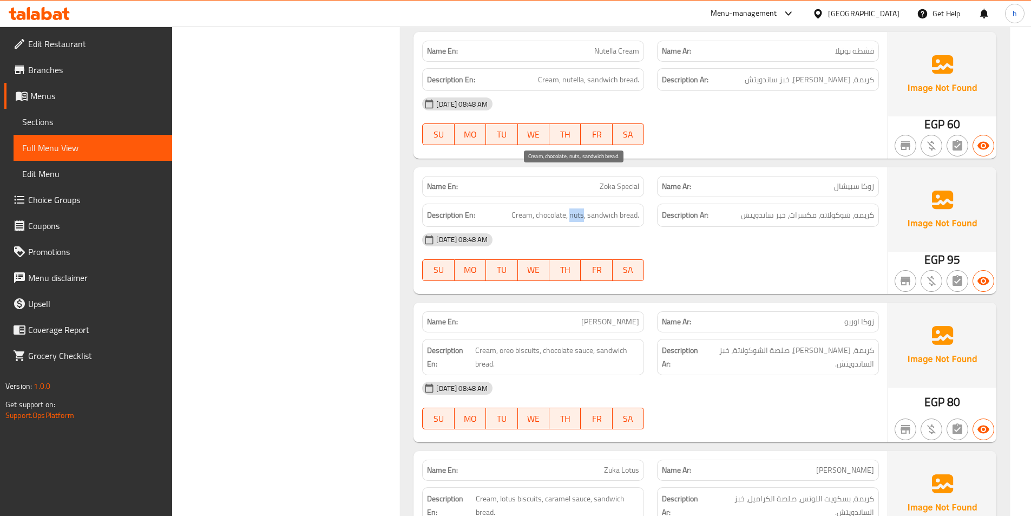
click at [573, 208] on span "Cream, chocolate, nuts, sandwich bread." at bounding box center [575, 215] width 128 height 14
click at [586, 208] on span "Cream, chocolate, nuts, sandwich bread." at bounding box center [575, 215] width 128 height 14
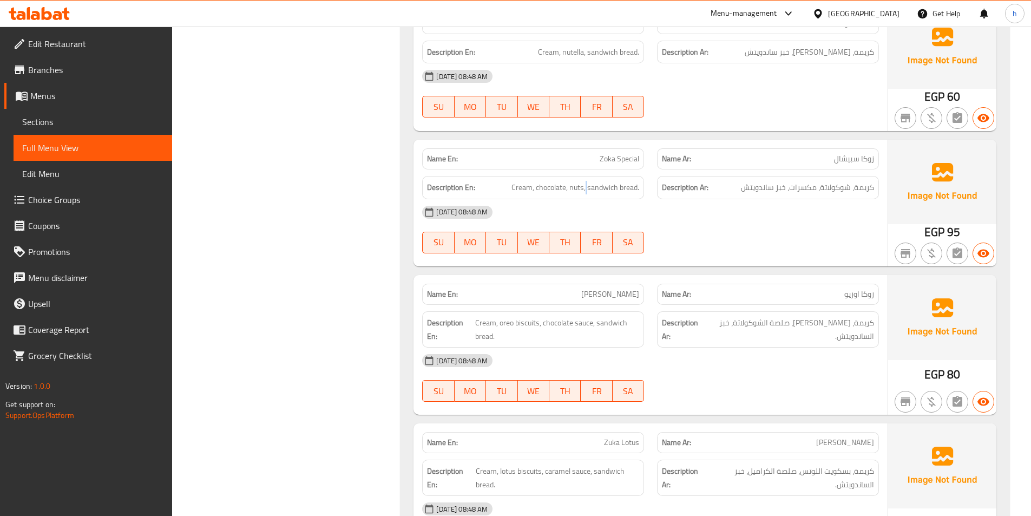
scroll to position [7955, 0]
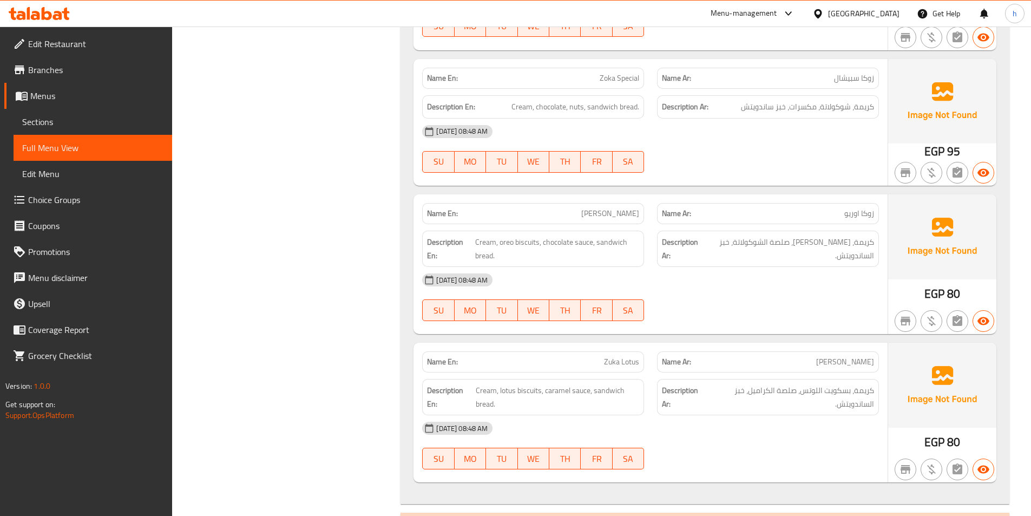
click at [615, 208] on span "[PERSON_NAME]" at bounding box center [610, 213] width 58 height 11
click at [623, 208] on span "[PERSON_NAME]" at bounding box center [610, 213] width 58 height 11
click at [635, 208] on span "[PERSON_NAME]" at bounding box center [610, 213] width 58 height 11
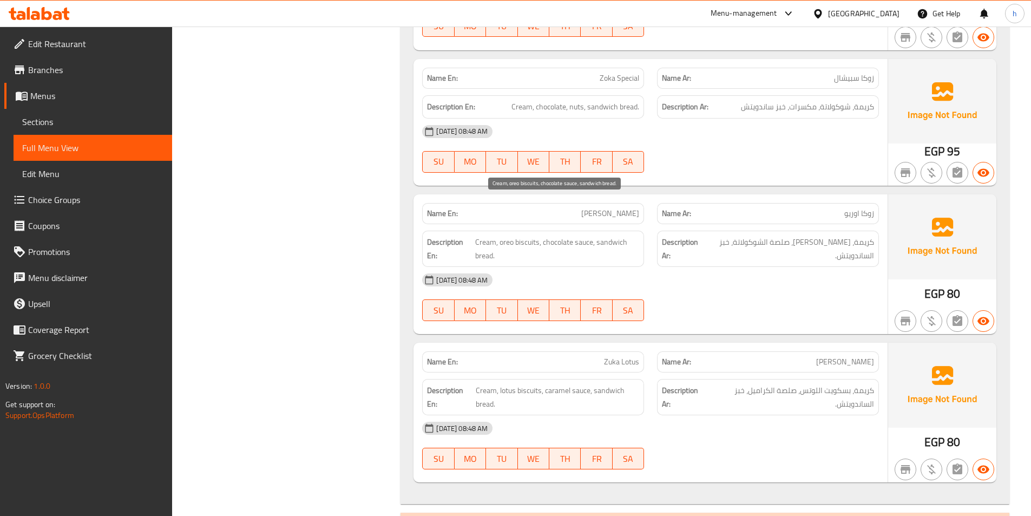
click at [479, 235] on span "Cream, oreo biscuits, chocolate sauce, sandwich bread." at bounding box center [557, 248] width 164 height 27
click at [507, 235] on span "Cream, oreo biscuits, chocolate sauce, sandwich bread." at bounding box center [557, 248] width 164 height 27
drag, startPoint x: 557, startPoint y: 203, endPoint x: 579, endPoint y: 205, distance: 21.7
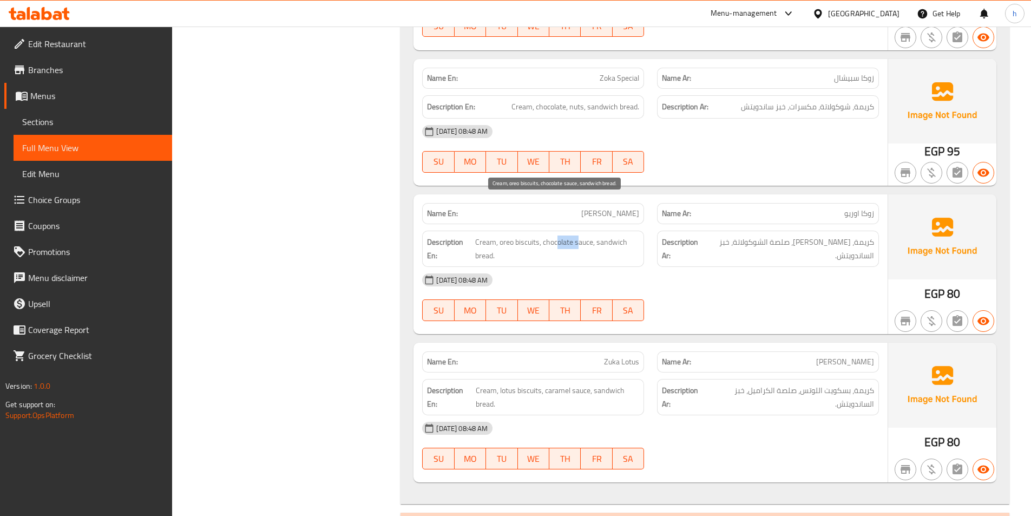
click at [579, 235] on span "Cream, oreo biscuits, chocolate sauce, sandwich bread." at bounding box center [557, 248] width 164 height 27
click at [594, 235] on span "Cream, oreo biscuits, chocolate sauce, sandwich bread." at bounding box center [557, 248] width 164 height 27
drag, startPoint x: 613, startPoint y: 206, endPoint x: 629, endPoint y: 219, distance: 21.6
click at [629, 235] on span "Cream, oreo biscuits, chocolate sauce, sandwich bread." at bounding box center [557, 248] width 164 height 27
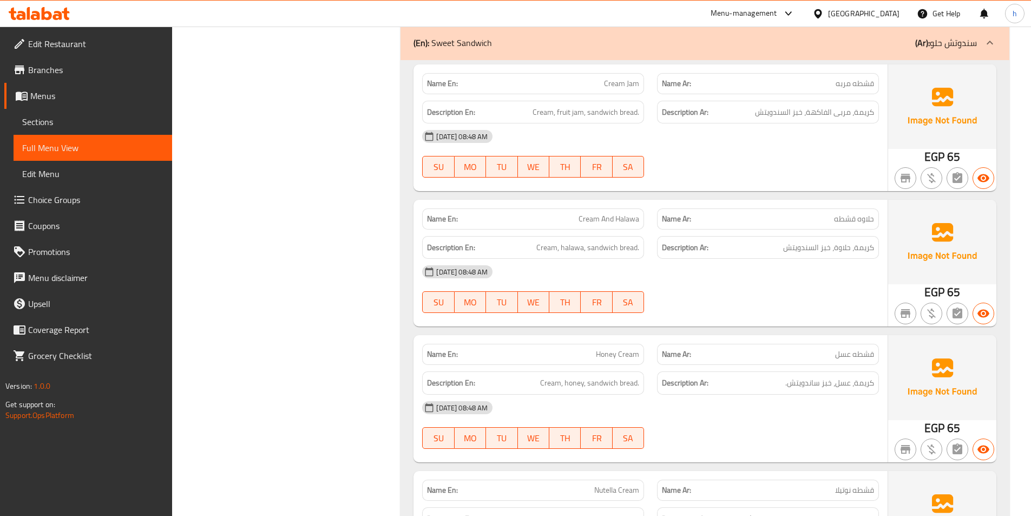
scroll to position [7306, 0]
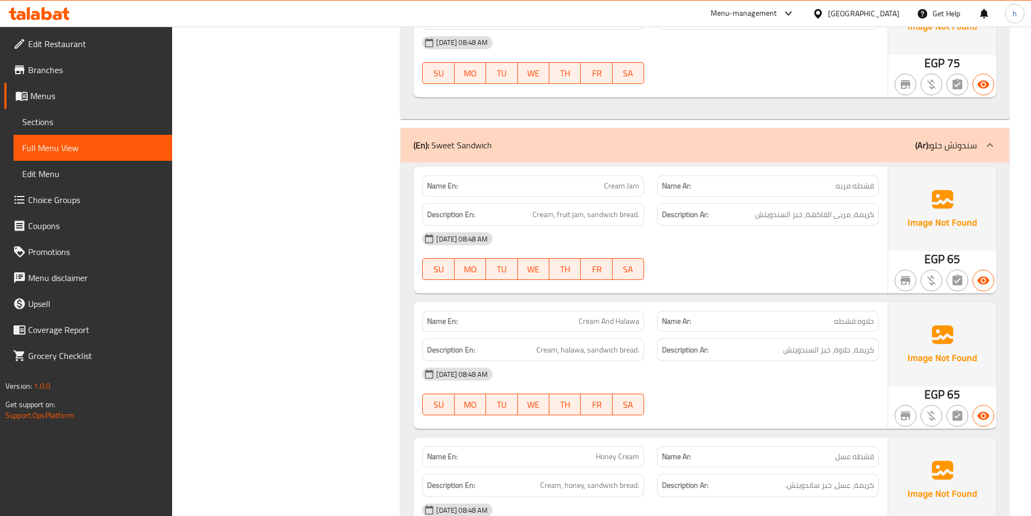
click at [591, 311] on div "Name En: Cream And Halawa" at bounding box center [533, 321] width 222 height 21
click at [873, 180] on span "قشطه مربه" at bounding box center [855, 185] width 38 height 11
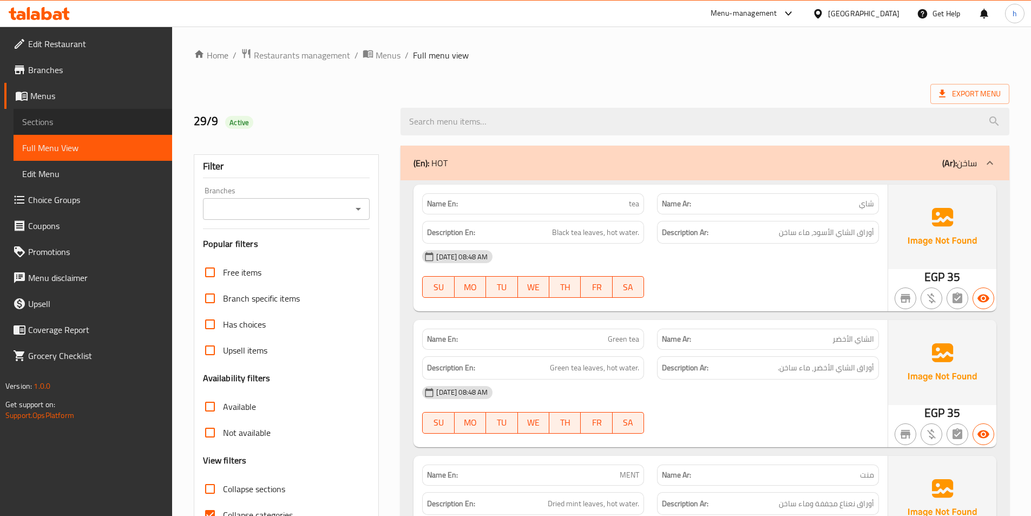
click at [80, 112] on link "Sections" at bounding box center [93, 122] width 159 height 26
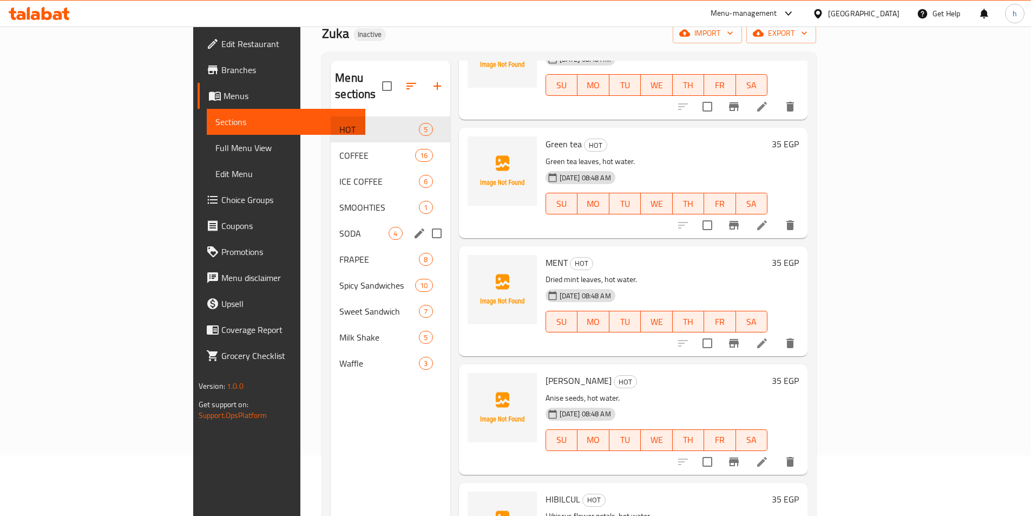
scroll to position [43, 0]
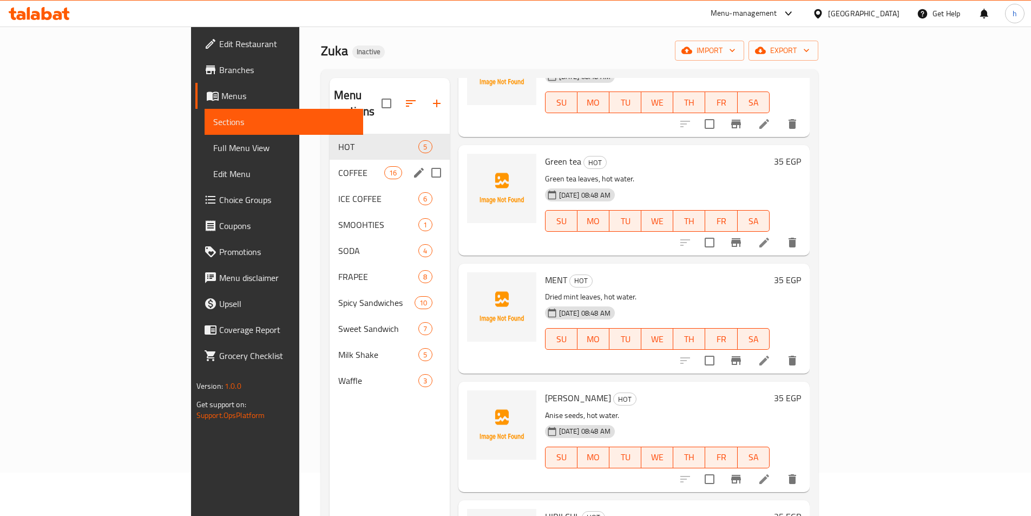
click at [330, 160] on div "COFFEE 16" at bounding box center [390, 173] width 120 height 26
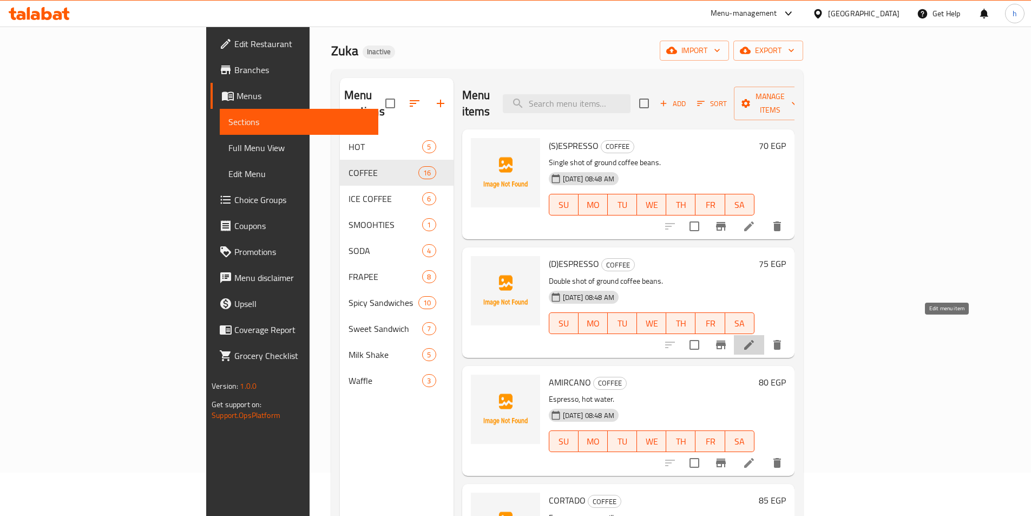
click at [755, 338] on icon at bounding box center [748, 344] width 13 height 13
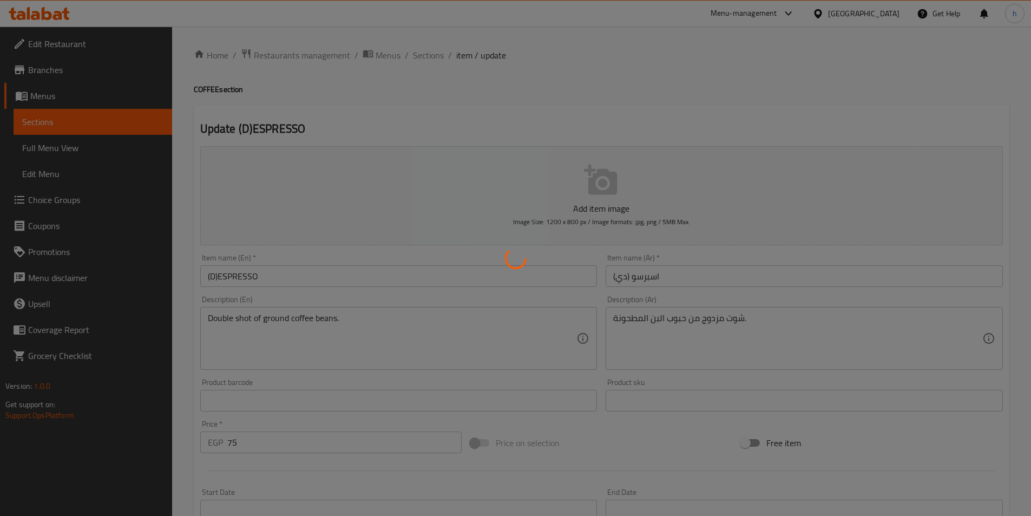
click at [713, 319] on div at bounding box center [515, 258] width 1031 height 516
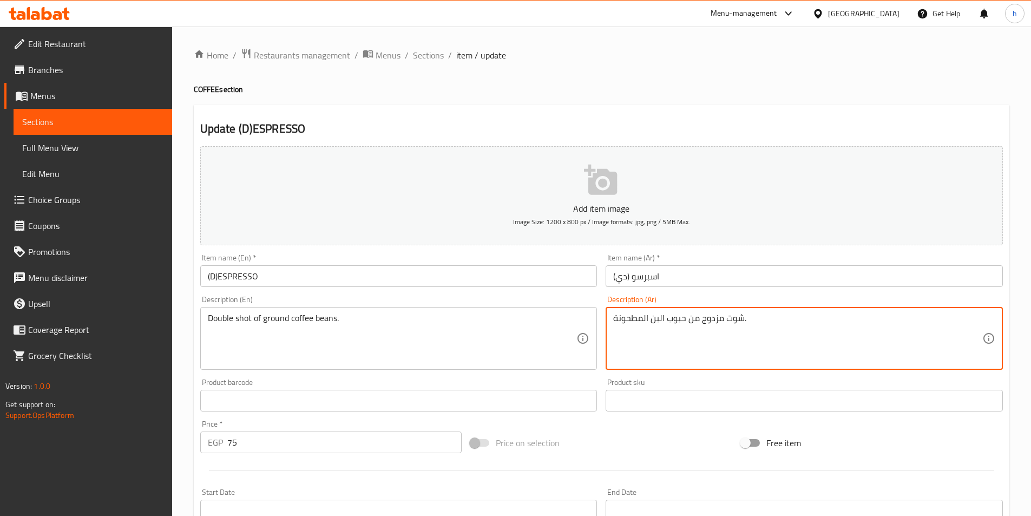
click at [713, 319] on textarea "شوت مزدوج من حبوب البن المطحونة." at bounding box center [797, 338] width 369 height 51
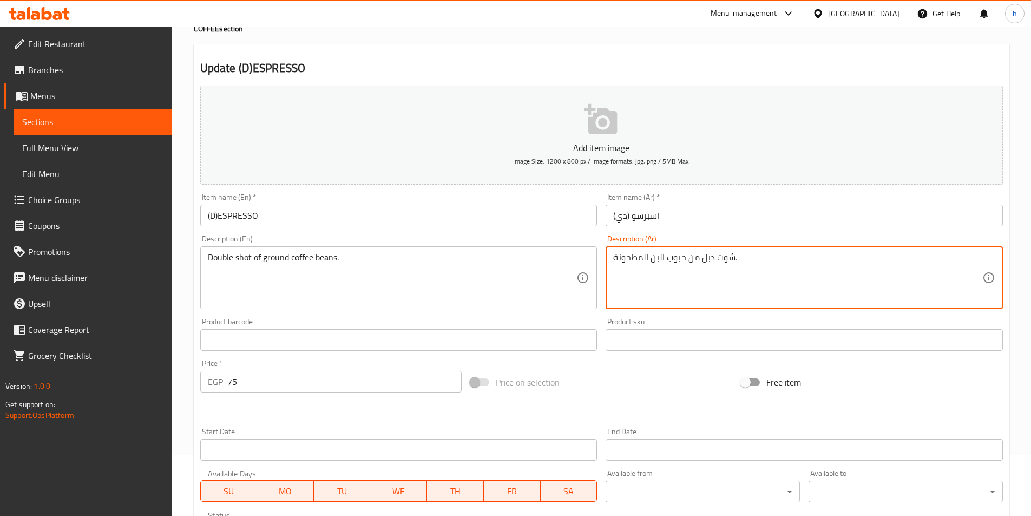
scroll to position [249, 0]
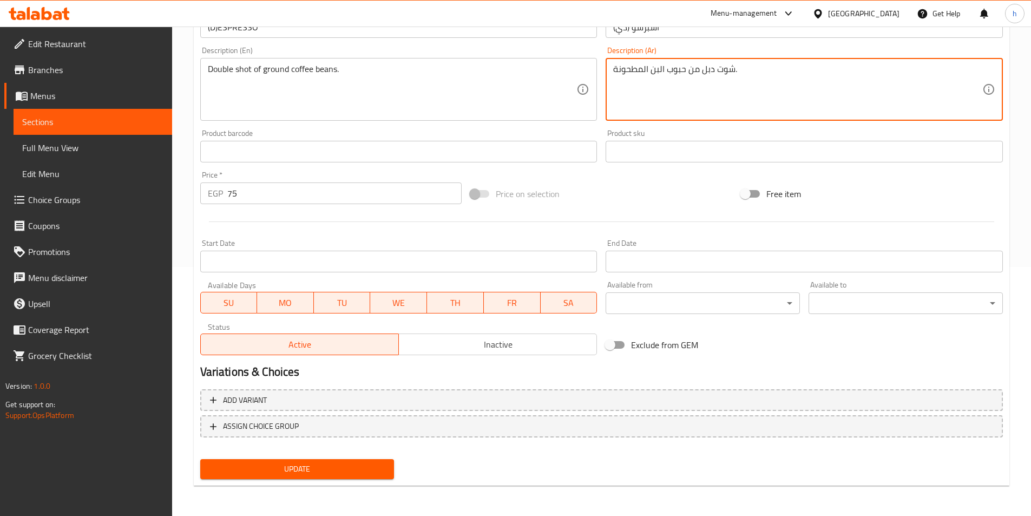
type textarea "شوت دبل من حبوب البن المطحونة."
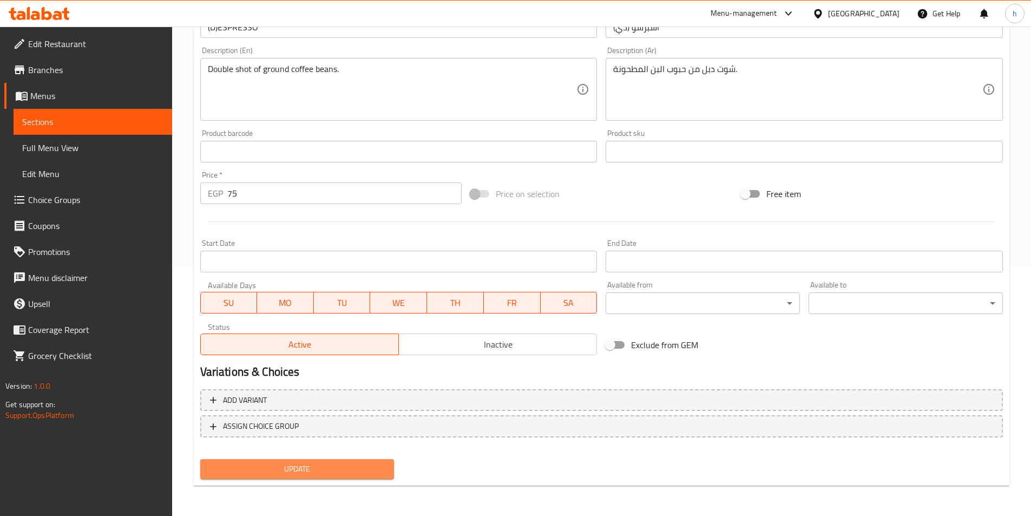
click at [305, 459] on button "Update" at bounding box center [297, 469] width 194 height 20
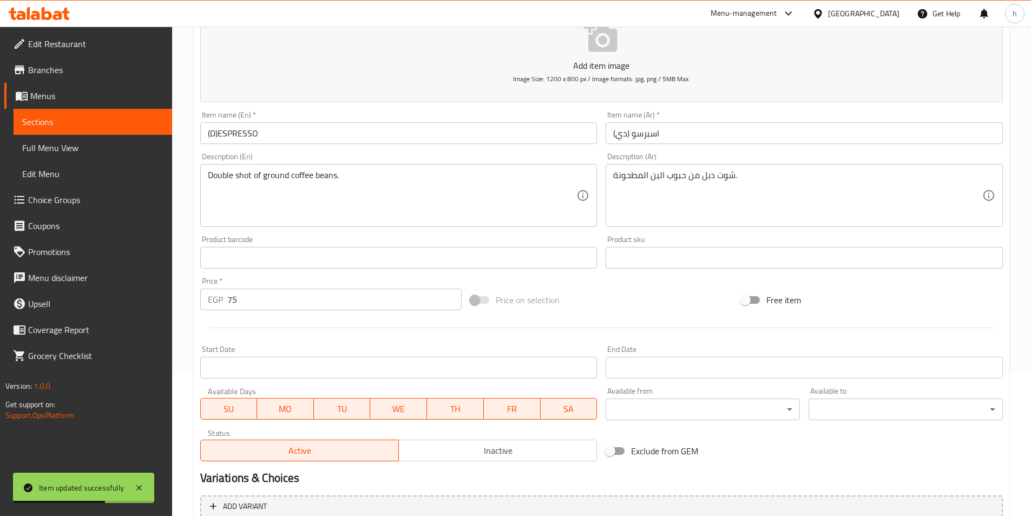
scroll to position [0, 0]
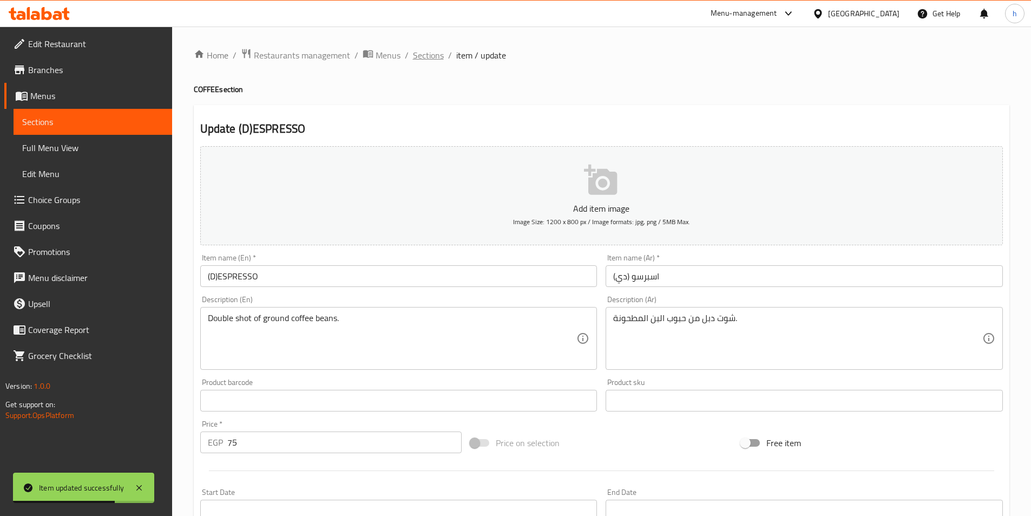
click at [438, 55] on span "Sections" at bounding box center [428, 55] width 31 height 13
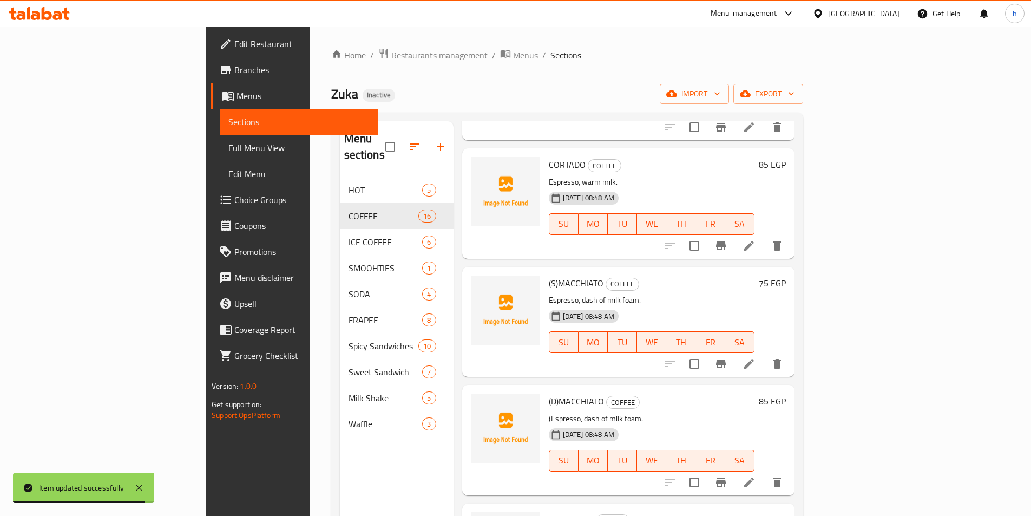
scroll to position [433, 0]
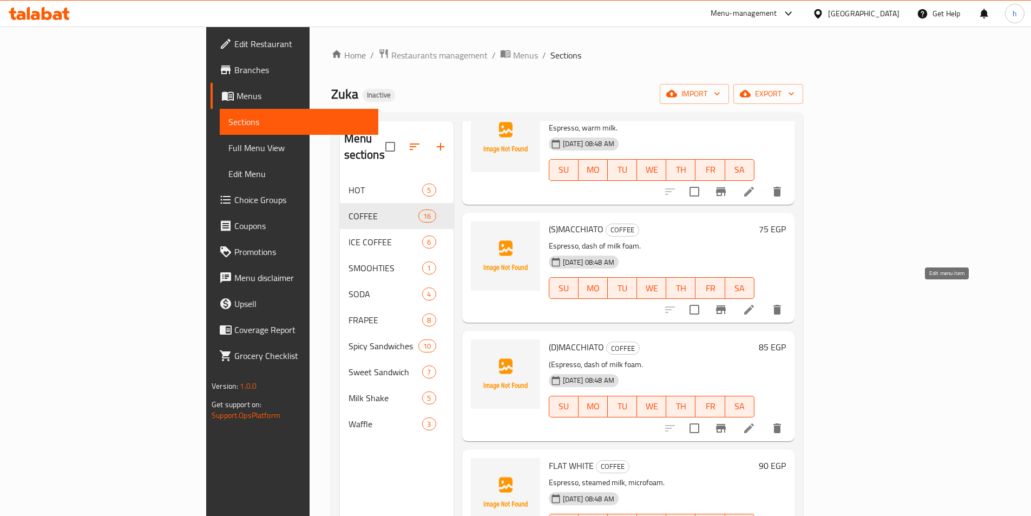
click at [754, 305] on icon at bounding box center [749, 310] width 10 height 10
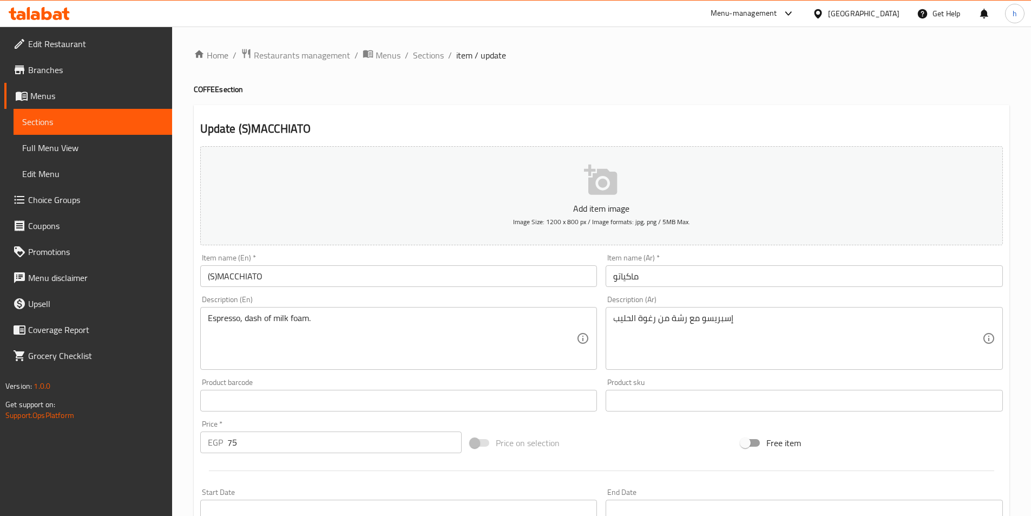
click at [673, 278] on input "ماكياتو" at bounding box center [804, 276] width 397 height 22
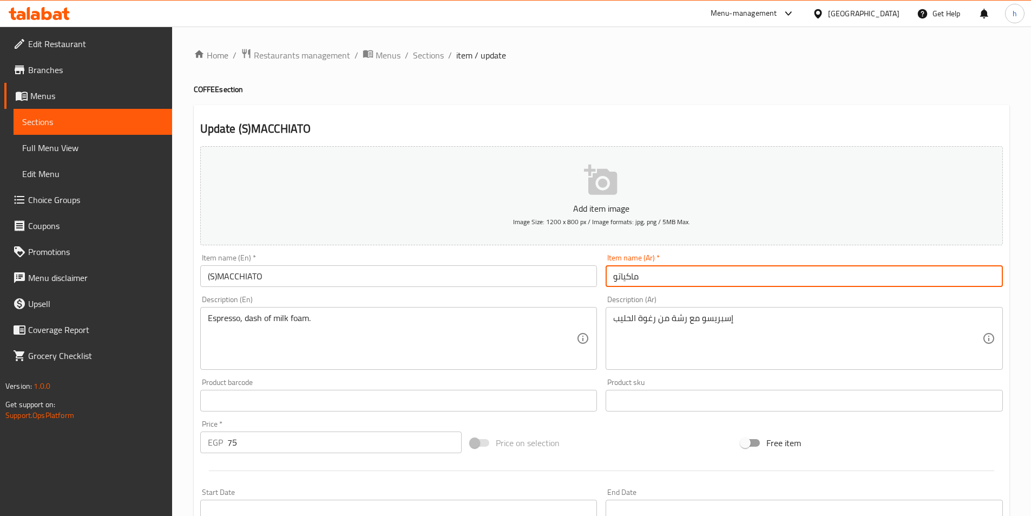
click at [673, 278] on input "ماكياتو" at bounding box center [804, 276] width 397 height 22
click at [903, 273] on input "ماكياتو" at bounding box center [804, 276] width 397 height 22
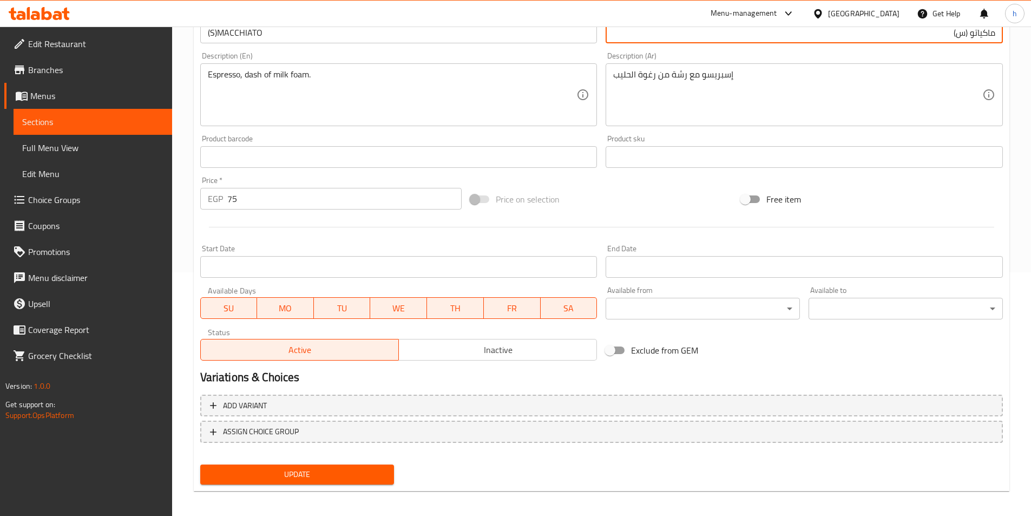
scroll to position [249, 0]
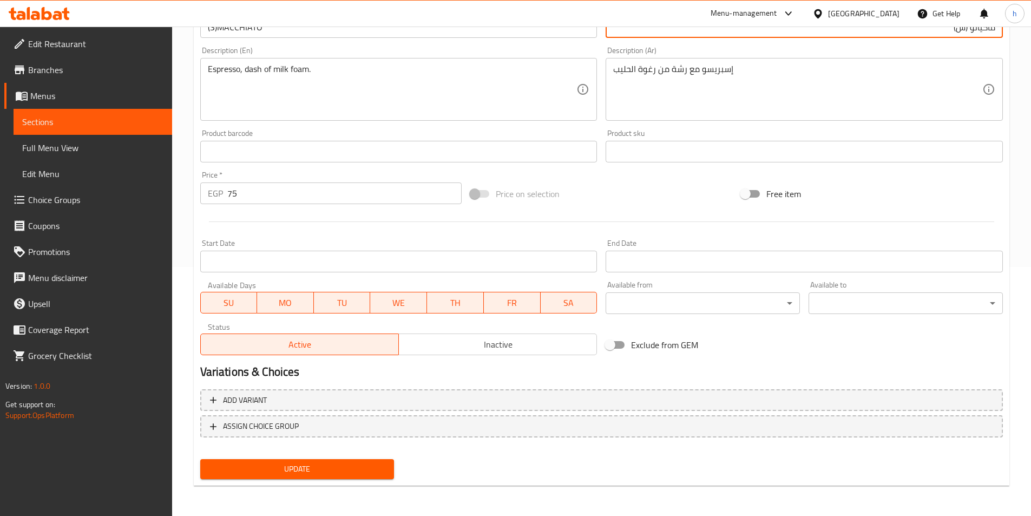
type input "ماكياتو (س)"
click at [346, 458] on div "Update" at bounding box center [297, 469] width 203 height 29
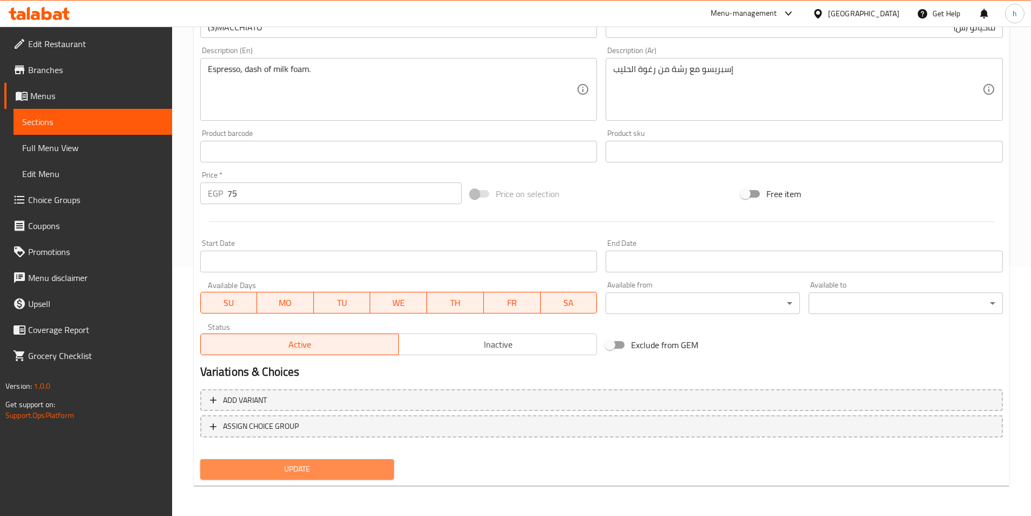
click at [346, 469] on span "Update" at bounding box center [297, 469] width 177 height 14
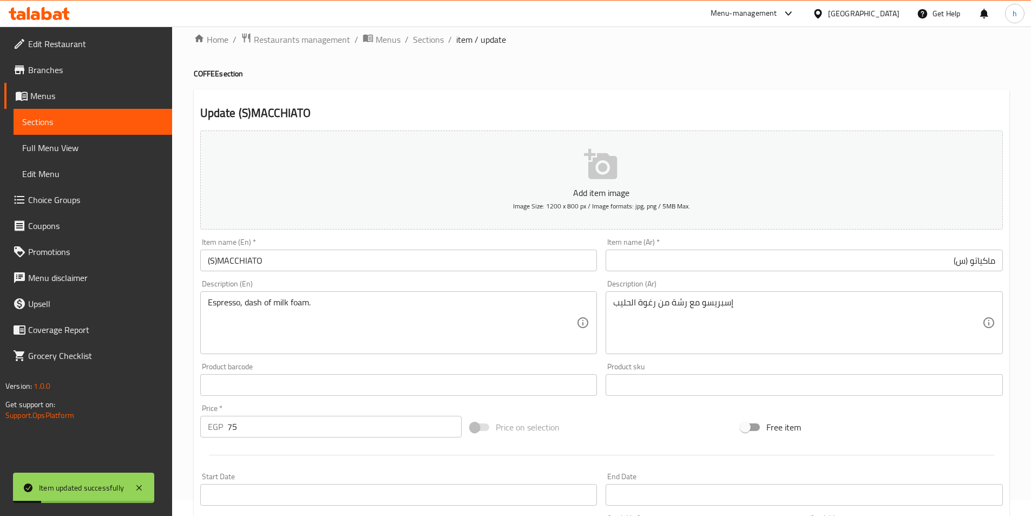
scroll to position [0, 0]
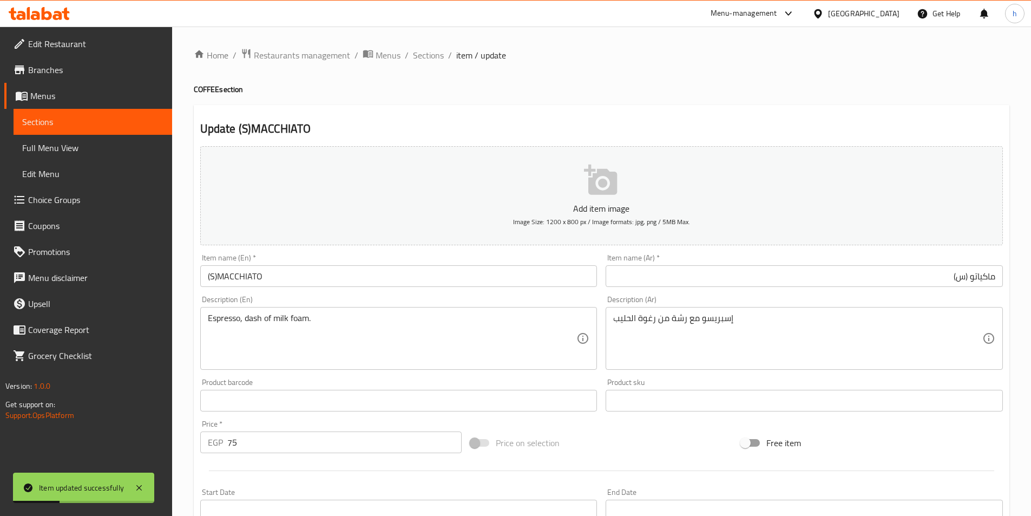
click at [433, 55] on span "Sections" at bounding box center [428, 55] width 31 height 13
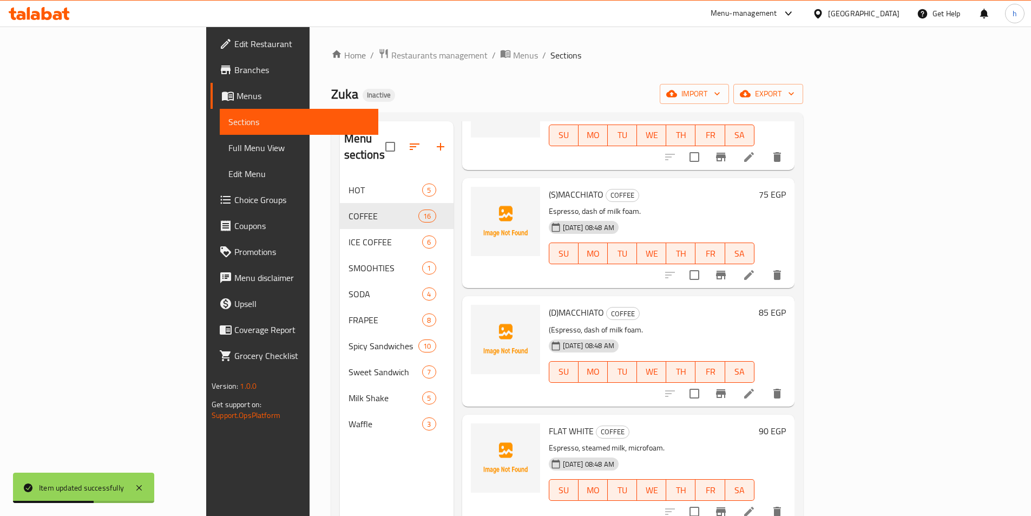
scroll to position [487, 0]
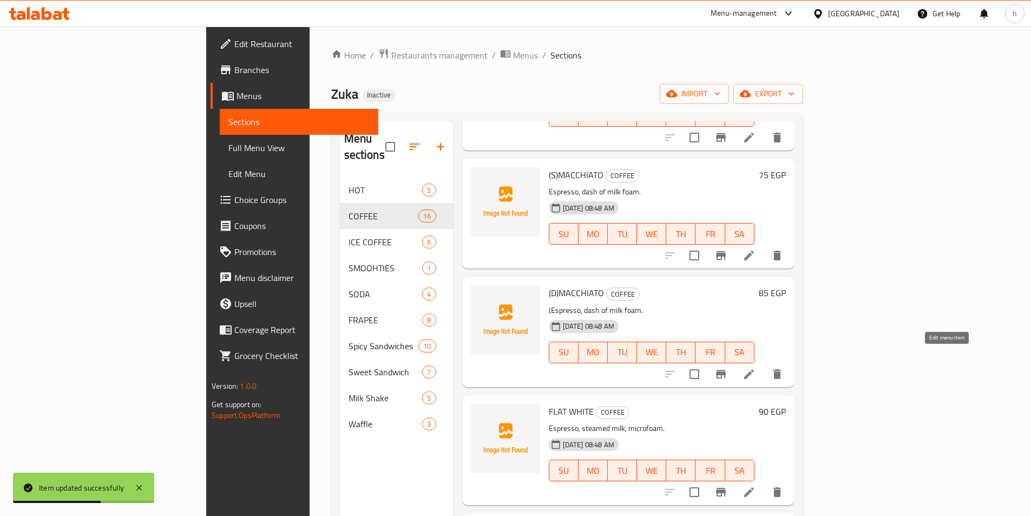
click at [755, 367] on icon at bounding box center [748, 373] width 13 height 13
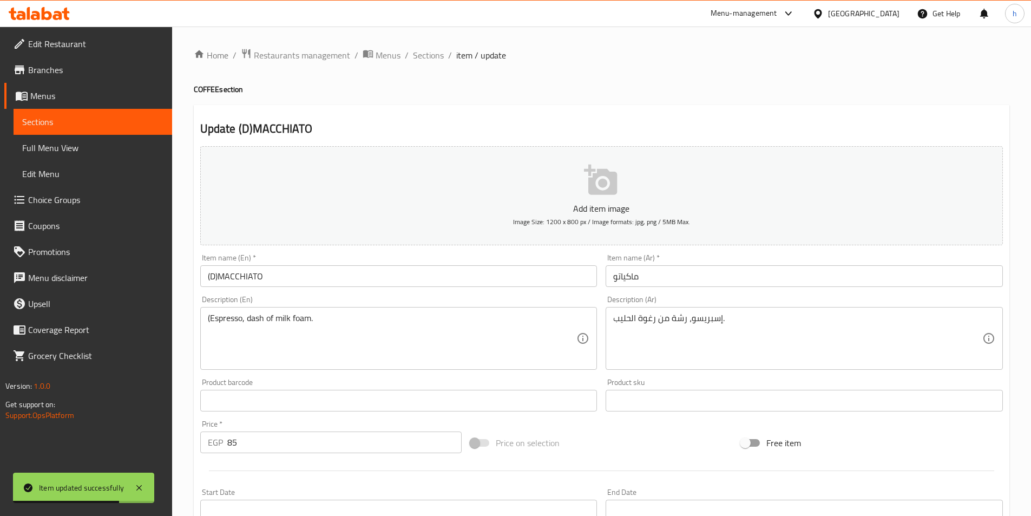
click at [849, 295] on div "Description (Ar) إسبريسو، رشة من رغوة الحليب. Description (Ar)" at bounding box center [804, 332] width 397 height 74
click at [847, 286] on input "ماكياتو" at bounding box center [804, 276] width 397 height 22
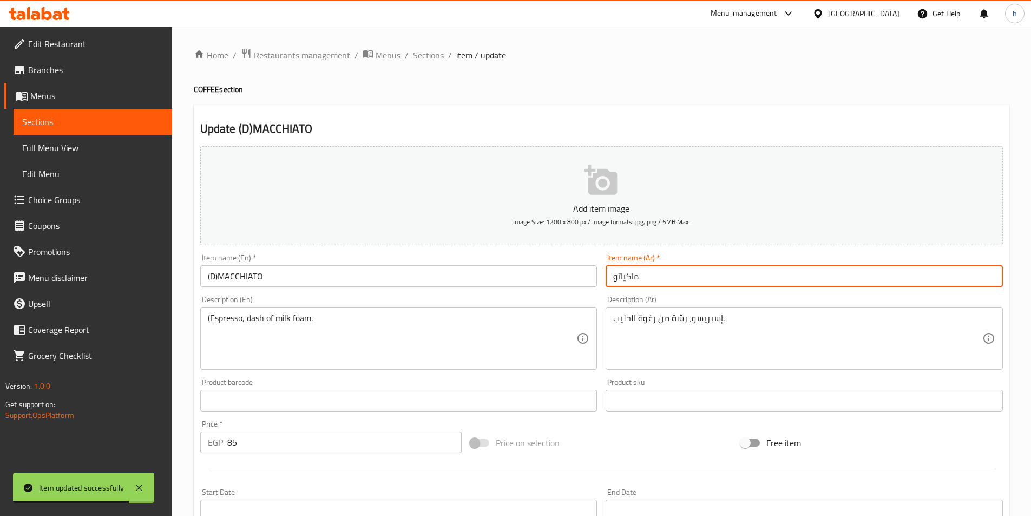
click at [847, 286] on input "ماكياتو" at bounding box center [804, 276] width 397 height 22
drag, startPoint x: 828, startPoint y: 257, endPoint x: 842, endPoint y: 265, distance: 16.0
click at [831, 259] on div "Item name (Ar)   * [PERSON_NAME] name (Ar) *" at bounding box center [804, 270] width 397 height 33
click at [849, 272] on input "ماكياتو" at bounding box center [804, 276] width 397 height 22
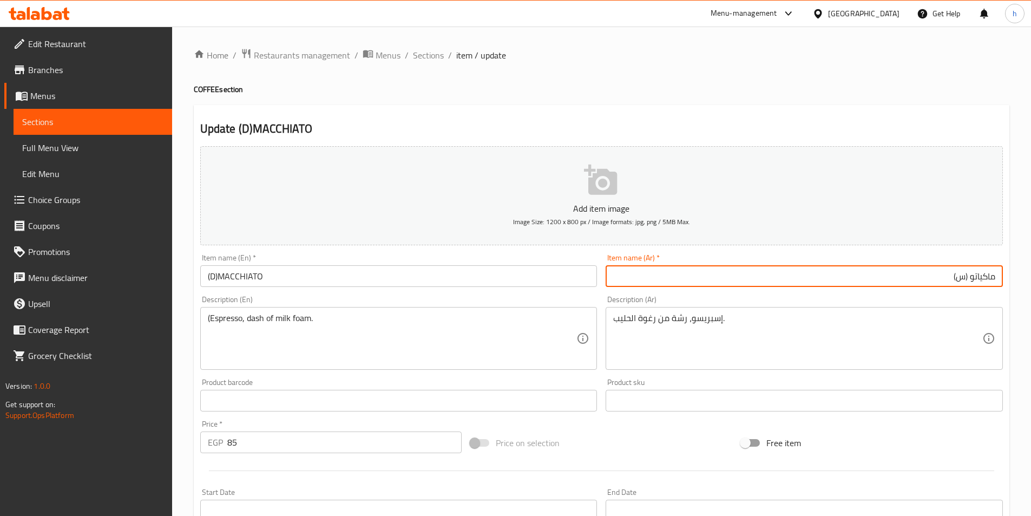
click at [960, 279] on input "ماكياتو (س)" at bounding box center [804, 276] width 397 height 22
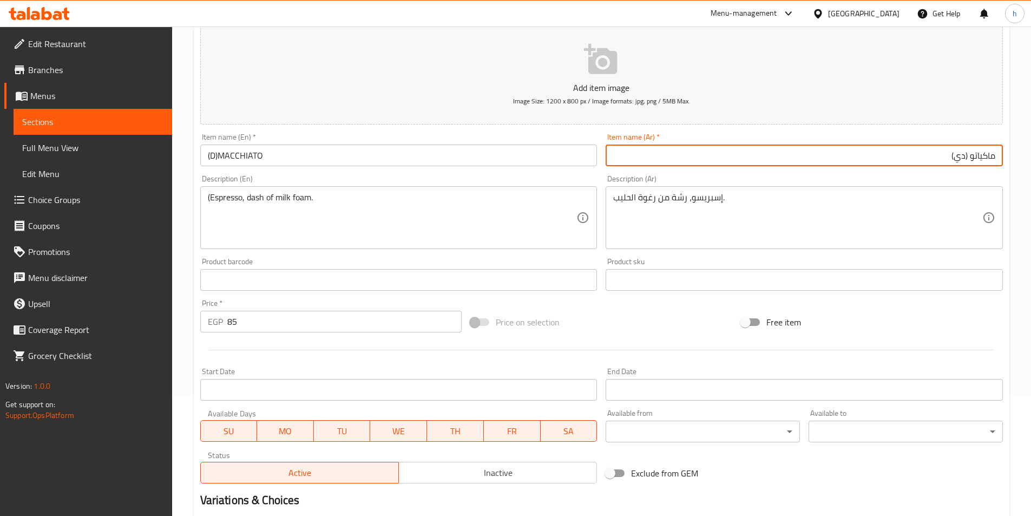
scroll to position [249, 0]
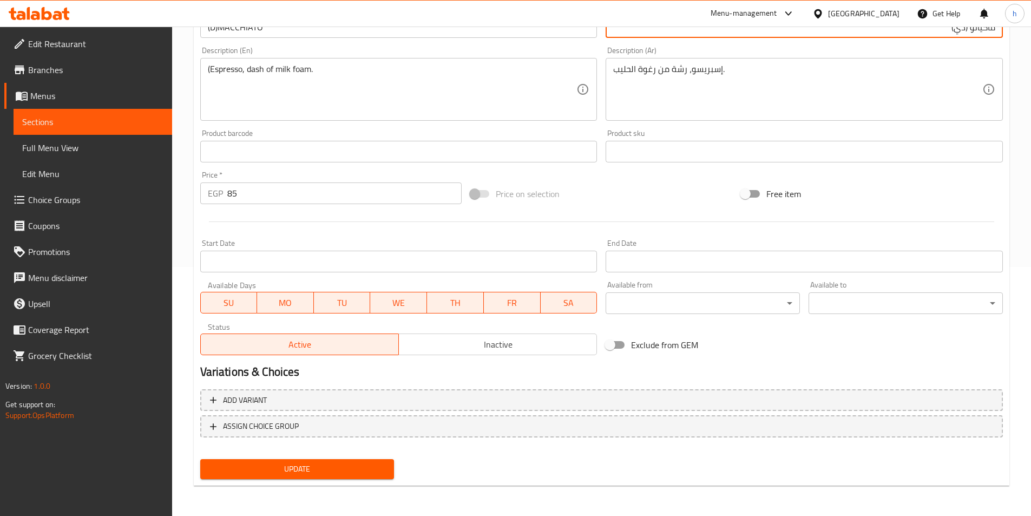
type input "ماكياتو (دي)"
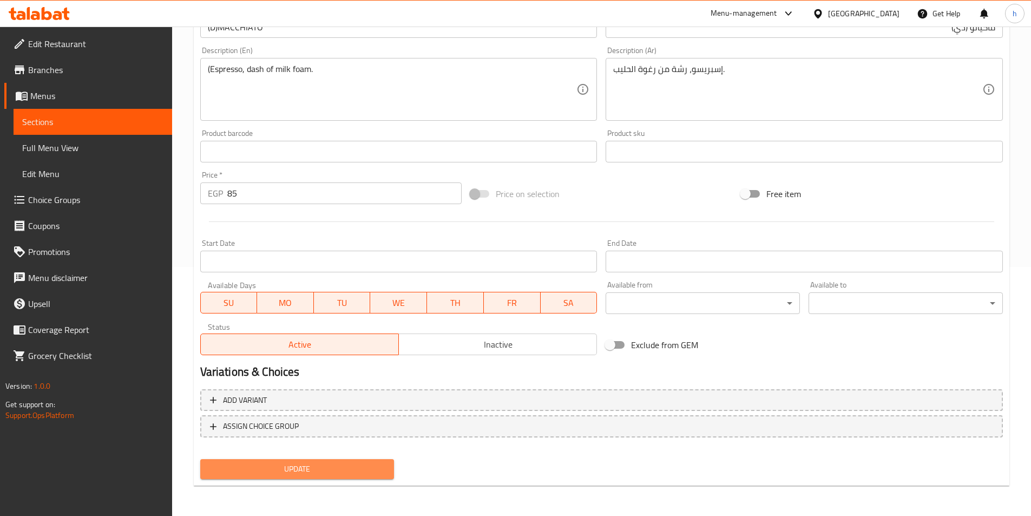
click at [306, 477] on button "Update" at bounding box center [297, 469] width 194 height 20
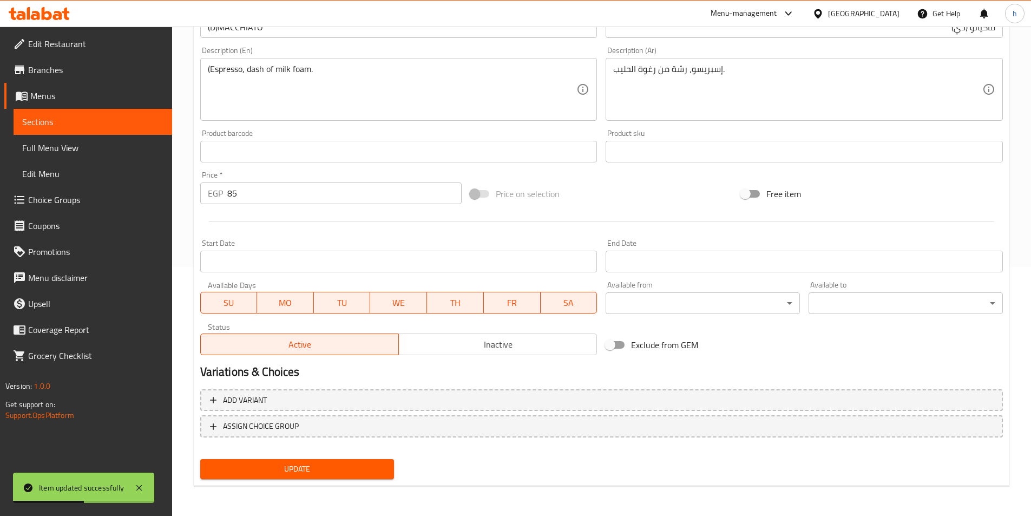
scroll to position [87, 0]
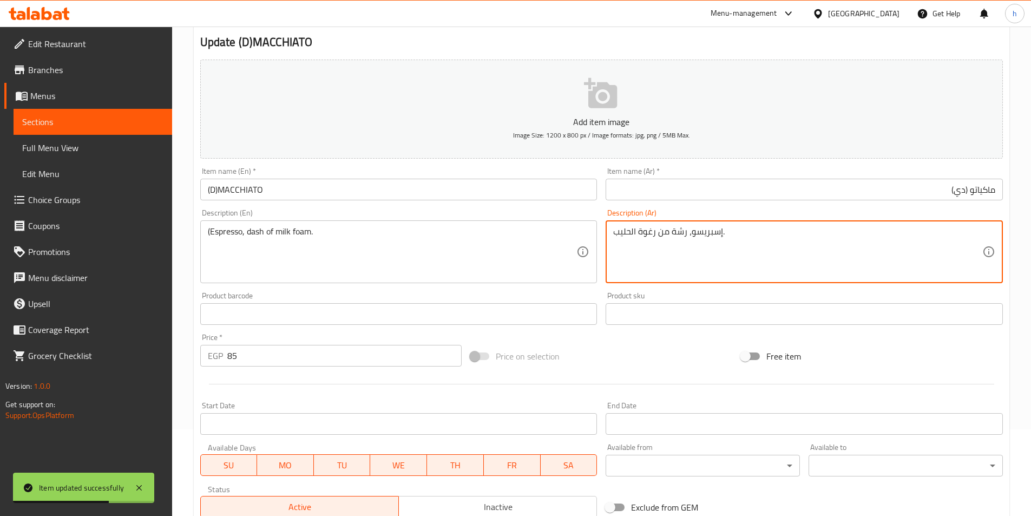
click at [678, 230] on textarea "إسبريسو، رشة من رغوة الحليب." at bounding box center [797, 251] width 369 height 51
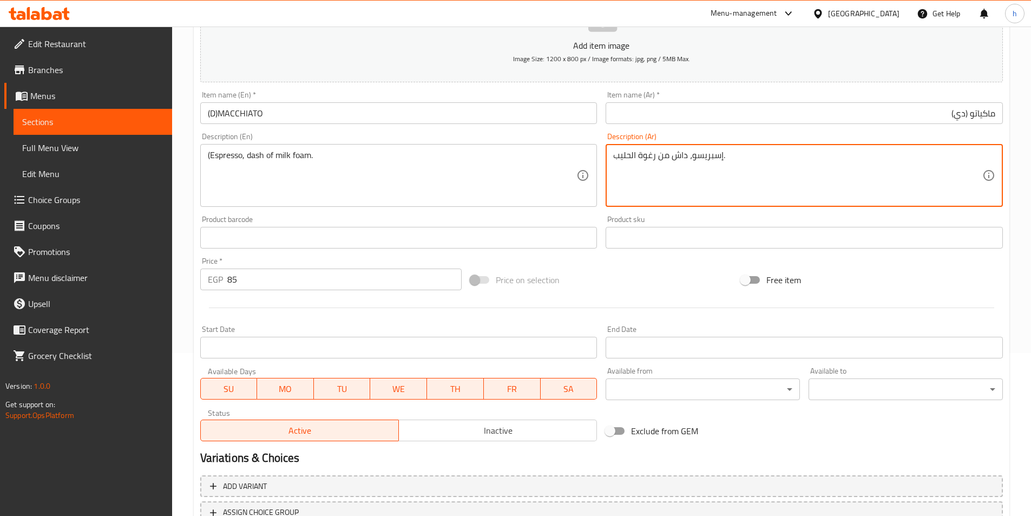
scroll to position [249, 0]
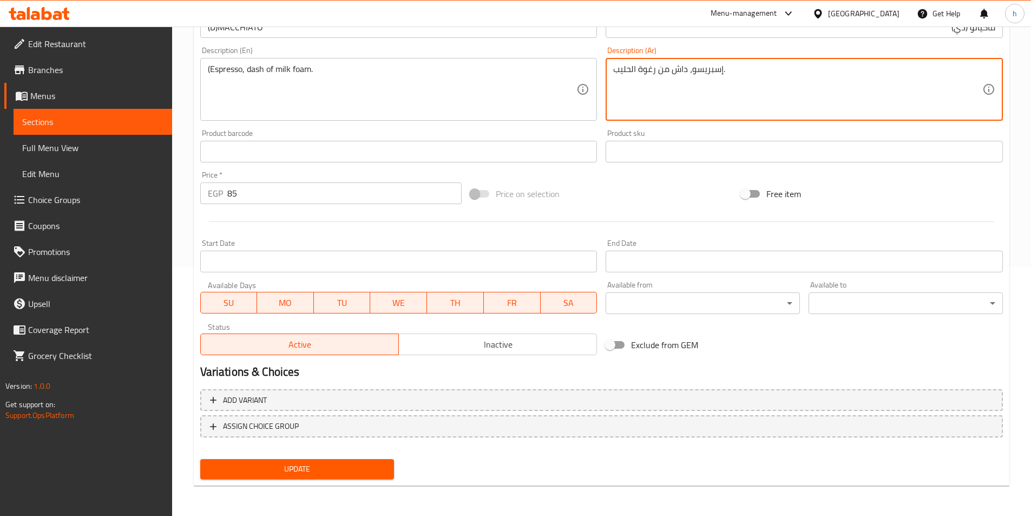
type textarea "إسبريسو، داش من رغوة الحليب."
click at [390, 472] on button "Update" at bounding box center [297, 469] width 194 height 20
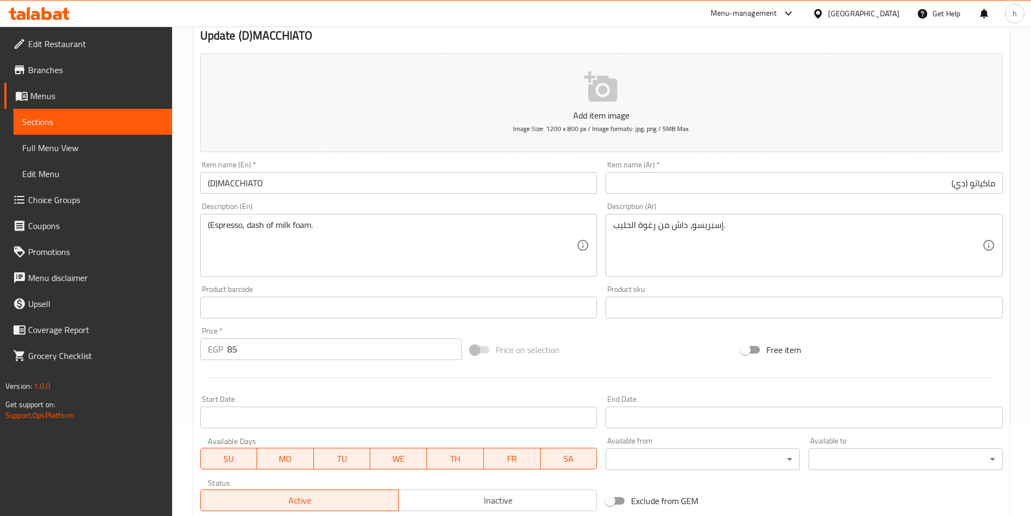
scroll to position [0, 0]
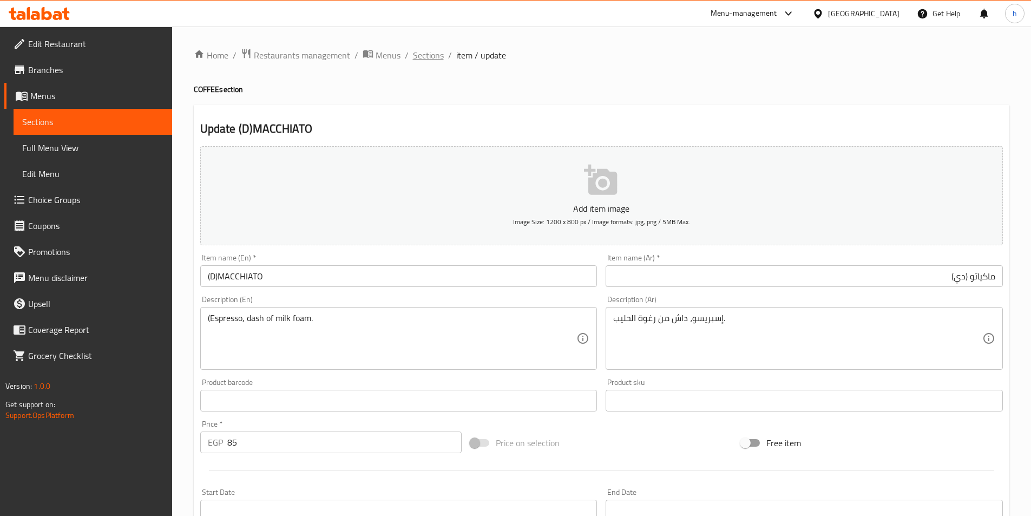
click at [415, 50] on span "Sections" at bounding box center [428, 55] width 31 height 13
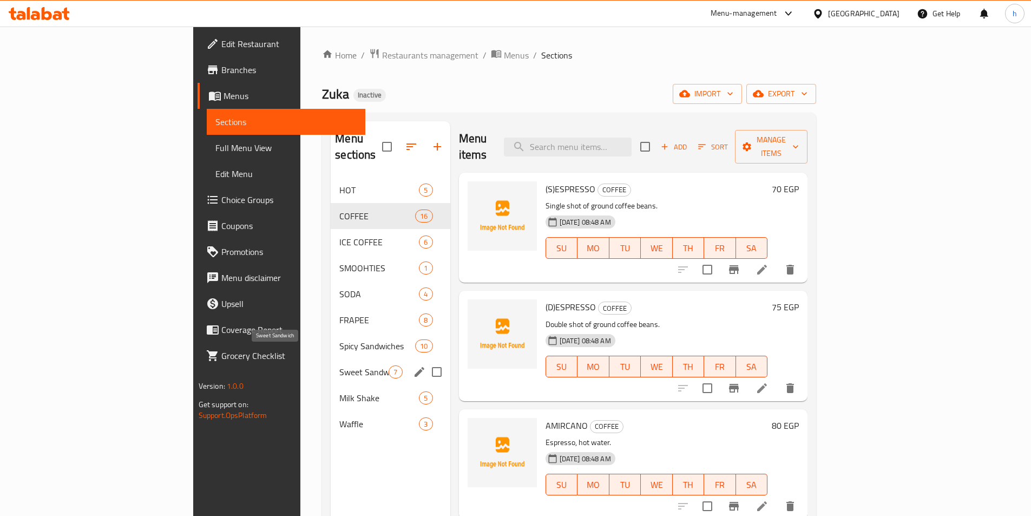
click at [339, 365] on span "Sweet Sandwich" at bounding box center [363, 371] width 49 height 13
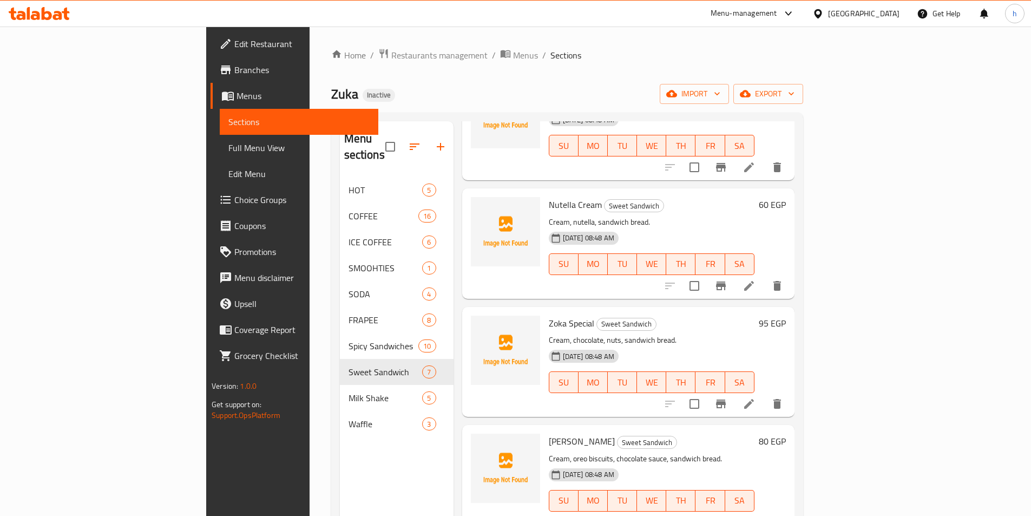
scroll to position [152, 0]
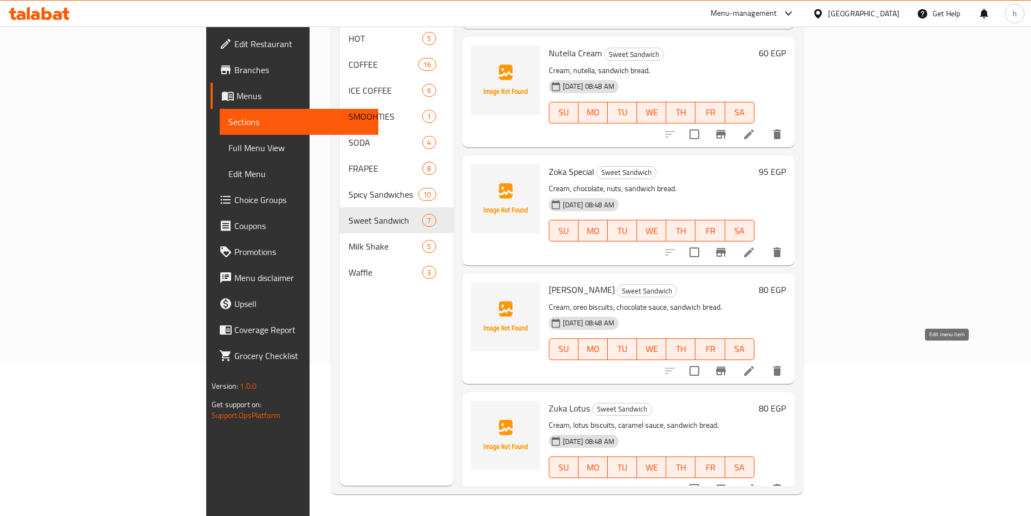
click at [755, 364] on icon at bounding box center [748, 370] width 13 height 13
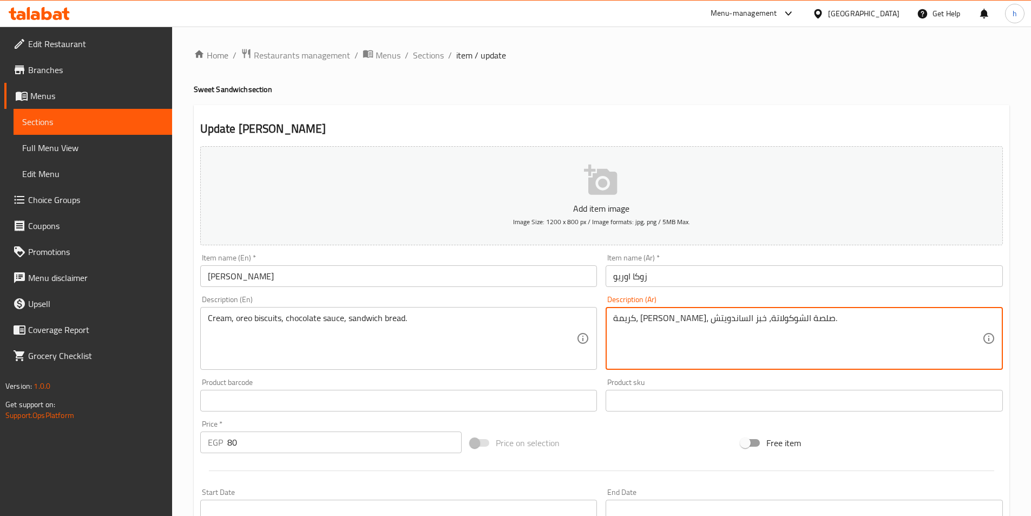
click at [734, 319] on textarea "كريمة، [PERSON_NAME]، صلصة الشوكولاتة، خبز الساندويتش." at bounding box center [797, 338] width 369 height 51
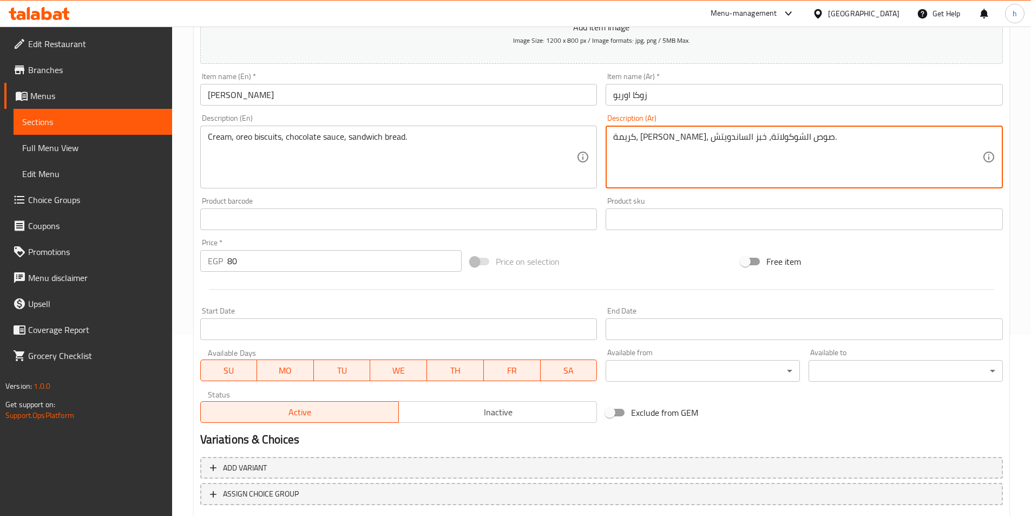
scroll to position [249, 0]
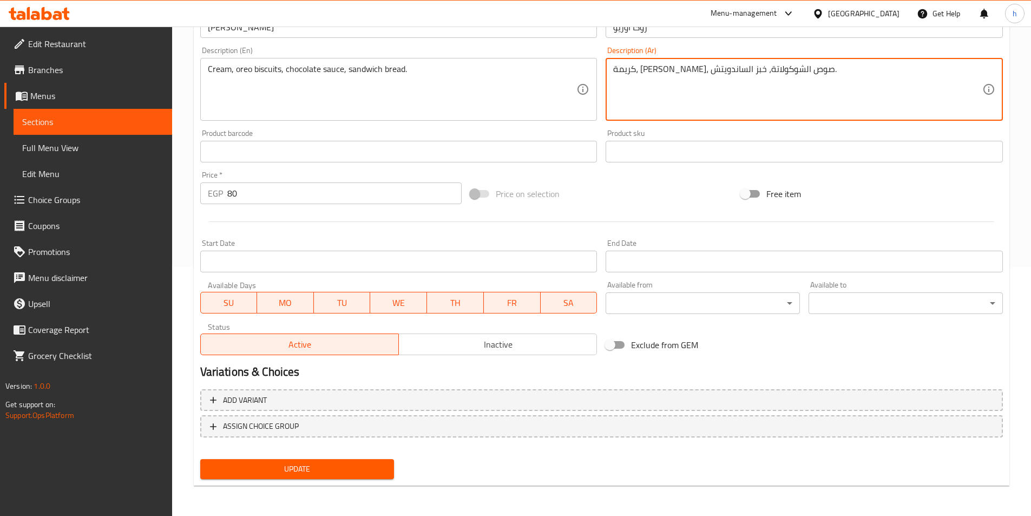
type textarea "كريمة، [PERSON_NAME]، صوص الشوكولاتة، خبز الساندويتش."
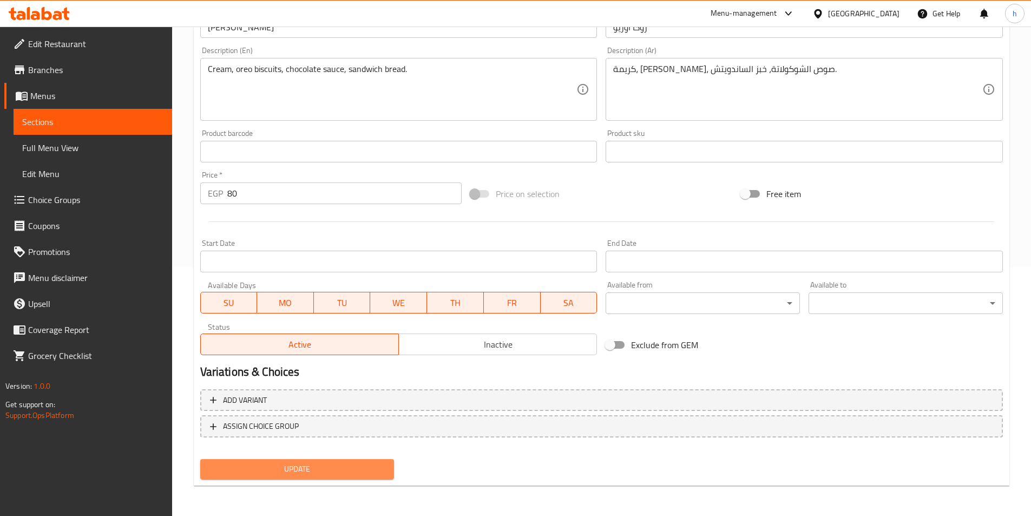
click at [319, 468] on span "Update" at bounding box center [297, 469] width 177 height 14
